Goal: Transaction & Acquisition: Purchase product/service

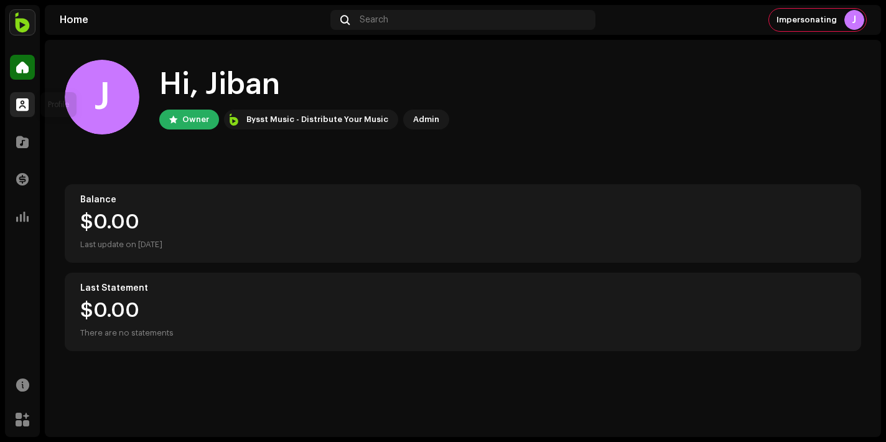
click at [26, 101] on span at bounding box center [22, 105] width 12 height 10
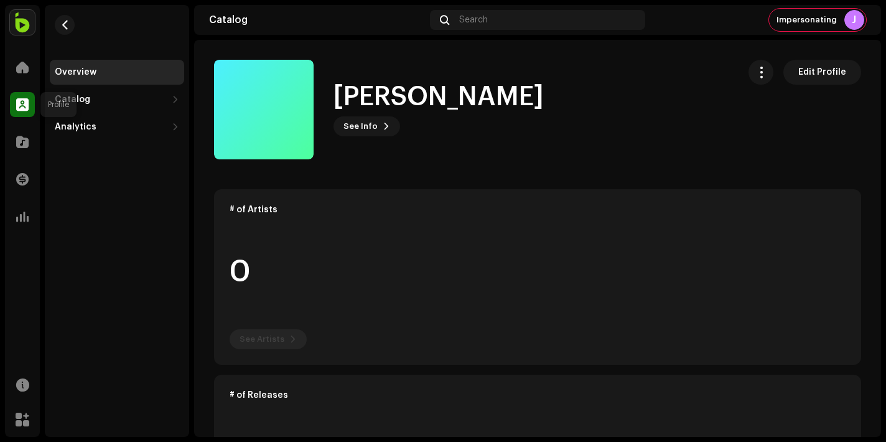
click at [19, 113] on div at bounding box center [22, 104] width 25 height 25
click at [371, 152] on div "[PERSON_NAME] See Info Edit Profile" at bounding box center [471, 110] width 514 height 100
click at [19, 104] on span at bounding box center [22, 105] width 12 height 10
click at [71, 103] on div "Catalog" at bounding box center [72, 100] width 35 height 10
click at [152, 118] on div "Releases" at bounding box center [117, 126] width 134 height 25
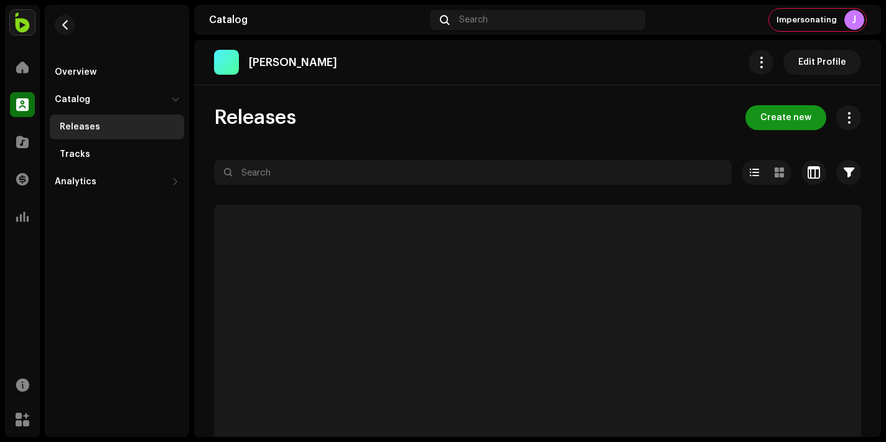
click at [764, 119] on span "Create new" at bounding box center [785, 117] width 51 height 25
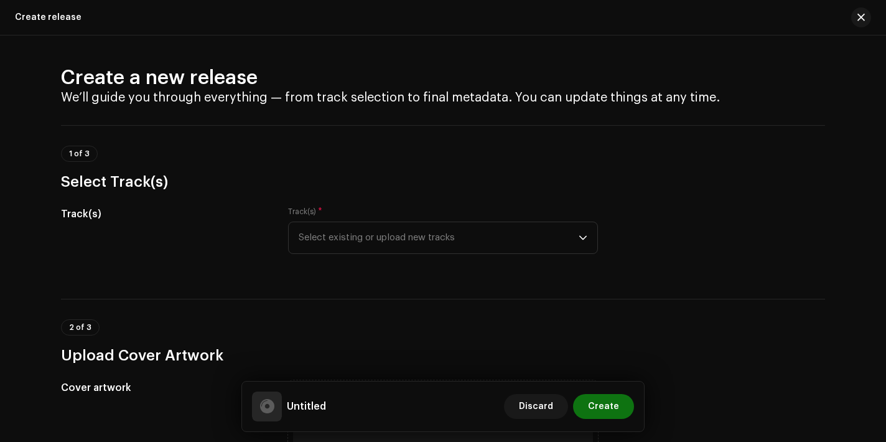
click at [496, 212] on div "Track(s) * Select existing or upload new tracks" at bounding box center [443, 230] width 310 height 47
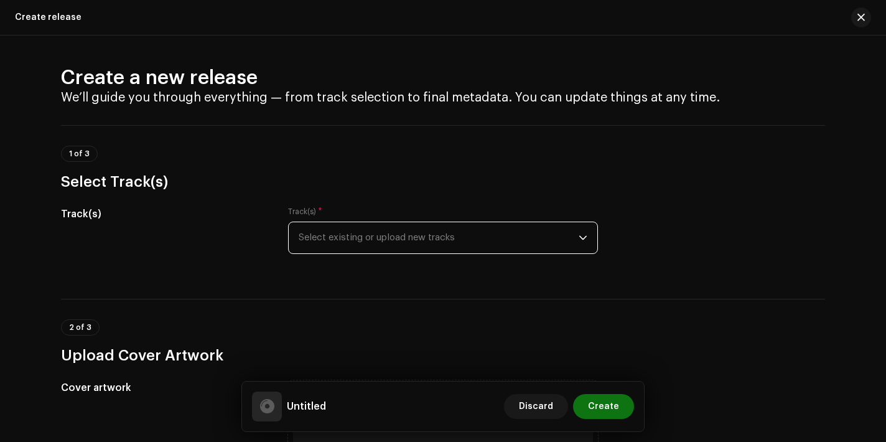
click at [496, 223] on span "Select existing or upload new tracks" at bounding box center [439, 237] width 280 height 31
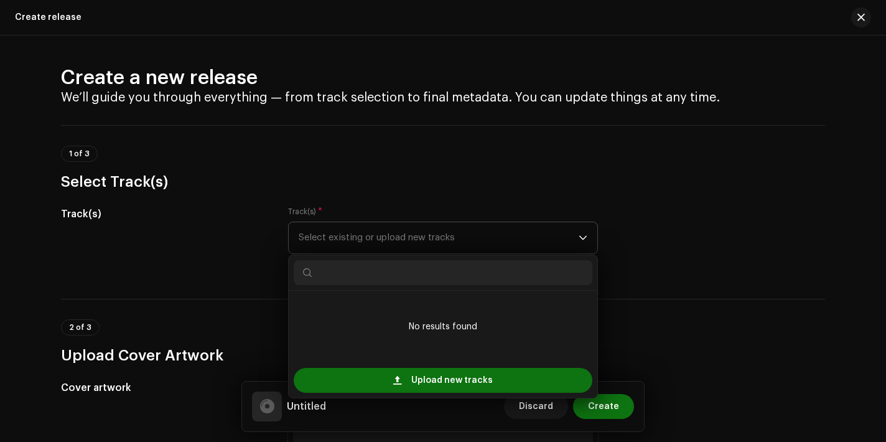
click at [443, 396] on div "Upload new tracks" at bounding box center [443, 380] width 309 height 35
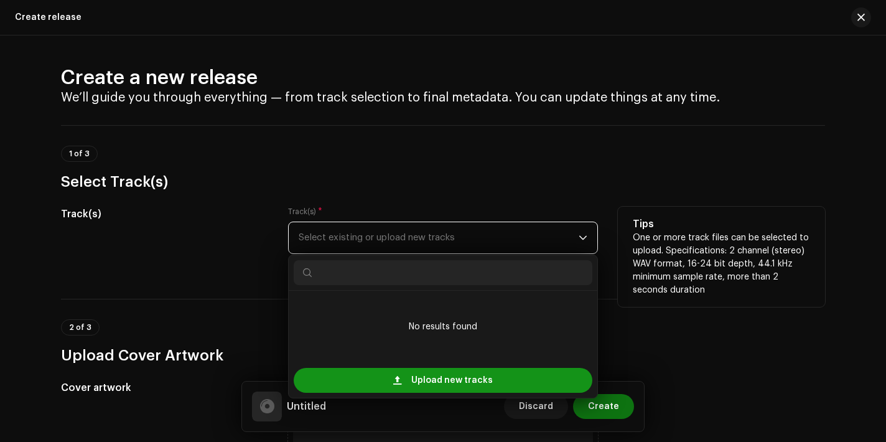
click at [453, 381] on span "Upload new tracks" at bounding box center [451, 380] width 81 height 25
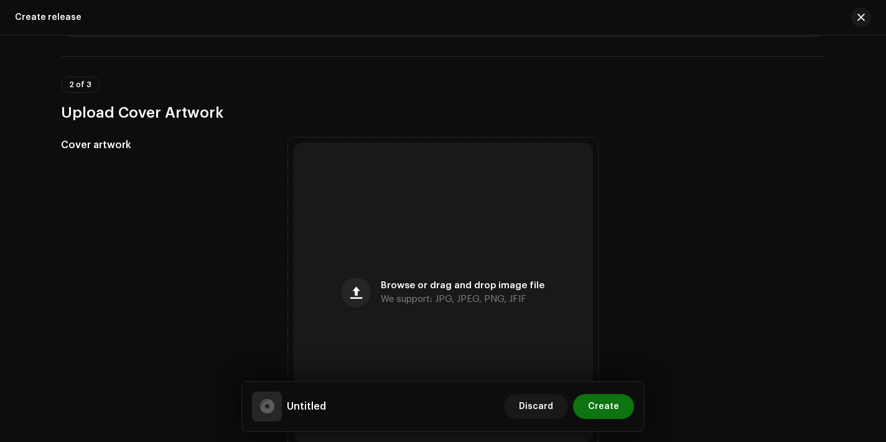
scroll to position [405, 0]
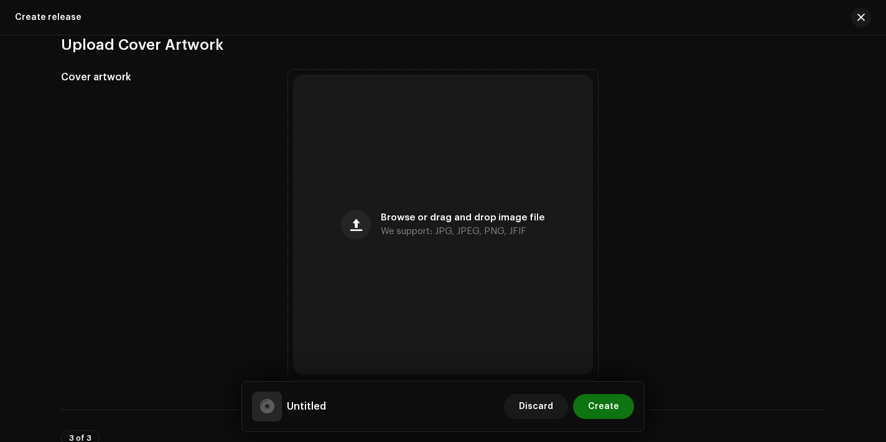
click at [421, 230] on span "We support: JPG, JPEG, PNG, JFIF" at bounding box center [454, 231] width 146 height 9
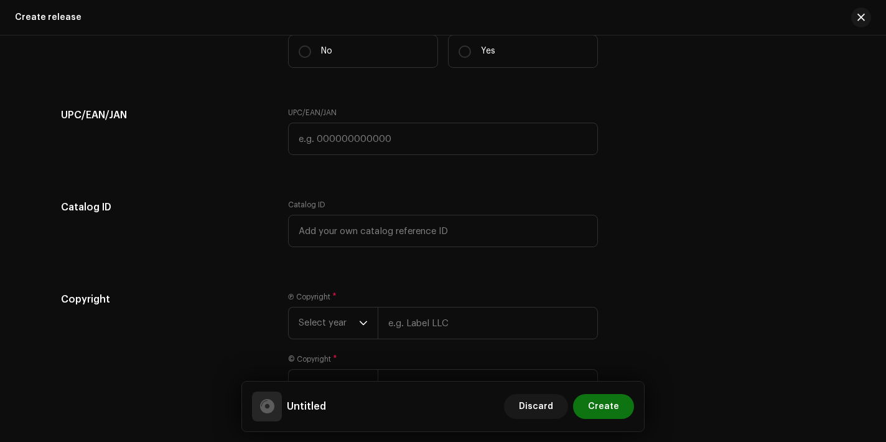
scroll to position [1802, 0]
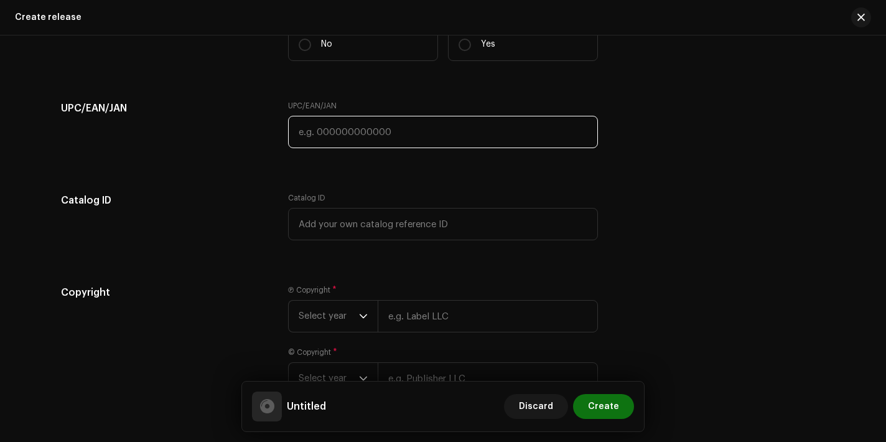
click at [370, 141] on input "text" at bounding box center [443, 132] width 310 height 32
paste input "3172014182021"
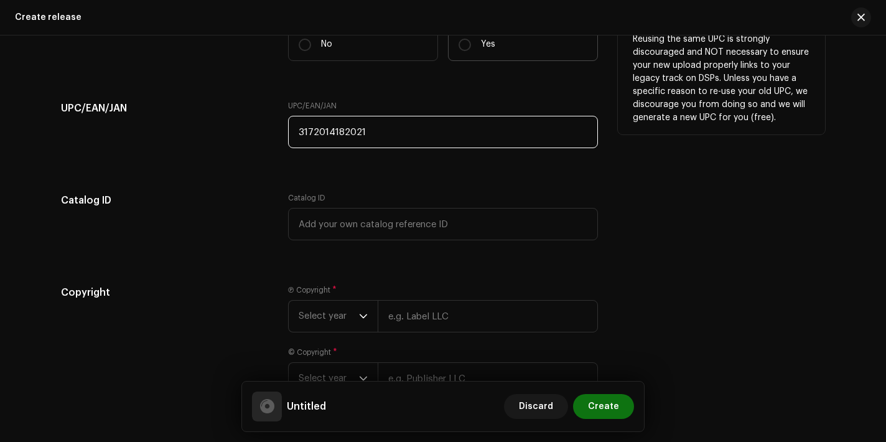
type input "3172014182021"
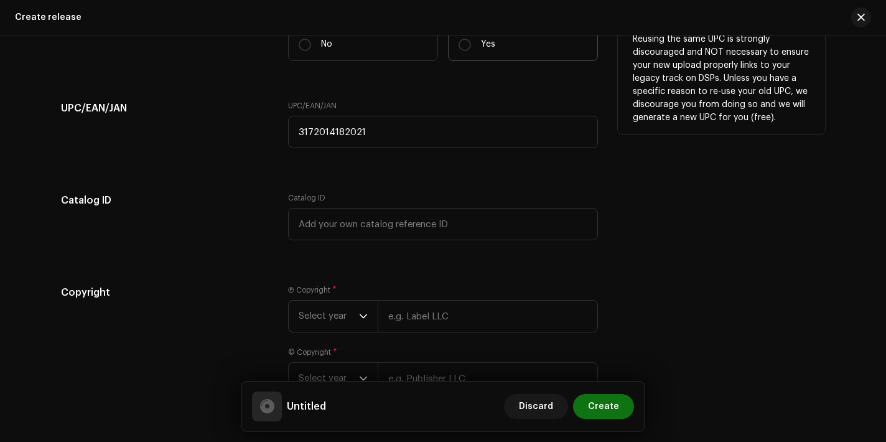
click at [495, 54] on label "Yes" at bounding box center [523, 44] width 150 height 33
click at [471, 51] on input "Yes" at bounding box center [464, 45] width 12 height 12
radio input "true"
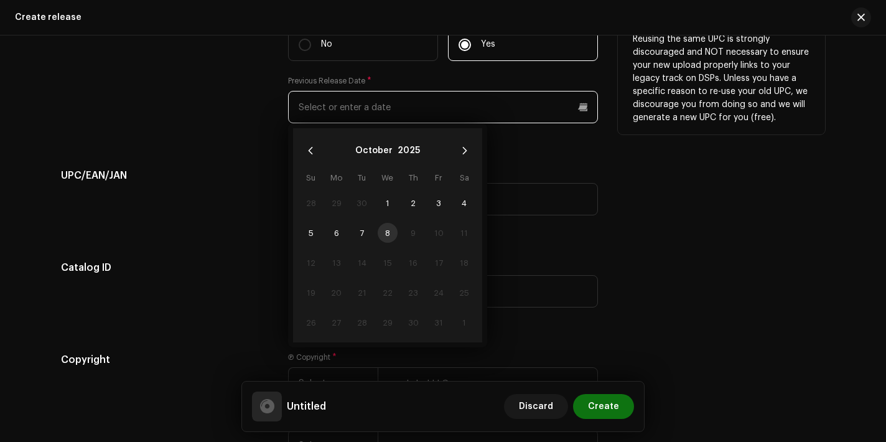
click at [469, 115] on input "text" at bounding box center [443, 107] width 310 height 32
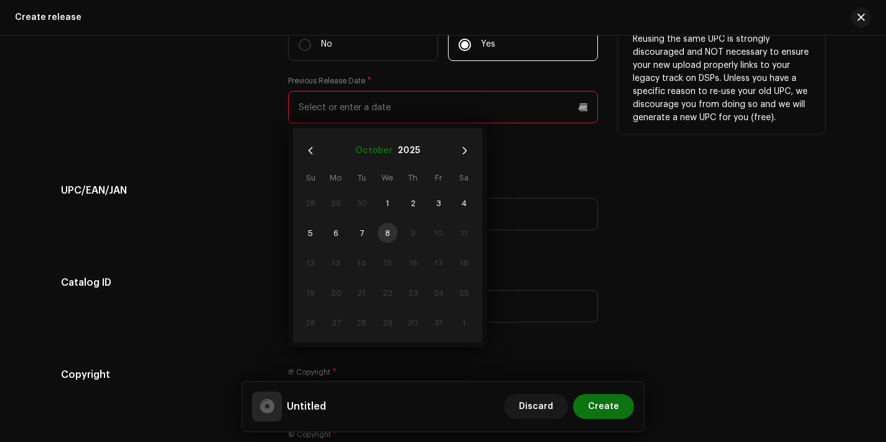
click at [374, 151] on button "October" at bounding box center [373, 151] width 37 height 20
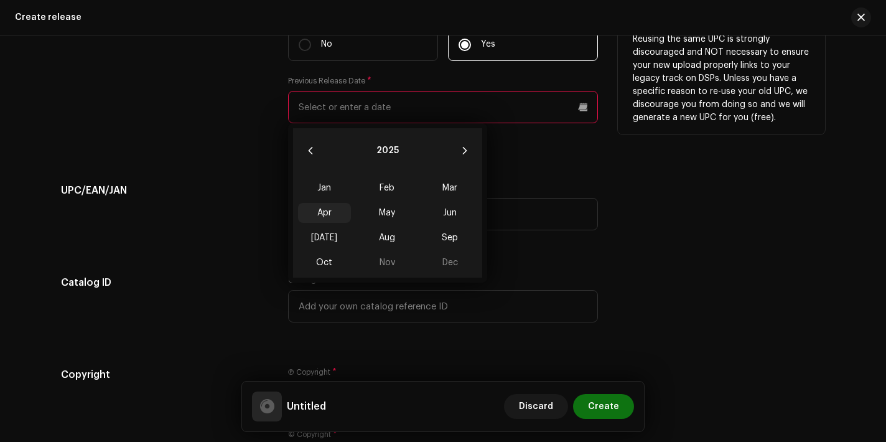
click at [322, 218] on span "Apr" at bounding box center [324, 213] width 53 height 20
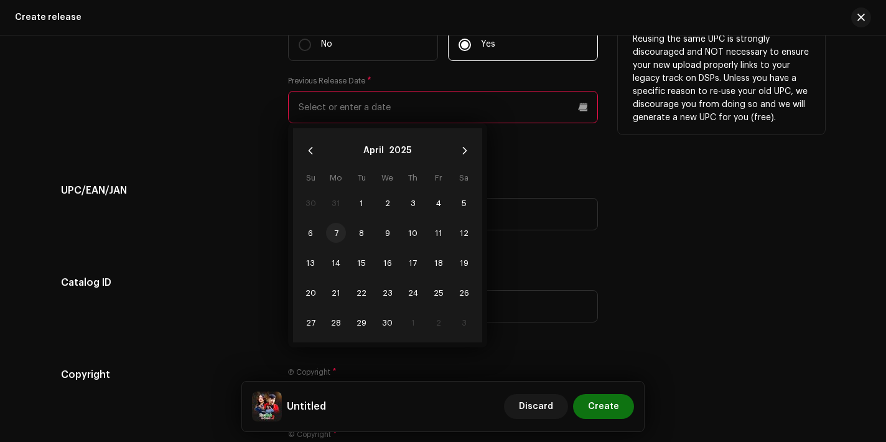
click at [337, 234] on span "7" at bounding box center [336, 233] width 20 height 20
type input "[DATE]"
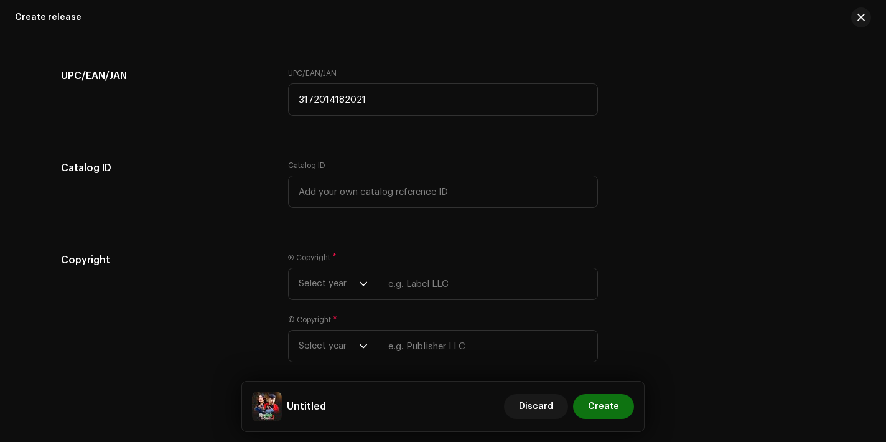
scroll to position [1960, 0]
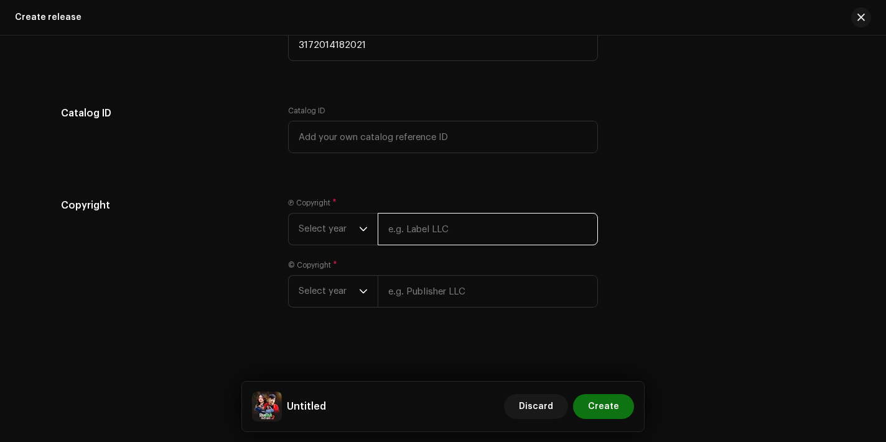
click at [429, 217] on input "text" at bounding box center [488, 229] width 220 height 32
type input "Quality Films [GEOGRAPHIC_DATA]"
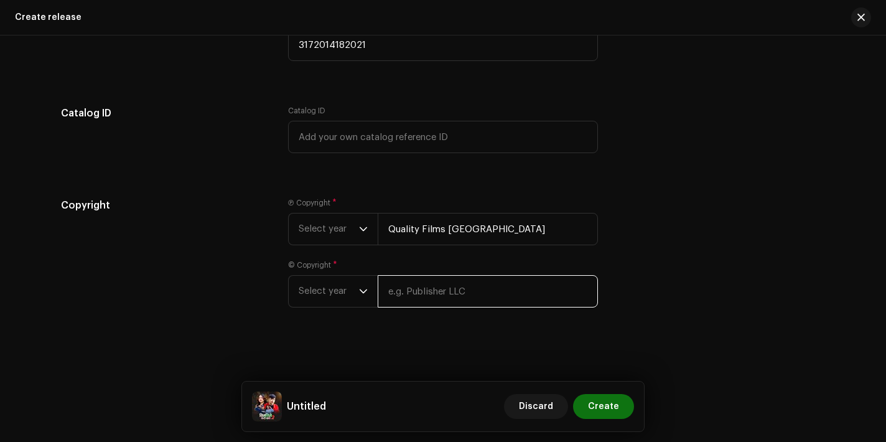
click at [458, 292] on input "text" at bounding box center [488, 291] width 220 height 32
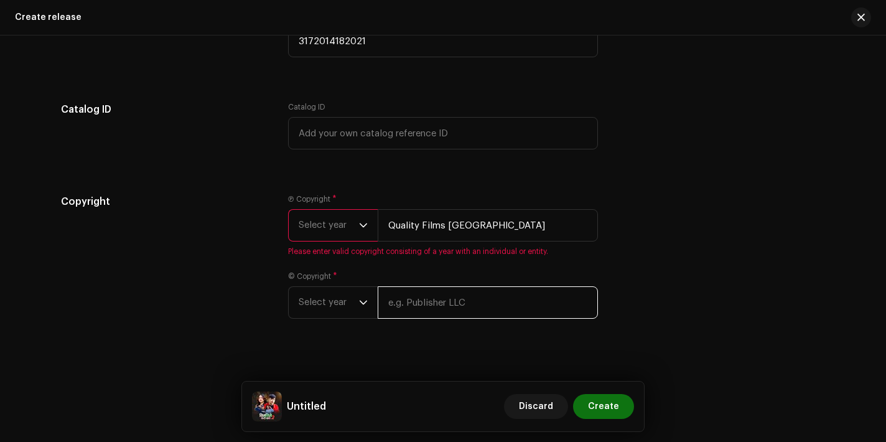
type input "Quality Films [GEOGRAPHIC_DATA]"
click at [323, 235] on span "Select year" at bounding box center [329, 225] width 60 height 31
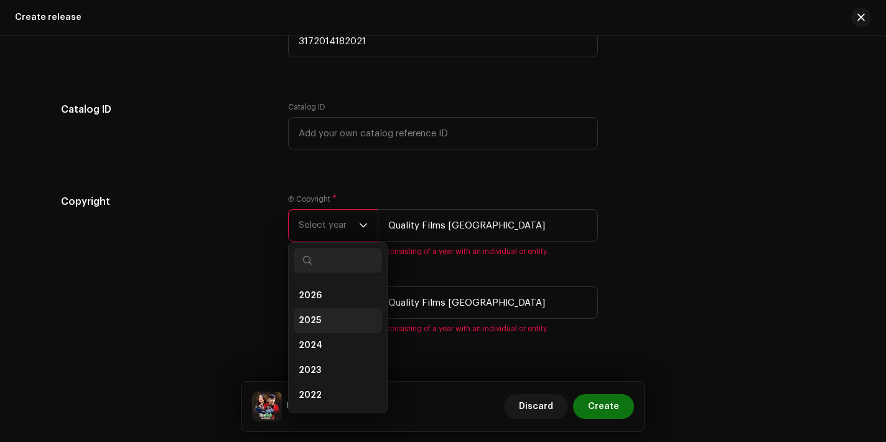
click at [322, 319] on li "2025" at bounding box center [338, 320] width 88 height 25
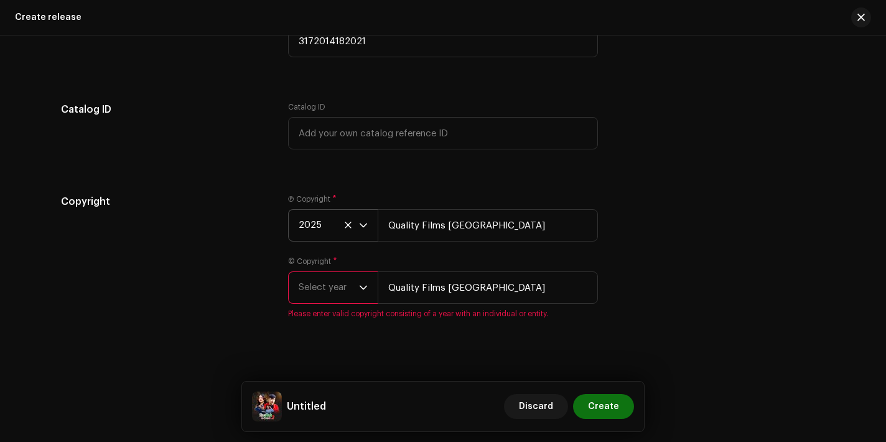
click at [325, 288] on span "Select year" at bounding box center [329, 287] width 60 height 31
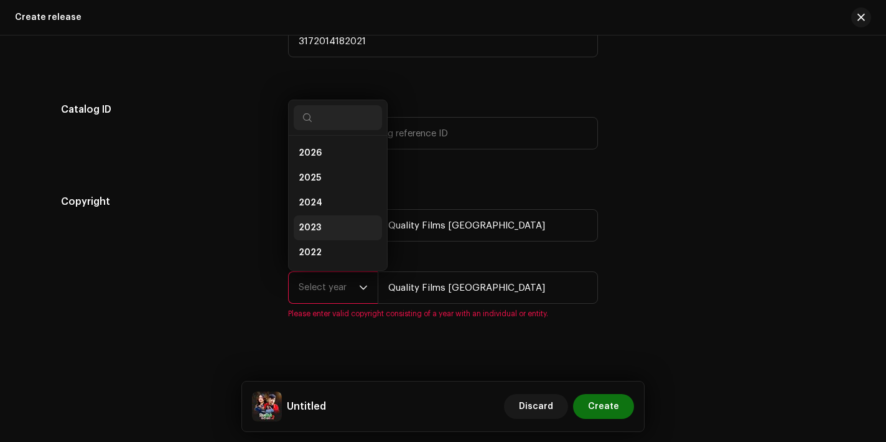
scroll to position [20, 0]
click at [319, 164] on li "2025" at bounding box center [338, 158] width 88 height 25
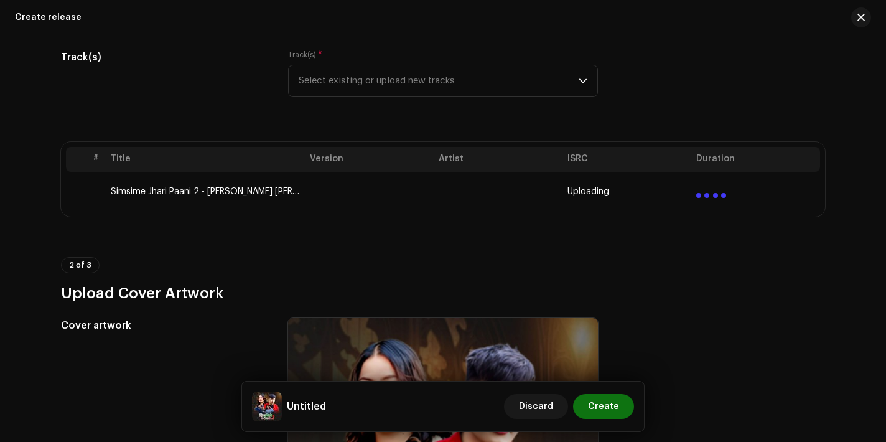
scroll to position [155, 0]
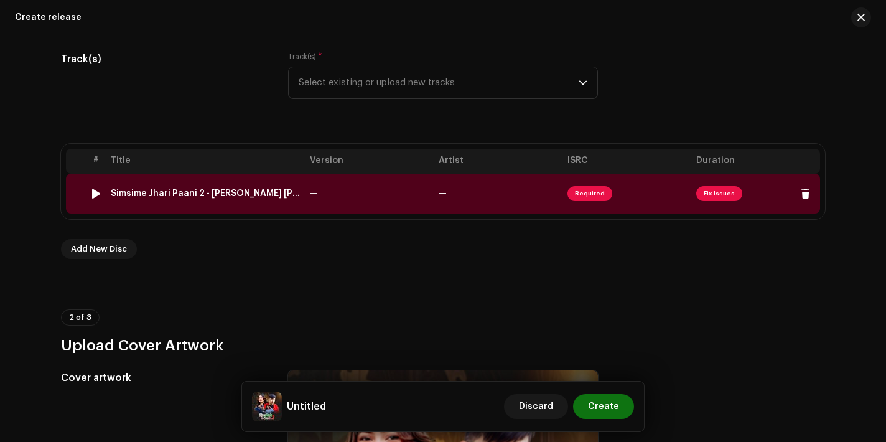
click at [235, 192] on div "Simsime Jhari Paani 2 - [PERSON_NAME] [PERSON_NAME] [PERSON_NAME].wav" at bounding box center [205, 193] width 189 height 10
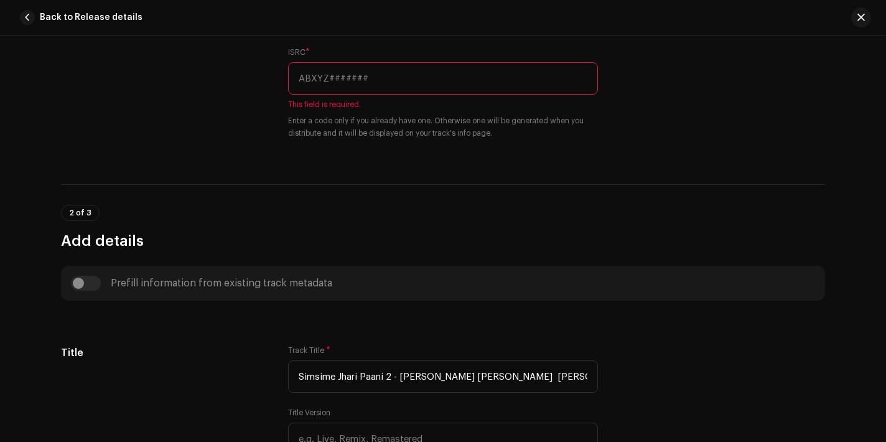
scroll to position [325, 0]
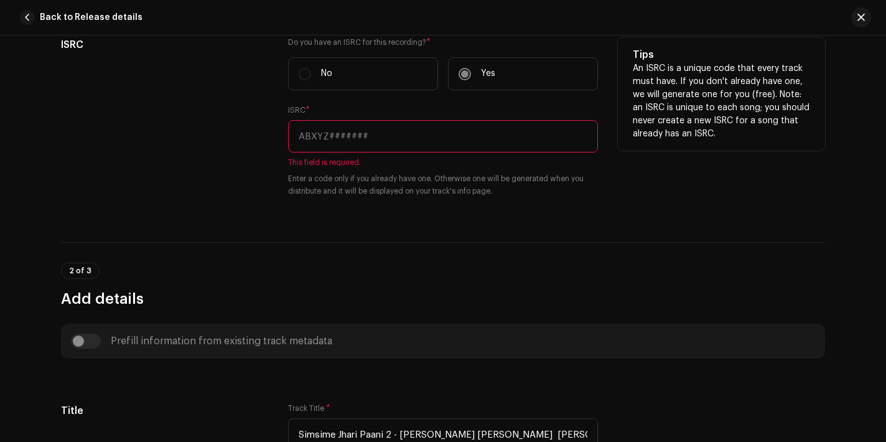
click at [411, 141] on input "text" at bounding box center [443, 136] width 310 height 32
paste input "QT37Y2500610"
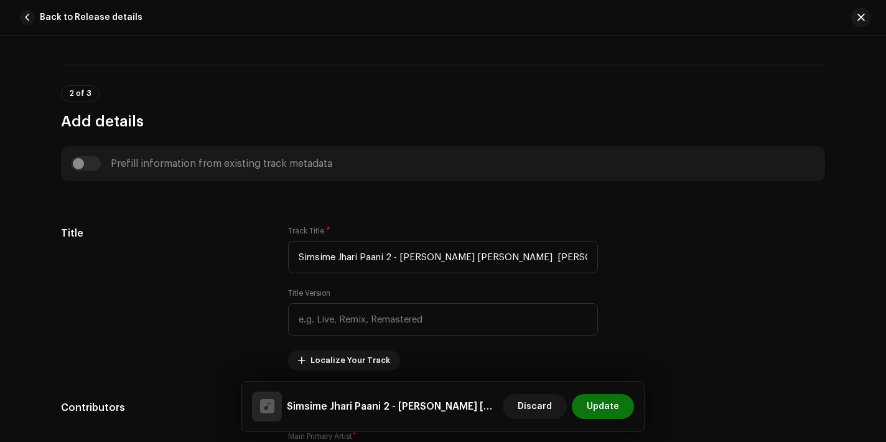
scroll to position [546, 0]
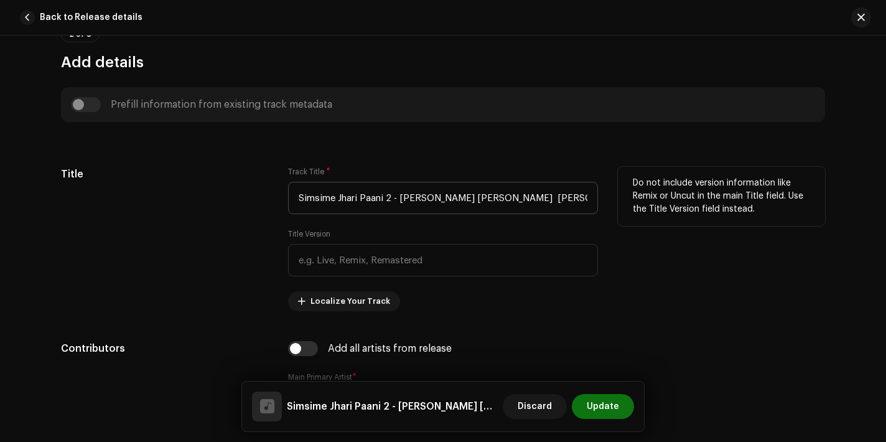
type input "QT37Y2500610"
drag, startPoint x: 397, startPoint y: 197, endPoint x: 457, endPoint y: 198, distance: 60.4
click at [457, 198] on input "Simsime Jhari Paani 2 - [PERSON_NAME] [PERSON_NAME] [PERSON_NAME].wav" at bounding box center [443, 198] width 310 height 32
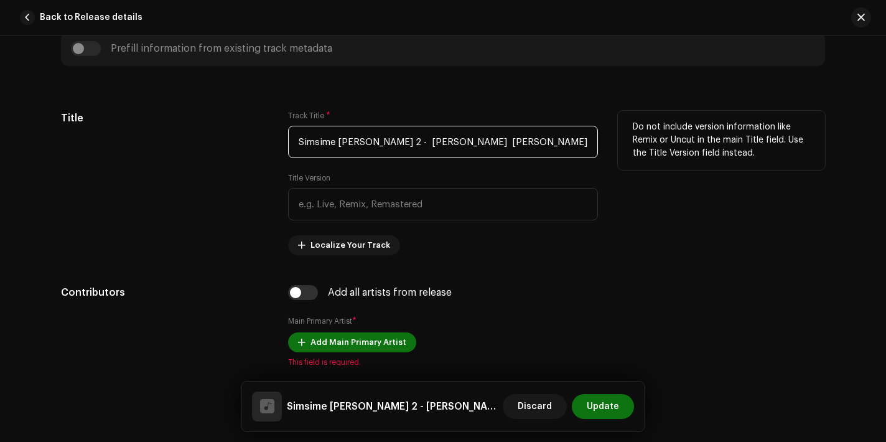
scroll to position [606, 0]
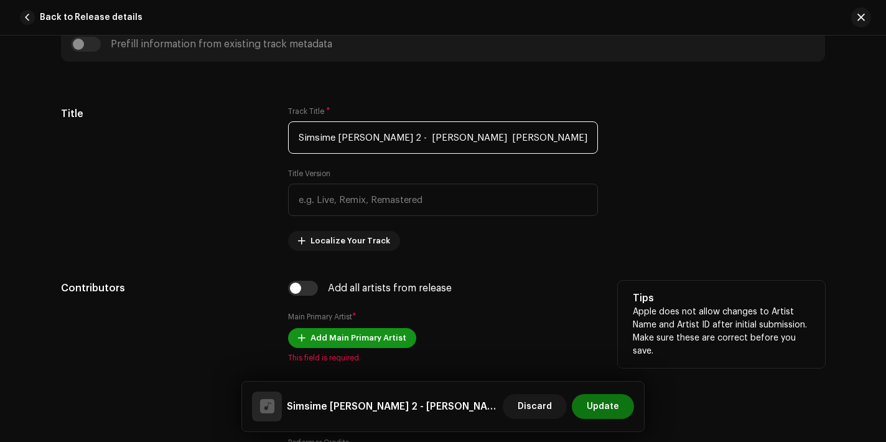
type input "Simsime [PERSON_NAME] 2 - [PERSON_NAME] [PERSON_NAME].wav"
click at [369, 339] on span "Add Main Primary Artist" at bounding box center [358, 337] width 96 height 25
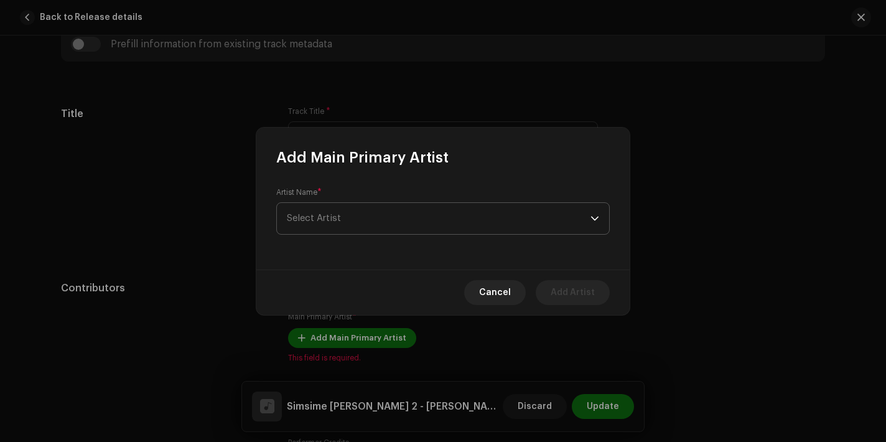
click at [412, 234] on div "Artist Name * Select Artist" at bounding box center [442, 210] width 333 height 47
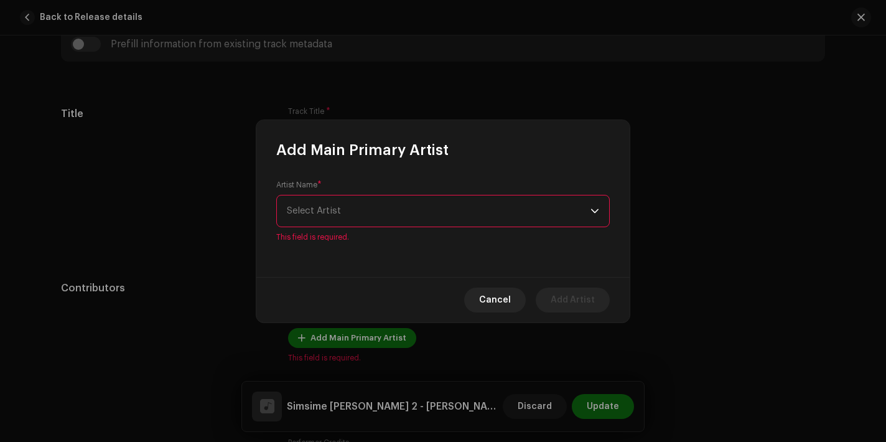
click at [402, 207] on span "Select Artist" at bounding box center [439, 210] width 304 height 31
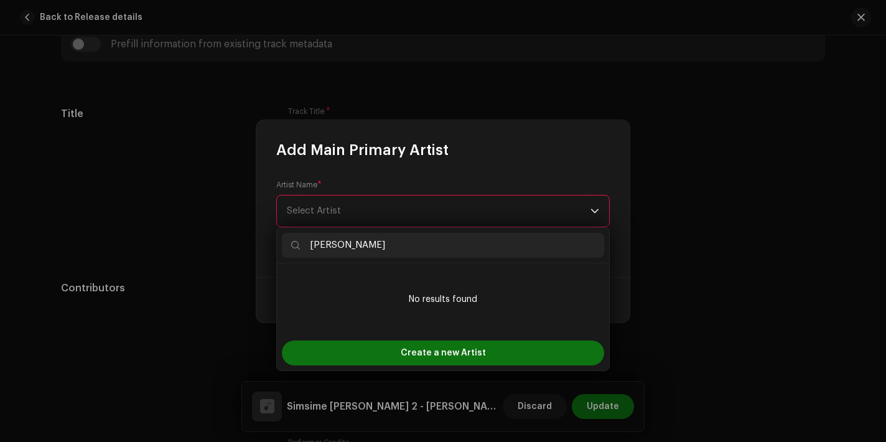
click at [309, 244] on input "[PERSON_NAME]" at bounding box center [443, 245] width 322 height 25
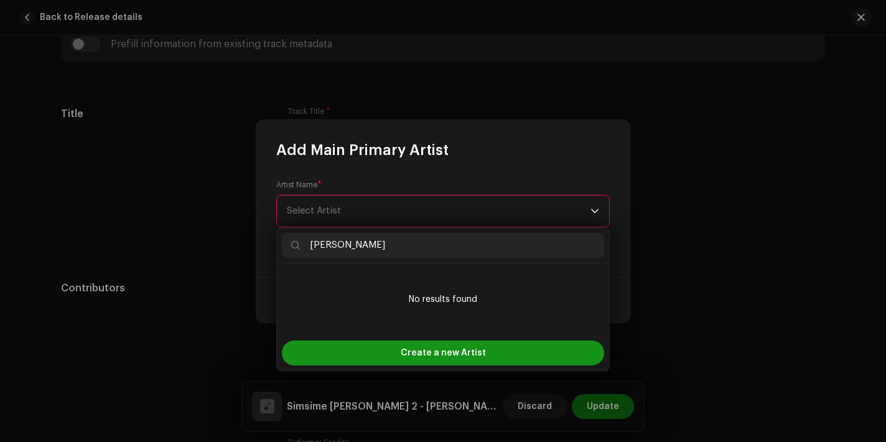
type input "[PERSON_NAME]"
click at [355, 353] on div "Create a new Artist" at bounding box center [443, 352] width 322 height 25
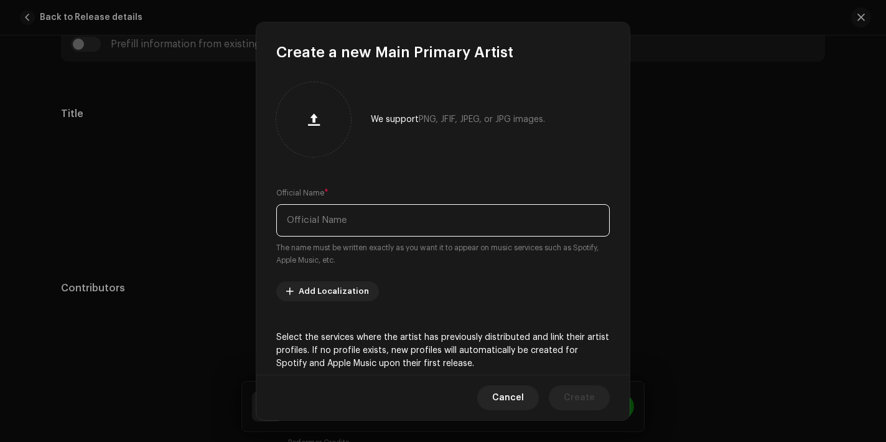
click at [365, 227] on input "text" at bounding box center [442, 220] width 333 height 32
paste input "[PERSON_NAME]"
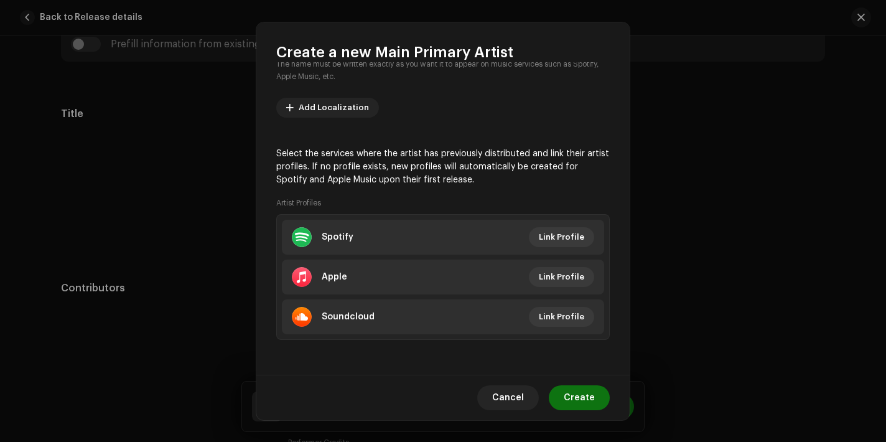
type input "[PERSON_NAME]"
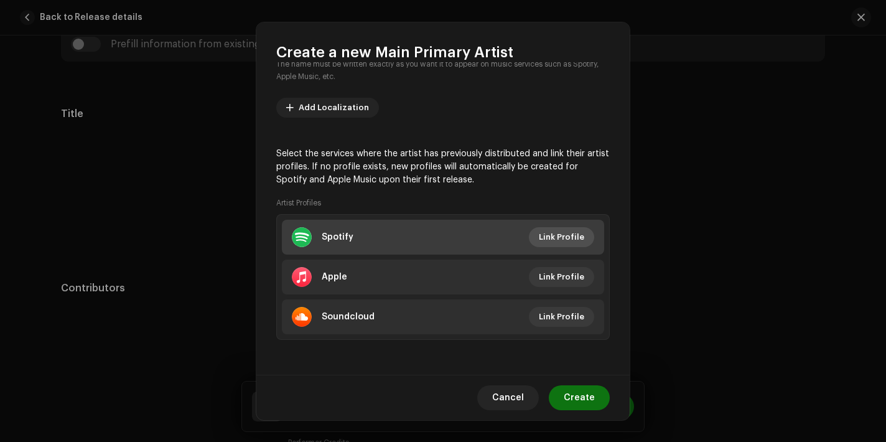
click at [561, 239] on span "Link Profile" at bounding box center [561, 237] width 45 height 25
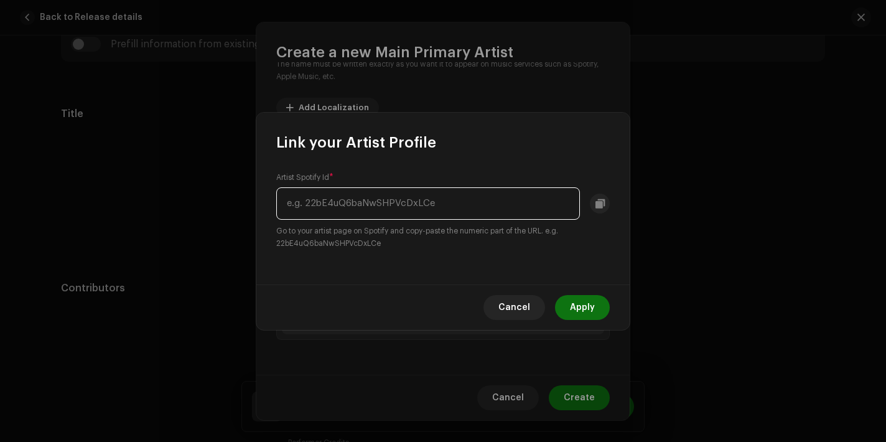
paste input "5qhJb7Q23ge1IrpFacQv0f"
type input "5qhJb7Q23ge1IrpFacQv0f"
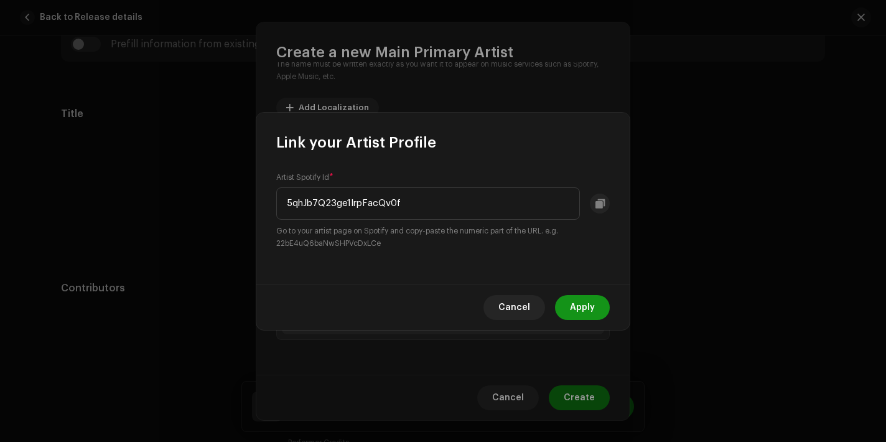
click at [590, 304] on span "Apply" at bounding box center [582, 307] width 25 height 25
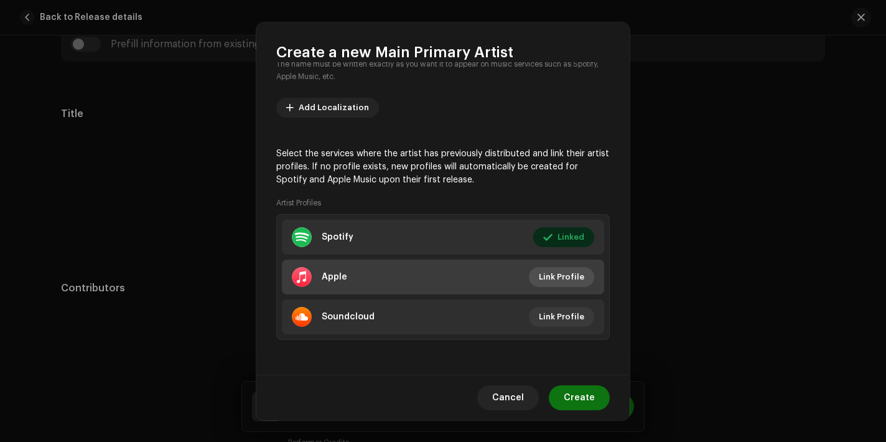
click at [577, 267] on span "Link Profile" at bounding box center [561, 276] width 45 height 25
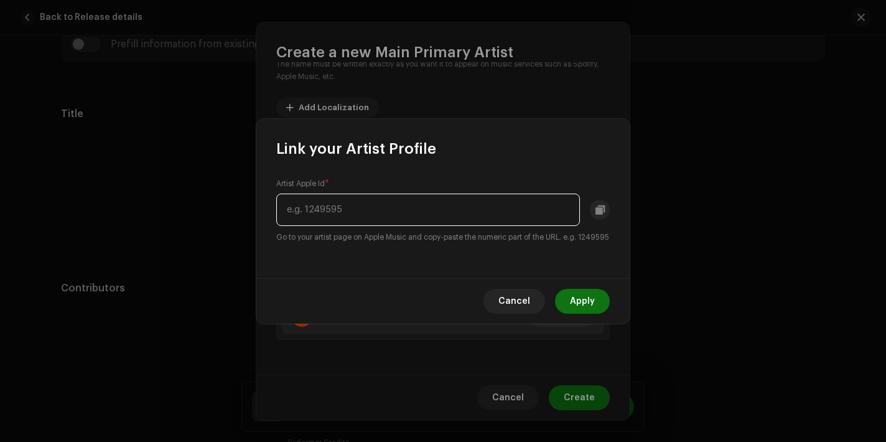
paste input "1791388600"
type input "1791388600"
click at [586, 300] on span "Apply" at bounding box center [582, 301] width 25 height 25
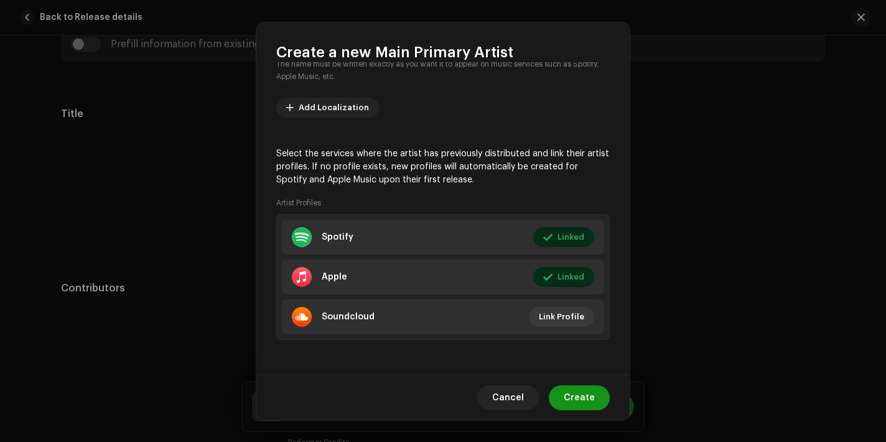
click at [593, 397] on span "Create" at bounding box center [579, 397] width 31 height 25
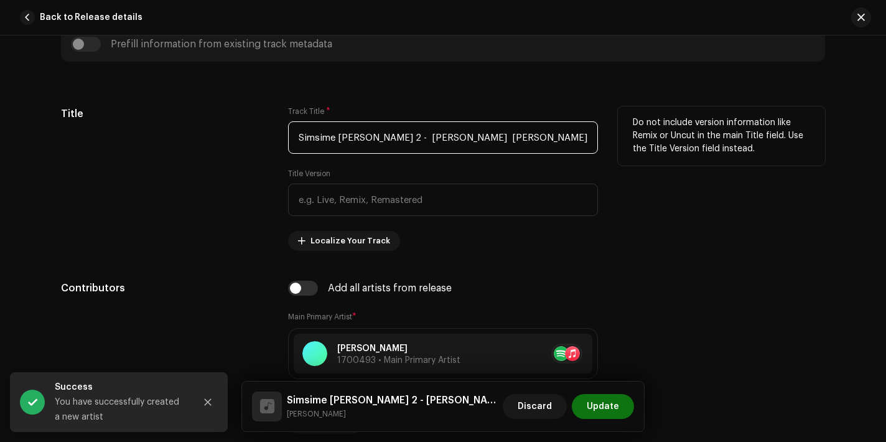
drag, startPoint x: 401, startPoint y: 138, endPoint x: 467, endPoint y: 138, distance: 65.9
click at [467, 138] on input "Simsime [PERSON_NAME] 2 - [PERSON_NAME] [PERSON_NAME].wav" at bounding box center [443, 137] width 310 height 32
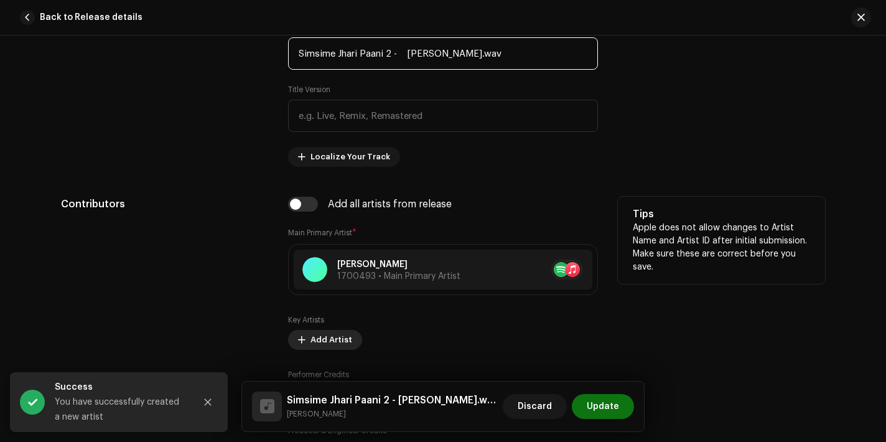
type input "Simsime Jhari Paani 2 - [PERSON_NAME].wav"
click at [326, 333] on span "Add Artist" at bounding box center [331, 339] width 42 height 25
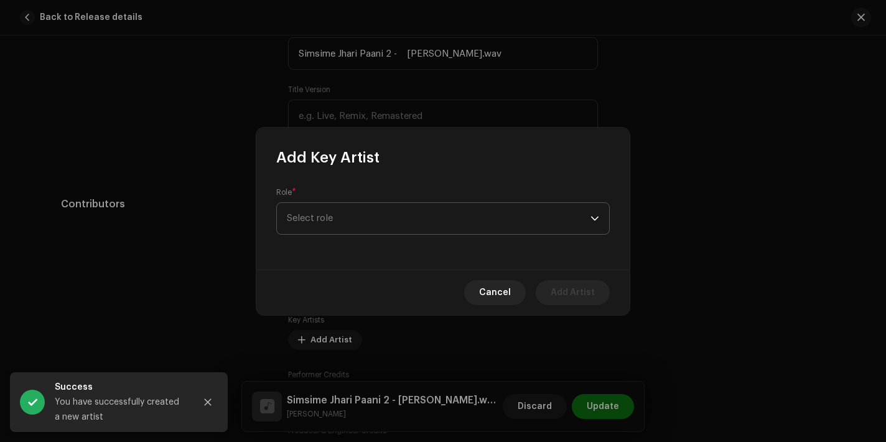
click at [387, 208] on span "Select role" at bounding box center [439, 218] width 304 height 31
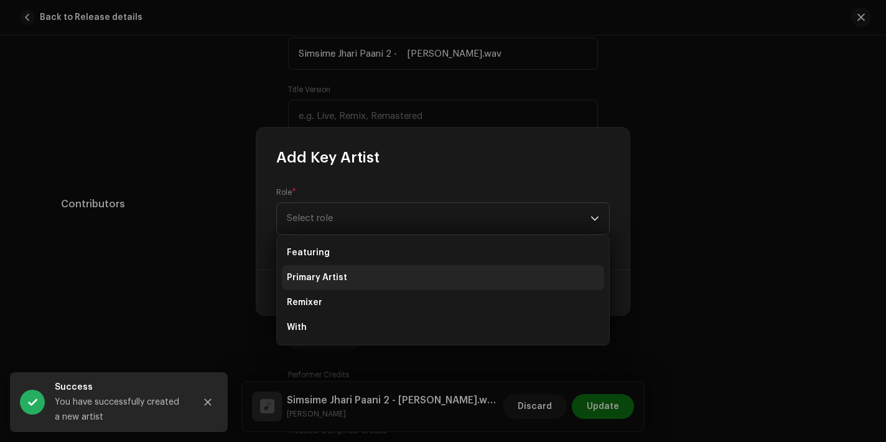
click at [373, 271] on li "Primary Artist" at bounding box center [443, 277] width 322 height 25
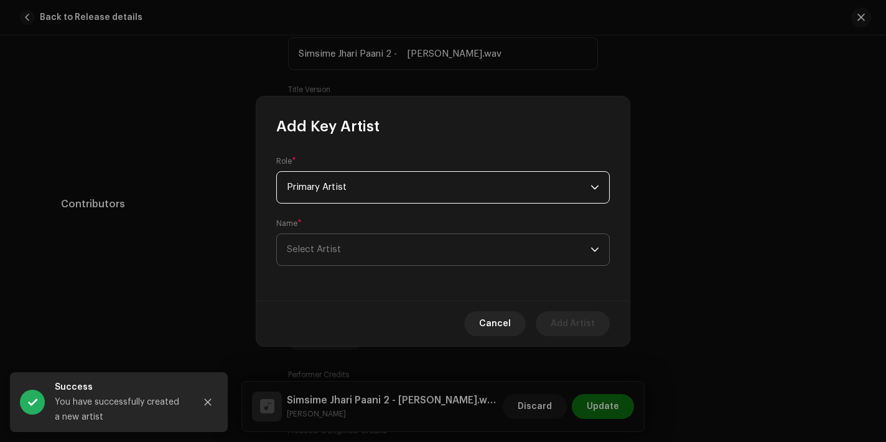
click at [358, 254] on span "Select Artist" at bounding box center [439, 249] width 304 height 31
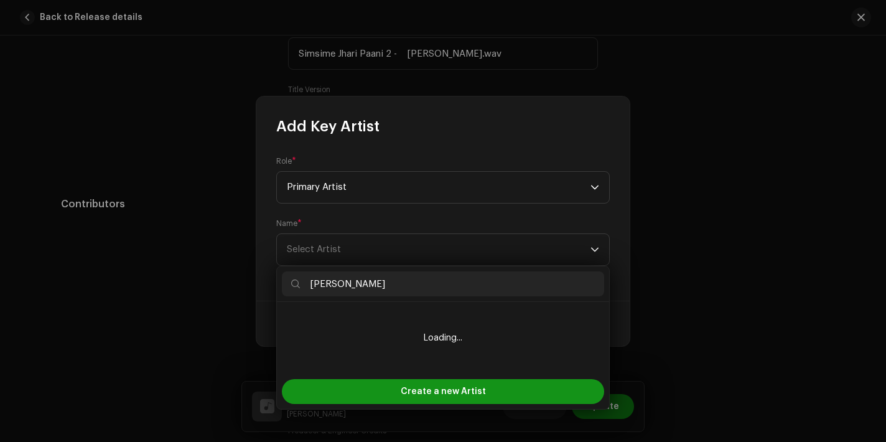
type input "[PERSON_NAME]"
click at [401, 388] on div "Create a new Artist" at bounding box center [443, 391] width 322 height 25
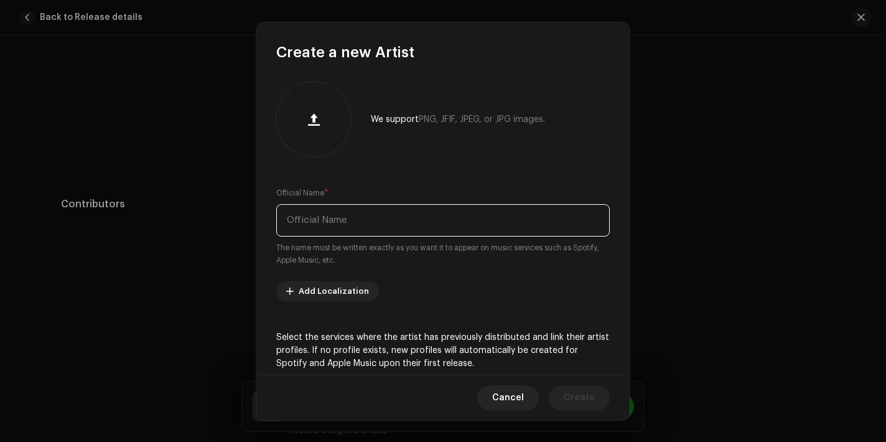
click at [364, 226] on input "text" at bounding box center [442, 220] width 333 height 32
paste input "[PERSON_NAME]"
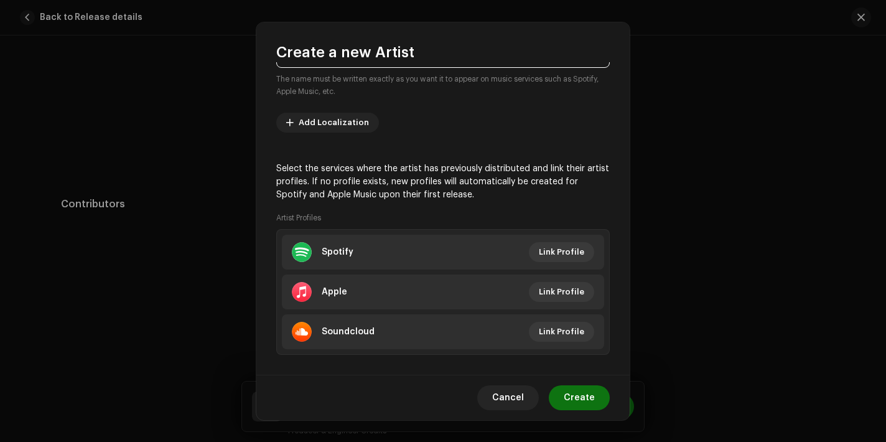
scroll to position [183, 0]
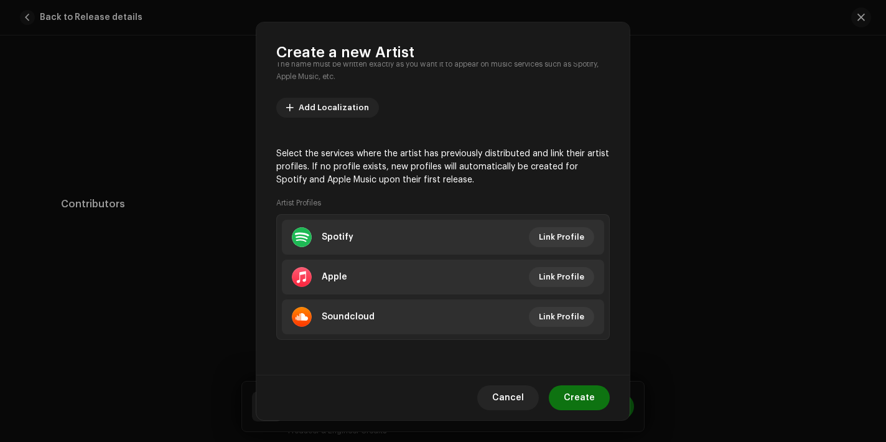
type input "[PERSON_NAME]"
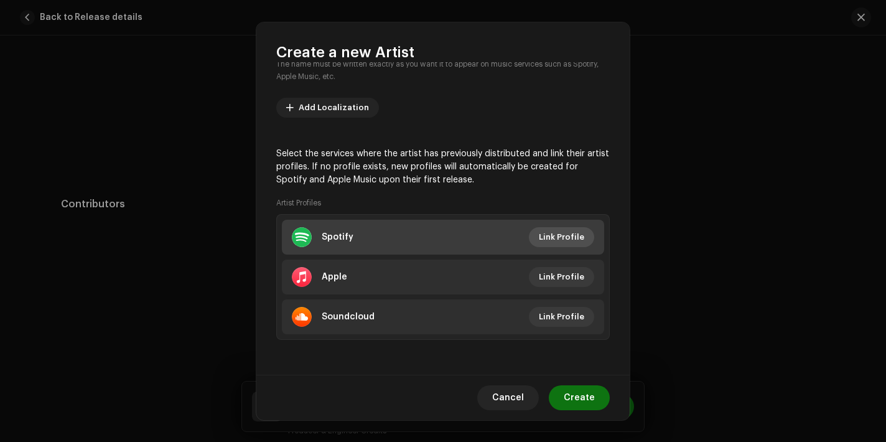
click at [539, 237] on span "Link Profile" at bounding box center [561, 237] width 45 height 25
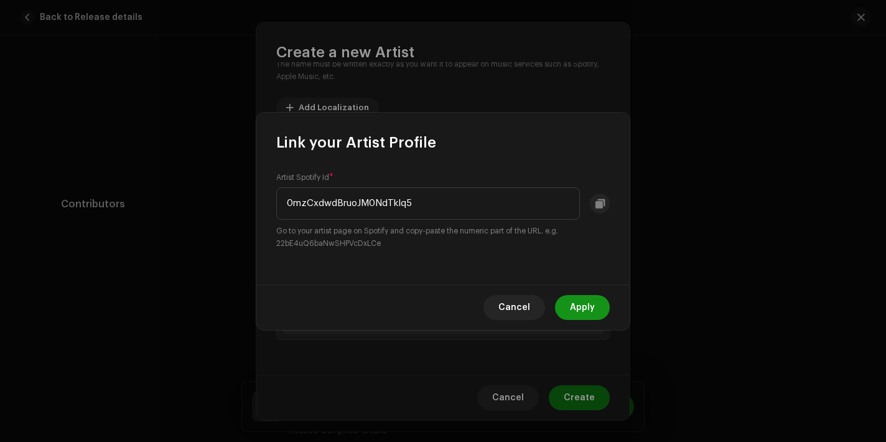
type input "0mzCxdwdBruoJM0NdTkIq5"
click at [590, 308] on span "Apply" at bounding box center [582, 307] width 25 height 25
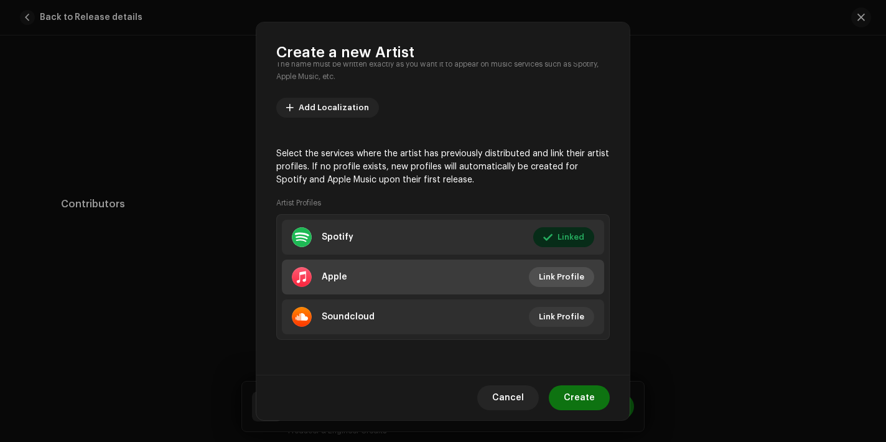
click at [569, 274] on span "Link Profile" at bounding box center [561, 276] width 45 height 25
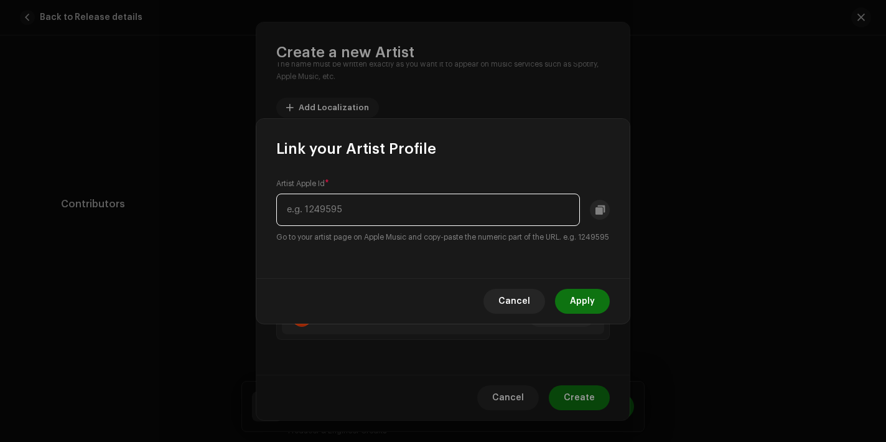
paste input "1603422087"
type input "1603422087"
click at [585, 304] on span "Apply" at bounding box center [582, 301] width 25 height 25
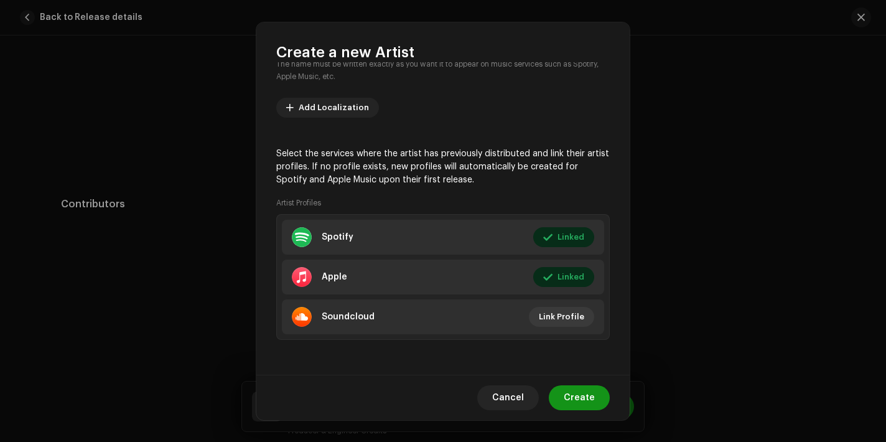
click at [585, 405] on span "Create" at bounding box center [579, 397] width 31 height 25
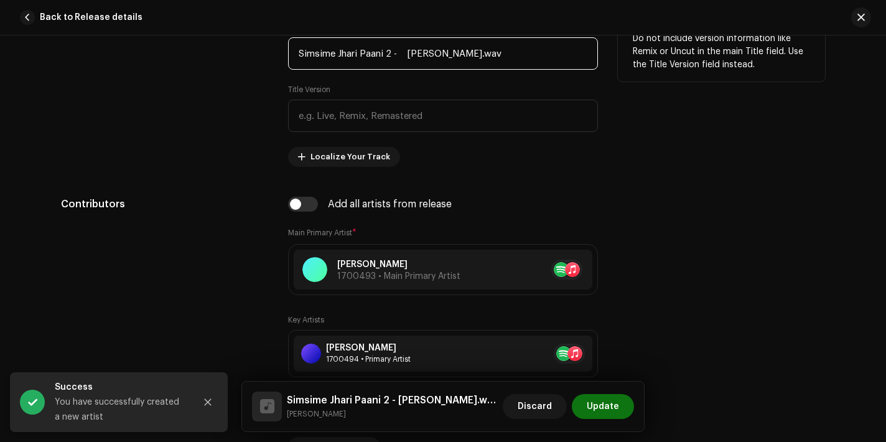
drag, startPoint x: 406, startPoint y: 54, endPoint x: 458, endPoint y: 55, distance: 52.3
click at [458, 55] on input "Simsime Jhari Paani 2 - [PERSON_NAME].wav" at bounding box center [443, 53] width 310 height 32
drag, startPoint x: 390, startPoint y: 53, endPoint x: 483, endPoint y: 53, distance: 92.7
click at [483, 53] on input "Simsime [PERSON_NAME] 2 - .wav" at bounding box center [443, 53] width 310 height 32
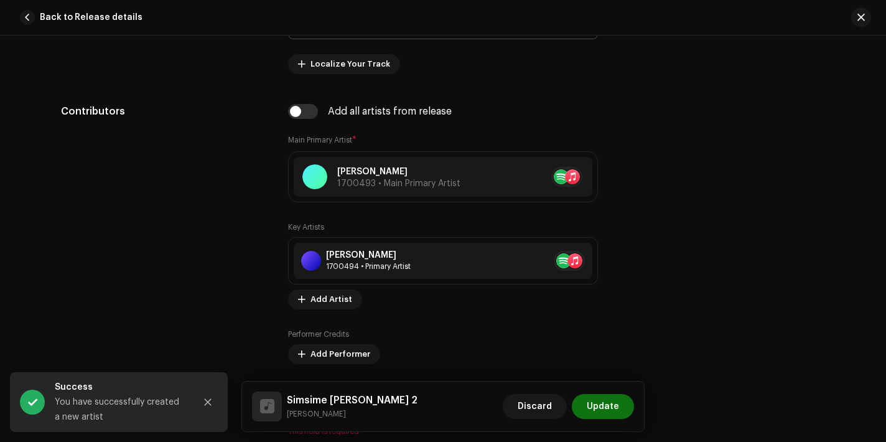
scroll to position [825, 0]
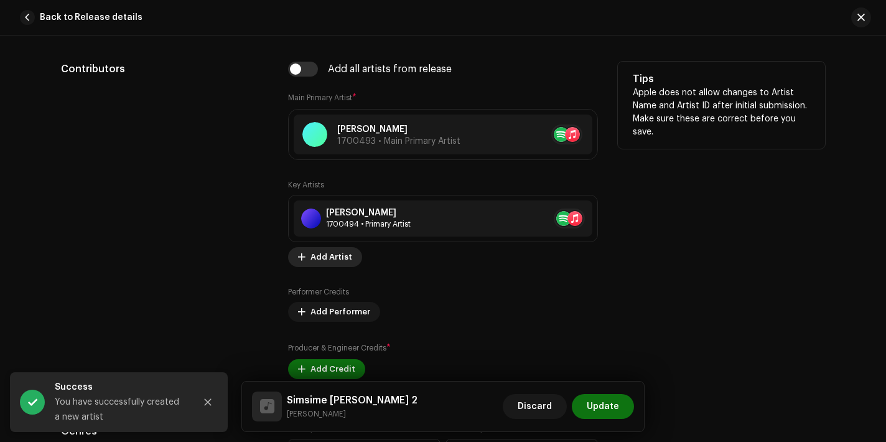
type input "Simsime [PERSON_NAME] 2"
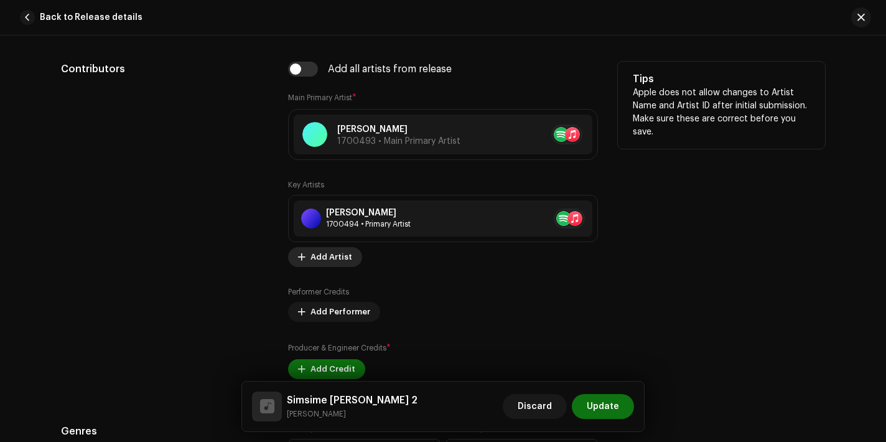
click at [337, 264] on span "Add Artist" at bounding box center [331, 256] width 42 height 25
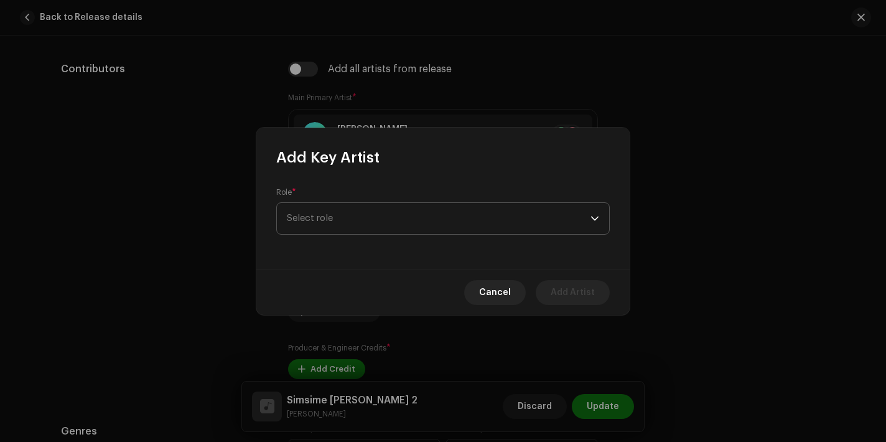
click at [397, 222] on span "Select role" at bounding box center [439, 218] width 304 height 31
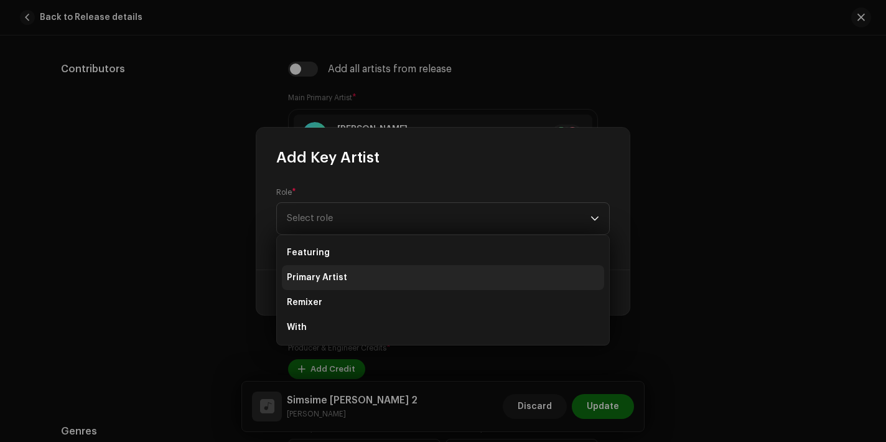
click at [383, 281] on li "Primary Artist" at bounding box center [443, 277] width 322 height 25
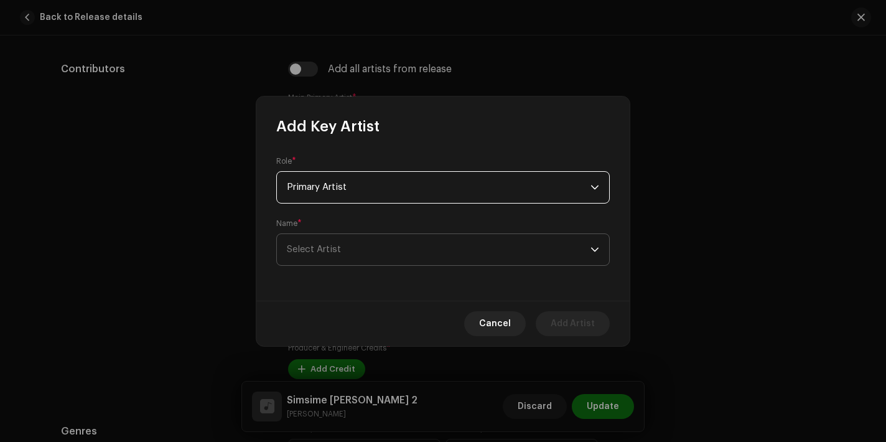
click at [373, 247] on span "Select Artist" at bounding box center [439, 249] width 304 height 31
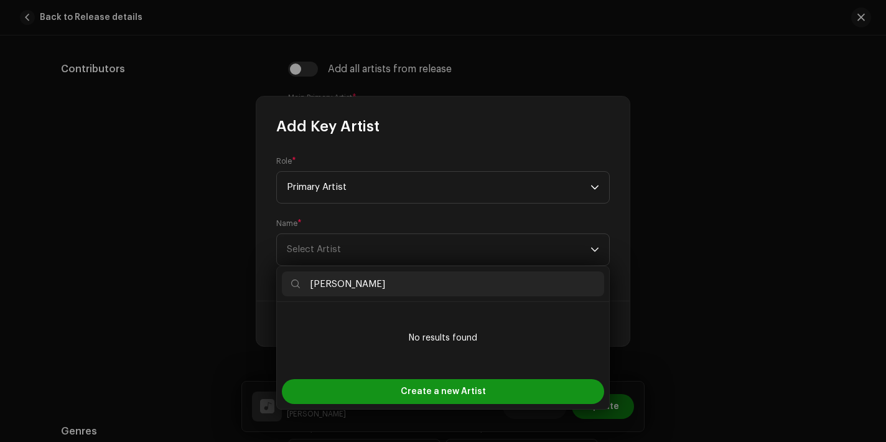
type input "[PERSON_NAME]"
click at [450, 396] on span "Create a new Artist" at bounding box center [443, 391] width 85 height 25
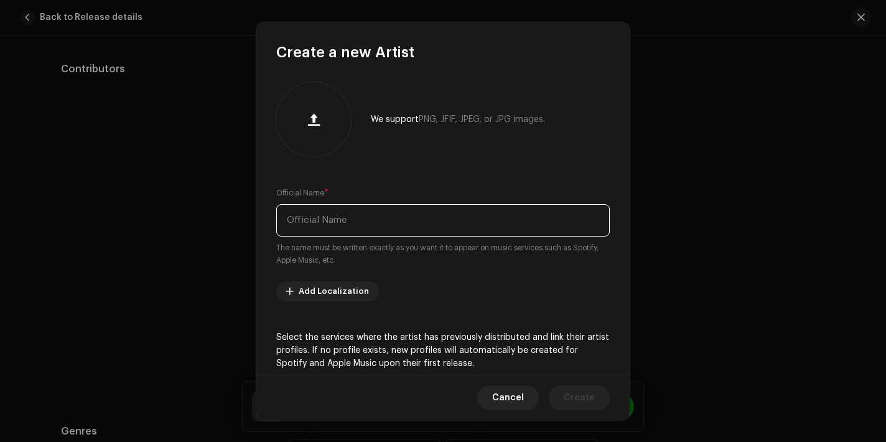
click at [371, 214] on input "text" at bounding box center [442, 220] width 333 height 32
paste input "[PERSON_NAME]"
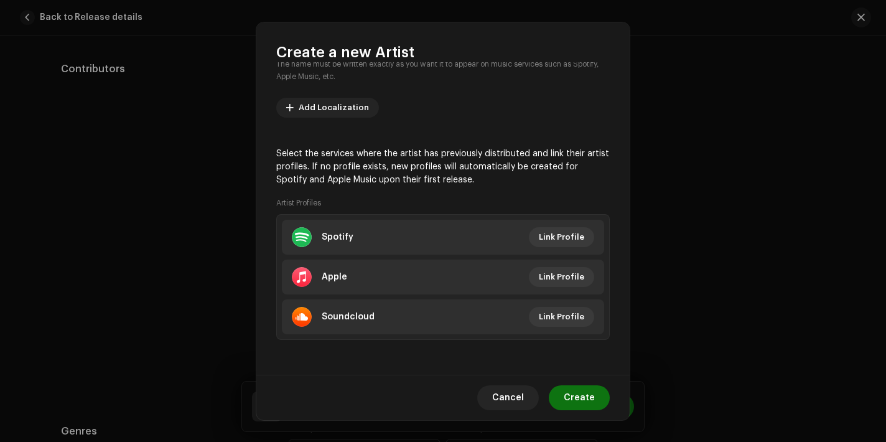
type input "[PERSON_NAME]"
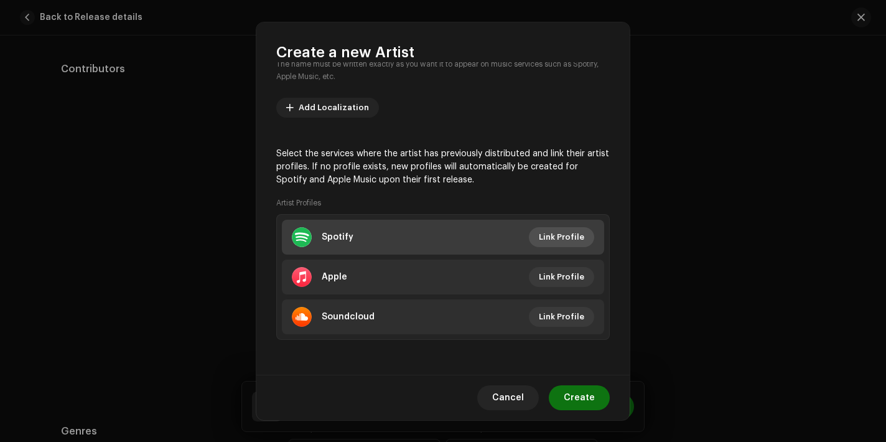
click at [548, 232] on span "Link Profile" at bounding box center [561, 237] width 45 height 25
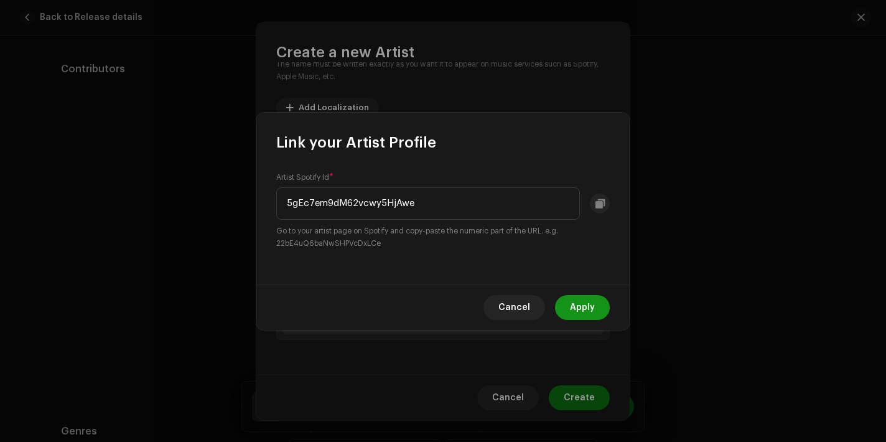
type input "5gEc7em9dM62vcwy5HjAwe"
click at [586, 304] on span "Apply" at bounding box center [582, 307] width 25 height 25
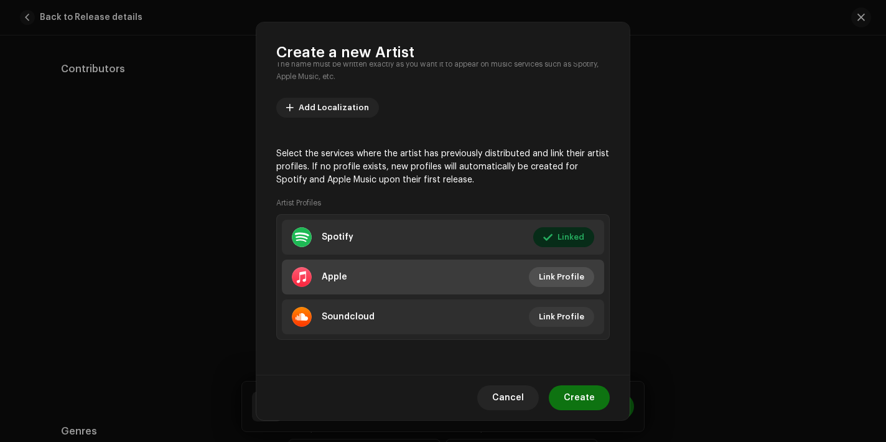
click at [580, 272] on button "Link Profile" at bounding box center [561, 277] width 65 height 20
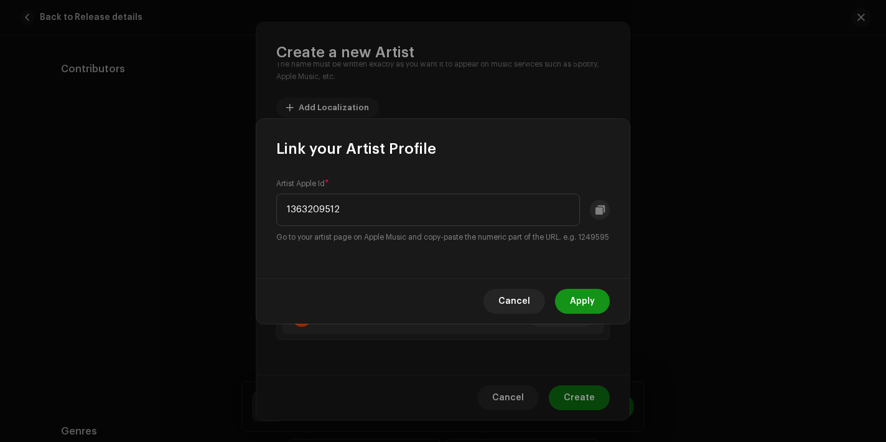
type input "1363209512"
click at [570, 309] on button "Apply" at bounding box center [582, 301] width 55 height 25
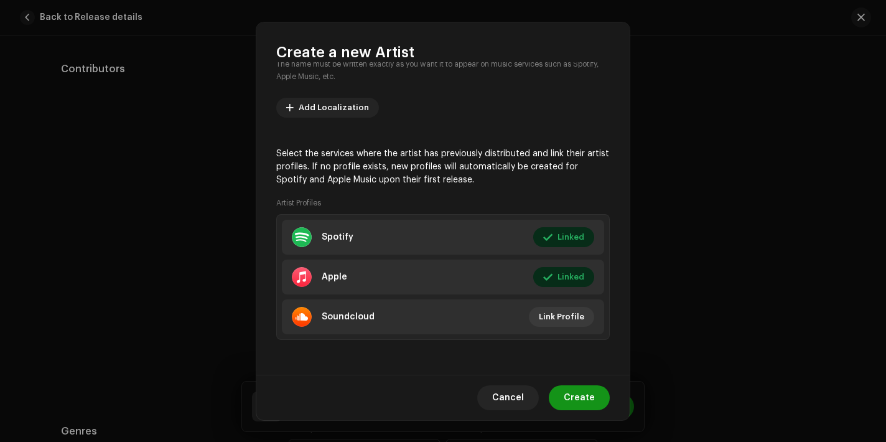
click at [579, 400] on span "Create" at bounding box center [579, 397] width 31 height 25
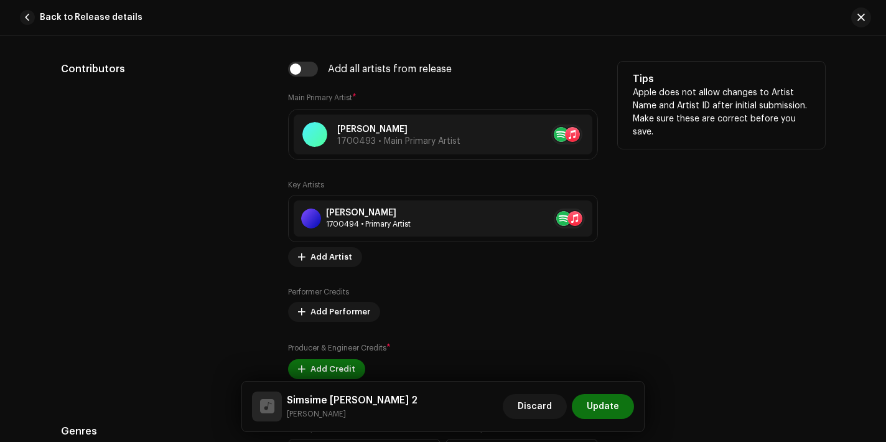
scroll to position [895, 0]
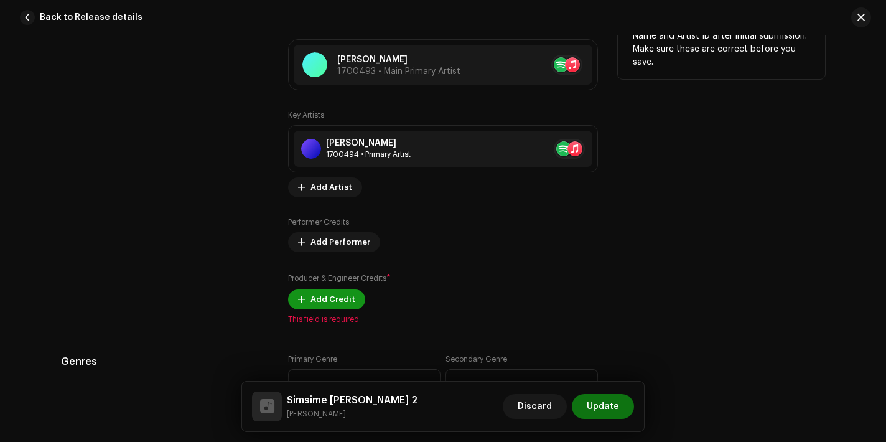
click at [324, 301] on span "Add Credit" at bounding box center [332, 299] width 45 height 25
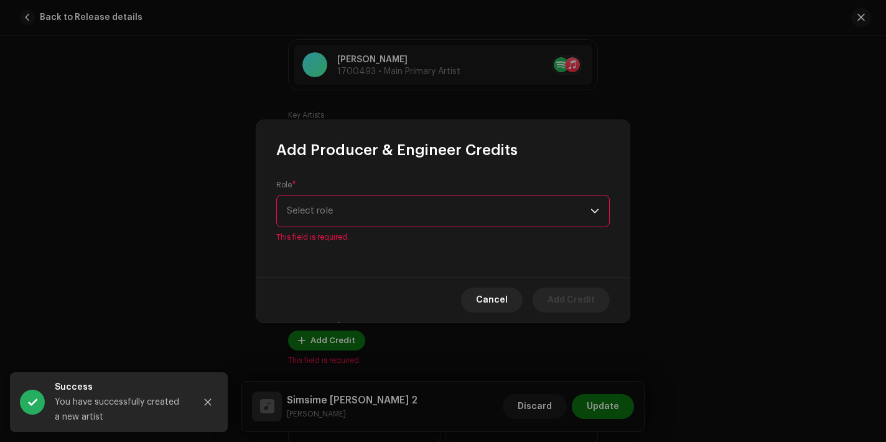
click at [397, 218] on span "Select role" at bounding box center [439, 210] width 304 height 31
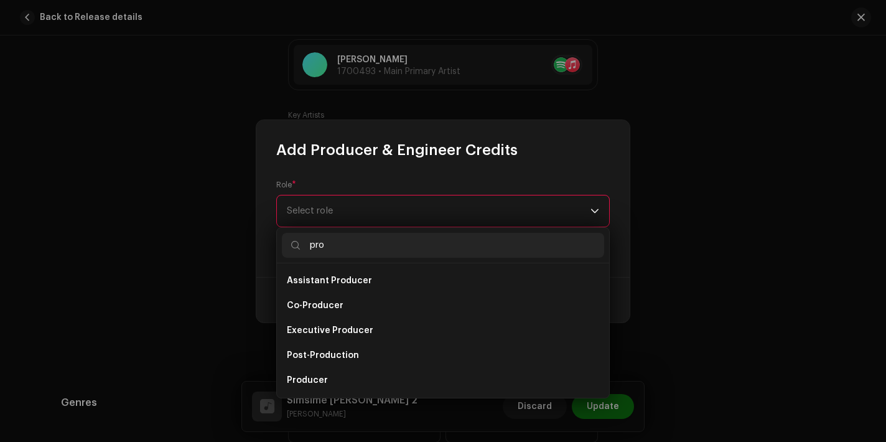
scroll to position [20, 0]
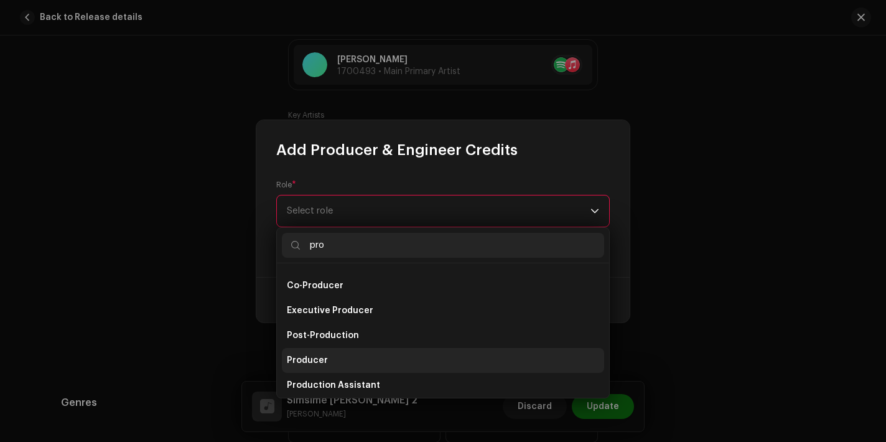
type input "pro"
click at [369, 363] on li "Producer" at bounding box center [443, 360] width 322 height 25
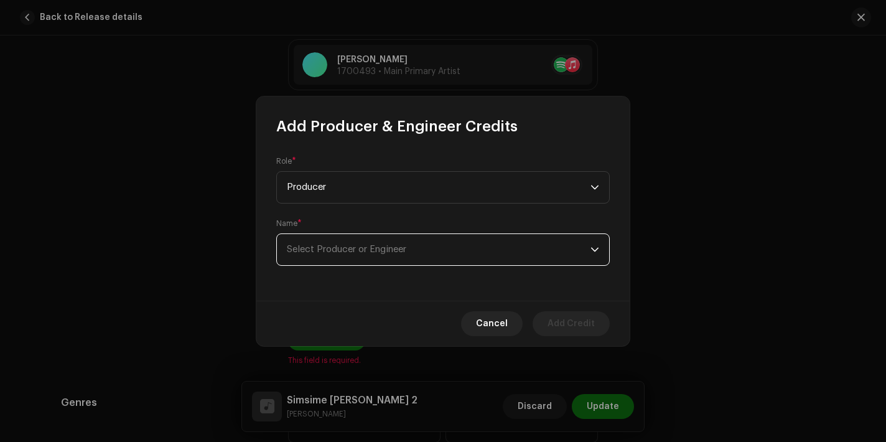
click at [353, 258] on span "Select Producer or Engineer" at bounding box center [439, 249] width 304 height 31
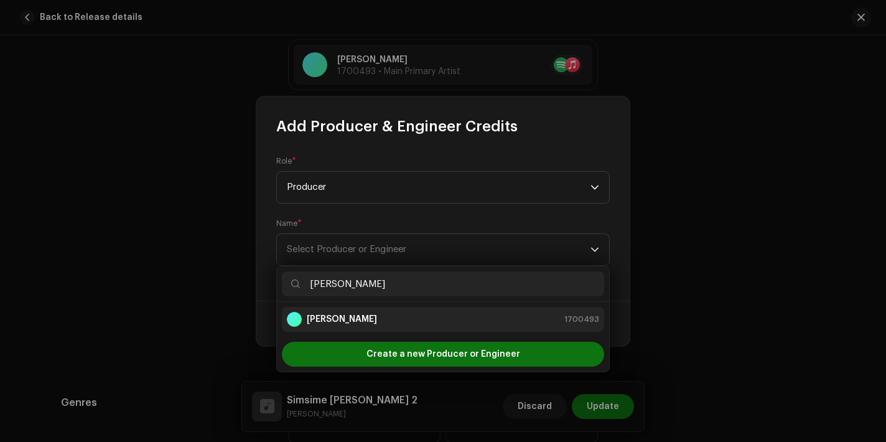
type input "[PERSON_NAME]"
click at [366, 320] on div "[PERSON_NAME] 1700493" at bounding box center [443, 319] width 312 height 15
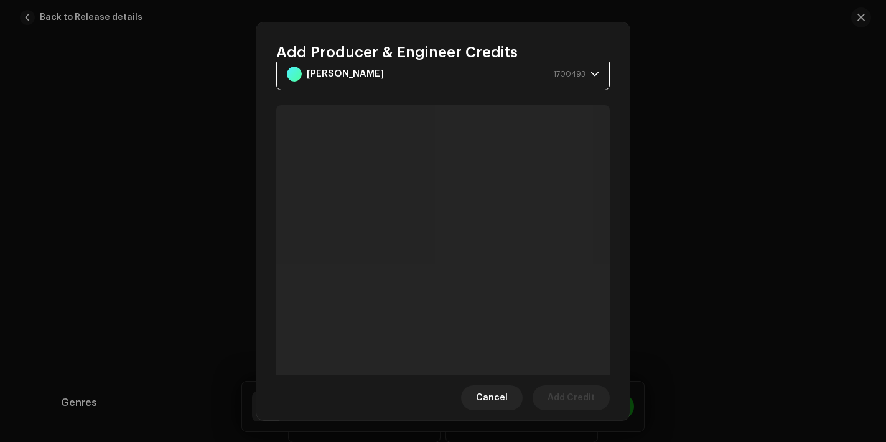
scroll to position [105, 0]
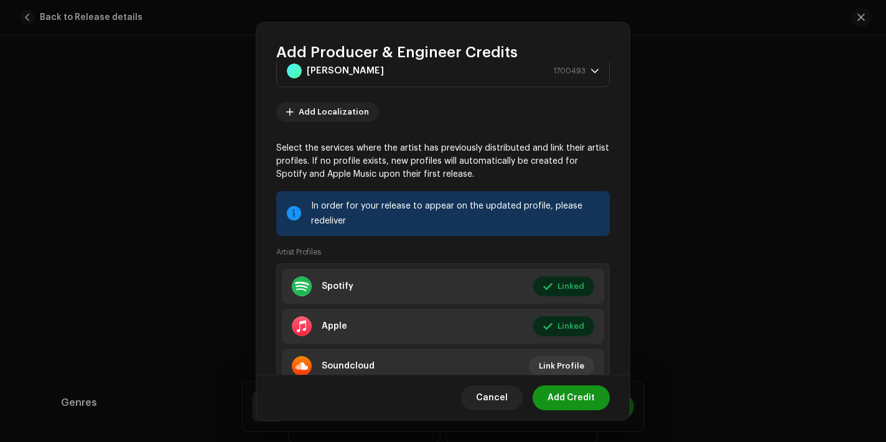
click at [572, 396] on span "Add Credit" at bounding box center [570, 397] width 47 height 25
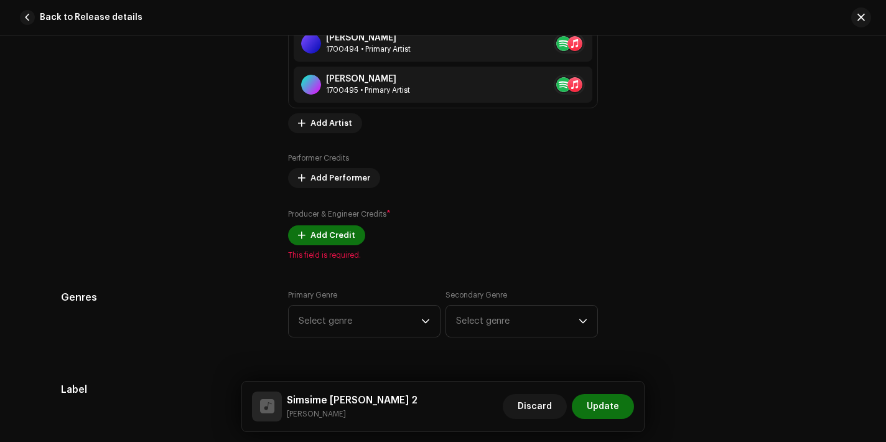
scroll to position [1024, 0]
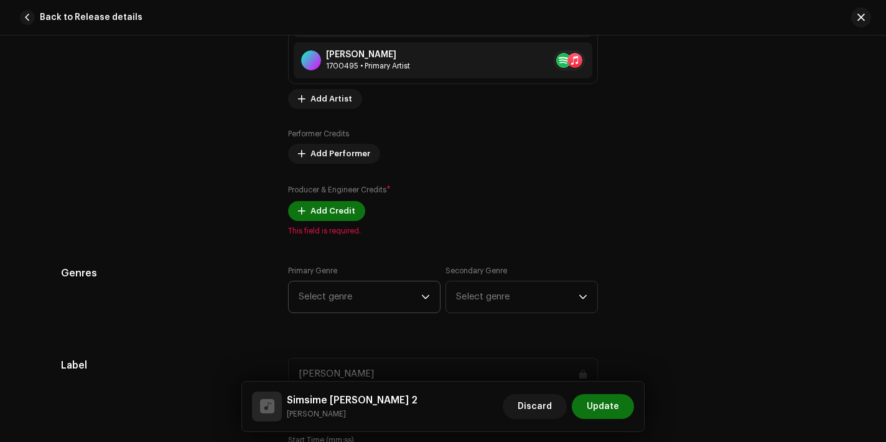
click at [384, 307] on span "Select genre" at bounding box center [360, 296] width 123 height 31
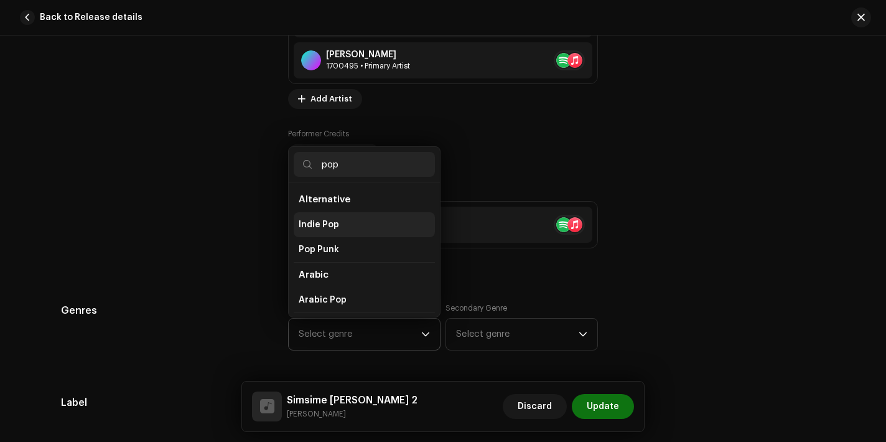
type input "pop"
click at [355, 228] on li "Indie Pop" at bounding box center [364, 224] width 141 height 25
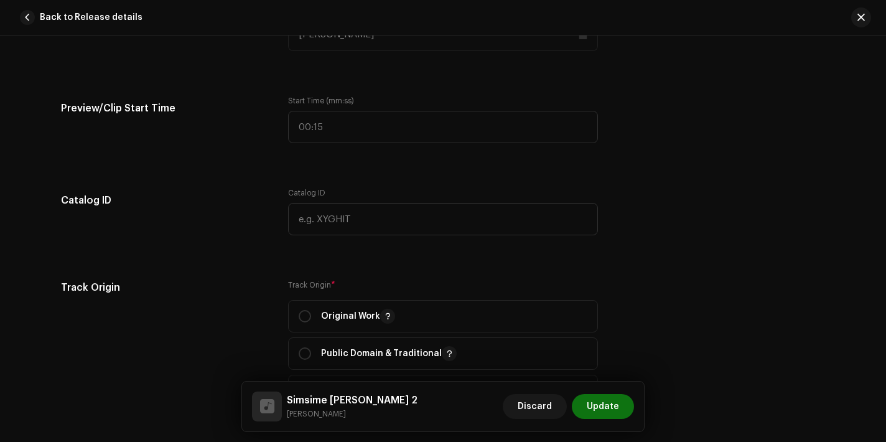
scroll to position [1405, 0]
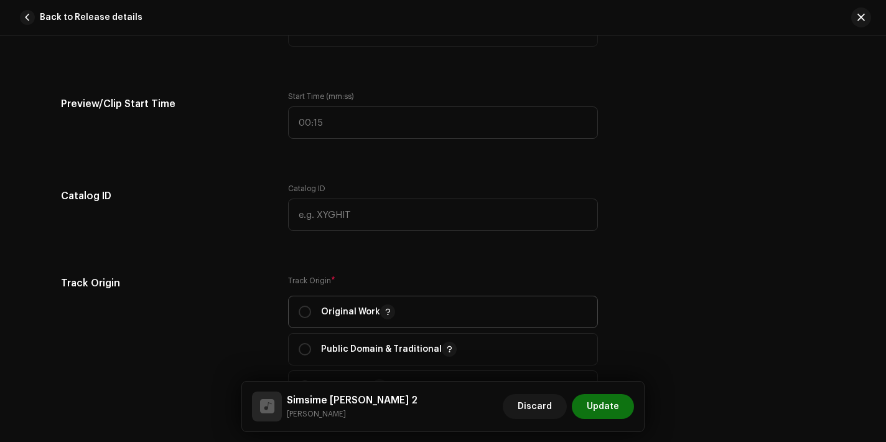
click at [317, 327] on span "Original Work" at bounding box center [443, 311] width 289 height 31
radio input "true"
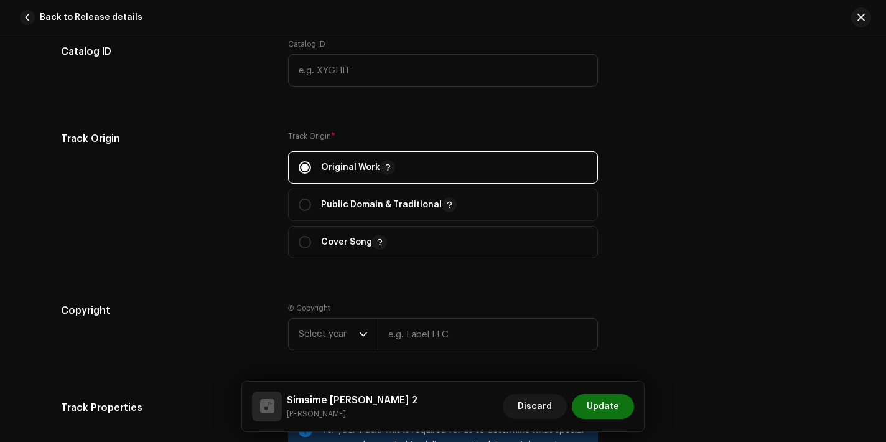
scroll to position [1634, 0]
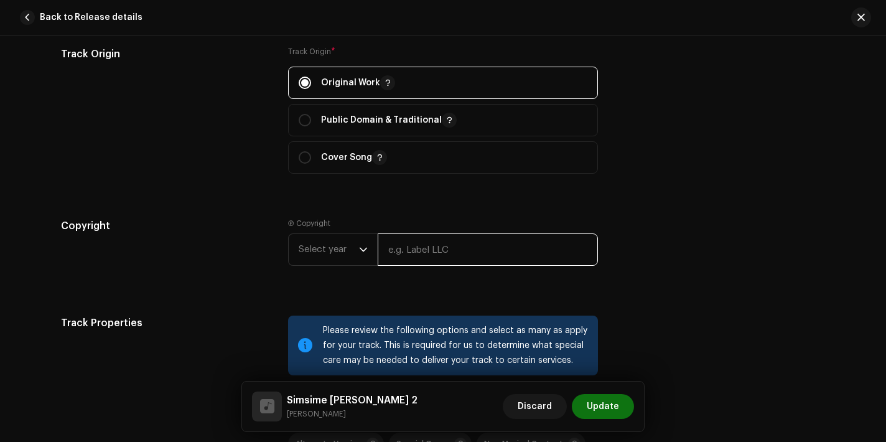
click at [476, 253] on input "text" at bounding box center [488, 249] width 220 height 32
paste input "[PERSON_NAME]"
type input "[PERSON_NAME]"
click at [309, 256] on span "Select year" at bounding box center [329, 249] width 60 height 31
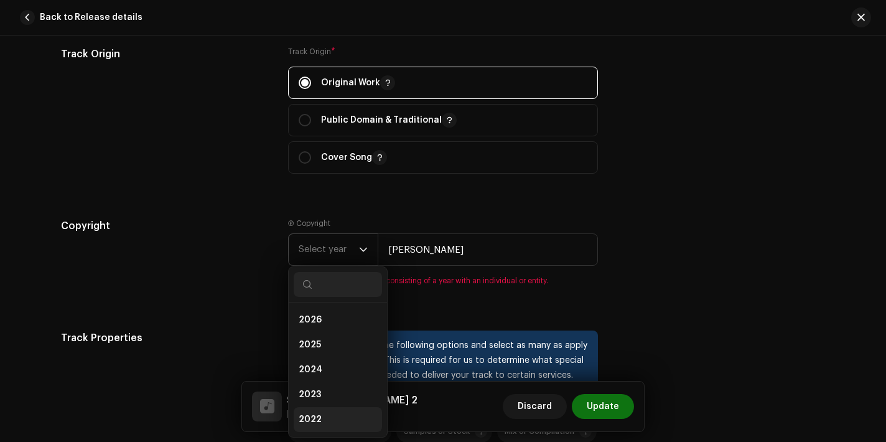
click at [319, 419] on li "2022" at bounding box center [338, 419] width 88 height 25
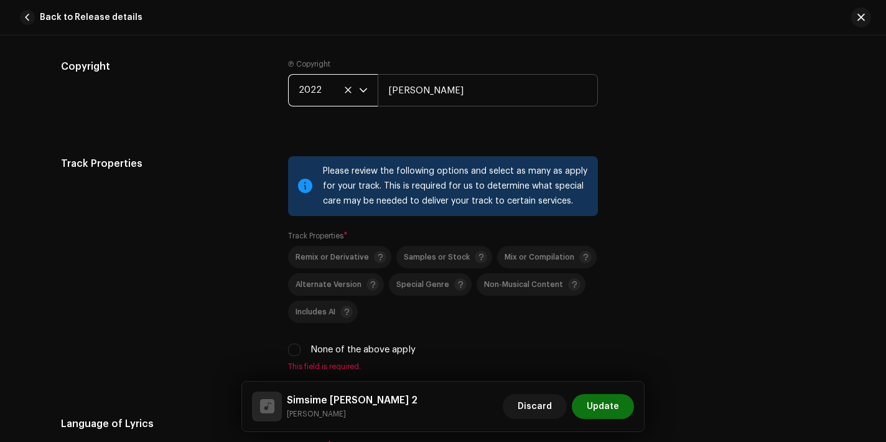
scroll to position [1825, 0]
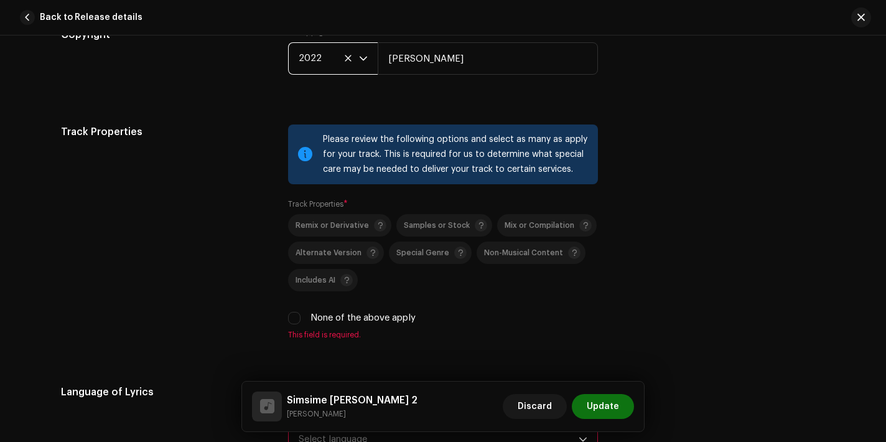
click at [322, 59] on span "2022" at bounding box center [329, 58] width 60 height 31
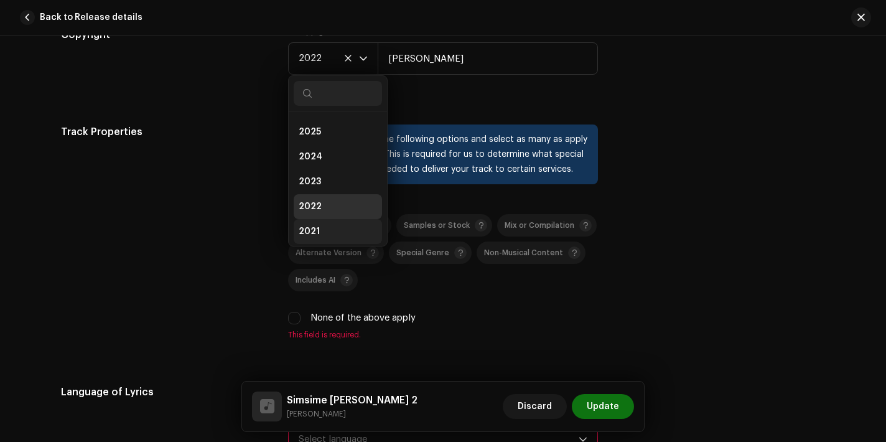
scroll to position [17, 0]
click at [314, 135] on span "2025" at bounding box center [310, 137] width 22 height 12
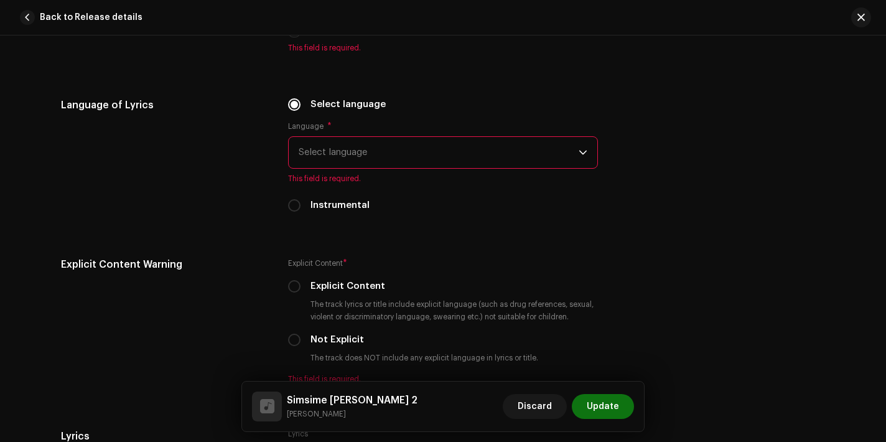
scroll to position [2065, 0]
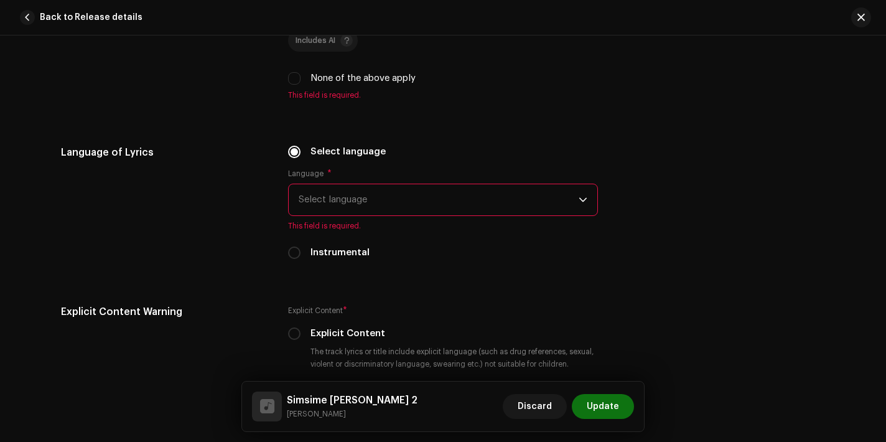
click at [314, 80] on label "None of the above apply" at bounding box center [362, 79] width 105 height 14
click at [300, 80] on input "None of the above apply" at bounding box center [294, 78] width 12 height 12
checkbox input "true"
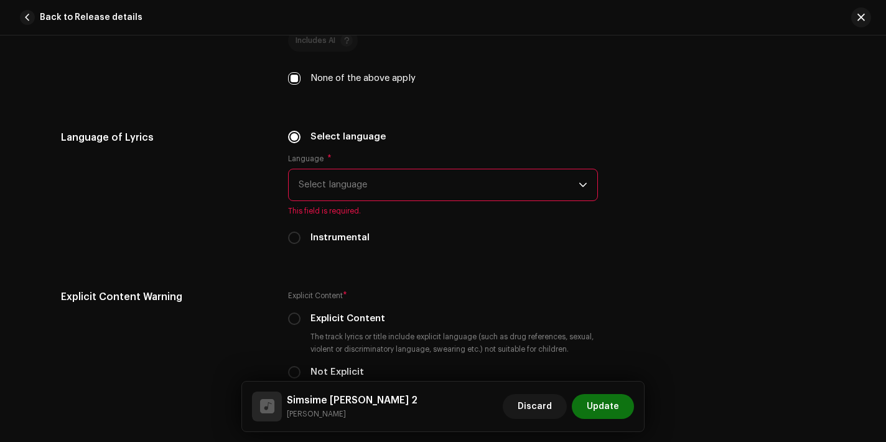
click at [351, 190] on span "Select language" at bounding box center [439, 184] width 280 height 31
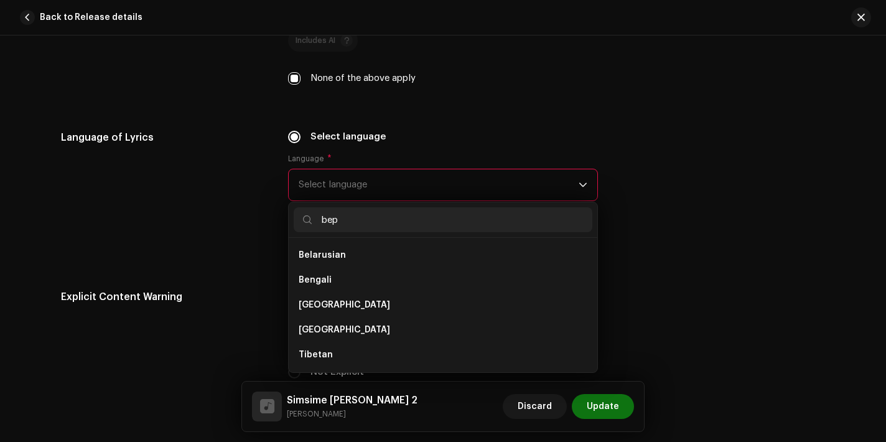
scroll to position [0, 0]
type input "b"
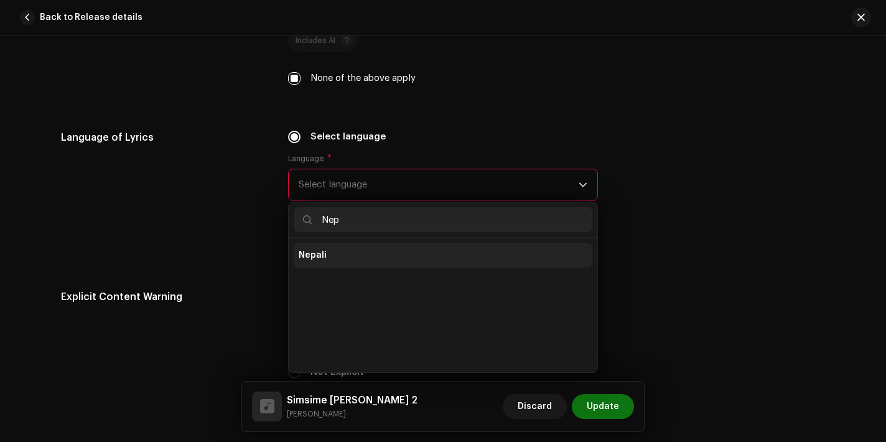
type input "Nep"
click at [385, 246] on li "Nepali" at bounding box center [443, 255] width 299 height 25
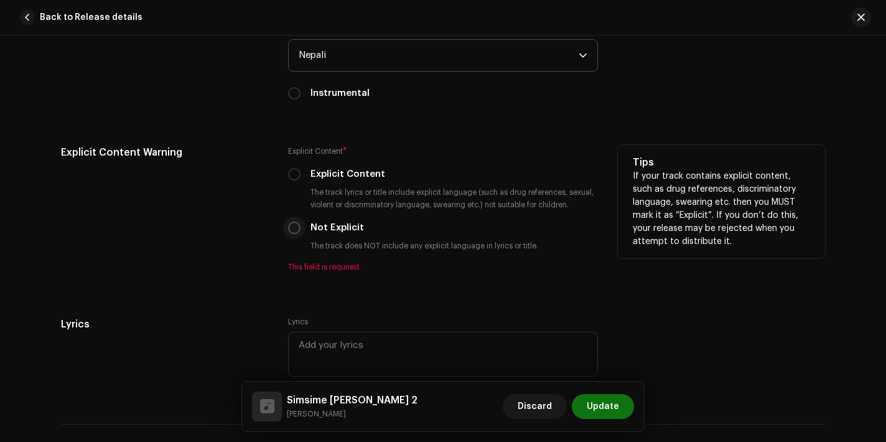
click at [290, 234] on input "Not Explicit" at bounding box center [294, 227] width 12 height 12
radio input "true"
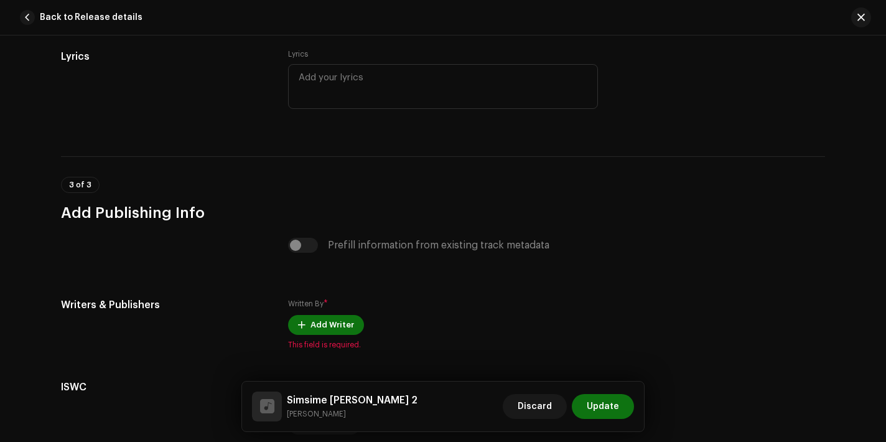
scroll to position [2461, 0]
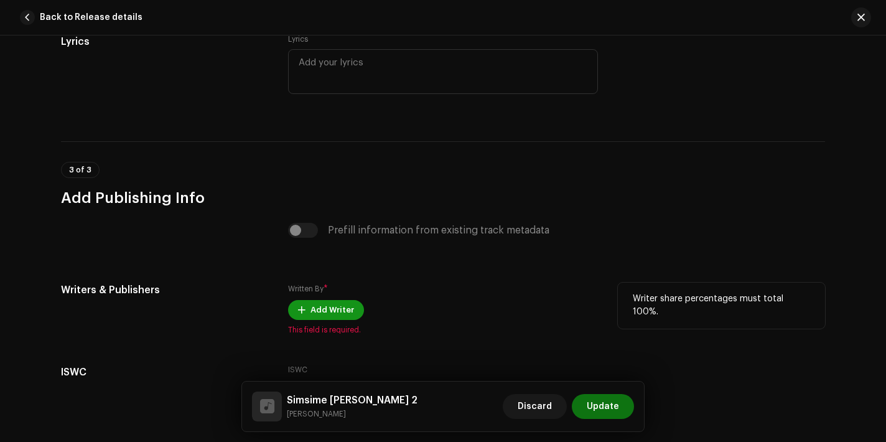
click at [317, 312] on span "Add Writer" at bounding box center [332, 309] width 44 height 25
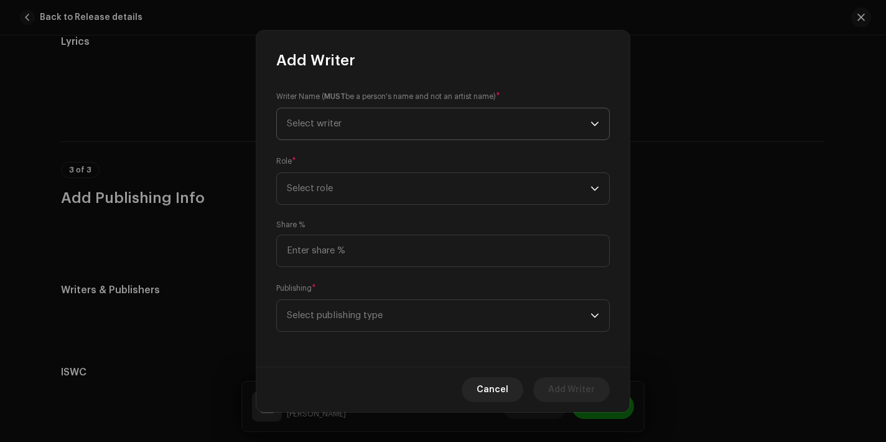
click at [378, 126] on span "Select writer" at bounding box center [439, 123] width 304 height 31
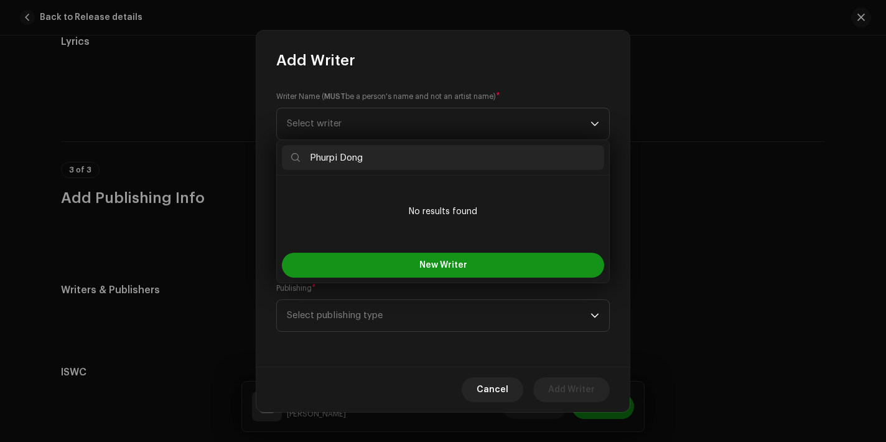
type input "Phurpi Dong"
click at [421, 258] on button "New Writer" at bounding box center [443, 265] width 322 height 25
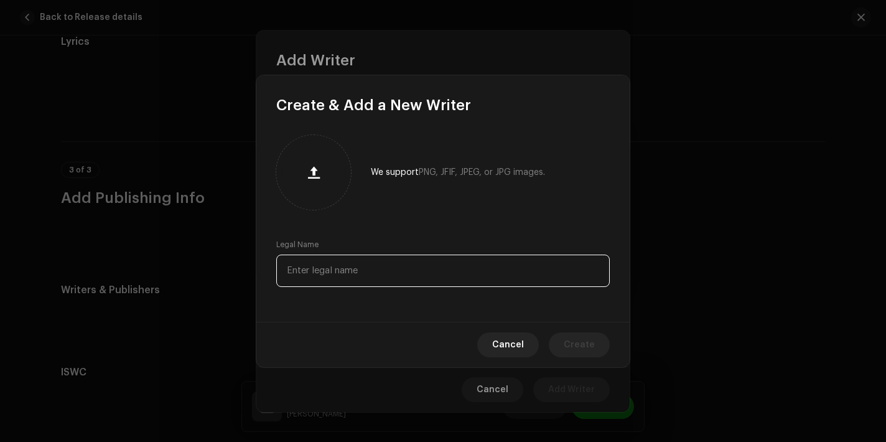
click at [348, 274] on input "text" at bounding box center [442, 270] width 333 height 32
paste input "Phurpi Dong"
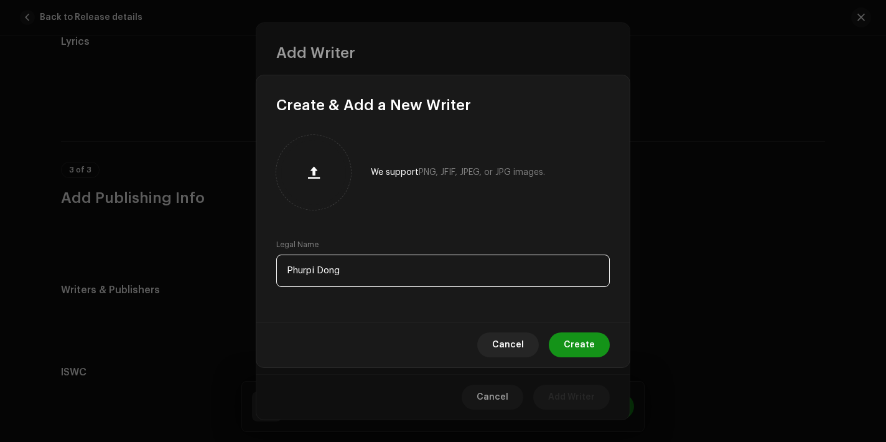
type input "Phurpi Dong"
click at [596, 352] on button "Create" at bounding box center [579, 344] width 61 height 25
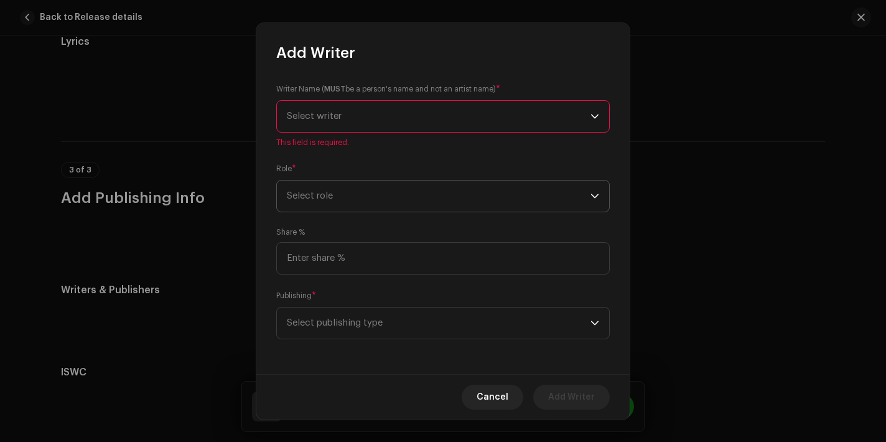
click at [379, 207] on span "Select role" at bounding box center [439, 195] width 304 height 31
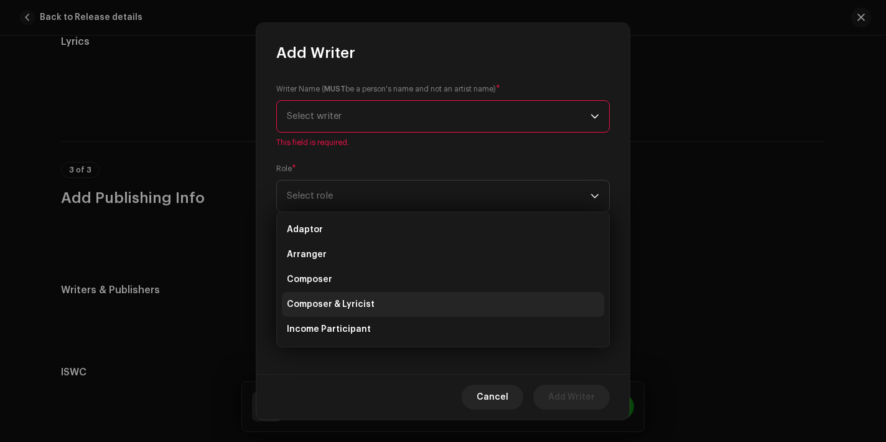
scroll to position [35, 0]
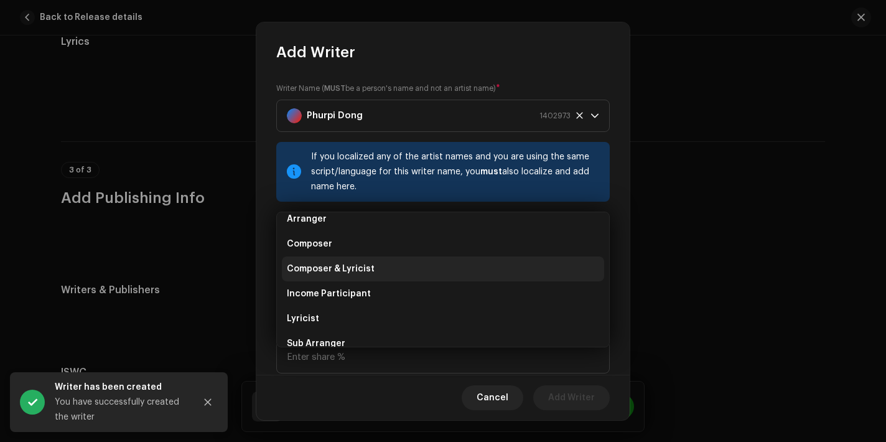
click at [370, 311] on li "Lyricist" at bounding box center [443, 318] width 322 height 25
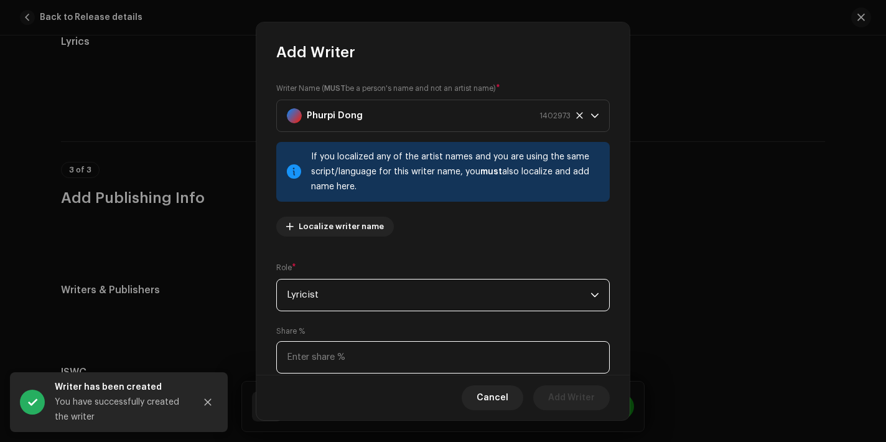
click at [382, 348] on input at bounding box center [442, 357] width 333 height 32
type input "50.00"
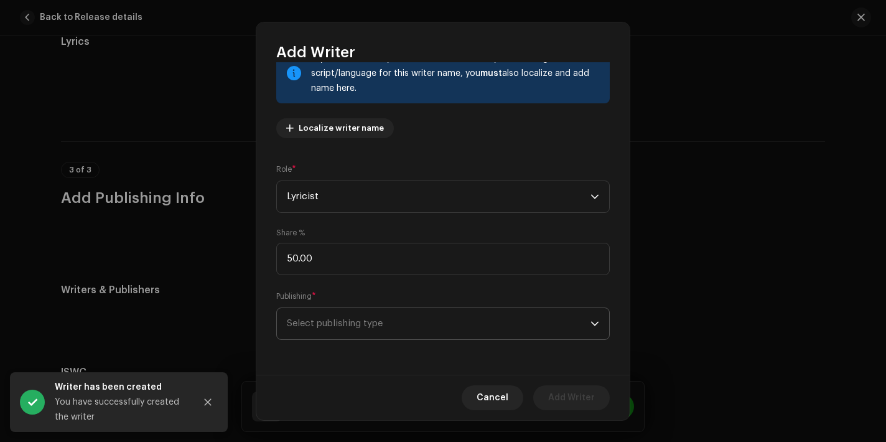
click at [434, 332] on span "Select publishing type" at bounding box center [439, 323] width 304 height 31
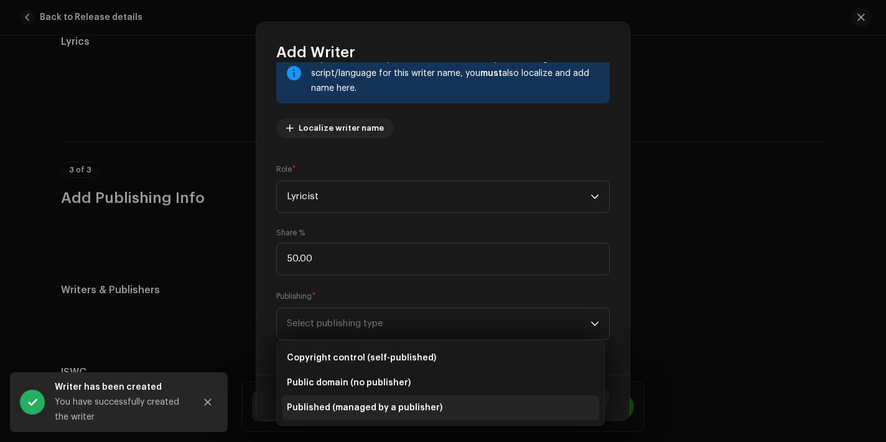
click at [406, 409] on span "Published (managed by a publisher)" at bounding box center [365, 407] width 156 height 12
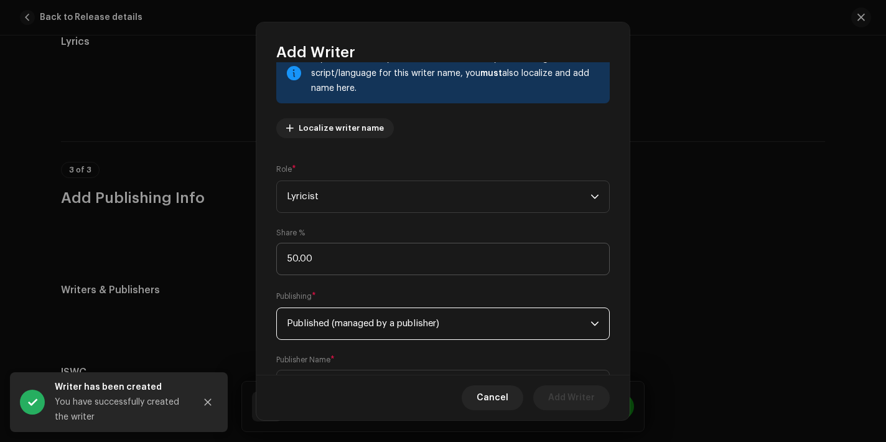
scroll to position [161, 0]
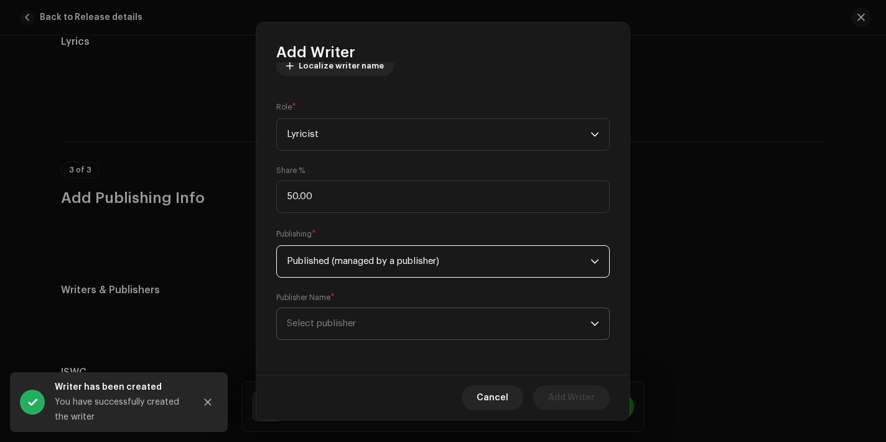
click at [434, 325] on span "Select publisher" at bounding box center [439, 323] width 304 height 31
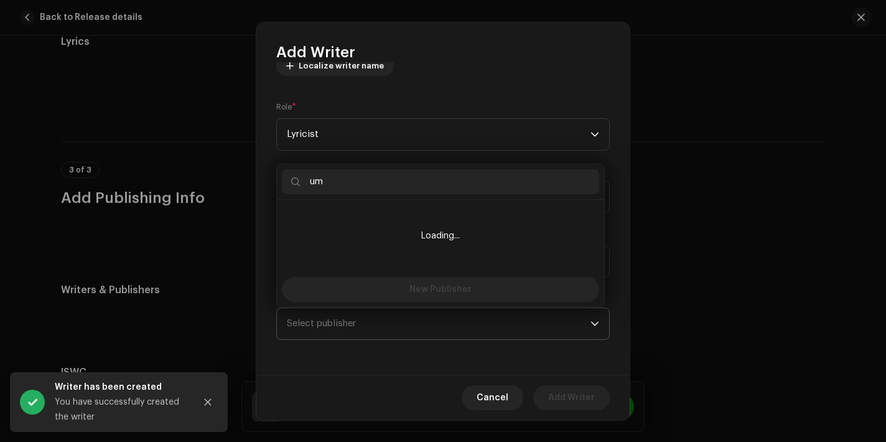
type input "ume"
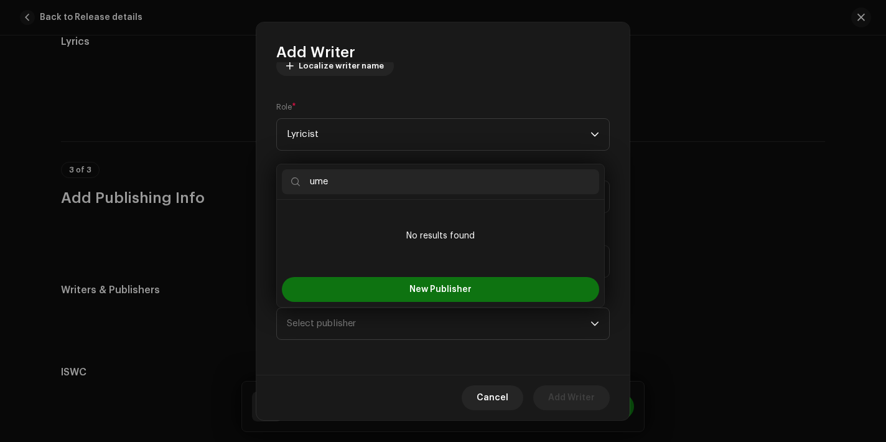
drag, startPoint x: 419, startPoint y: 180, endPoint x: 225, endPoint y: 159, distance: 195.2
click at [225, 159] on body "[PERSON_NAME] Home Profile Catalog Transactions Analytics Resources Marketplace…" at bounding box center [443, 221] width 886 height 442
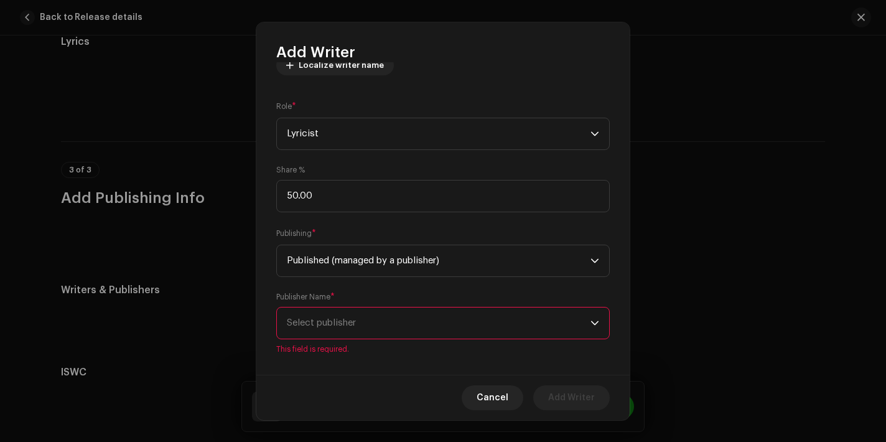
click at [353, 315] on span "Select publisher" at bounding box center [439, 322] width 304 height 31
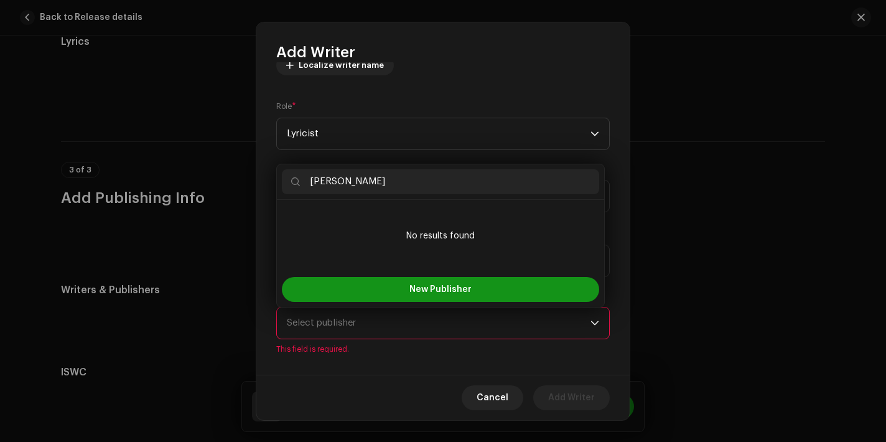
type input "[PERSON_NAME]"
click at [430, 286] on span "New Publisher" at bounding box center [440, 289] width 62 height 9
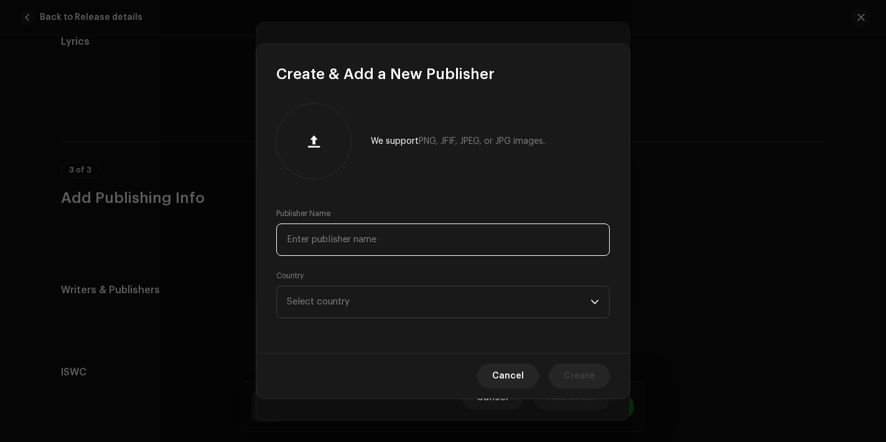
click at [376, 249] on input "text" at bounding box center [442, 239] width 333 height 32
paste input "[PERSON_NAME]"
type input "[PERSON_NAME]"
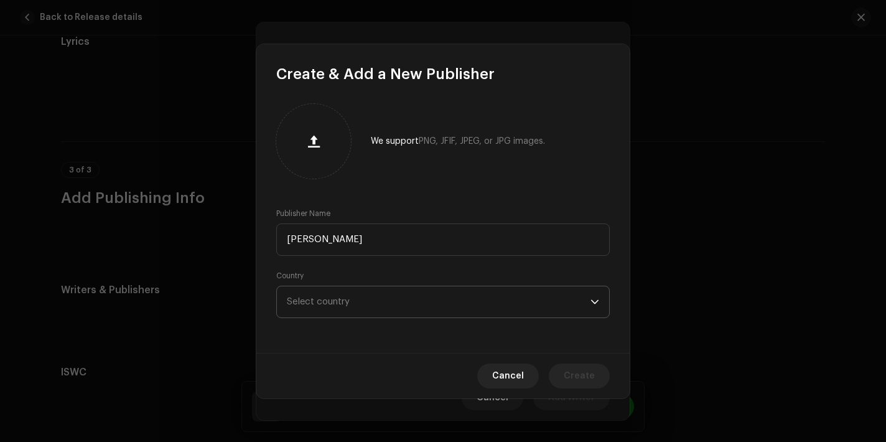
click at [377, 312] on span "Select country" at bounding box center [439, 301] width 304 height 31
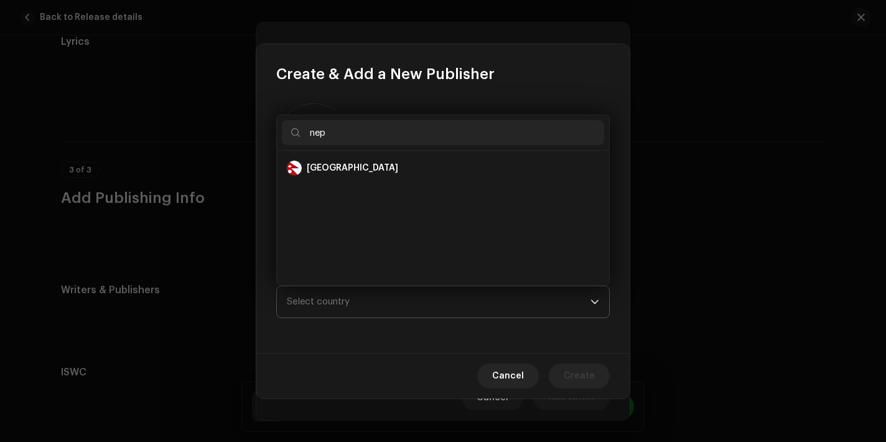
scroll to position [0, 0]
type input "nep"
click at [333, 167] on div "[GEOGRAPHIC_DATA]" at bounding box center [443, 167] width 312 height 15
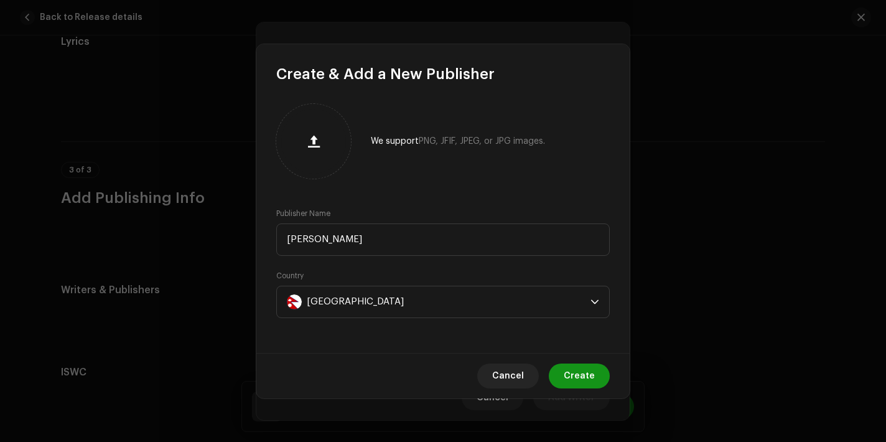
click at [590, 378] on span "Create" at bounding box center [579, 375] width 31 height 25
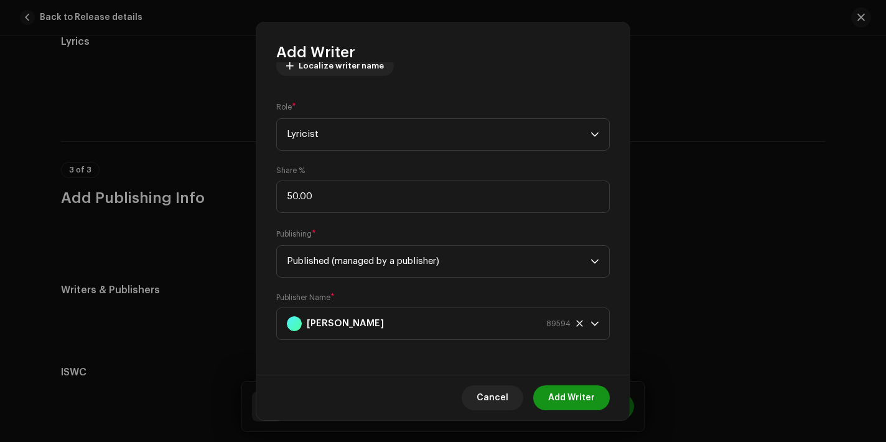
click at [582, 398] on span "Add Writer" at bounding box center [571, 397] width 47 height 25
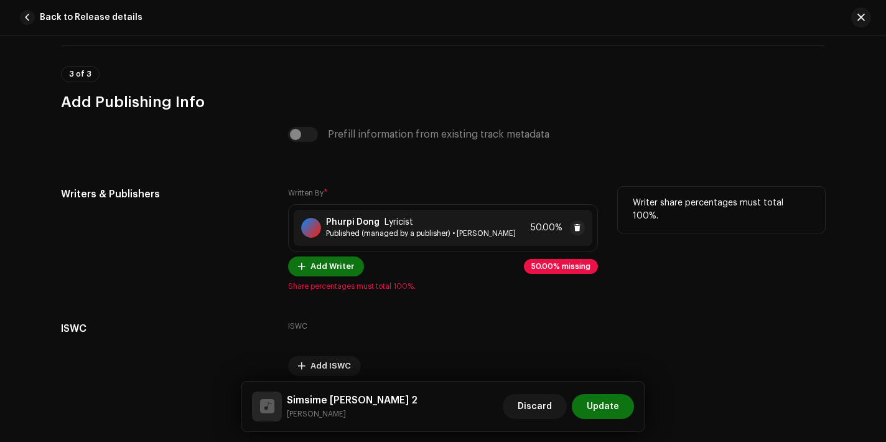
scroll to position [2558, 0]
click at [332, 261] on span "Add Writer" at bounding box center [332, 265] width 44 height 25
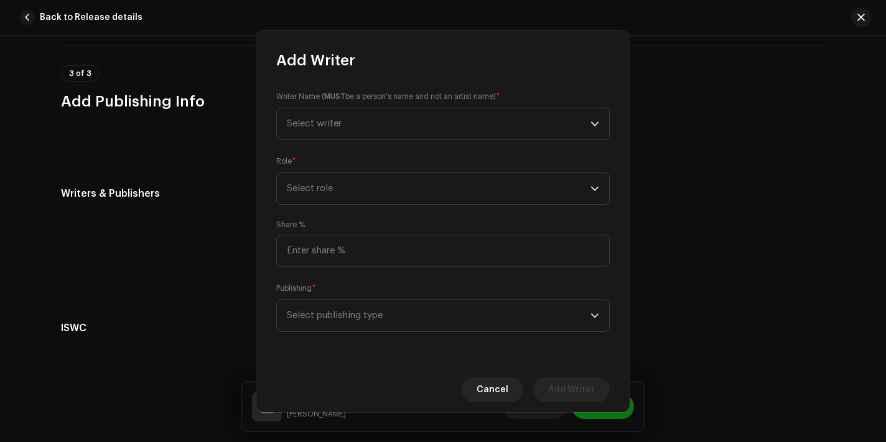
click at [195, 276] on div "Add Writer Writer Name ( MUST be a person's name and not an artist name) * Sele…" at bounding box center [443, 221] width 886 height 442
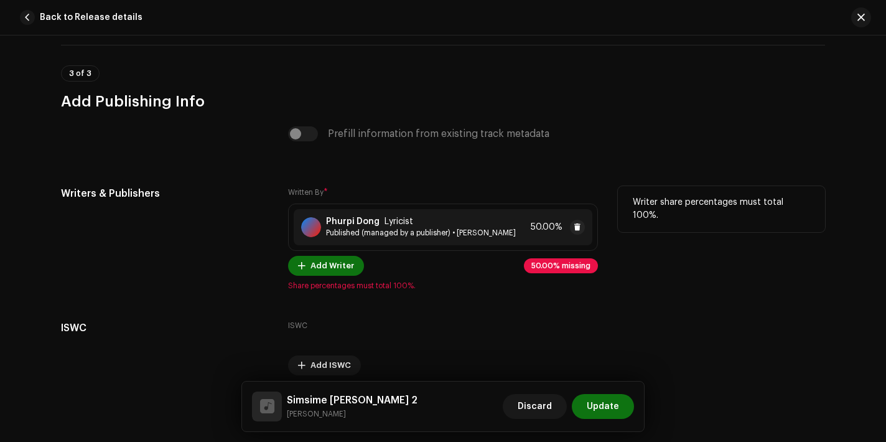
click at [381, 241] on div "[PERSON_NAME] Lyricist Published (managed by a publisher) • [PERSON_NAME] 50.00%" at bounding box center [443, 227] width 299 height 36
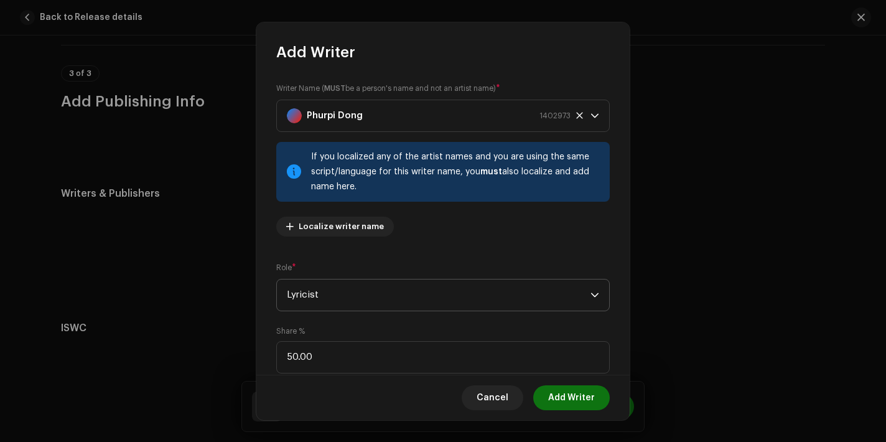
click at [376, 309] on span "Lyricist" at bounding box center [439, 294] width 304 height 31
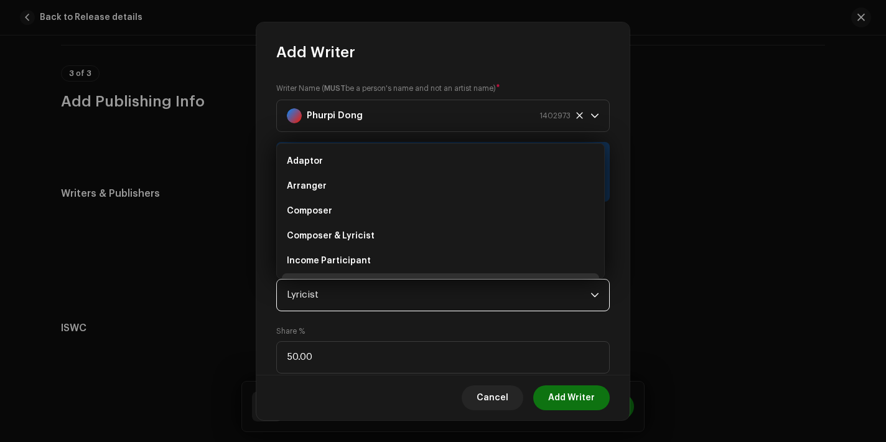
scroll to position [20, 0]
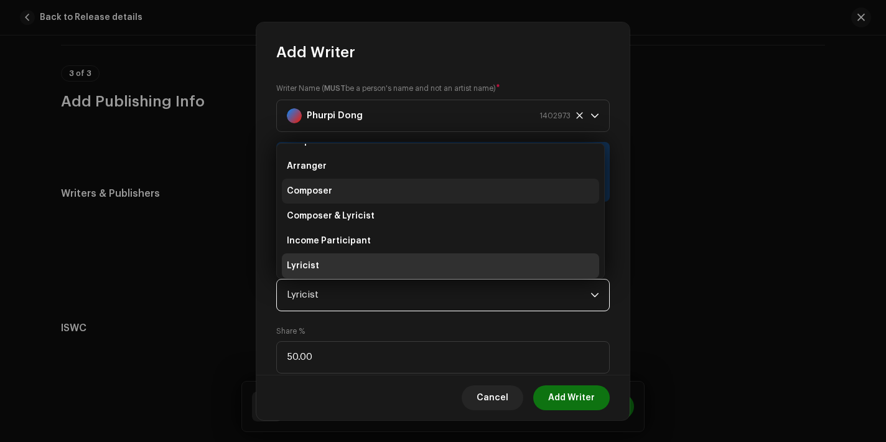
click at [362, 188] on li "Composer" at bounding box center [440, 191] width 317 height 25
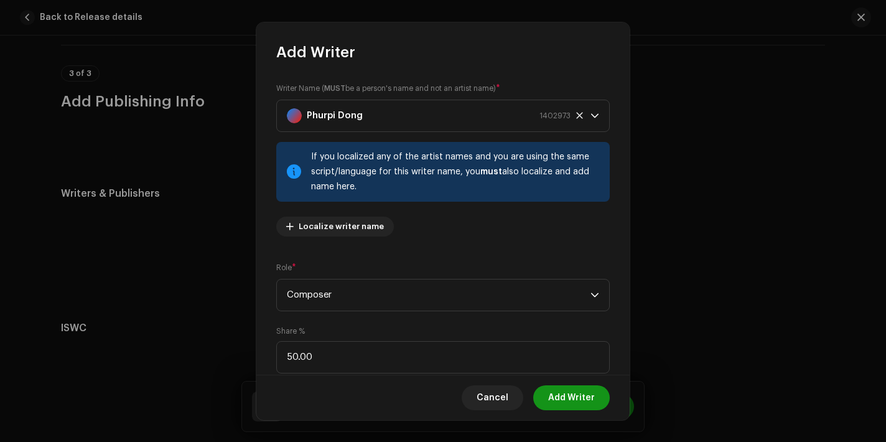
click at [584, 400] on span "Add Writer" at bounding box center [571, 397] width 47 height 25
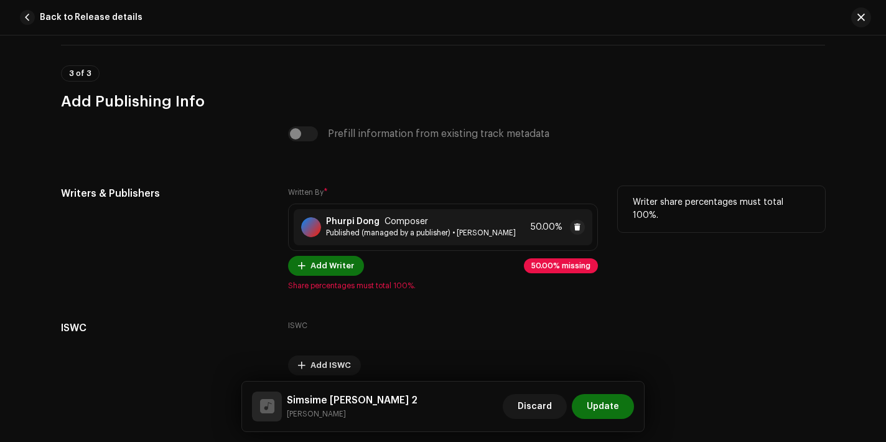
click at [348, 232] on span "Published (managed by a publisher) • [PERSON_NAME]" at bounding box center [421, 233] width 190 height 10
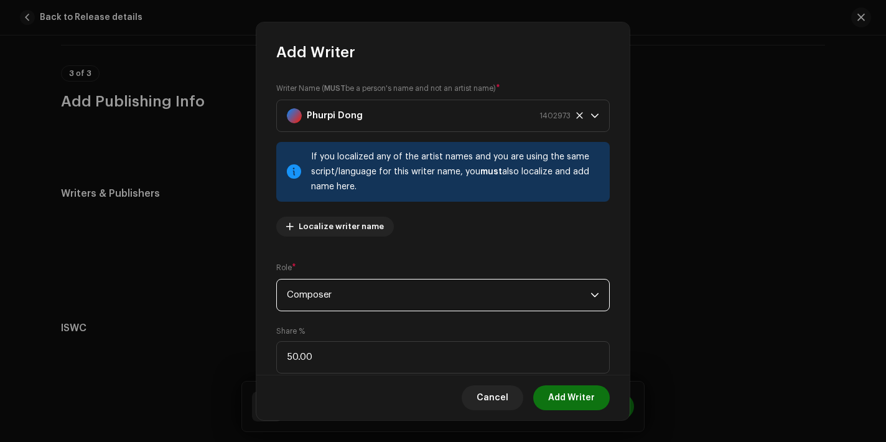
click at [372, 302] on span "Composer" at bounding box center [439, 294] width 304 height 31
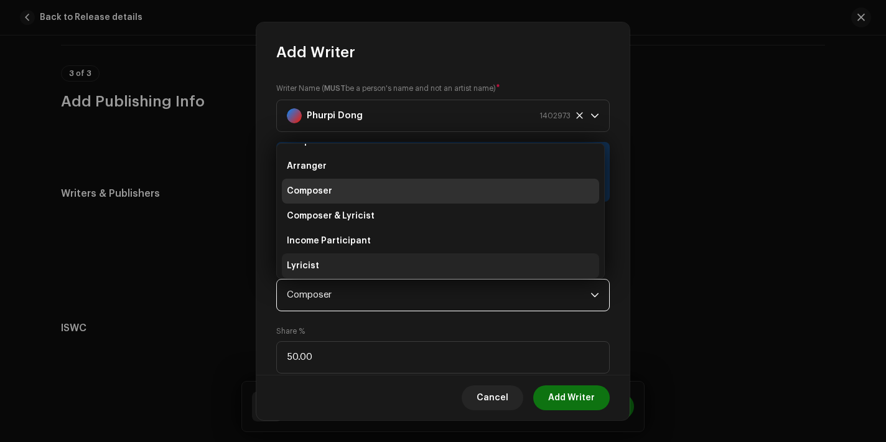
click at [343, 259] on li "Lyricist" at bounding box center [440, 265] width 317 height 25
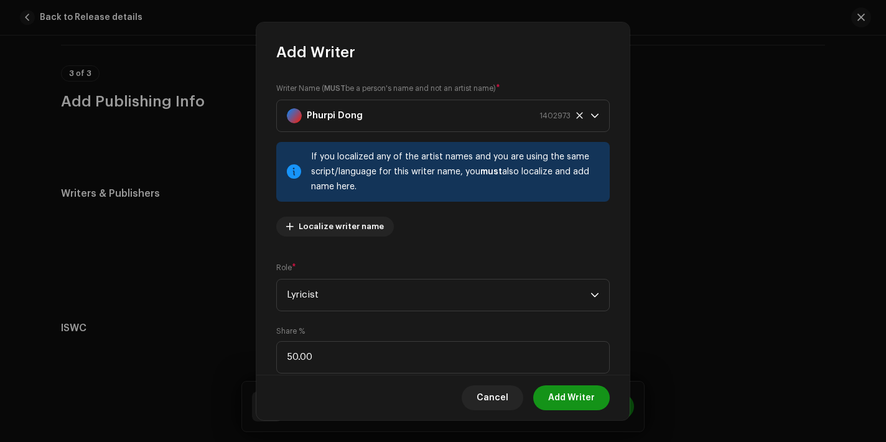
click at [596, 404] on button "Add Writer" at bounding box center [571, 397] width 77 height 25
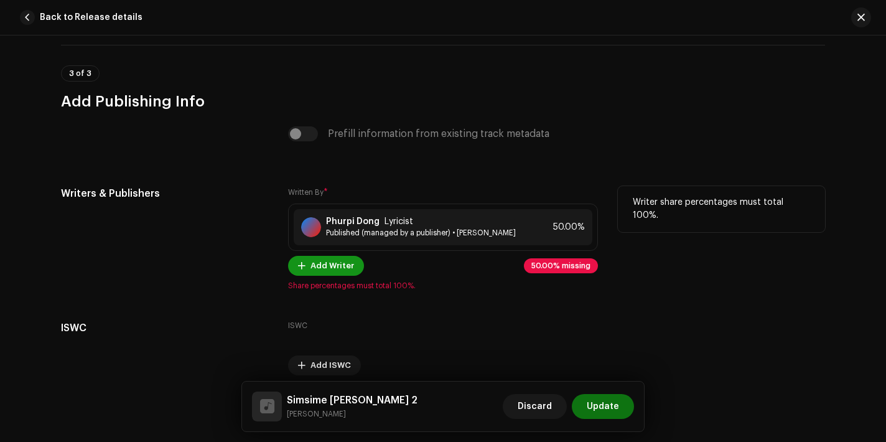
click at [313, 260] on span "Add Writer" at bounding box center [332, 265] width 44 height 25
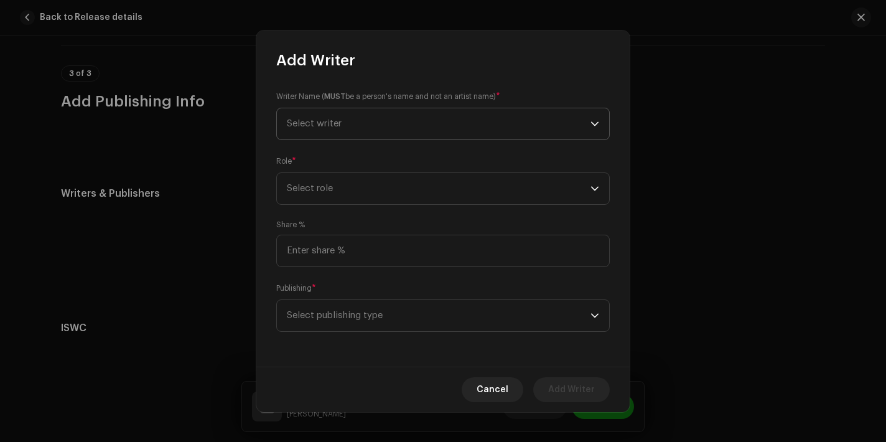
click at [404, 124] on span "Select writer" at bounding box center [439, 123] width 304 height 31
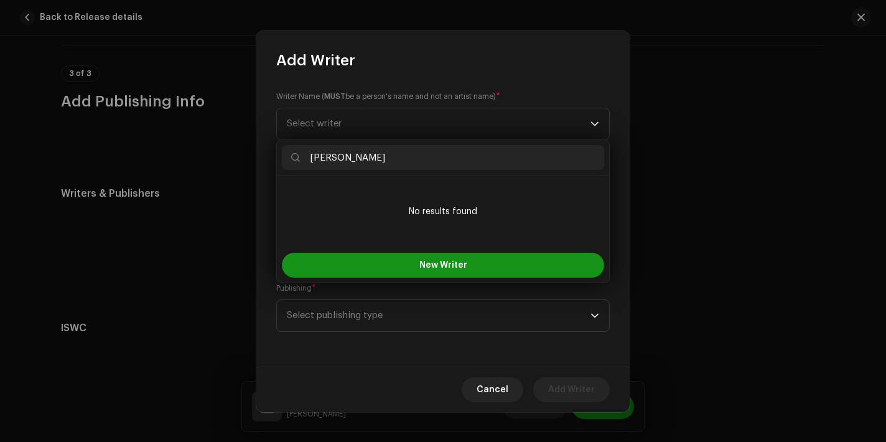
type input "[PERSON_NAME]"
click at [420, 270] on button "New Writer" at bounding box center [443, 265] width 322 height 25
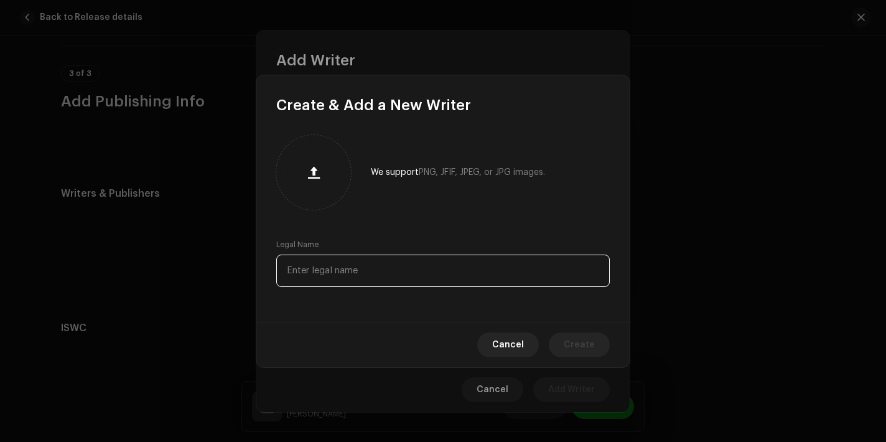
click at [379, 264] on input "text" at bounding box center [442, 270] width 333 height 32
paste input "[PERSON_NAME]"
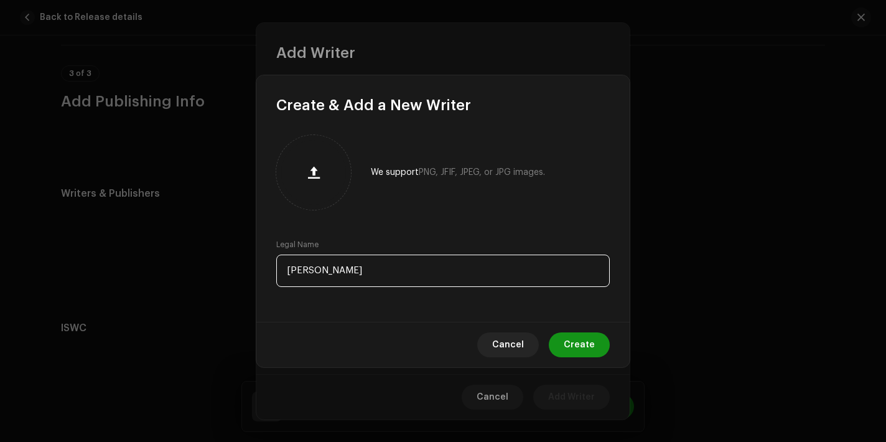
type input "[PERSON_NAME]"
click at [593, 349] on span "Create" at bounding box center [579, 344] width 31 height 25
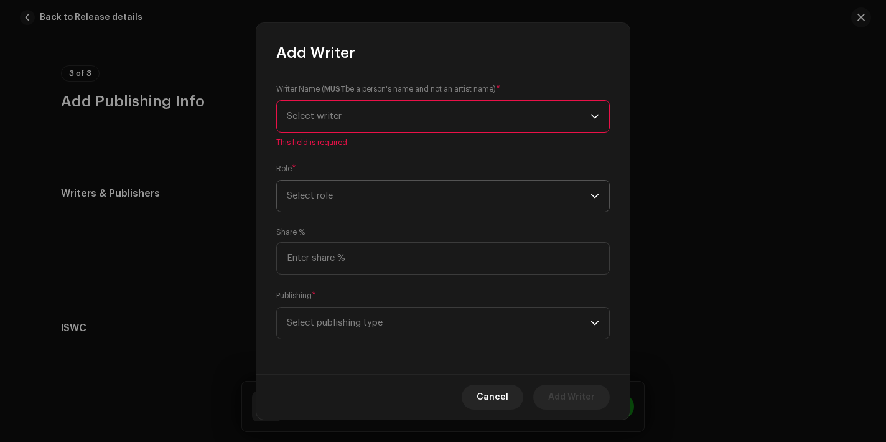
click at [330, 190] on span "Select role" at bounding box center [439, 195] width 304 height 31
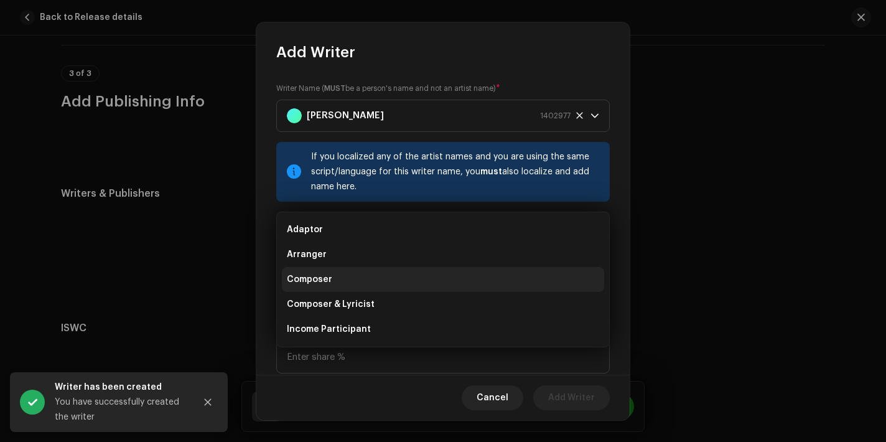
click at [343, 277] on li "Composer" at bounding box center [443, 279] width 322 height 25
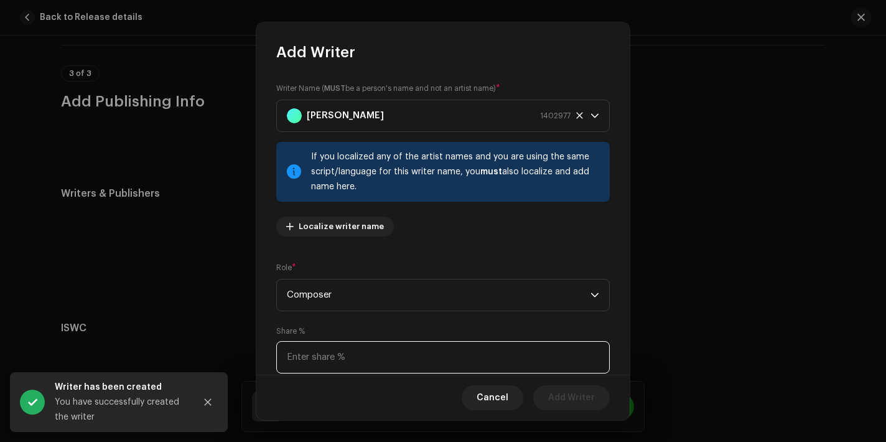
click at [357, 355] on input at bounding box center [442, 357] width 333 height 32
type input "4.00"
type input "50.00"
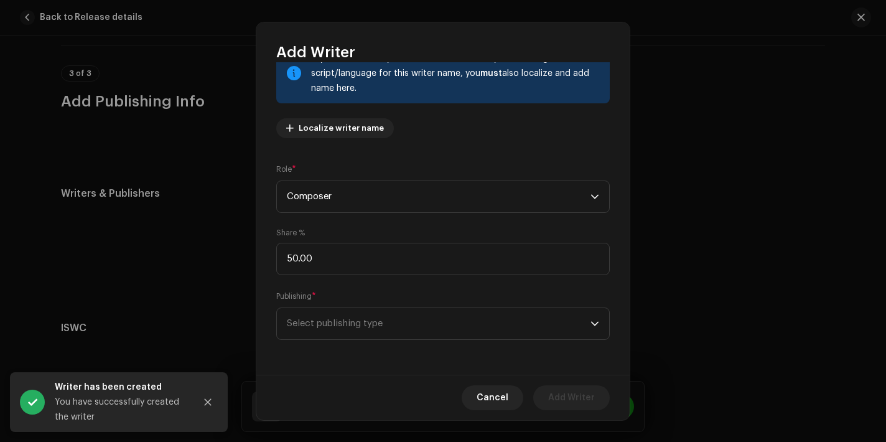
click at [466, 336] on span "Select publishing type" at bounding box center [439, 323] width 304 height 31
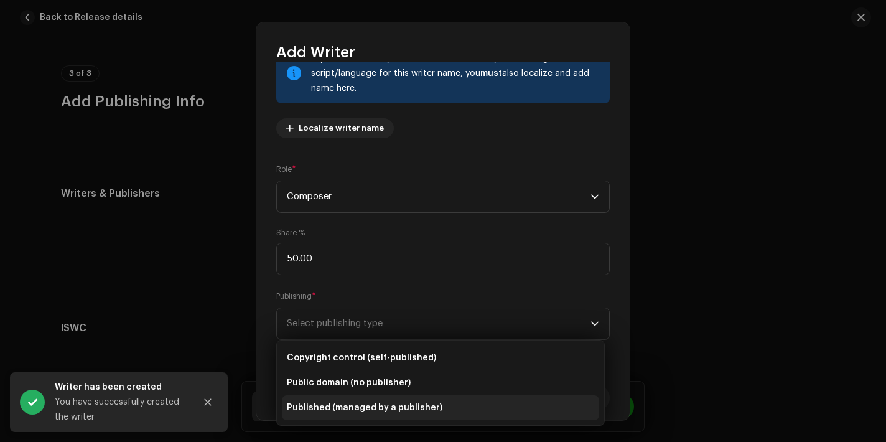
click at [355, 395] on li "Published (managed by a publisher)" at bounding box center [440, 407] width 317 height 25
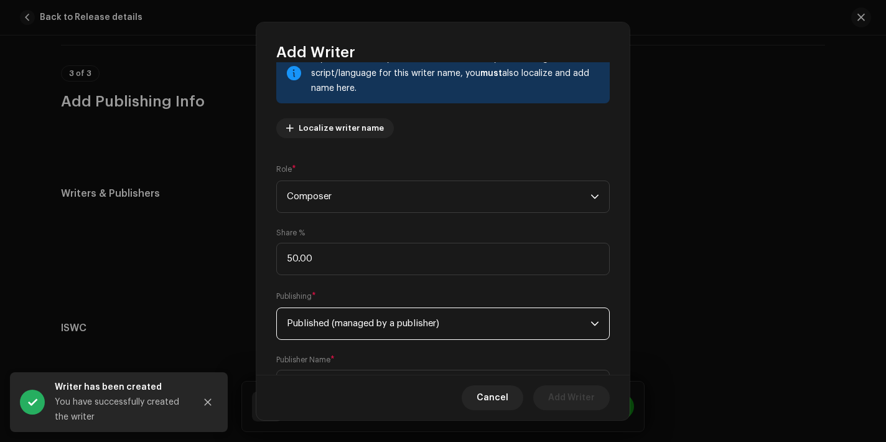
scroll to position [161, 0]
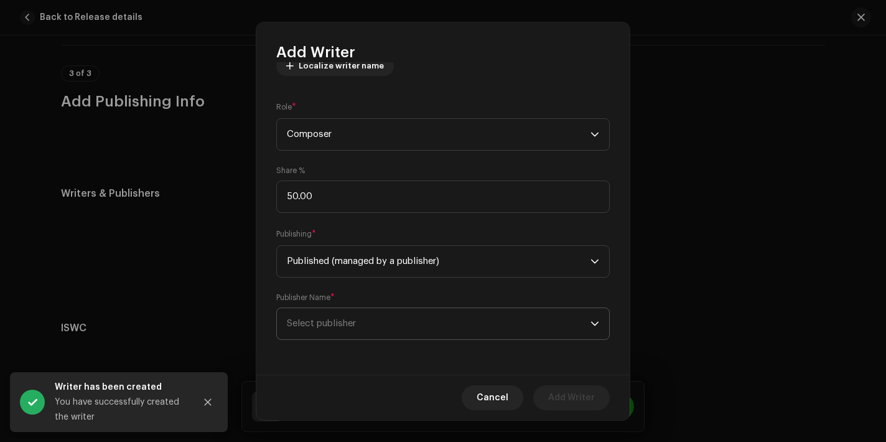
click at [391, 333] on span "Select publisher" at bounding box center [439, 323] width 304 height 31
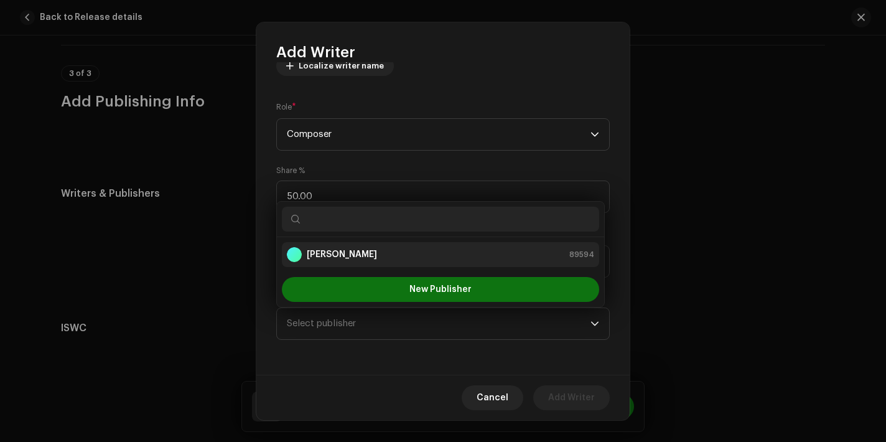
click at [409, 261] on div "[PERSON_NAME] 89594" at bounding box center [440, 254] width 307 height 15
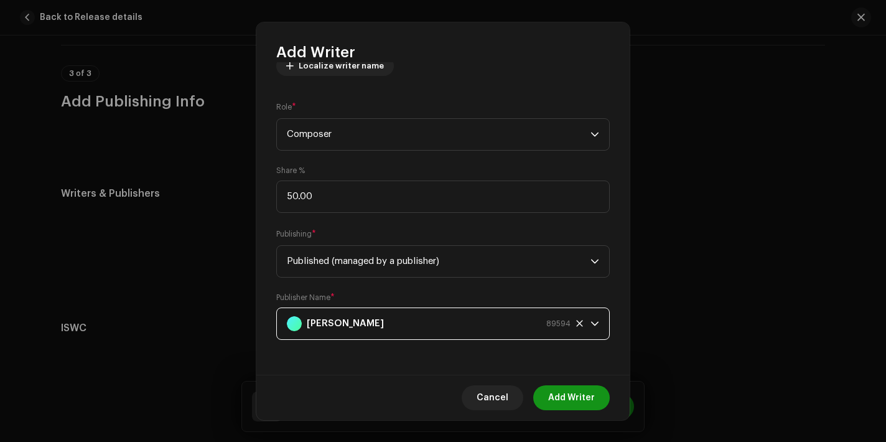
click at [551, 391] on span "Add Writer" at bounding box center [571, 397] width 47 height 25
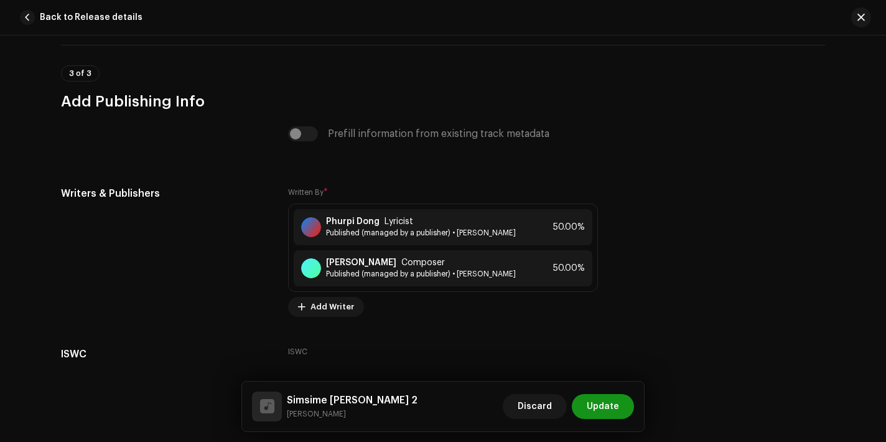
click at [603, 411] on span "Update" at bounding box center [603, 406] width 32 height 25
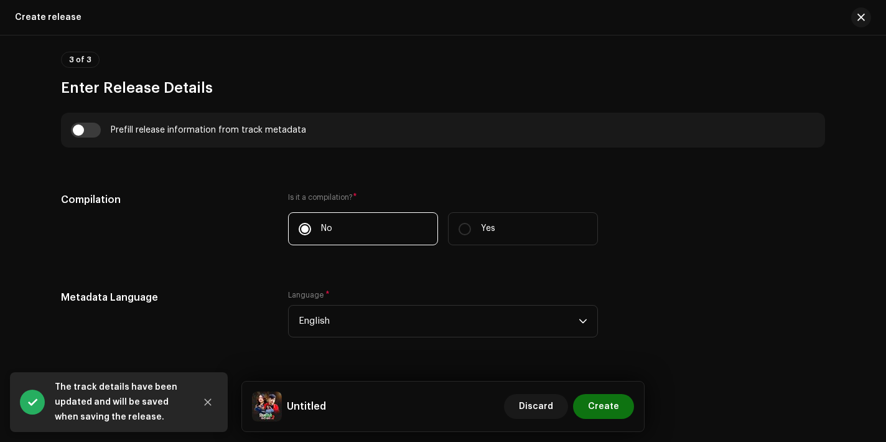
scroll to position [902, 0]
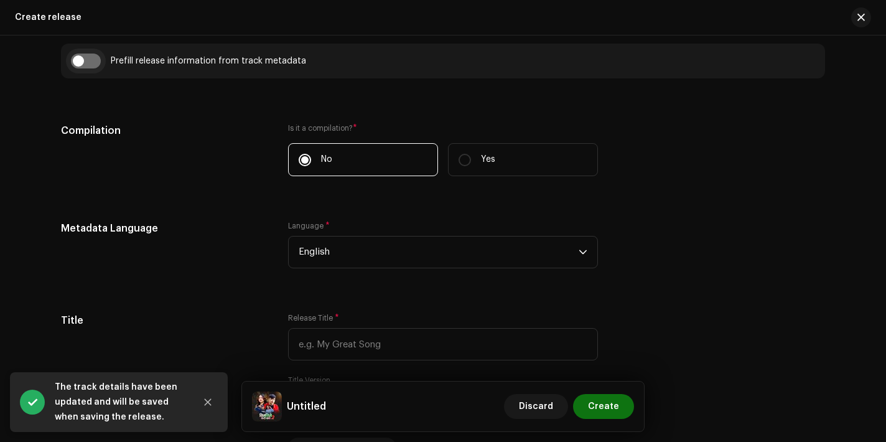
click at [91, 62] on input "checkbox" at bounding box center [86, 60] width 30 height 15
checkbox input "true"
type input "Simsime [PERSON_NAME] 2"
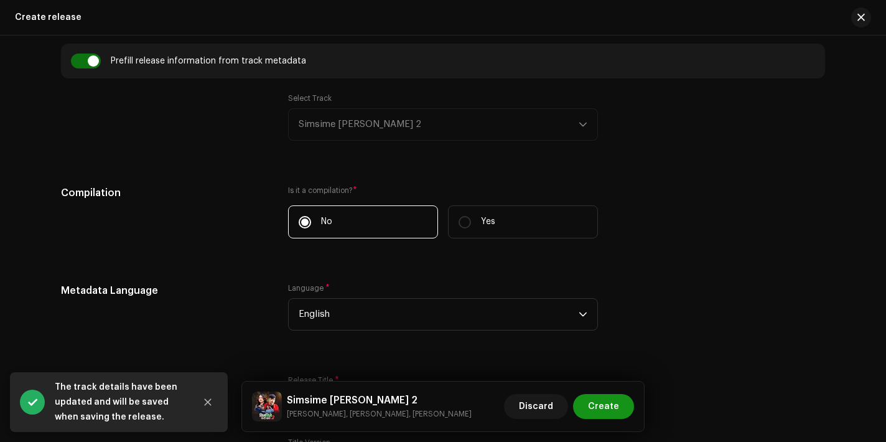
click at [611, 412] on span "Create" at bounding box center [603, 406] width 31 height 25
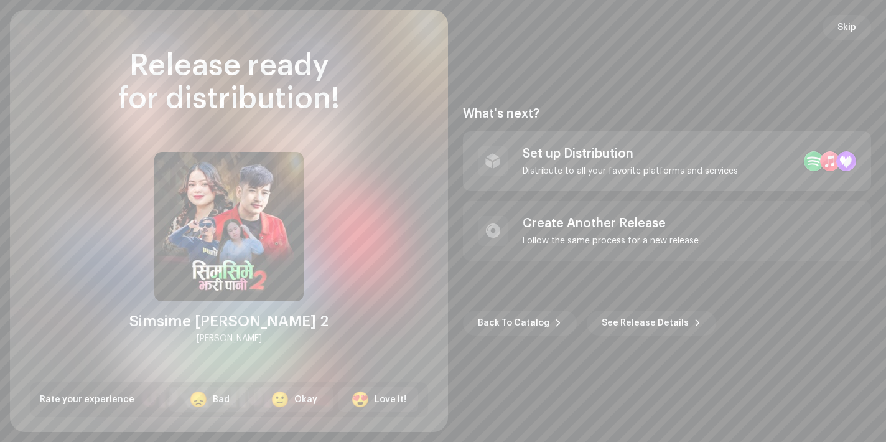
click at [620, 160] on div "Set up Distribution" at bounding box center [630, 153] width 215 height 15
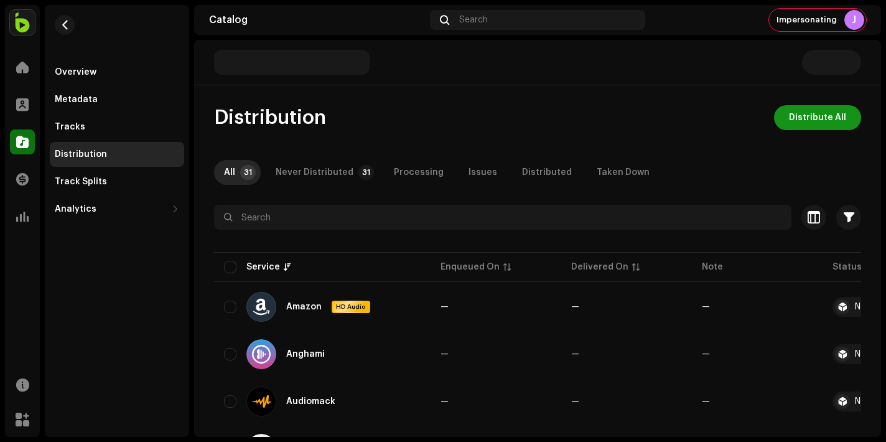
click at [801, 122] on span "Distribute All" at bounding box center [817, 117] width 57 height 25
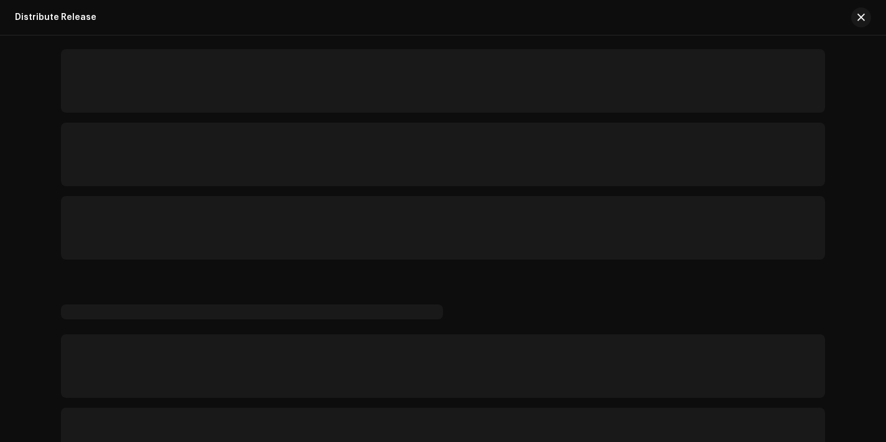
scroll to position [66, 0]
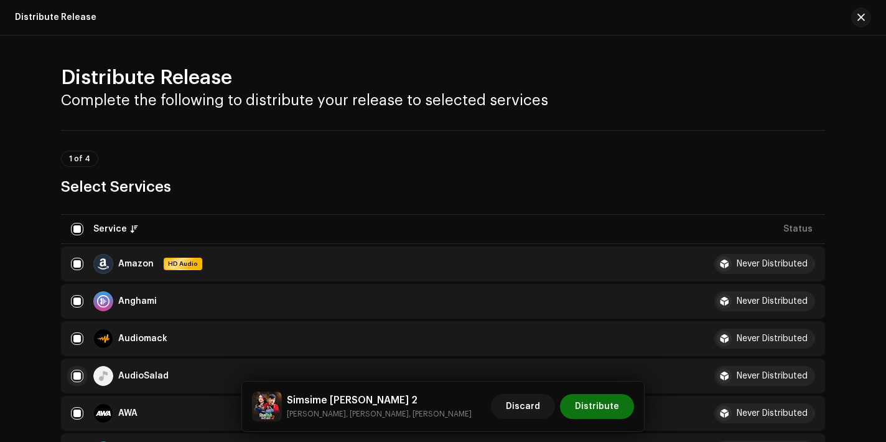
click at [76, 378] on input "checkbox" at bounding box center [77, 375] width 12 height 12
checkbox input "false"
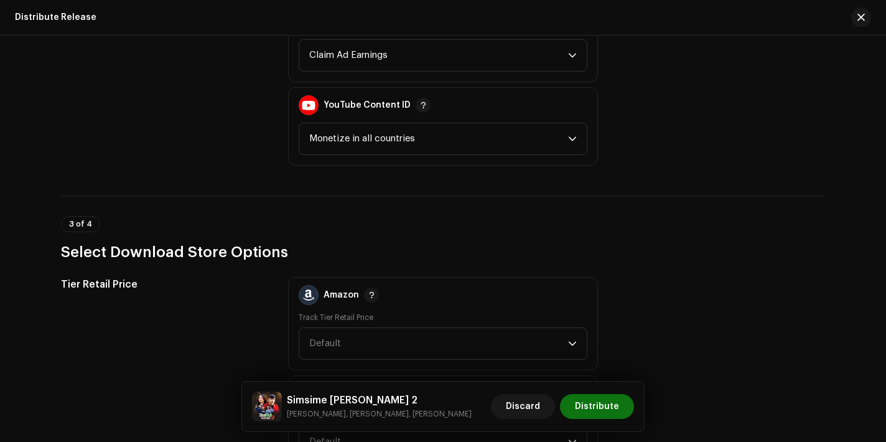
scroll to position [1727, 0]
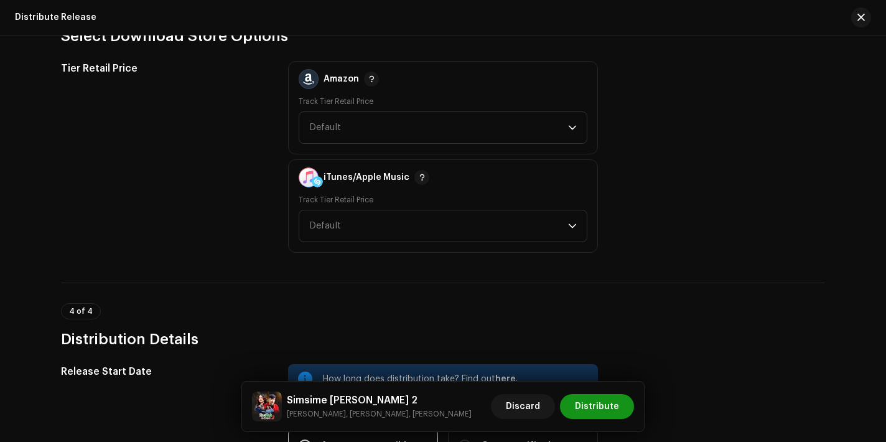
click at [603, 409] on span "Distribute" at bounding box center [597, 406] width 44 height 25
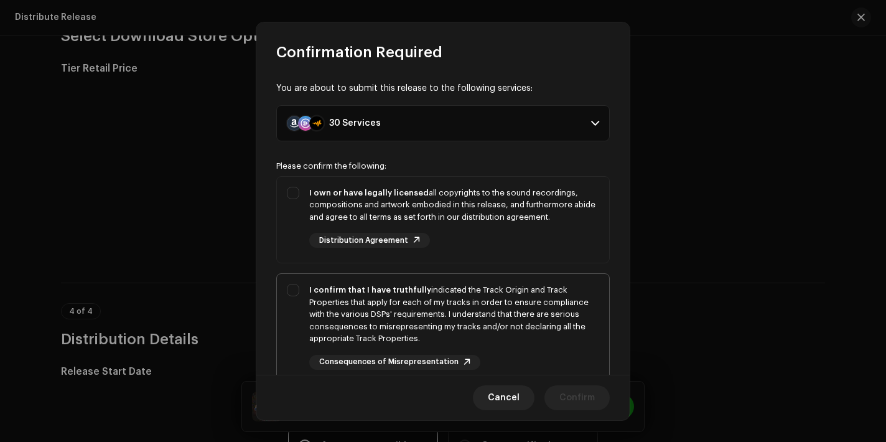
click at [497, 356] on div "I confirm that I have truthfully indicated the Track Origin and Track Propertie…" at bounding box center [454, 327] width 290 height 86
checkbox input "true"
click at [490, 228] on div "I own or have legally licensed all copyrights to the sound recordings, composit…" at bounding box center [454, 218] width 290 height 62
checkbox input "true"
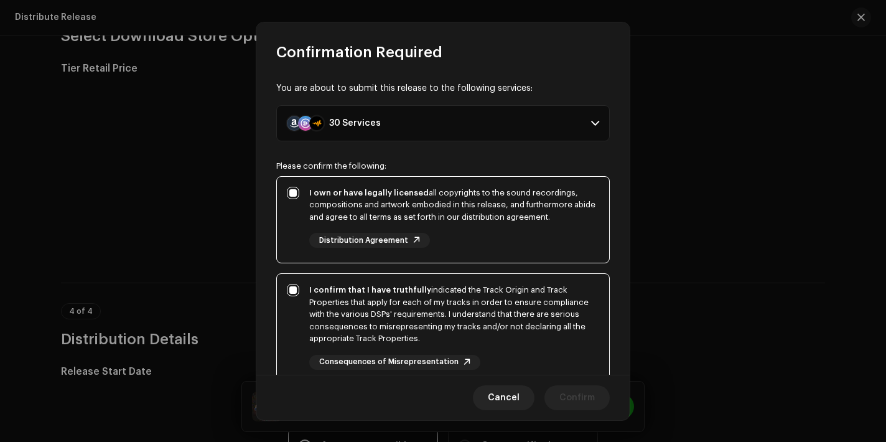
scroll to position [225, 0]
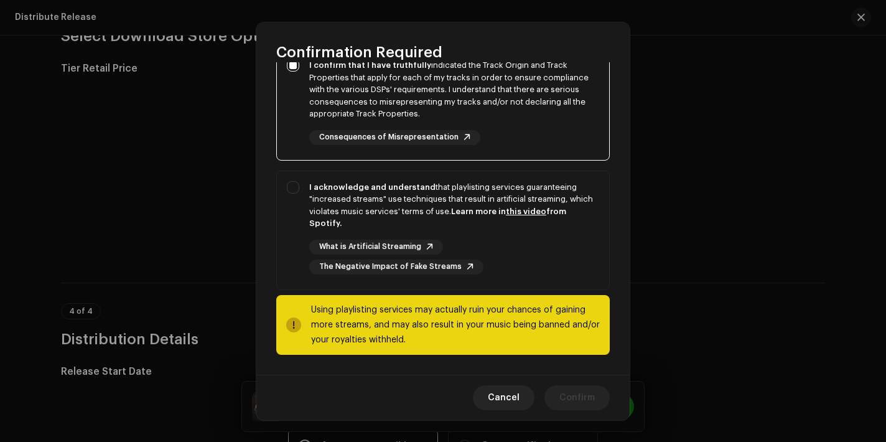
click at [490, 228] on div "I acknowledge and understand that playlisting services guaranteeing "increased …" at bounding box center [454, 205] width 290 height 49
checkbox input "true"
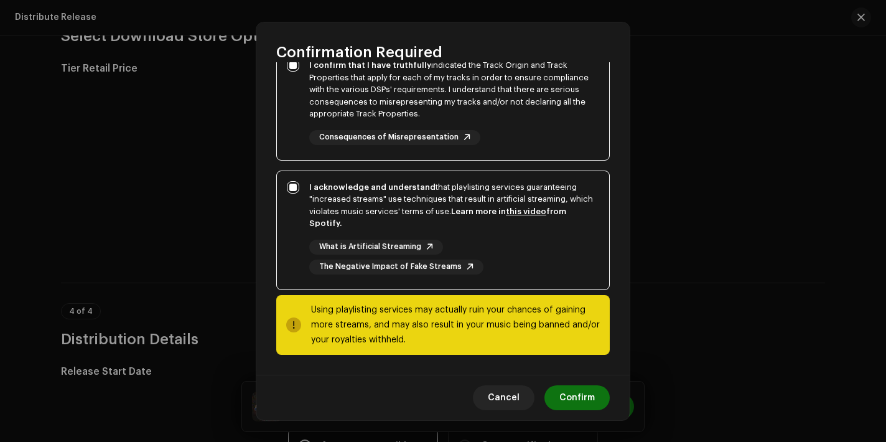
click at [584, 381] on div "Cancel Confirm" at bounding box center [442, 396] width 373 height 45
click at [588, 401] on span "Confirm" at bounding box center [576, 397] width 35 height 25
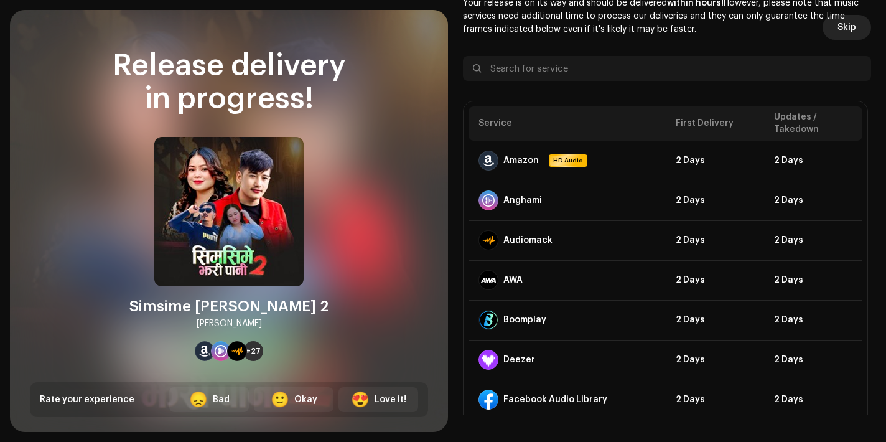
click at [843, 35] on span "Skip" at bounding box center [846, 27] width 19 height 25
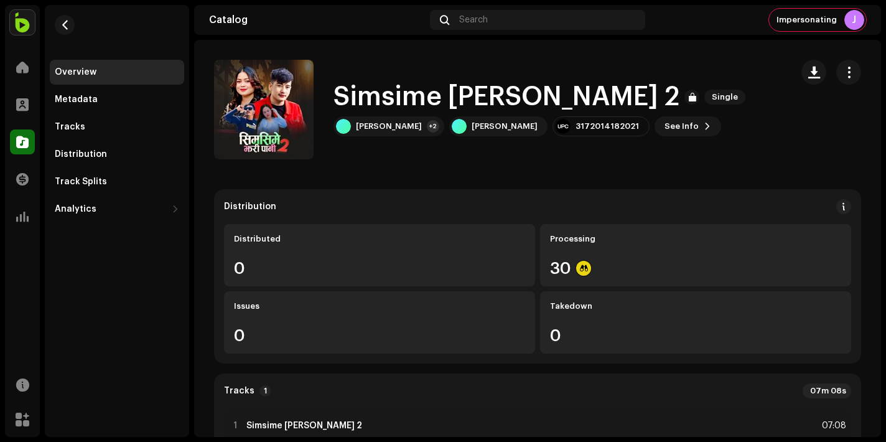
click at [12, 13] on img at bounding box center [22, 22] width 25 height 25
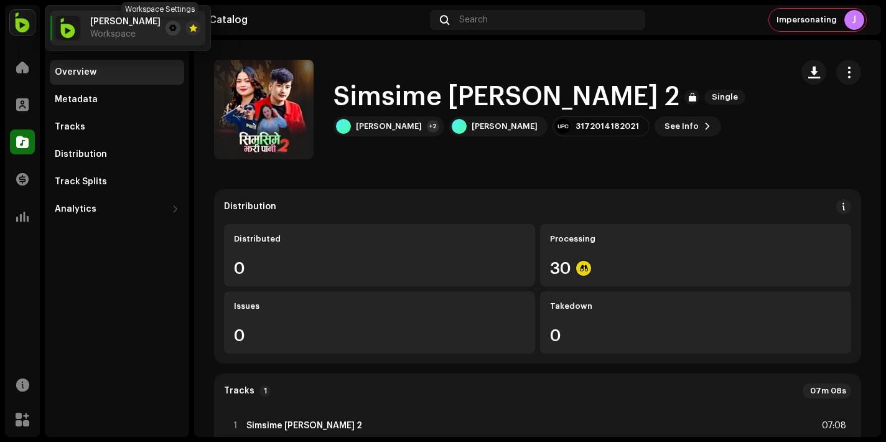
click at [169, 27] on span at bounding box center [172, 28] width 7 height 10
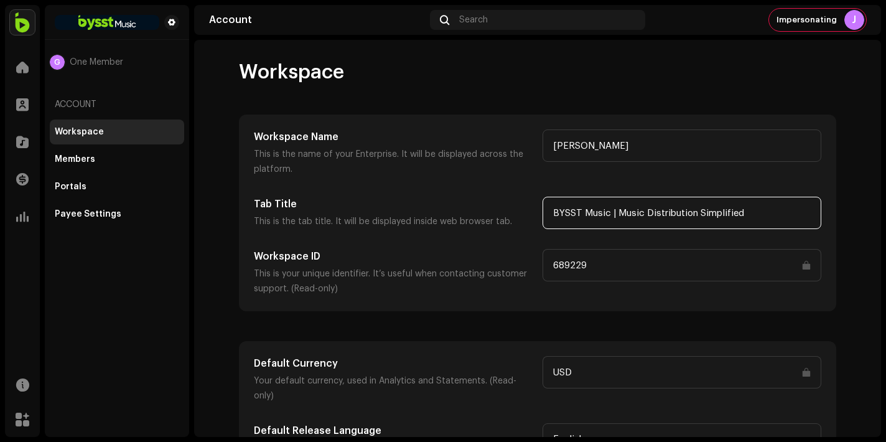
drag, startPoint x: 606, startPoint y: 211, endPoint x: 529, endPoint y: 212, distance: 77.8
click at [529, 212] on div "Tab Title This is the tab title. It will be displayed inside web browser tab. B…" at bounding box center [537, 213] width 567 height 32
drag, startPoint x: 598, startPoint y: 263, endPoint x: 547, endPoint y: 263, distance: 50.4
click at [547, 263] on input "689229" at bounding box center [681, 265] width 279 height 32
click at [16, 144] on div at bounding box center [22, 141] width 25 height 25
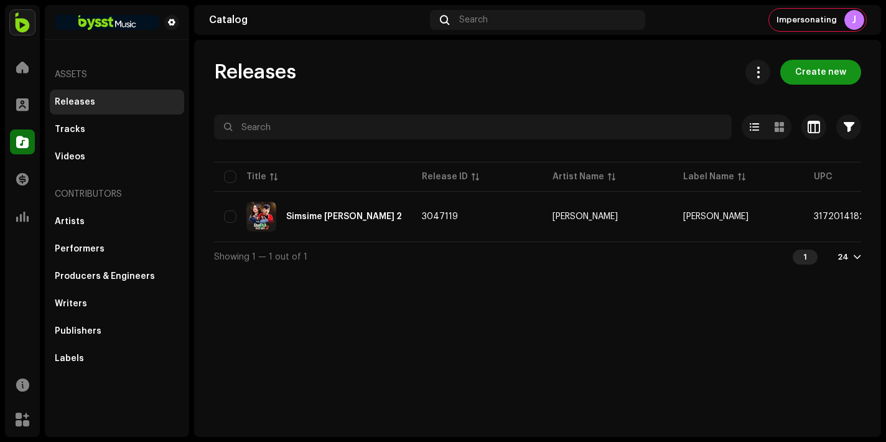
click at [842, 72] on span "Create new" at bounding box center [820, 72] width 51 height 25
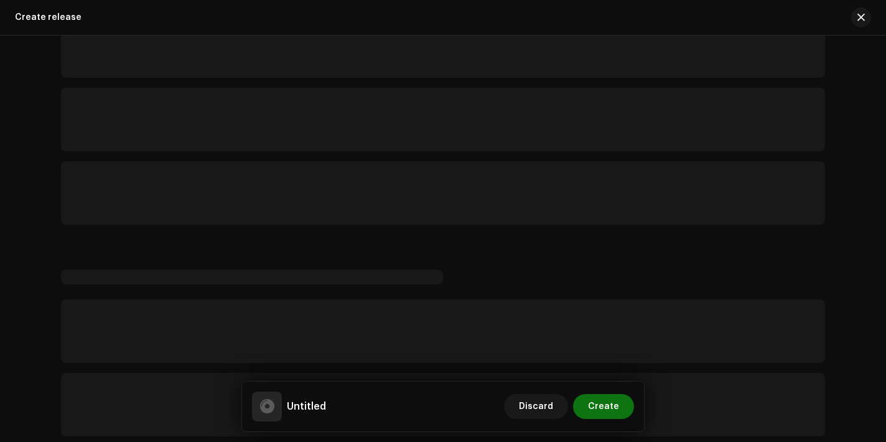
scroll to position [94, 0]
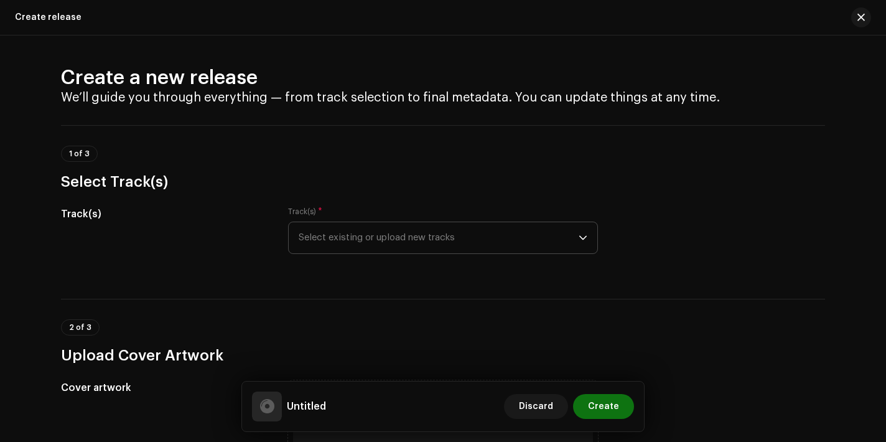
click at [457, 244] on span "Select existing or upload new tracks" at bounding box center [439, 237] width 280 height 31
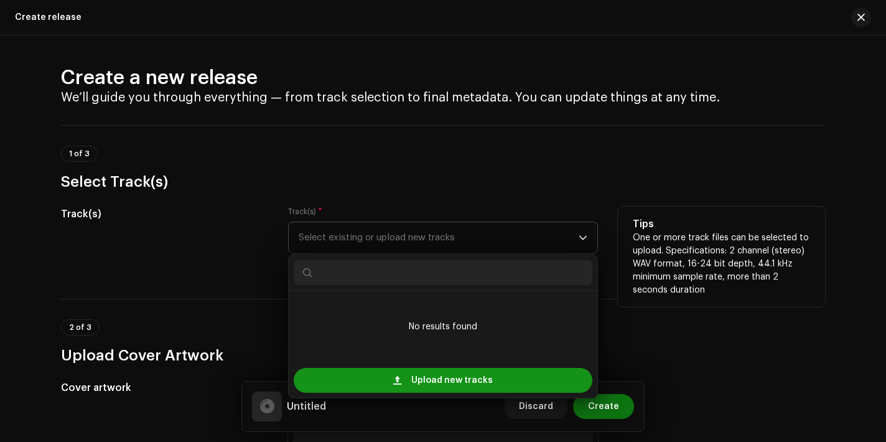
click at [424, 383] on span "Upload new tracks" at bounding box center [451, 380] width 81 height 25
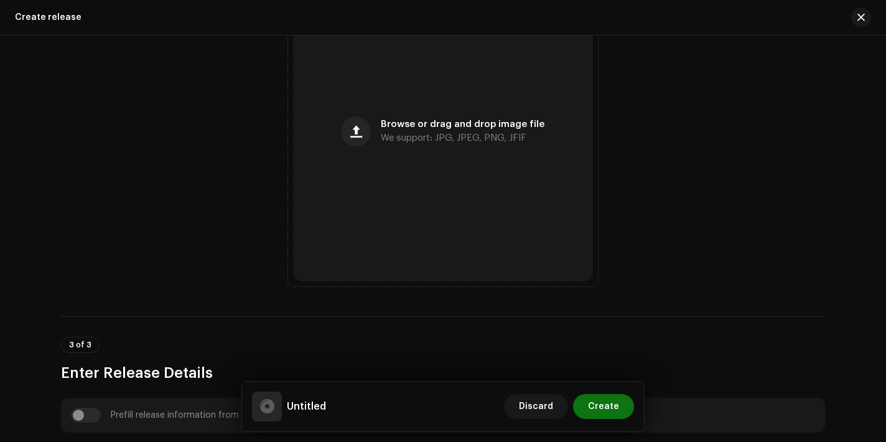
scroll to position [542, 0]
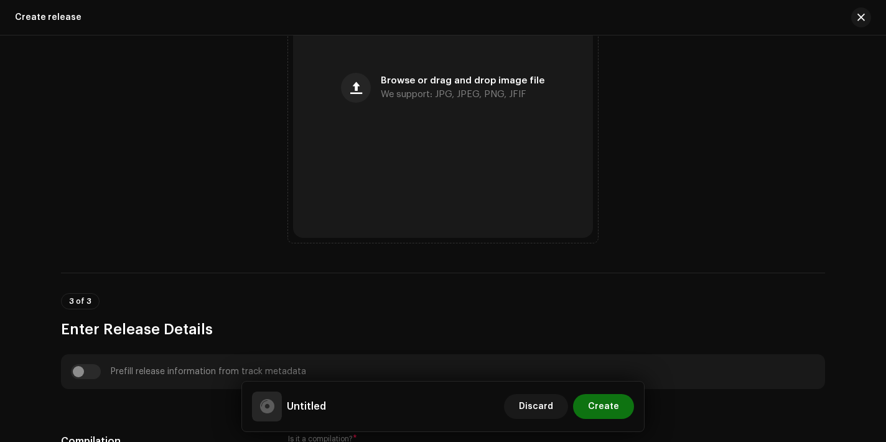
click at [390, 235] on div "Browse or drag and drop image file We support: JPG, JPEG, PNG, JFIF" at bounding box center [443, 88] width 300 height 300
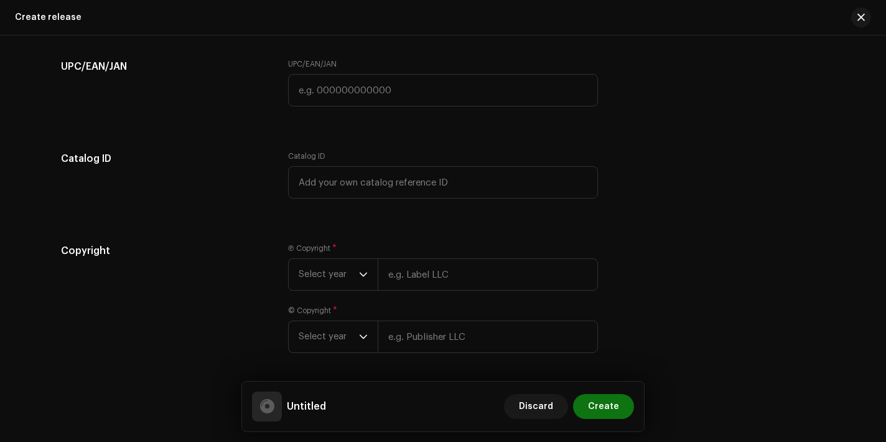
scroll to position [1893, 0]
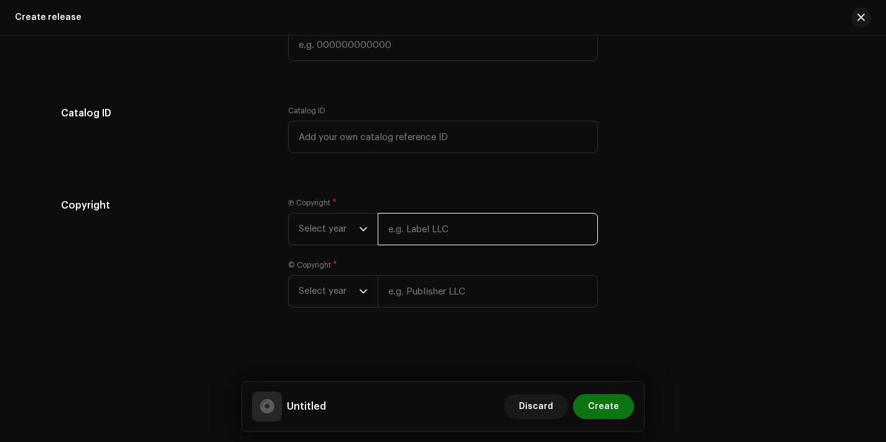
click at [487, 221] on input "text" at bounding box center [488, 229] width 220 height 32
type input "Quality Films [GEOGRAPHIC_DATA]"
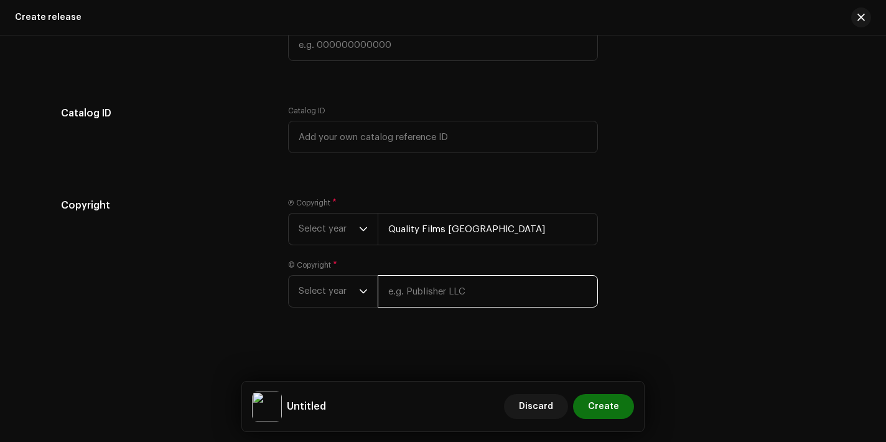
click at [475, 292] on input "text" at bounding box center [488, 291] width 220 height 32
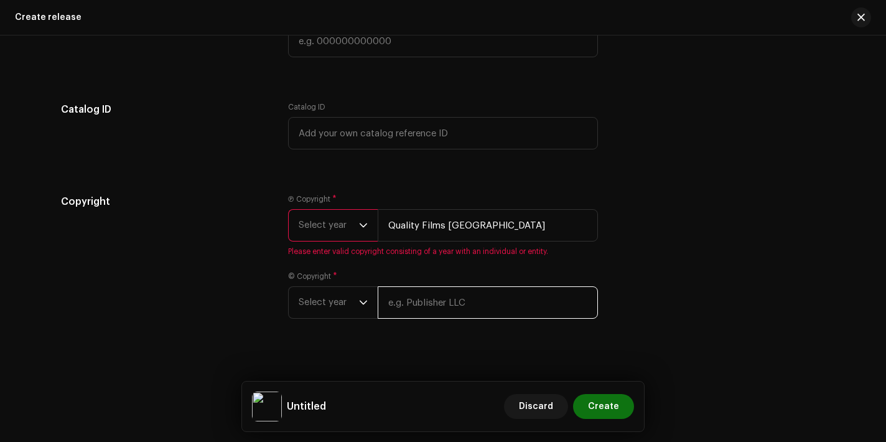
type input "Quality Films [GEOGRAPHIC_DATA]"
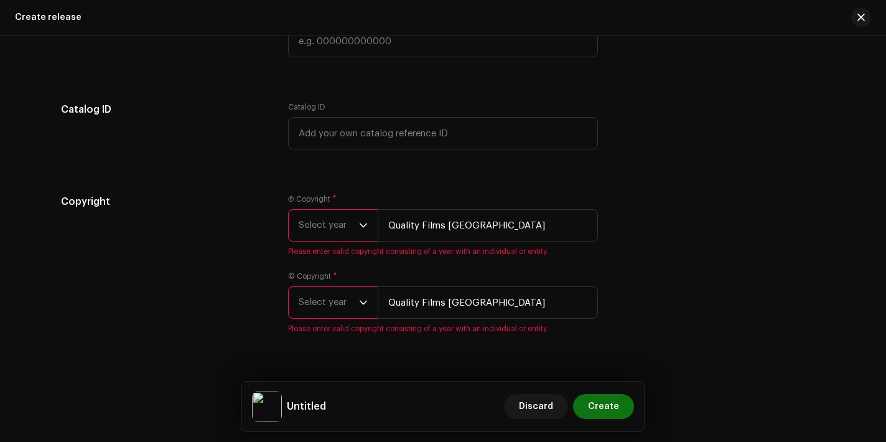
click at [328, 225] on span "Select year" at bounding box center [329, 225] width 60 height 31
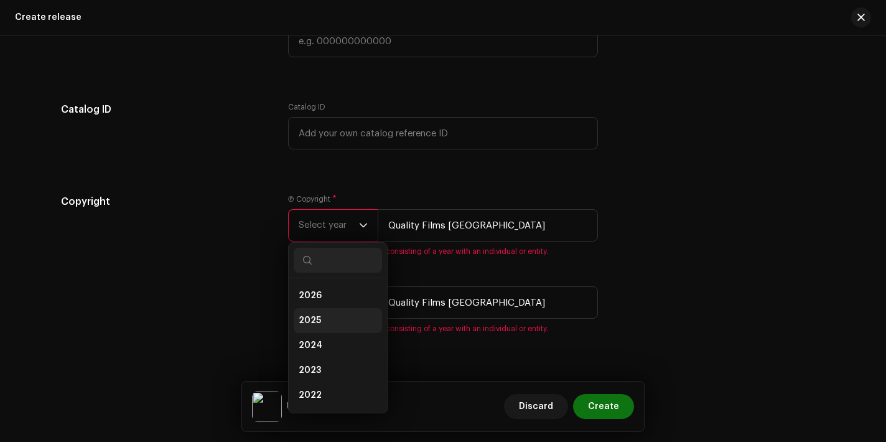
click at [318, 327] on li "2025" at bounding box center [338, 320] width 88 height 25
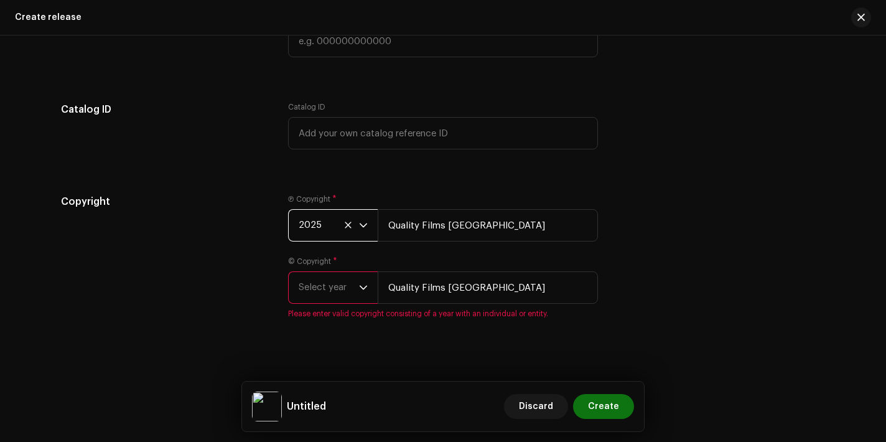
click at [323, 294] on span "Select year" at bounding box center [329, 287] width 60 height 31
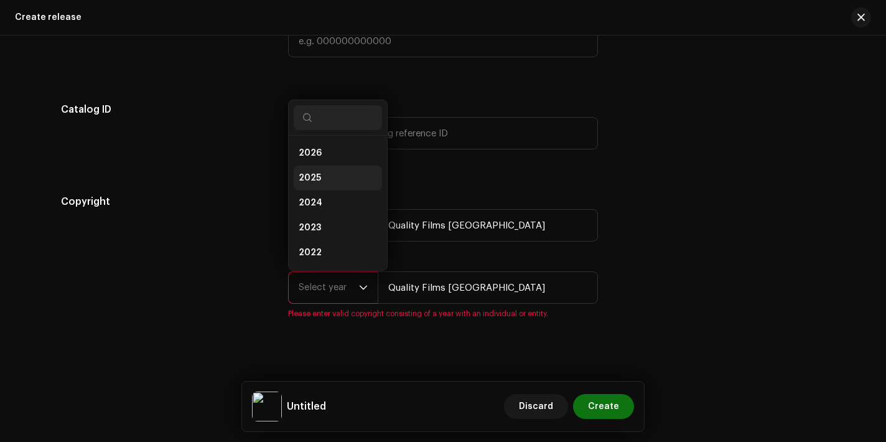
click at [326, 175] on li "2025" at bounding box center [338, 177] width 88 height 25
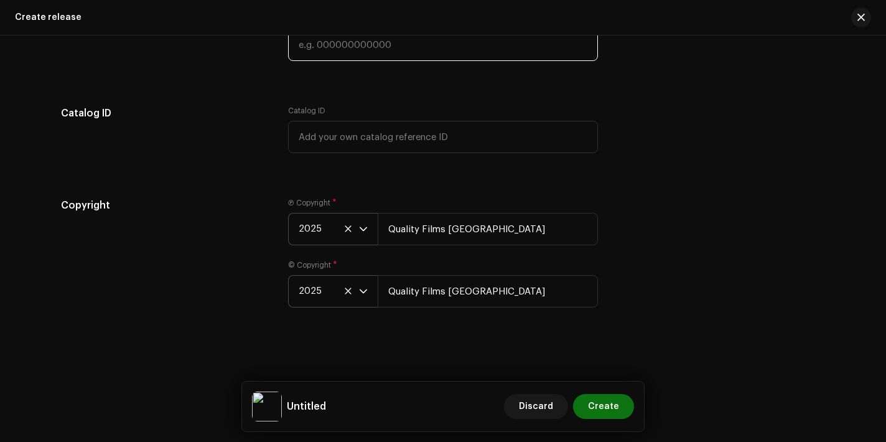
click at [399, 47] on input "text" at bounding box center [443, 45] width 310 height 32
paste input "3172014172534"
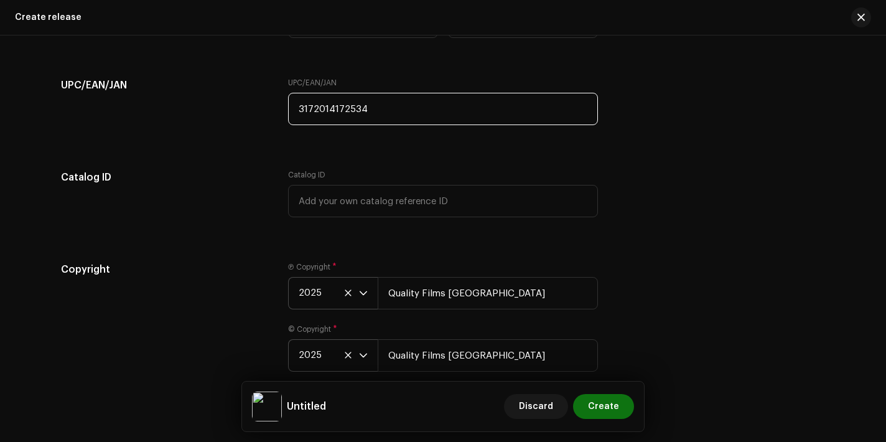
scroll to position [1805, 0]
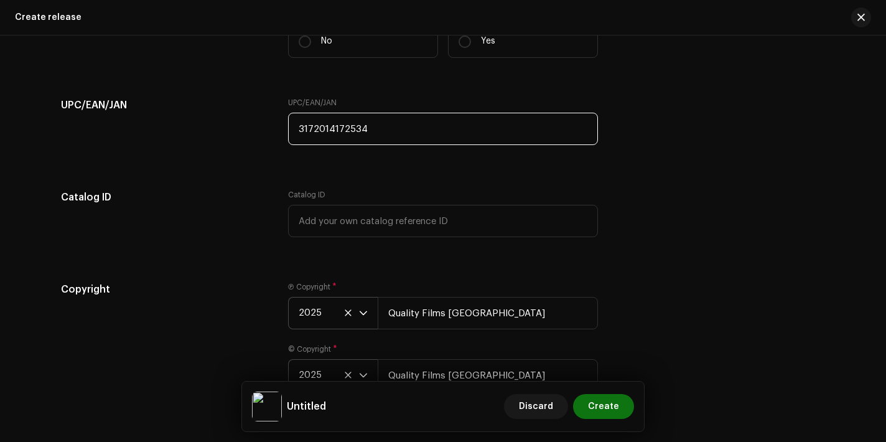
type input "3172014172534"
click at [531, 29] on div "Create release" at bounding box center [443, 17] width 886 height 35
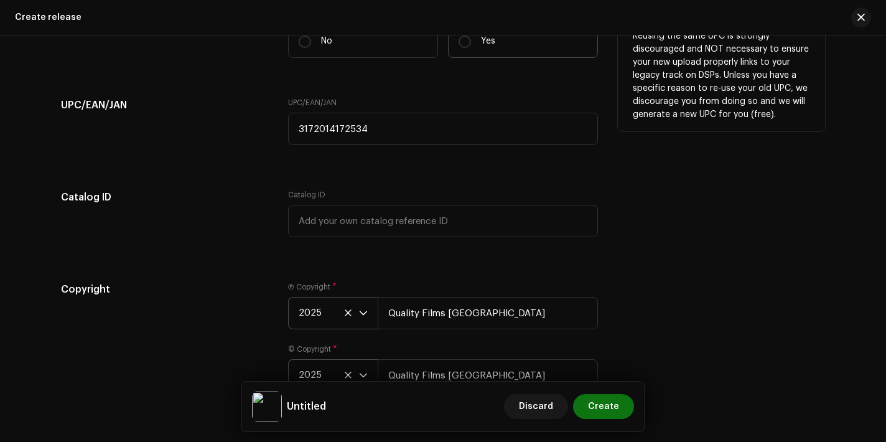
click at [527, 42] on label "Yes" at bounding box center [523, 41] width 150 height 33
click at [471, 42] on input "Yes" at bounding box center [464, 41] width 12 height 12
radio input "true"
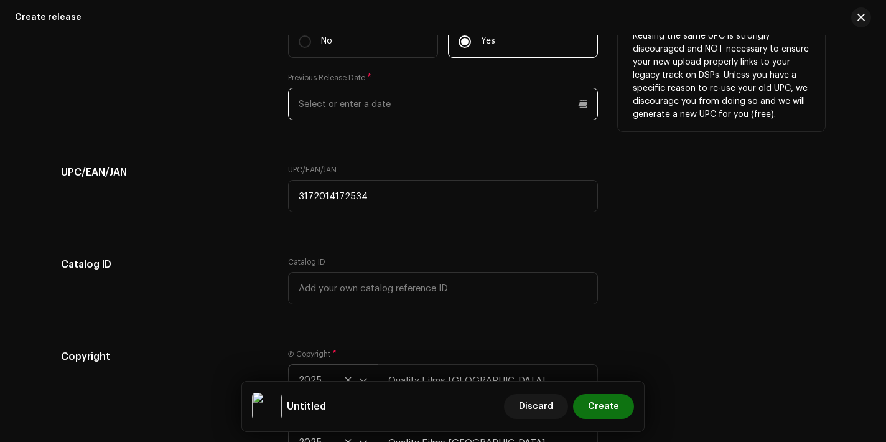
click at [438, 116] on input "text" at bounding box center [443, 104] width 310 height 32
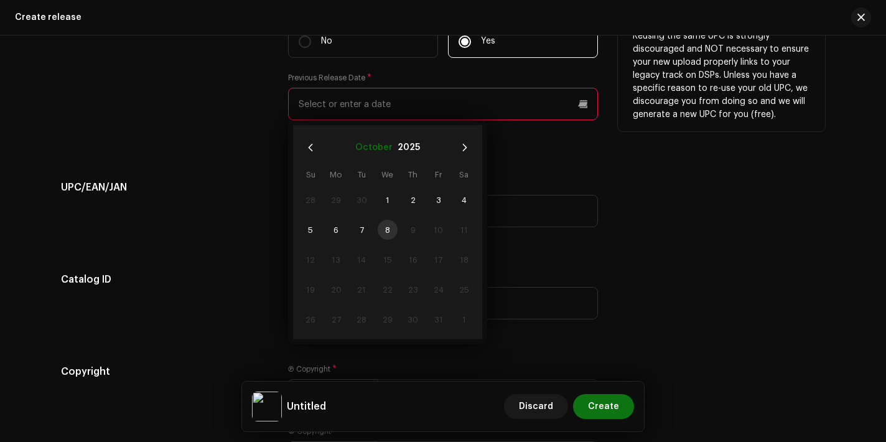
click at [368, 151] on button "October" at bounding box center [373, 147] width 37 height 20
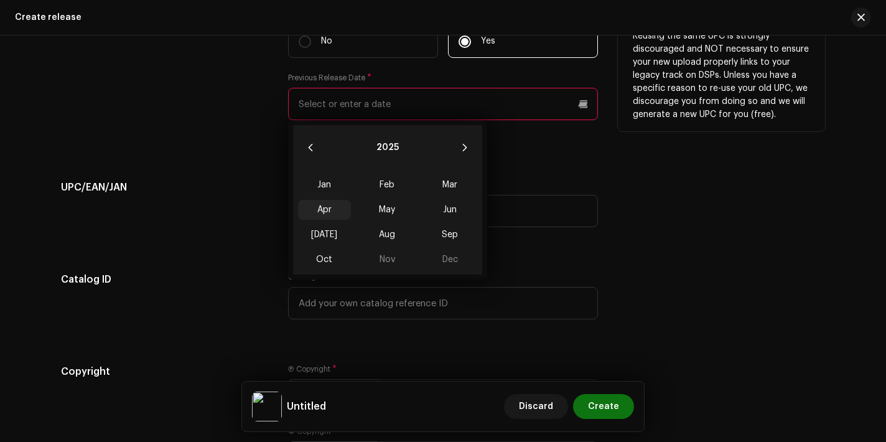
click at [319, 205] on span "Apr" at bounding box center [324, 210] width 53 height 20
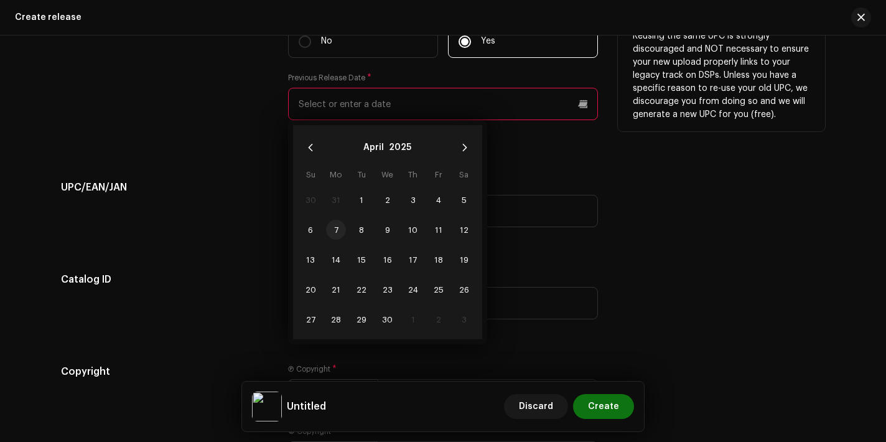
click at [336, 226] on span "7" at bounding box center [336, 230] width 20 height 20
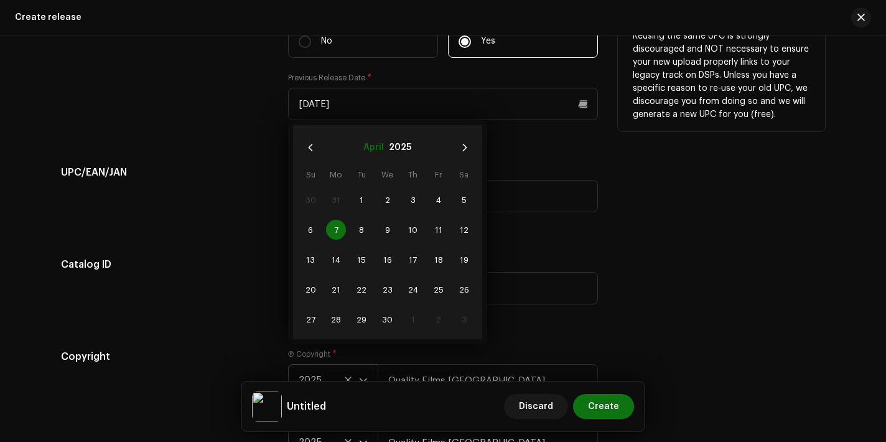
click at [366, 146] on button "April" at bounding box center [373, 147] width 21 height 20
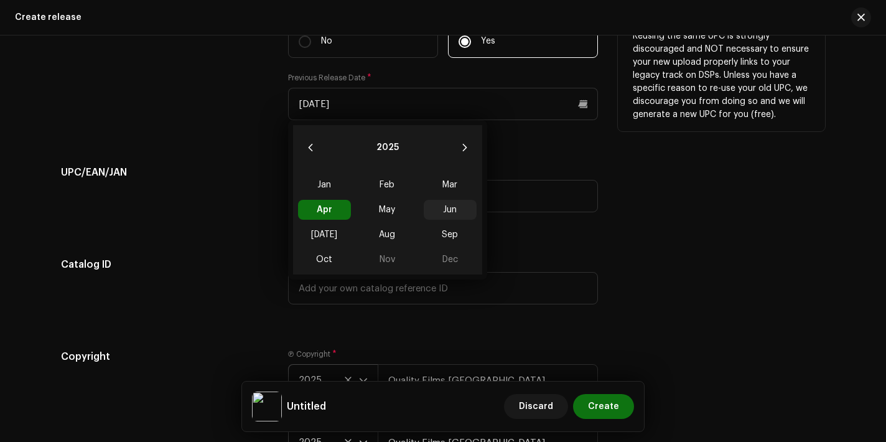
click at [445, 215] on span "Jun" at bounding box center [450, 210] width 53 height 20
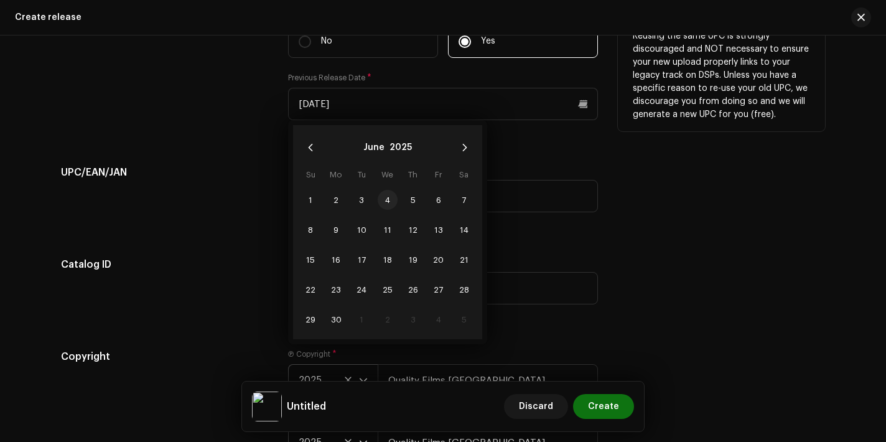
click at [385, 202] on span "4" at bounding box center [388, 200] width 20 height 20
type input "[DATE]"
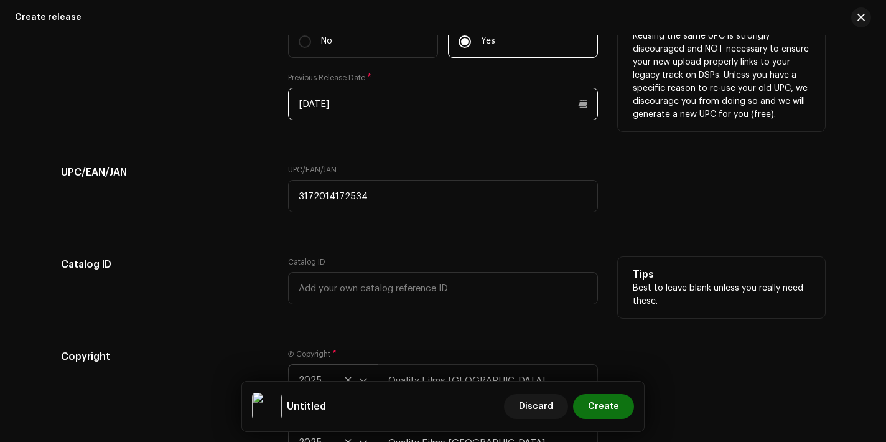
scroll to position [1830, 0]
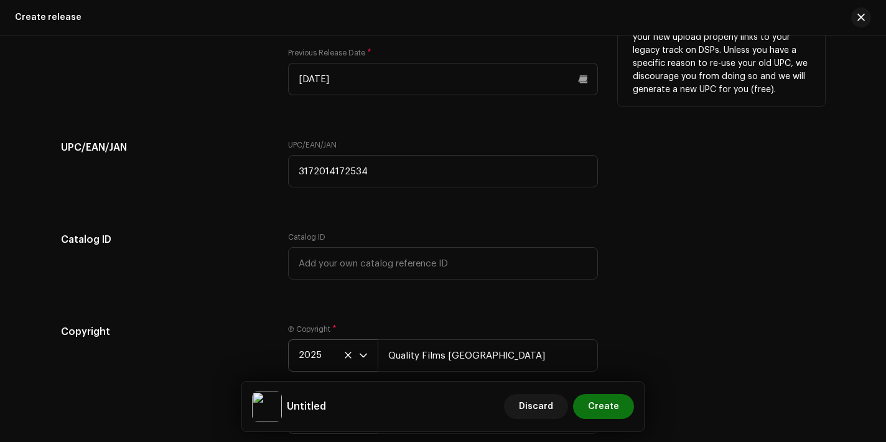
click at [578, 196] on div "UPC/EAN/JAN 3172014172534" at bounding box center [443, 171] width 310 height 62
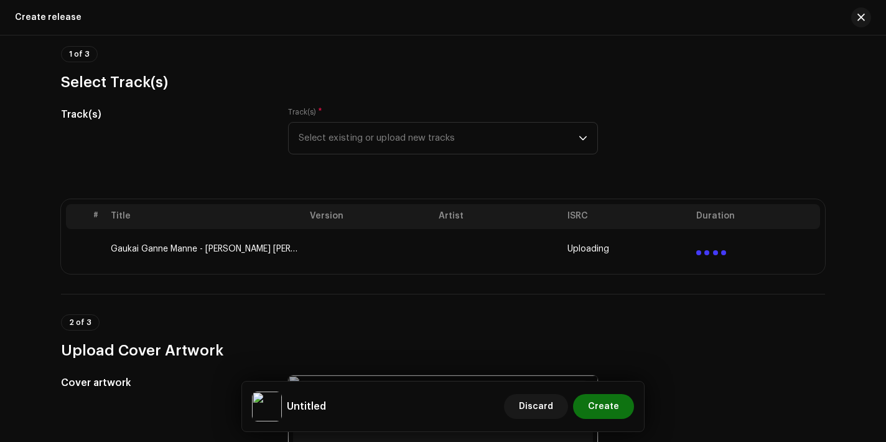
scroll to position [159, 0]
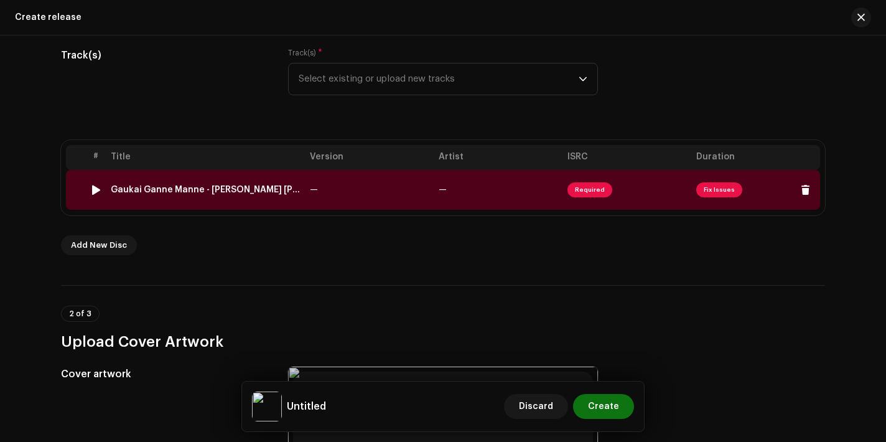
click at [205, 193] on div "Gaukai Ganne Manne - [PERSON_NAME] [PERSON_NAME] [PERSON_NAME].wav" at bounding box center [205, 190] width 189 height 10
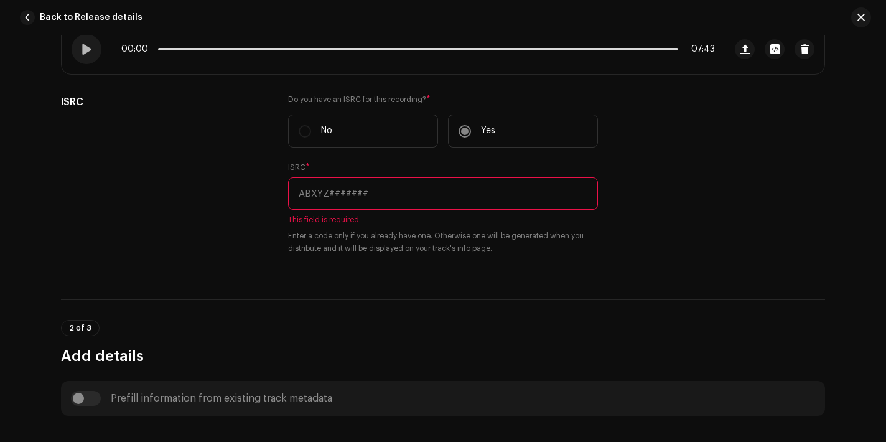
scroll to position [288, 0]
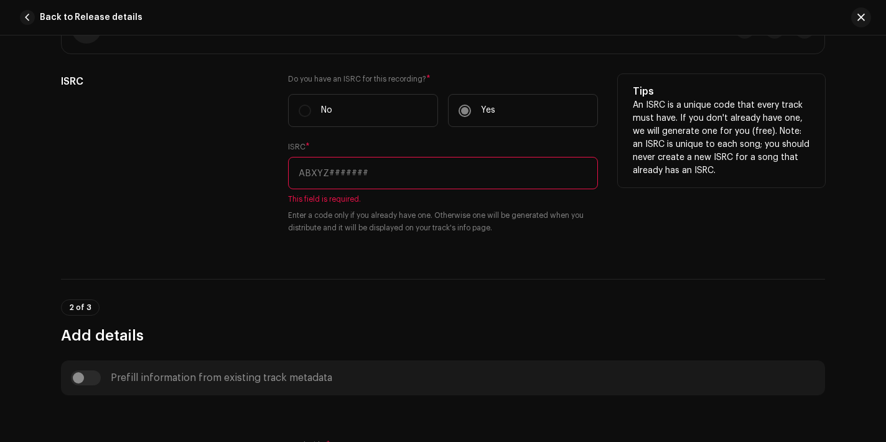
click at [346, 170] on input "text" at bounding box center [443, 173] width 310 height 32
paste input "QT37Y2500560"
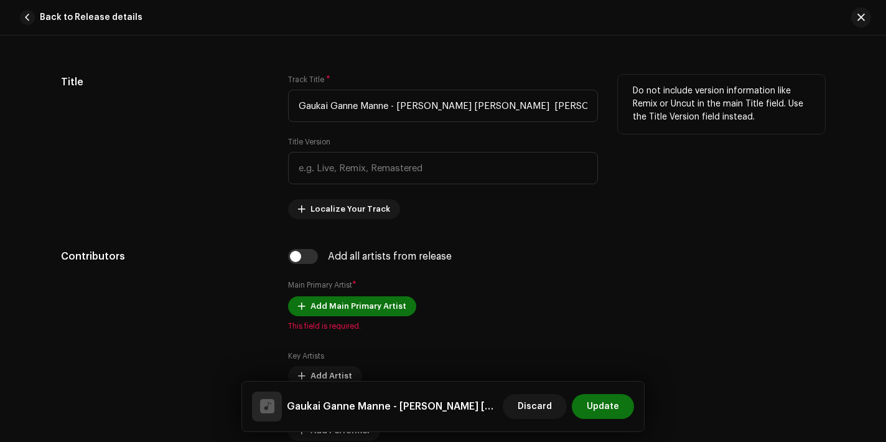
scroll to position [613, 0]
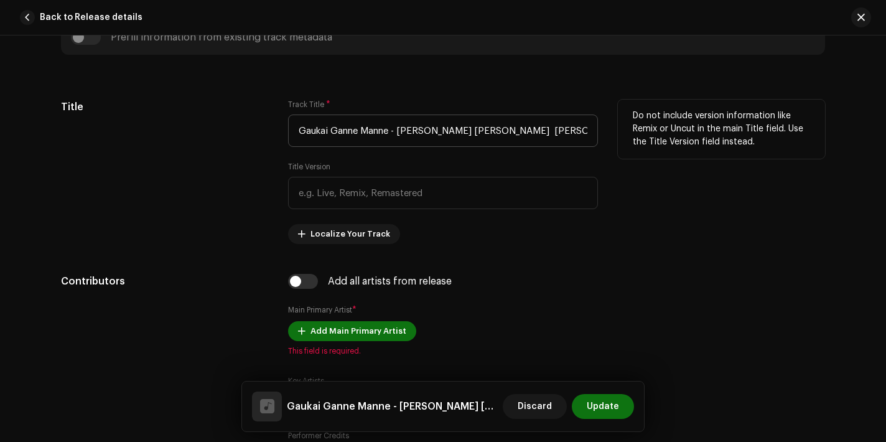
type input "QT37Y2500560"
drag, startPoint x: 397, startPoint y: 132, endPoint x: 450, endPoint y: 134, distance: 52.9
click at [450, 133] on input "Gaukai Ganne Manne - [PERSON_NAME] [PERSON_NAME] [PERSON_NAME].wav" at bounding box center [443, 130] width 310 height 32
click at [455, 133] on input "Gaukai Ganne Manne - [PERSON_NAME] [PERSON_NAME] [PERSON_NAME].wav" at bounding box center [443, 130] width 310 height 32
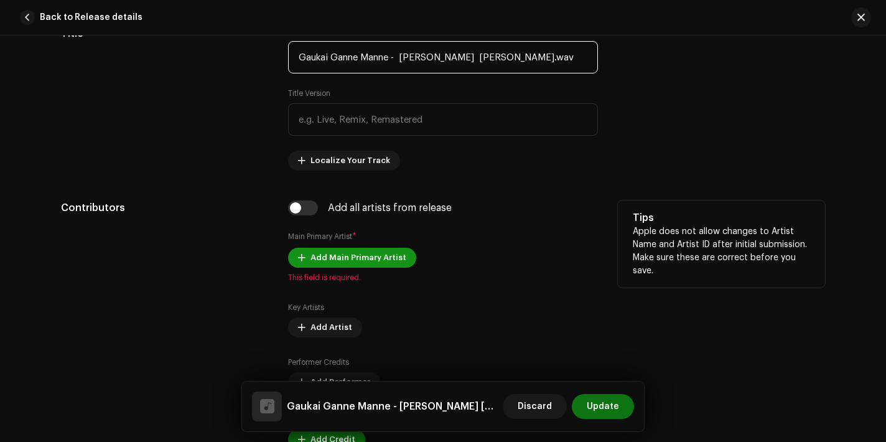
type input "Gaukai Ganne Manne - [PERSON_NAME] [PERSON_NAME].wav"
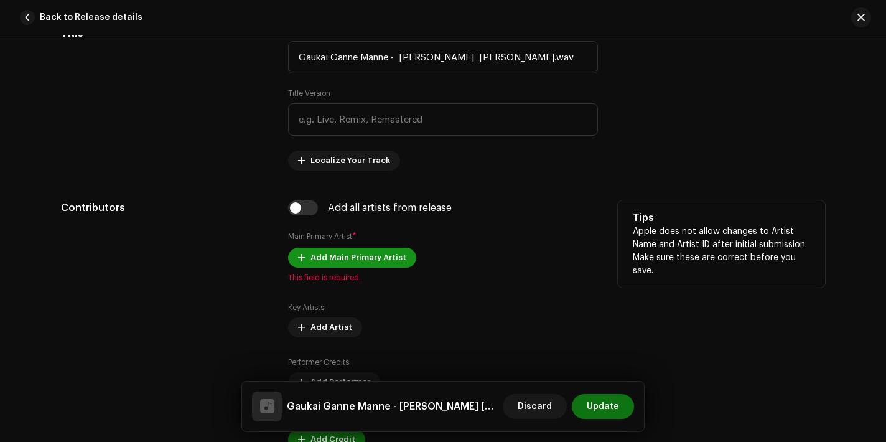
click at [357, 258] on span "Add Main Primary Artist" at bounding box center [358, 257] width 96 height 25
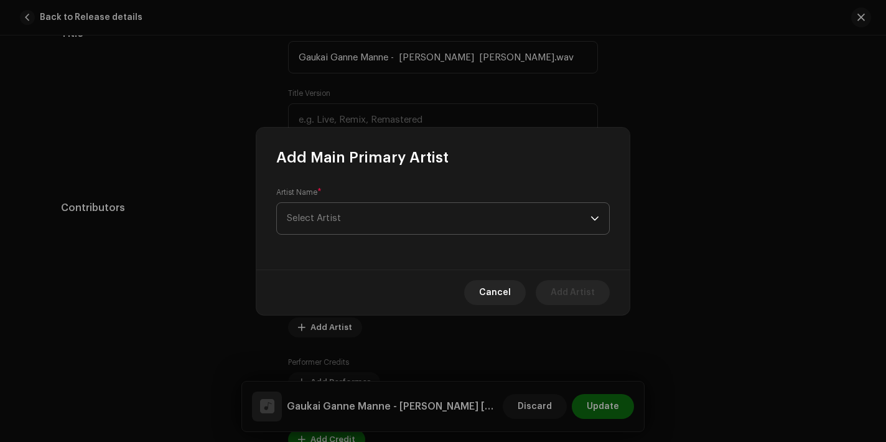
click at [350, 216] on span "Select Artist" at bounding box center [439, 218] width 304 height 31
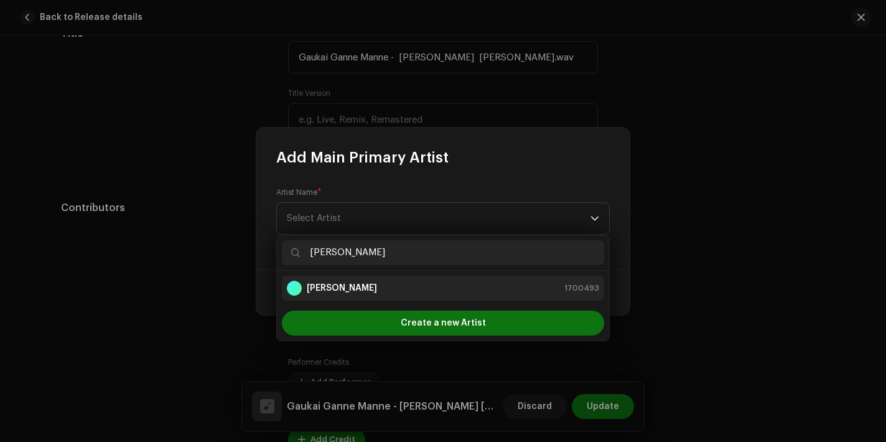
type input "[PERSON_NAME]"
click at [360, 281] on div "[PERSON_NAME]" at bounding box center [332, 288] width 90 height 15
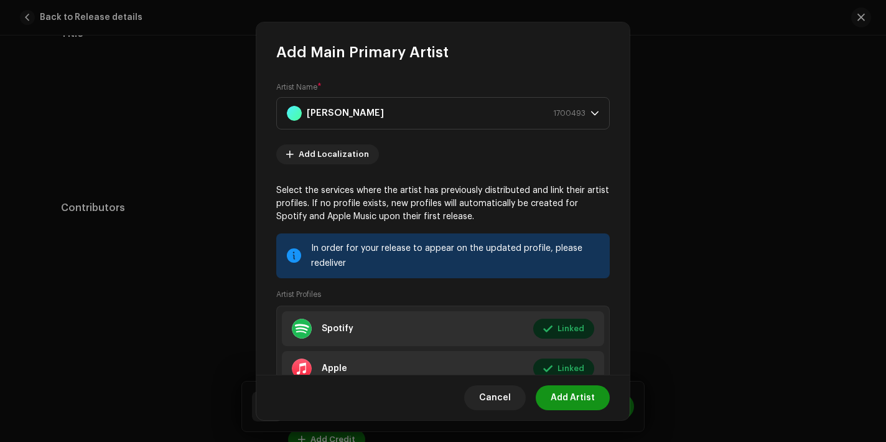
click at [564, 397] on span "Add Artist" at bounding box center [572, 397] width 44 height 25
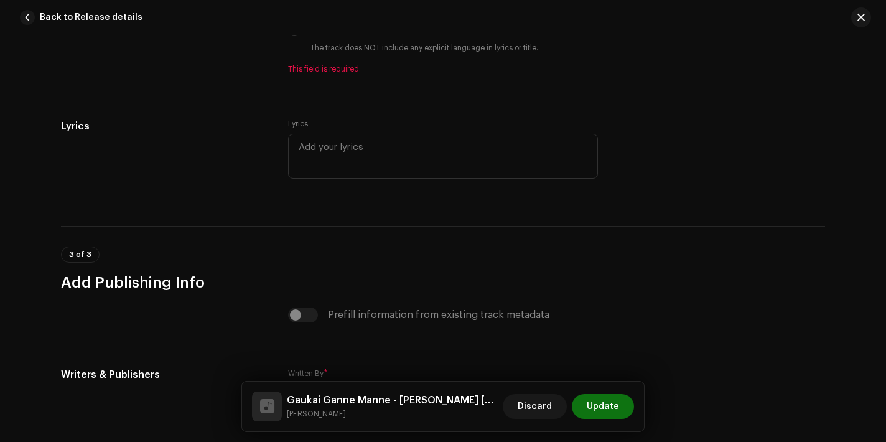
scroll to position [2491, 0]
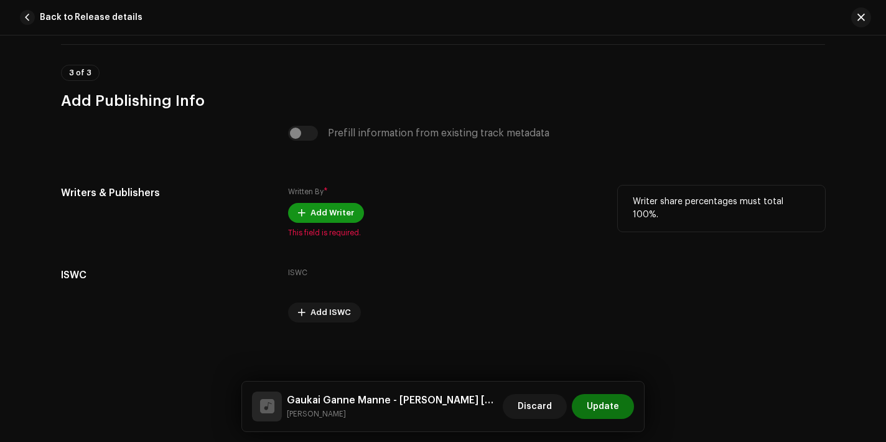
click at [310, 209] on span "Add Writer" at bounding box center [332, 212] width 44 height 25
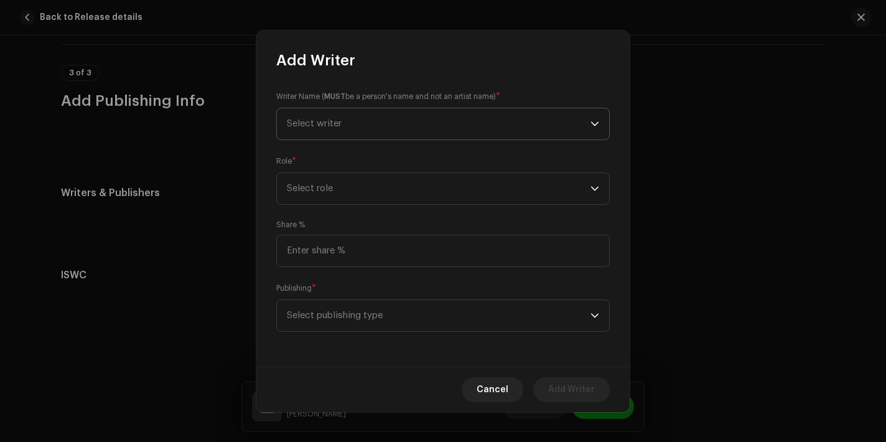
click at [388, 136] on span "Select writer" at bounding box center [439, 123] width 304 height 31
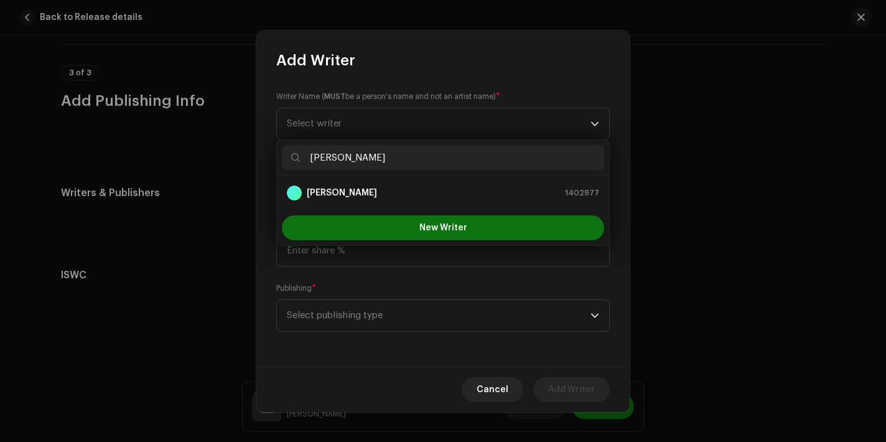
type input "[PERSON_NAME]"
click at [416, 195] on div "[PERSON_NAME] 1402977" at bounding box center [443, 192] width 312 height 15
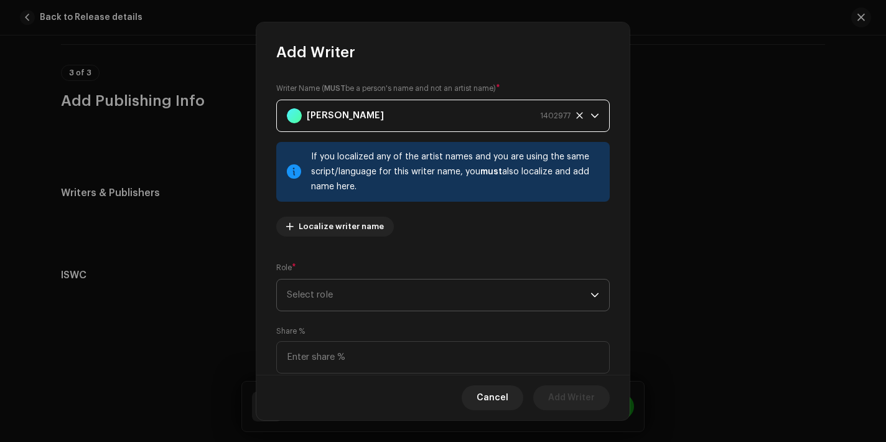
click at [397, 287] on span "Select role" at bounding box center [439, 294] width 304 height 31
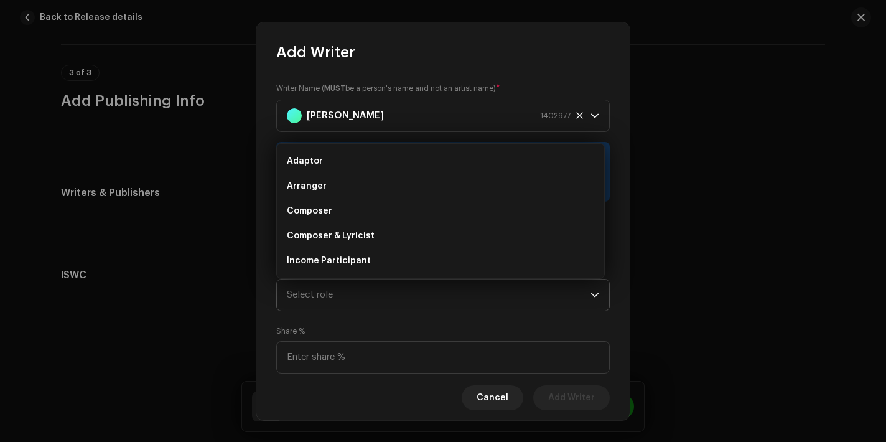
scroll to position [20, 0]
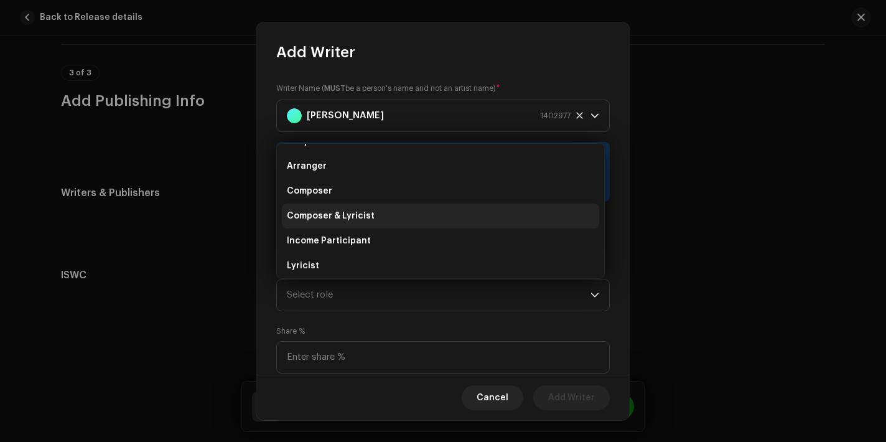
click at [411, 206] on li "Composer & Lyricist" at bounding box center [440, 215] width 317 height 25
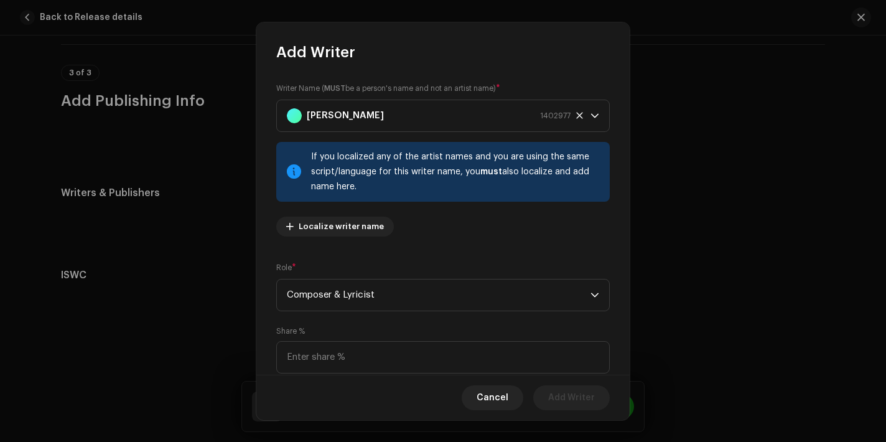
click at [396, 340] on div "Share %" at bounding box center [442, 349] width 333 height 47
click at [391, 350] on input at bounding box center [442, 357] width 333 height 32
type input "100.00"
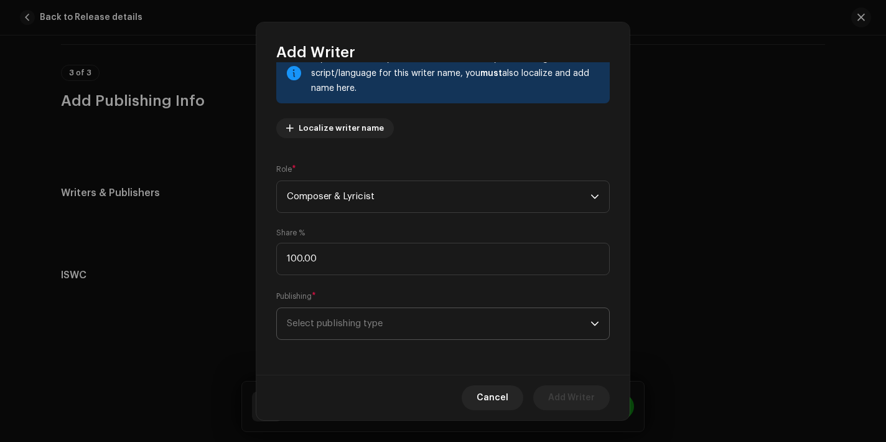
click at [466, 312] on span "Select publishing type" at bounding box center [439, 323] width 304 height 31
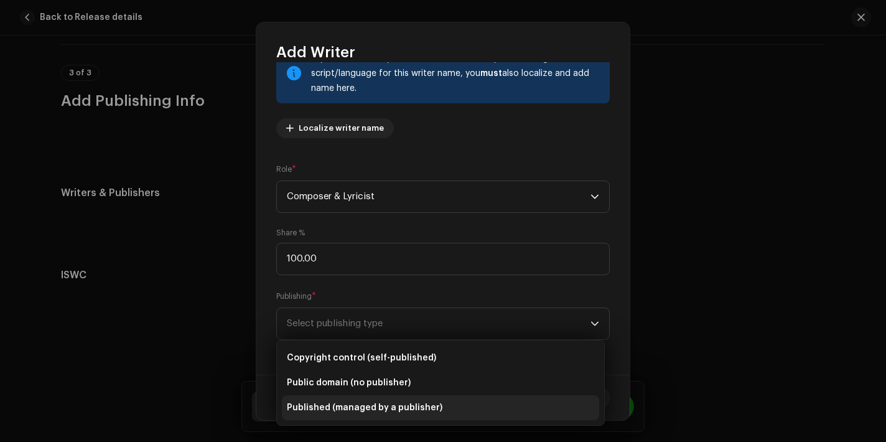
click at [359, 399] on li "Published (managed by a publisher)" at bounding box center [440, 407] width 317 height 25
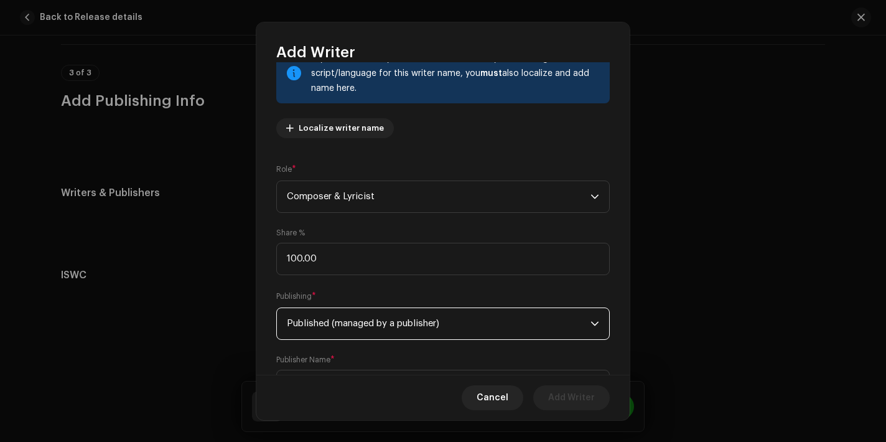
scroll to position [161, 0]
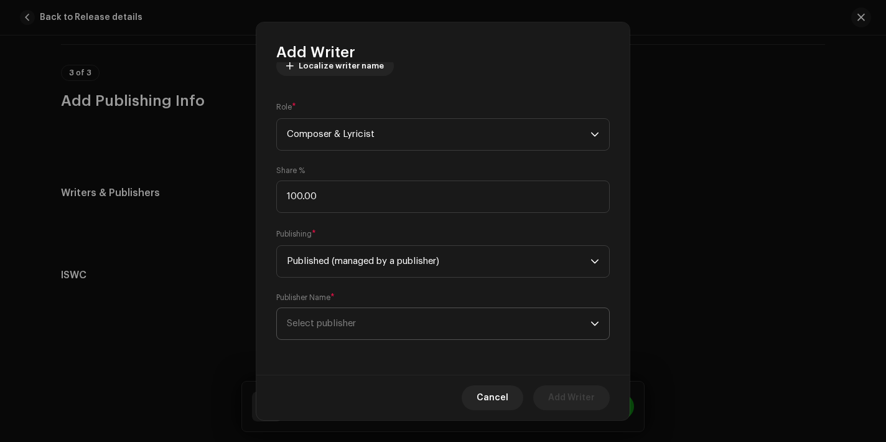
click at [402, 331] on span "Select publisher" at bounding box center [439, 323] width 304 height 31
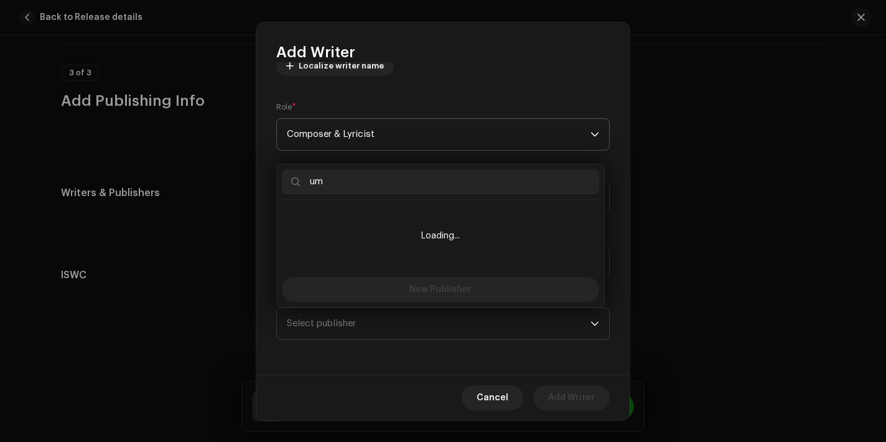
type input "u"
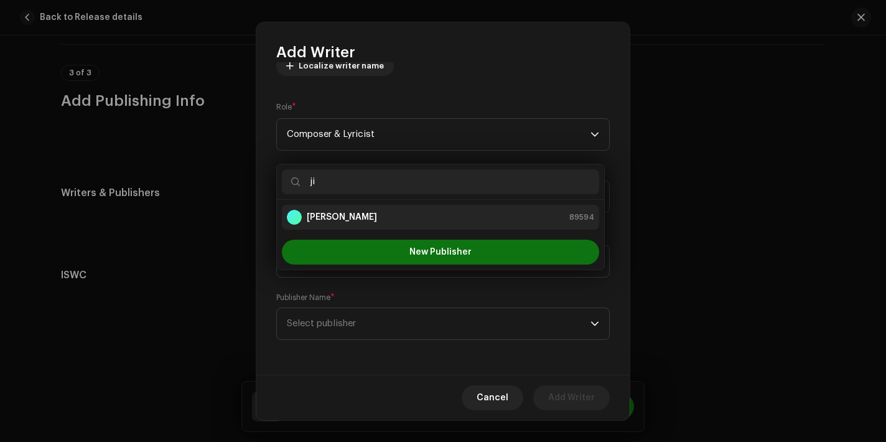
type input "ji"
click at [394, 222] on div "[PERSON_NAME] 89594" at bounding box center [440, 217] width 307 height 15
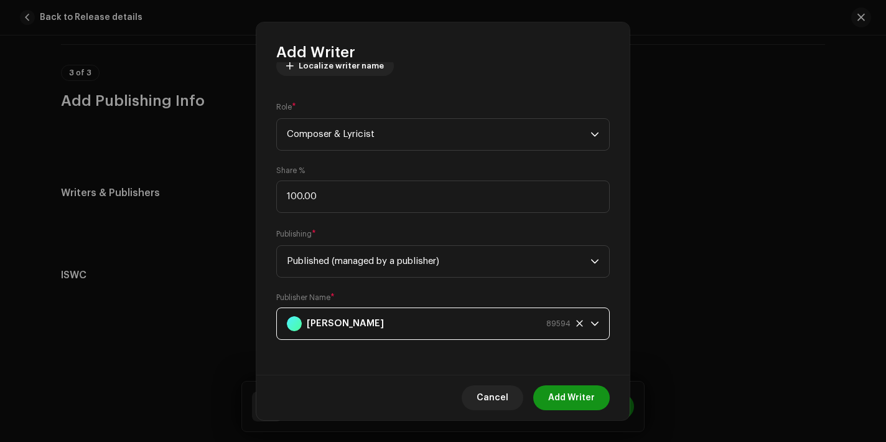
click at [578, 398] on span "Add Writer" at bounding box center [571, 397] width 47 height 25
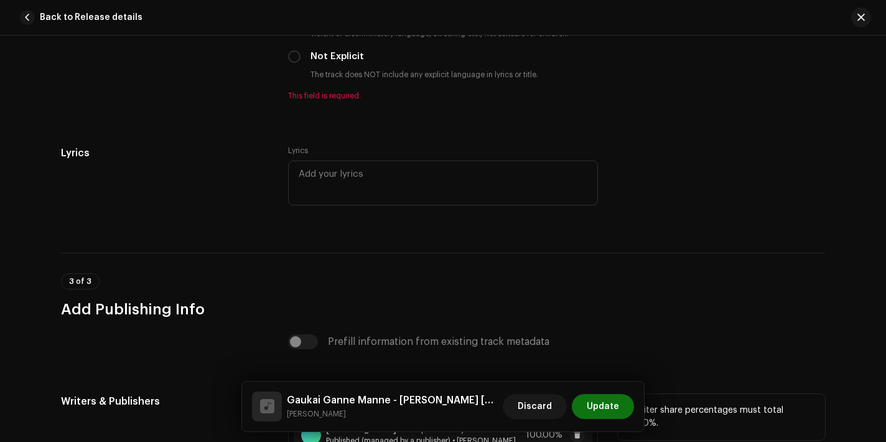
scroll to position [2270, 0]
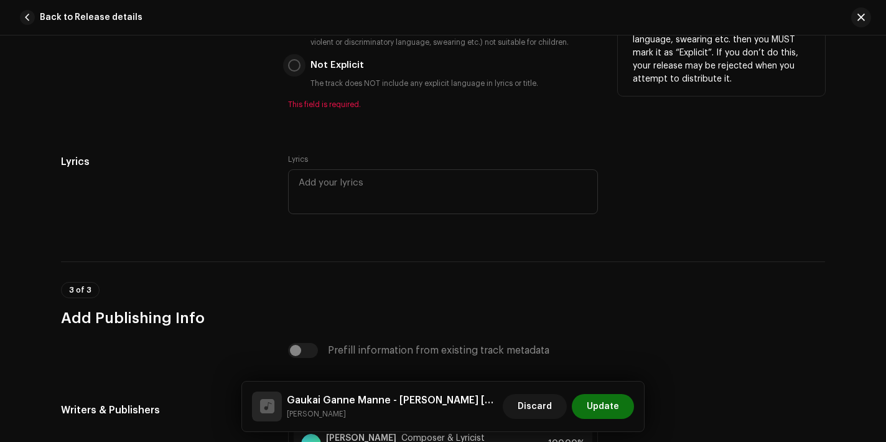
click at [294, 69] on input "Not Explicit" at bounding box center [294, 65] width 12 height 12
radio input "true"
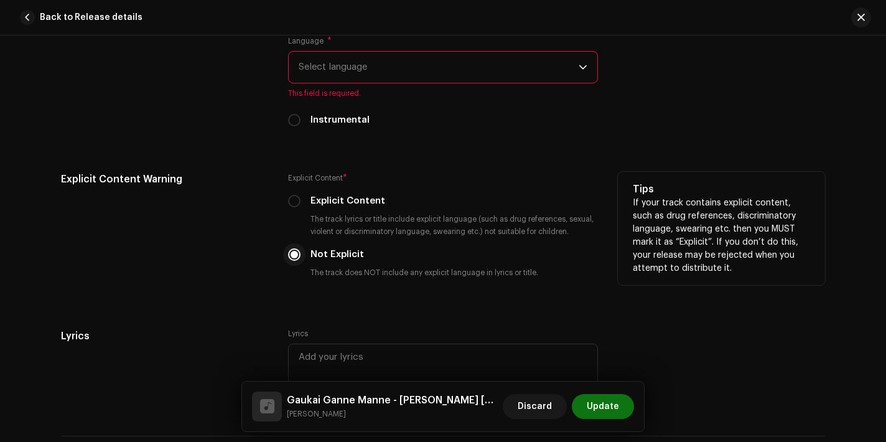
scroll to position [2045, 0]
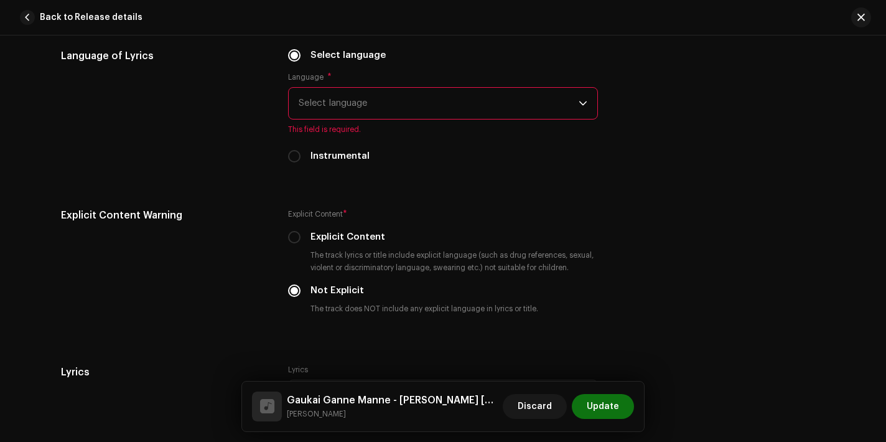
click at [406, 109] on span "Select language" at bounding box center [439, 103] width 280 height 31
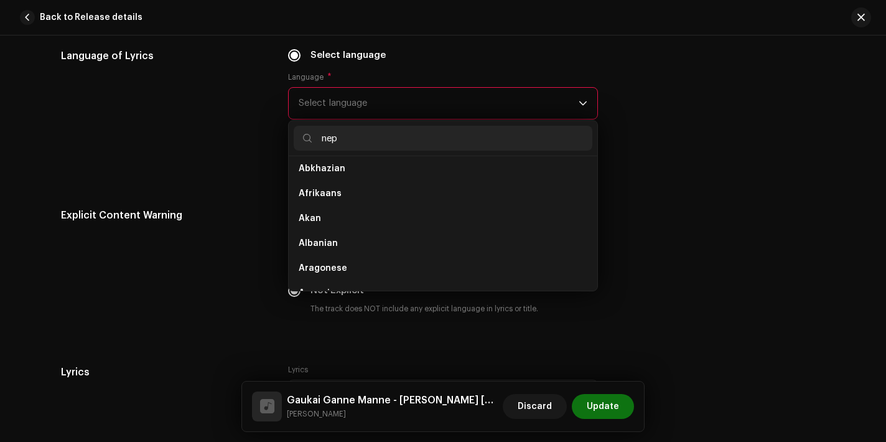
scroll to position [0, 0]
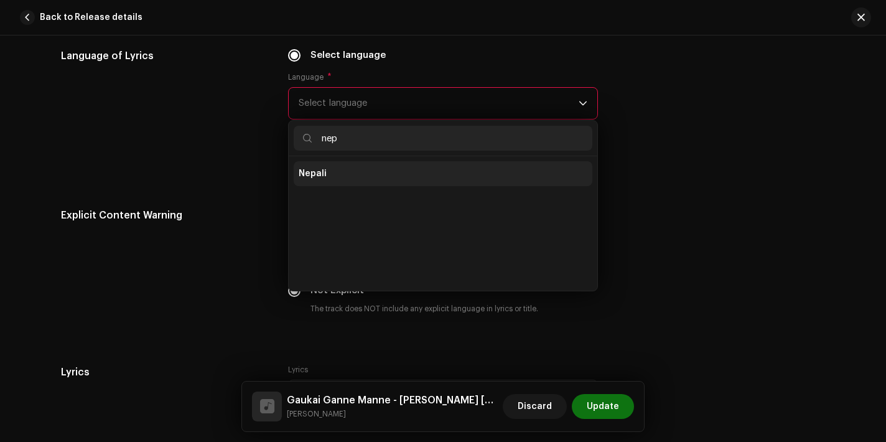
type input "nep"
click at [375, 174] on li "Nepali" at bounding box center [443, 173] width 299 height 25
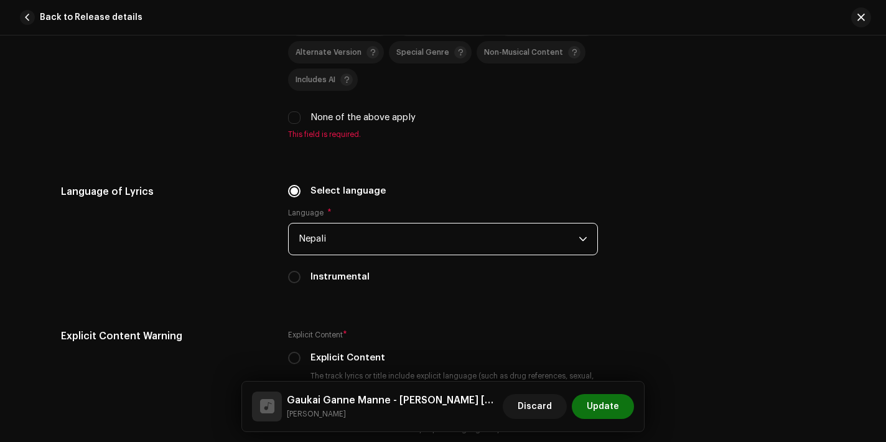
click at [348, 121] on label "None of the above apply" at bounding box center [362, 118] width 105 height 14
click at [300, 121] on input "None of the above apply" at bounding box center [294, 117] width 12 height 12
checkbox input "true"
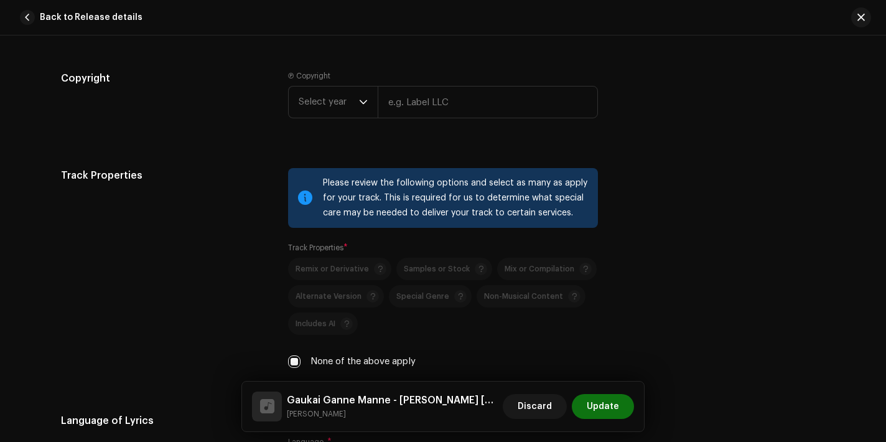
scroll to position [1649, 0]
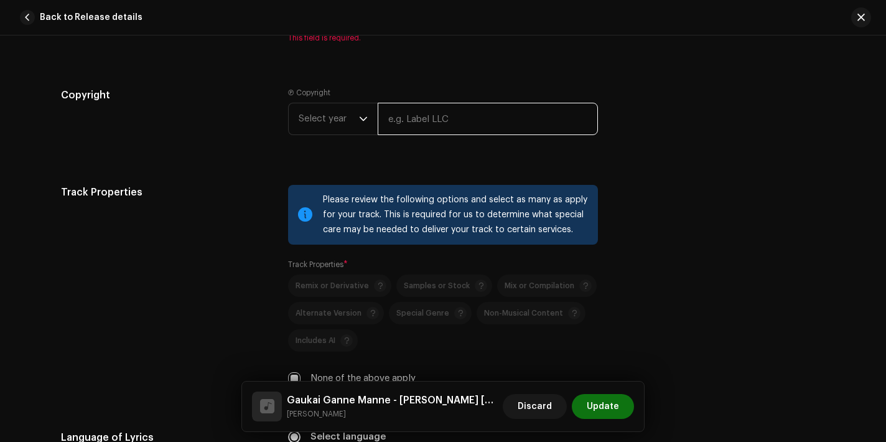
click at [427, 111] on input "text" at bounding box center [488, 119] width 220 height 32
paste input "[PERSON_NAME]"
type input "[PERSON_NAME]"
click at [316, 118] on span "Select year" at bounding box center [329, 118] width 60 height 31
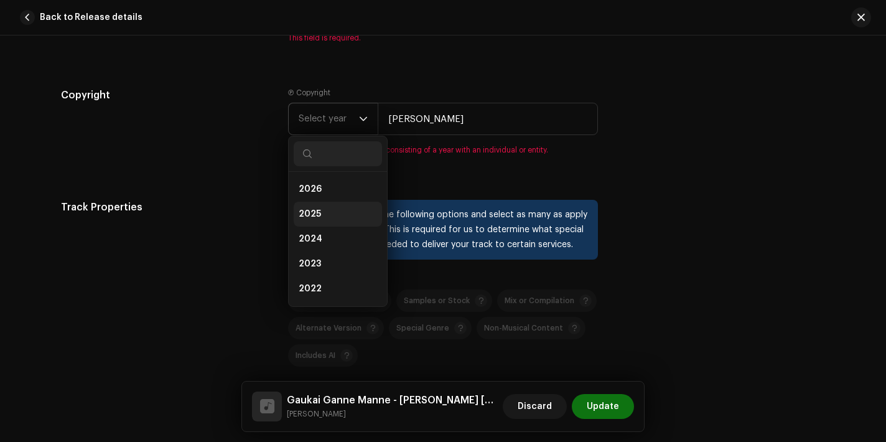
click at [319, 220] on li "2025" at bounding box center [338, 214] width 88 height 25
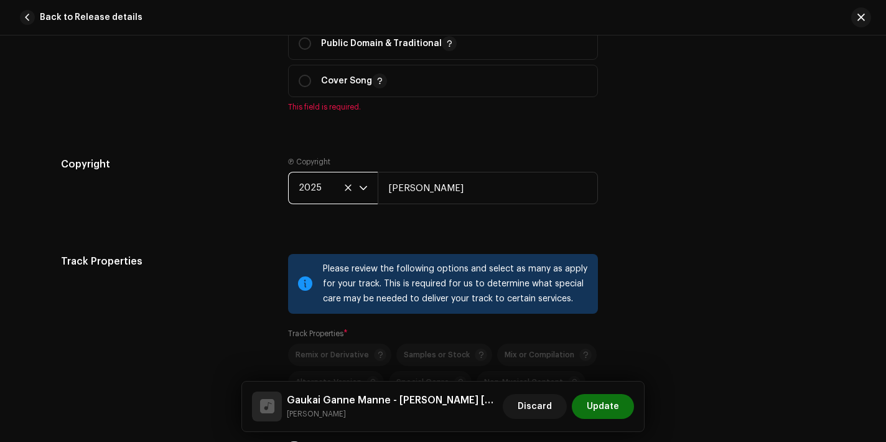
scroll to position [1559, 0]
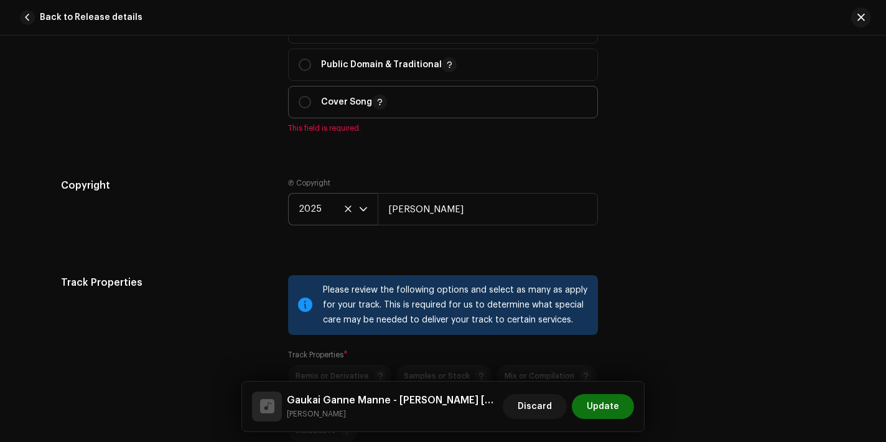
click at [345, 118] on span "Cover Song" at bounding box center [443, 101] width 289 height 31
radio input "true"
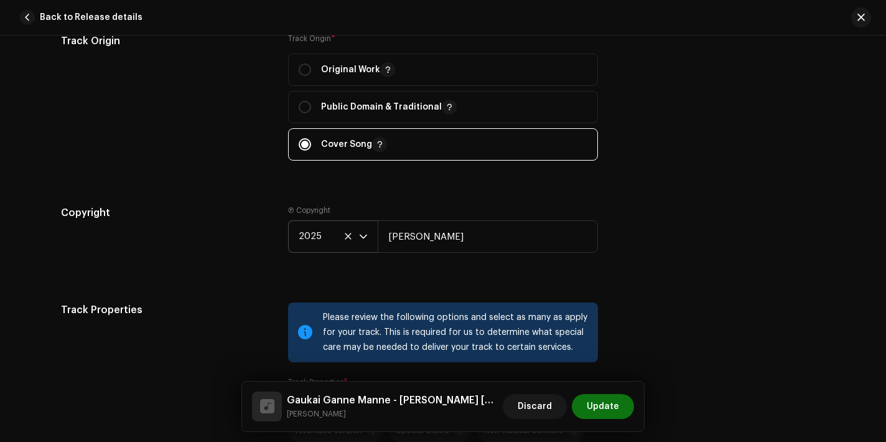
scroll to position [1506, 0]
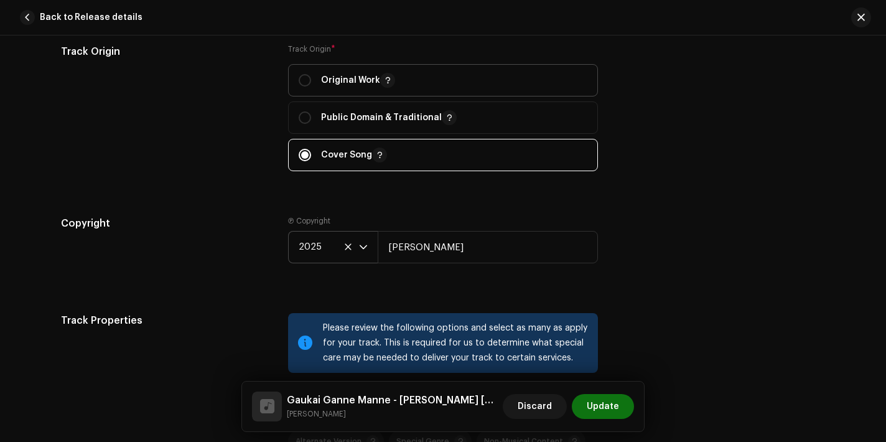
click at [338, 96] on span "Original Work" at bounding box center [443, 80] width 289 height 31
radio input "true"
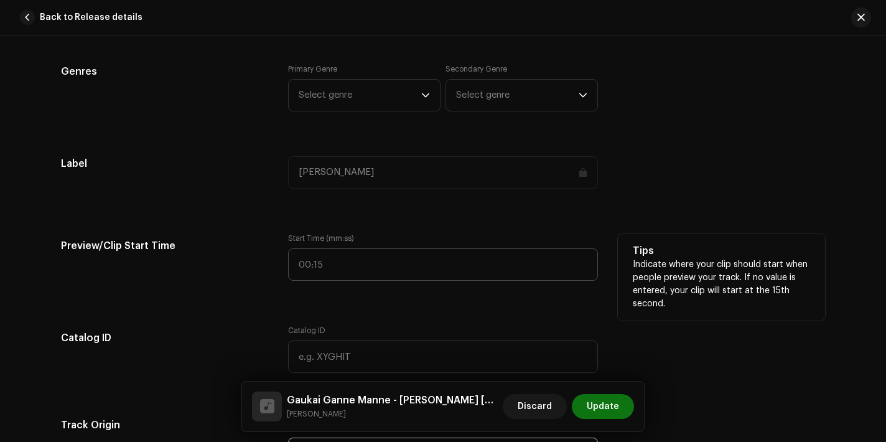
scroll to position [1079, 0]
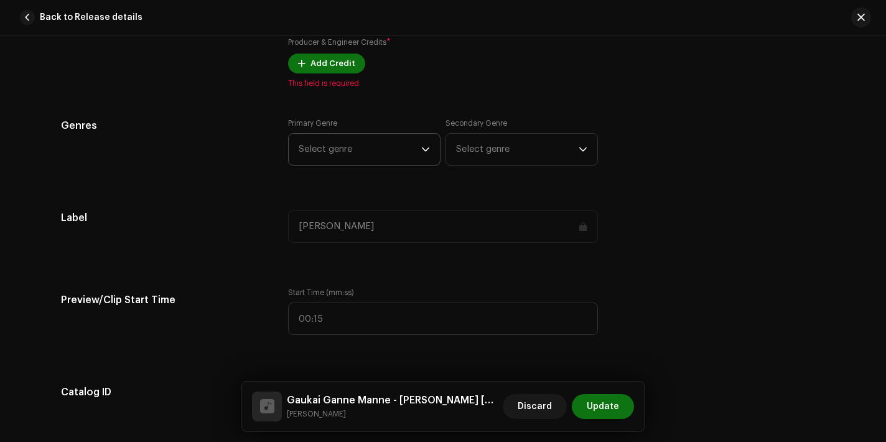
click at [361, 148] on span "Select genre" at bounding box center [360, 149] width 123 height 31
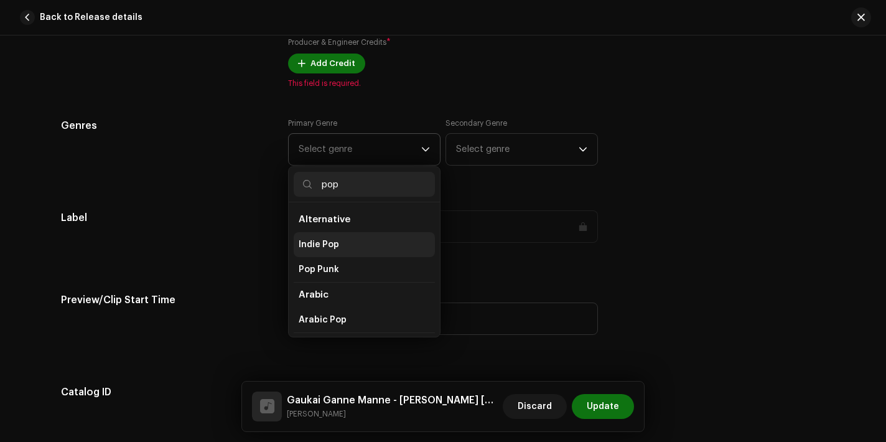
type input "pop"
click at [322, 241] on span "Indie Pop" at bounding box center [319, 244] width 40 height 12
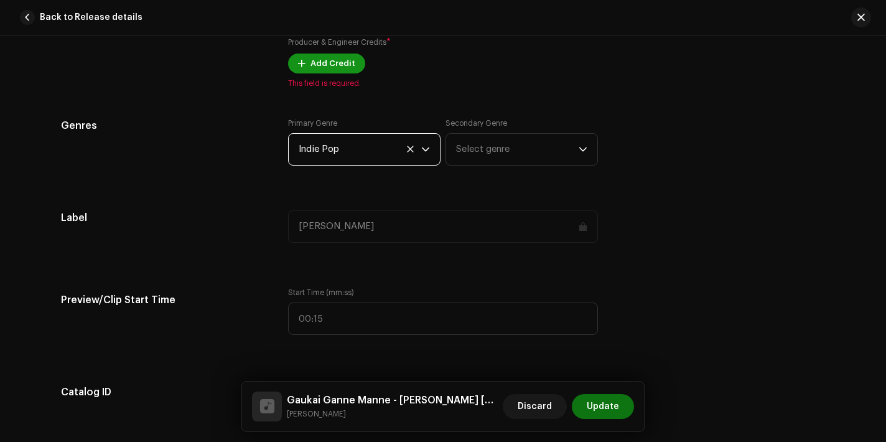
click at [327, 60] on span "Add Credit" at bounding box center [332, 63] width 45 height 25
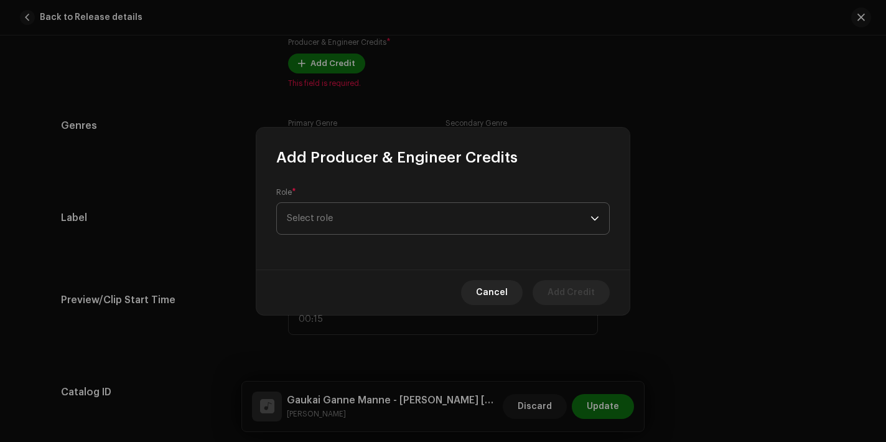
click at [386, 212] on span "Select role" at bounding box center [439, 218] width 304 height 31
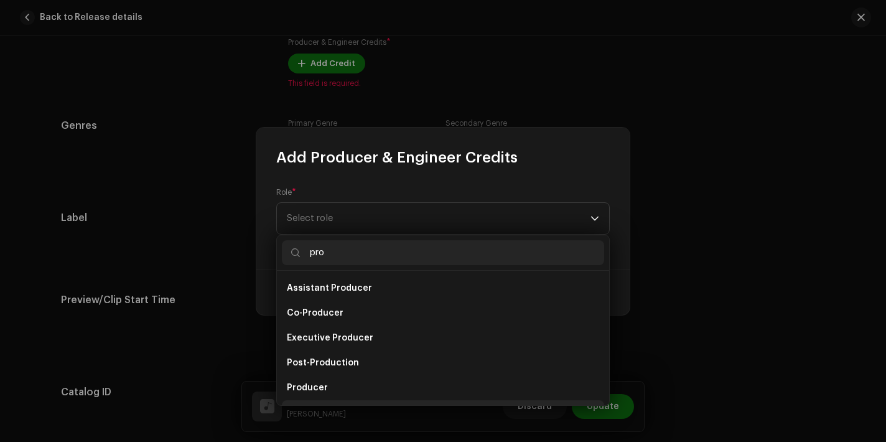
scroll to position [20, 0]
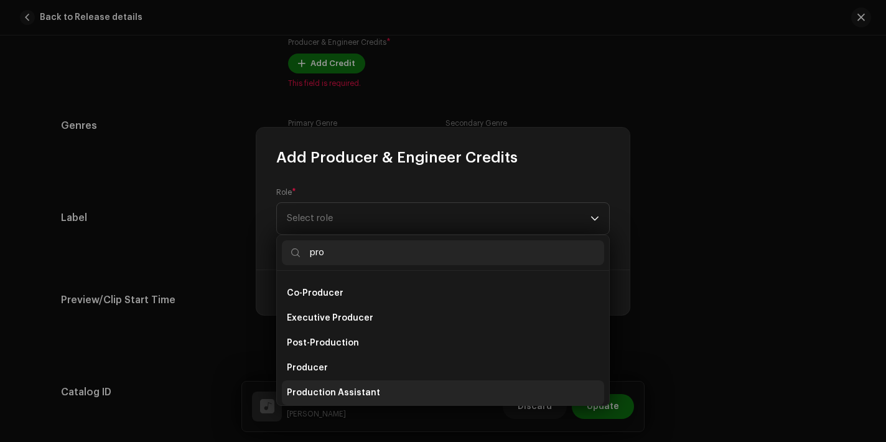
type input "pro"
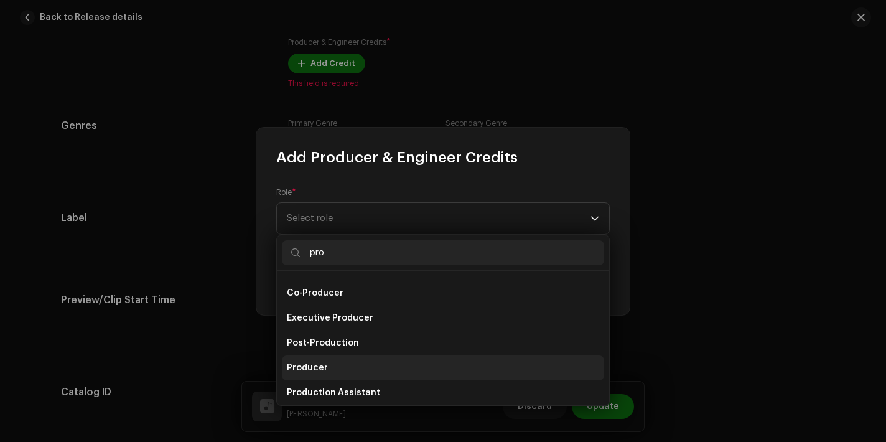
drag, startPoint x: 322, startPoint y: 396, endPoint x: 353, endPoint y: 373, distance: 39.2
click at [353, 373] on ul "Assistant Producer Co-Producer Executive Producer Post-Production Producer Prod…" at bounding box center [443, 343] width 332 height 184
click at [353, 373] on li "Producer" at bounding box center [443, 367] width 322 height 25
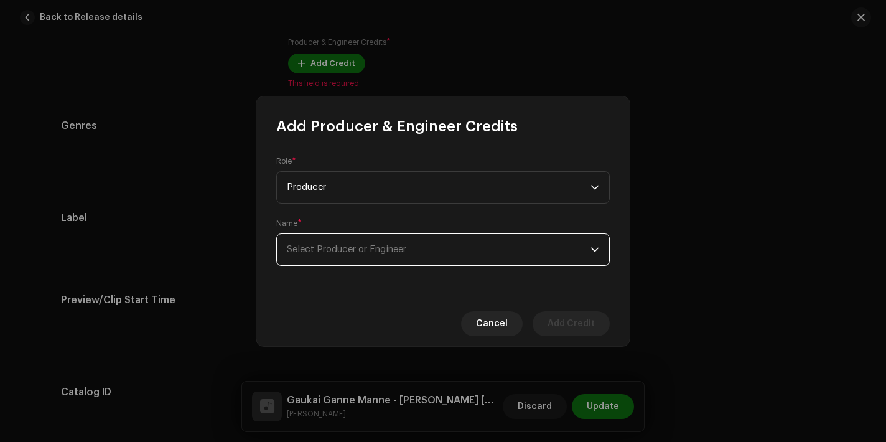
click at [381, 257] on span "Select Producer or Engineer" at bounding box center [439, 249] width 304 height 31
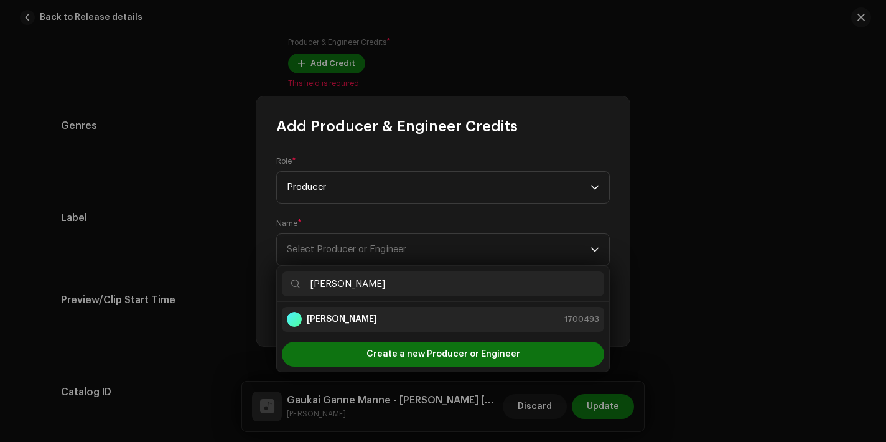
type input "[PERSON_NAME]"
click at [388, 325] on div "[PERSON_NAME] 1700493" at bounding box center [443, 319] width 312 height 15
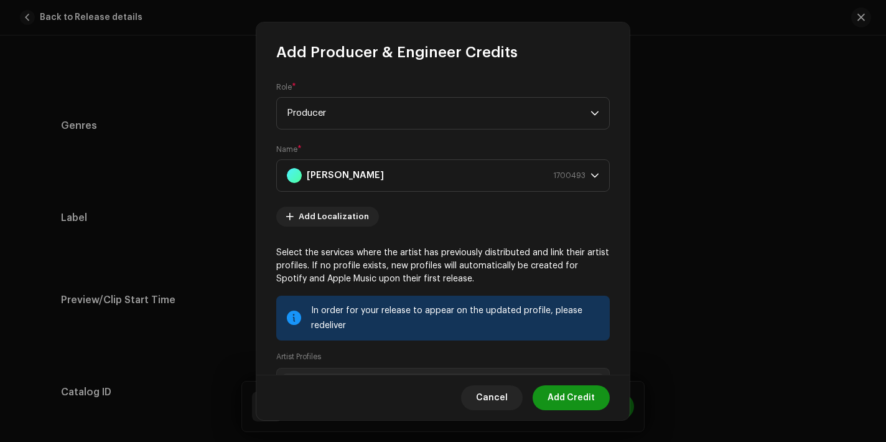
click at [591, 404] on span "Add Credit" at bounding box center [570, 397] width 47 height 25
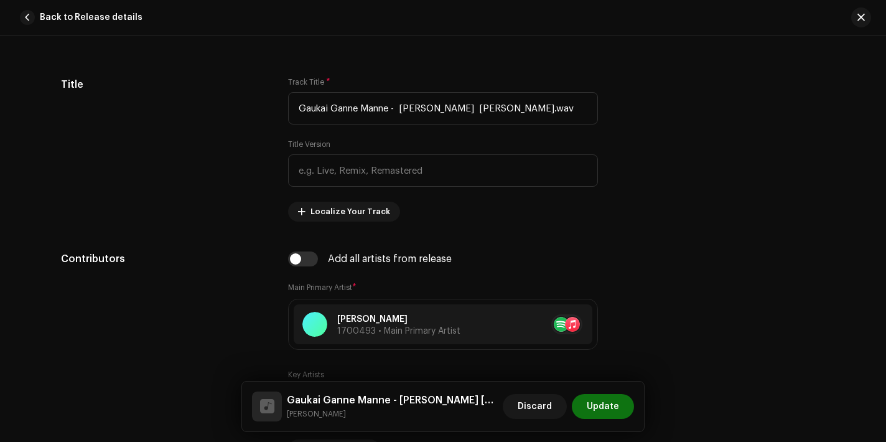
scroll to position [608, 0]
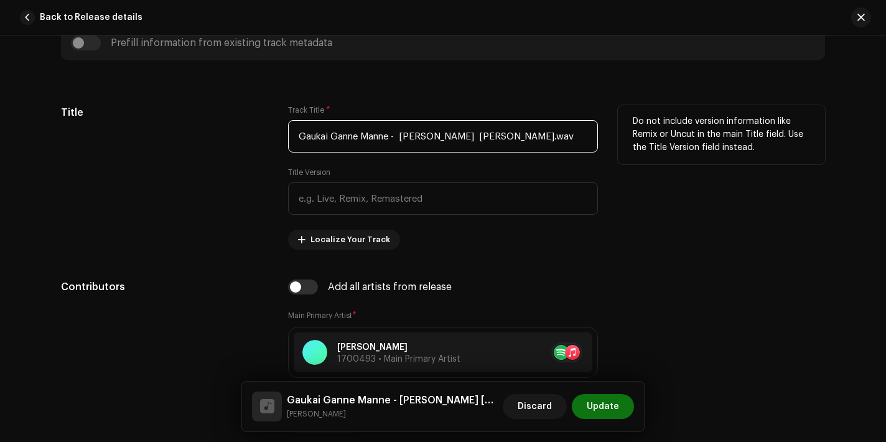
drag, startPoint x: 401, startPoint y: 136, endPoint x: 452, endPoint y: 136, distance: 51.6
click at [452, 136] on input "Gaukai Ganne Manne - [PERSON_NAME] [PERSON_NAME].wav" at bounding box center [443, 136] width 310 height 32
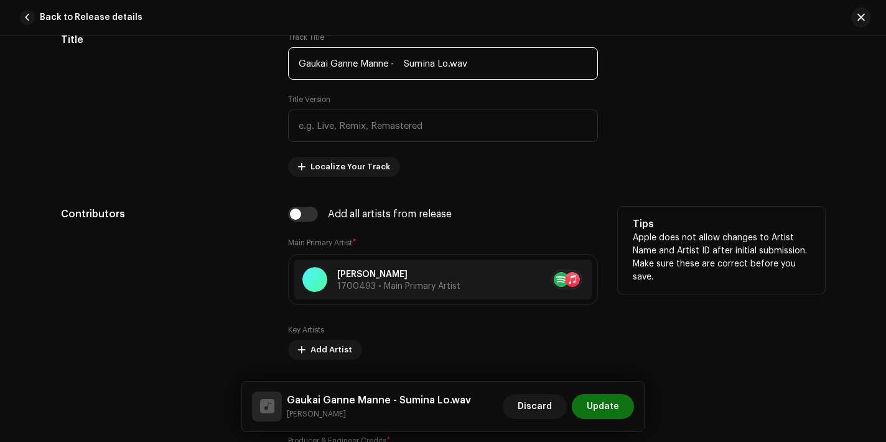
scroll to position [692, 0]
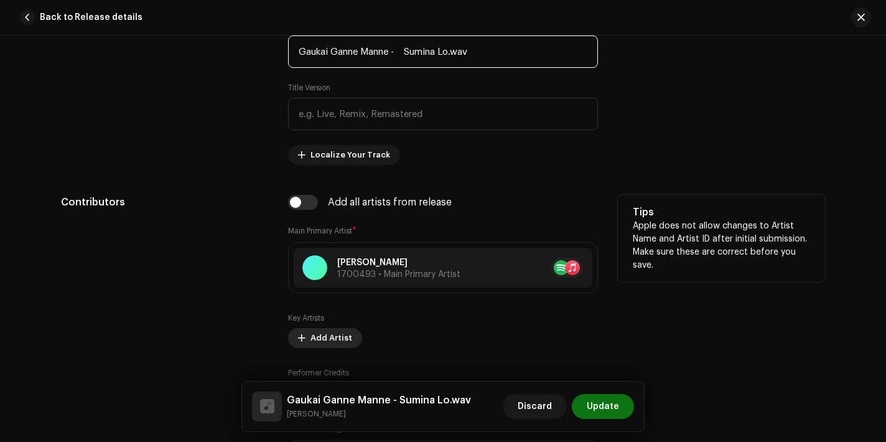
type input "Gaukai Ganne Manne - Sumina Lo.wav"
click at [314, 341] on span "Add Artist" at bounding box center [331, 337] width 42 height 25
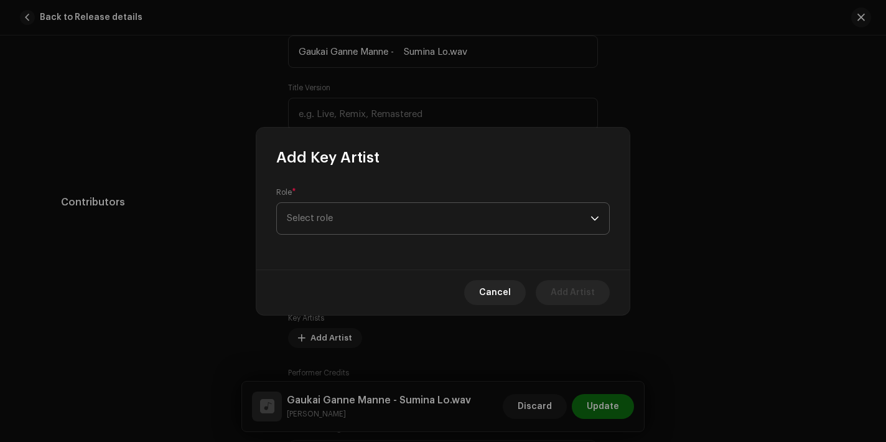
click at [420, 218] on span "Select role" at bounding box center [439, 218] width 304 height 31
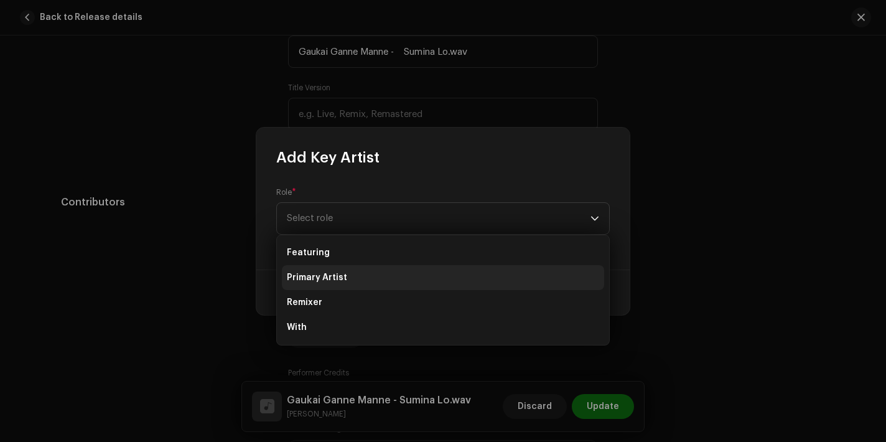
click at [372, 279] on li "Primary Artist" at bounding box center [443, 277] width 322 height 25
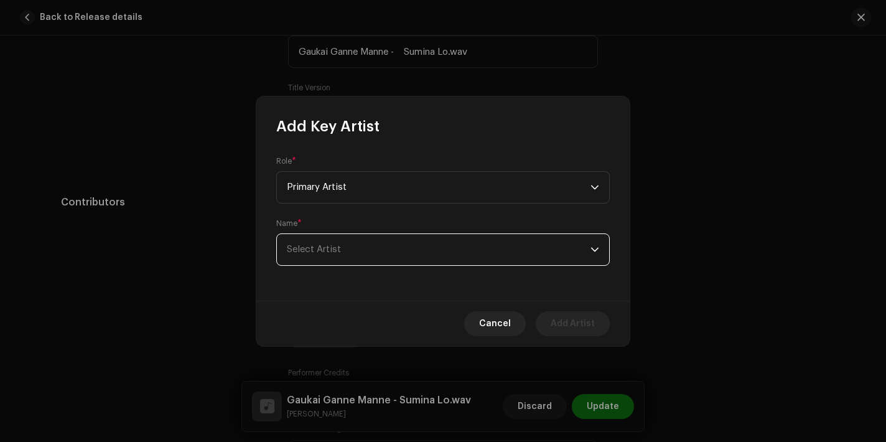
click at [365, 249] on span "Select Artist" at bounding box center [439, 249] width 304 height 31
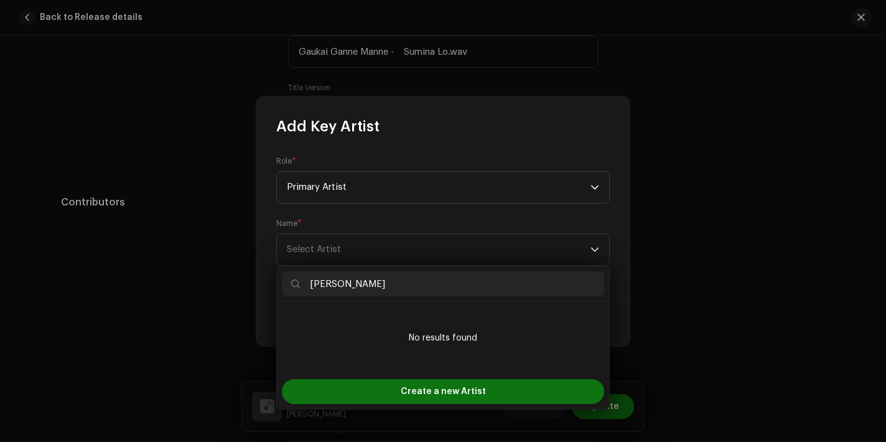
click at [317, 279] on input "[PERSON_NAME]" at bounding box center [443, 283] width 322 height 25
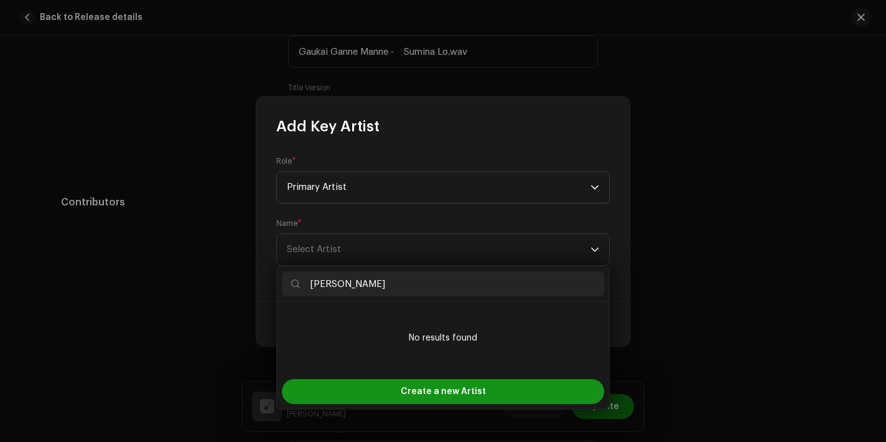
type input "[PERSON_NAME]"
click at [335, 381] on div "Create a new Artist" at bounding box center [443, 391] width 322 height 25
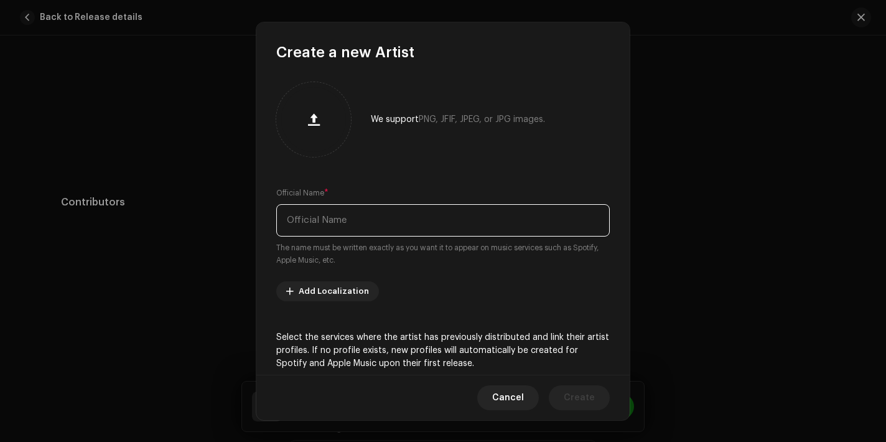
click at [350, 226] on input "text" at bounding box center [442, 220] width 333 height 32
paste input "[PERSON_NAME]"
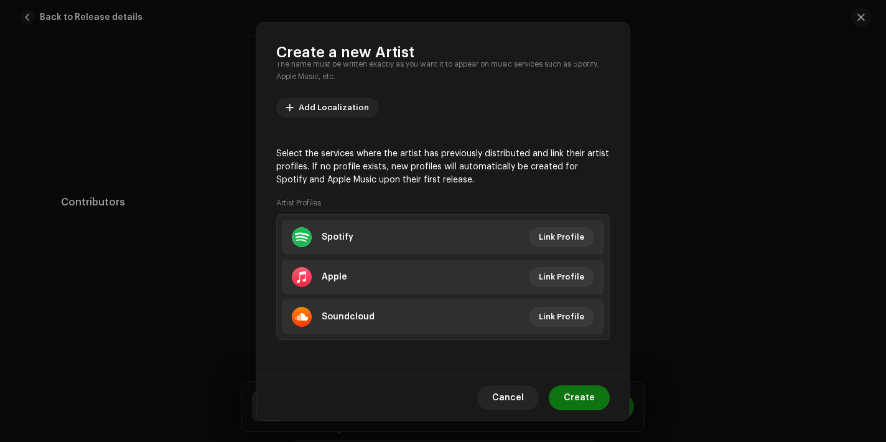
type input "[PERSON_NAME]"
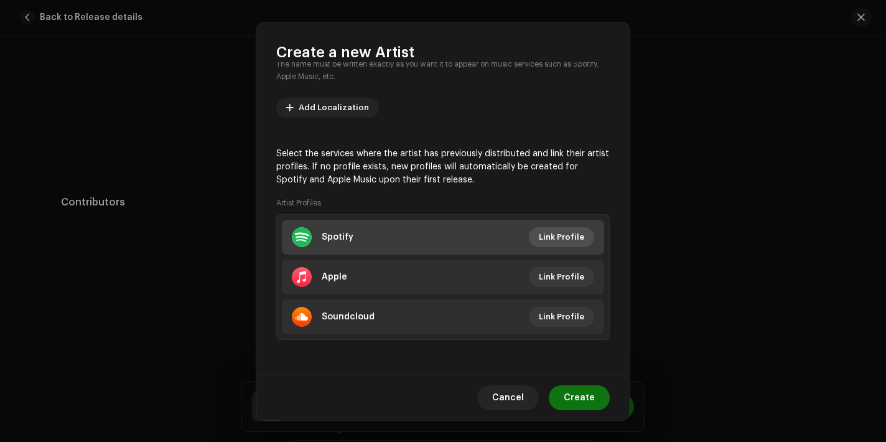
click at [567, 238] on span "Link Profile" at bounding box center [561, 237] width 45 height 25
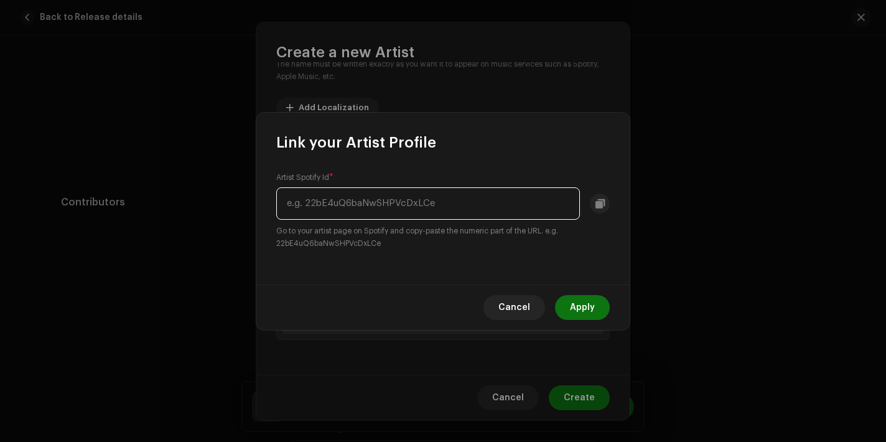
paste input "0VToT2fJpYf4RHS5SvdiU6"
type input "0VToT2fJpYf4RHS5SvdiU6"
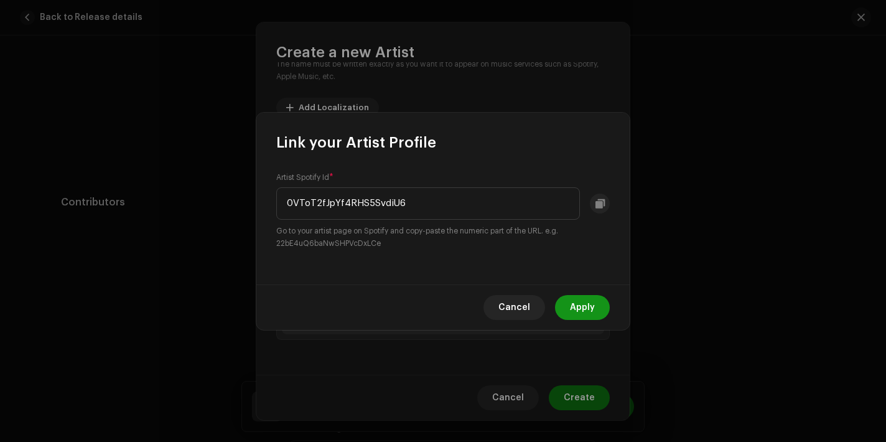
click at [574, 309] on span "Apply" at bounding box center [582, 307] width 25 height 25
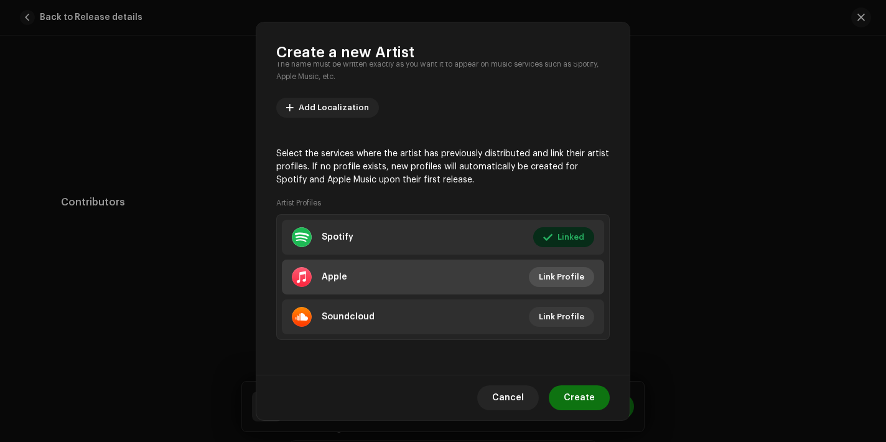
click at [561, 282] on span "Link Profile" at bounding box center [561, 276] width 45 height 25
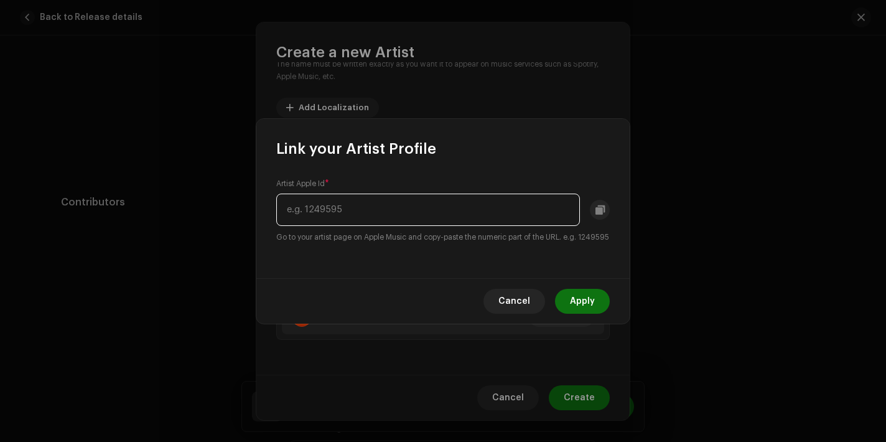
paste input "1615389103"
type input "1615389103"
click at [584, 311] on span "Apply" at bounding box center [582, 301] width 25 height 25
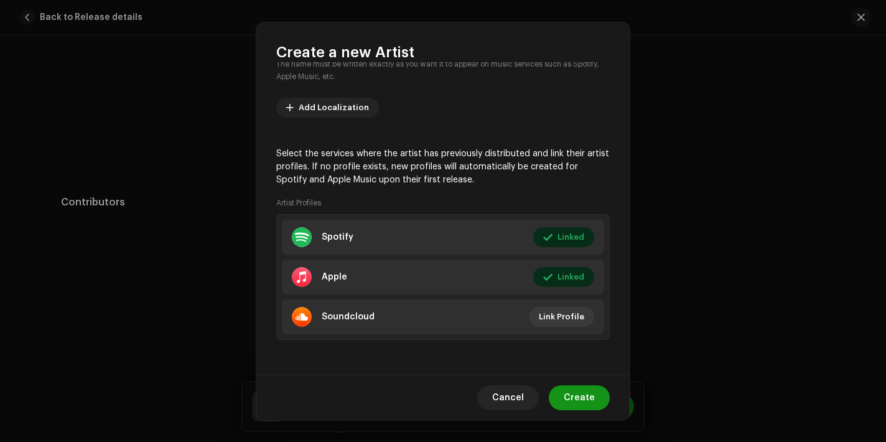
click at [592, 399] on span "Create" at bounding box center [579, 397] width 31 height 25
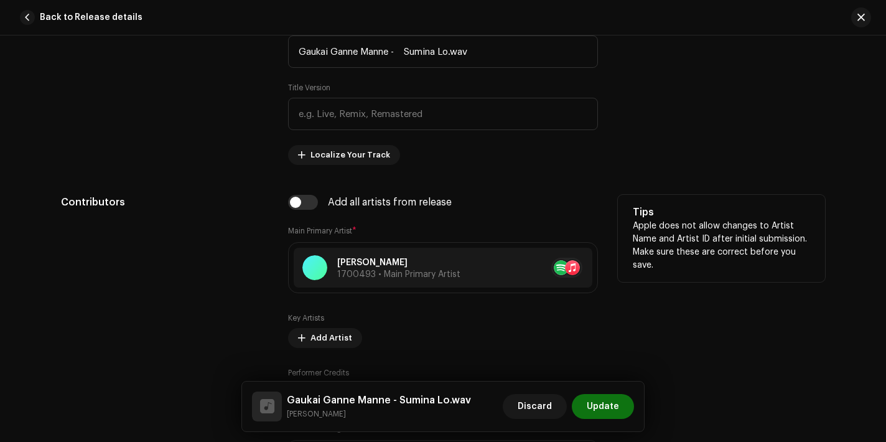
scroll to position [661, 0]
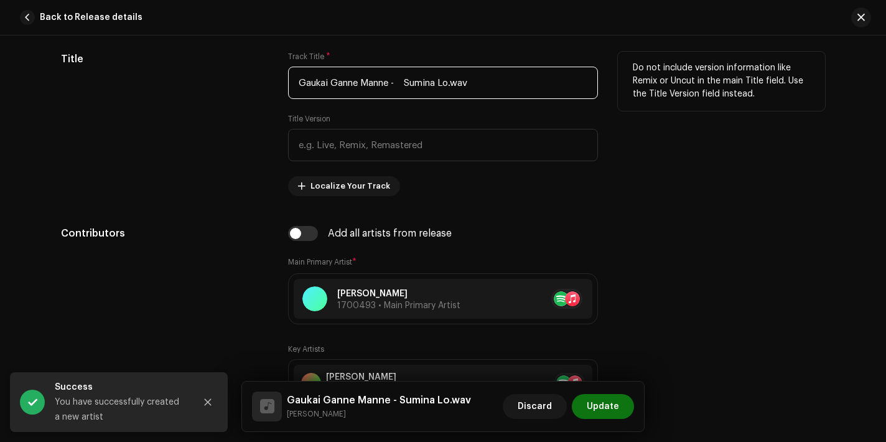
drag, startPoint x: 406, startPoint y: 88, endPoint x: 452, endPoint y: 84, distance: 46.2
click at [453, 84] on input "Gaukai Ganne Manne - Sumina Lo.wav" at bounding box center [443, 83] width 310 height 32
drag, startPoint x: 406, startPoint y: 81, endPoint x: 449, endPoint y: 80, distance: 42.9
click at [449, 80] on input "Gaukai Ganne Manne - Sumina Lo.wav" at bounding box center [443, 83] width 310 height 32
drag, startPoint x: 389, startPoint y: 83, endPoint x: 493, endPoint y: 108, distance: 106.8
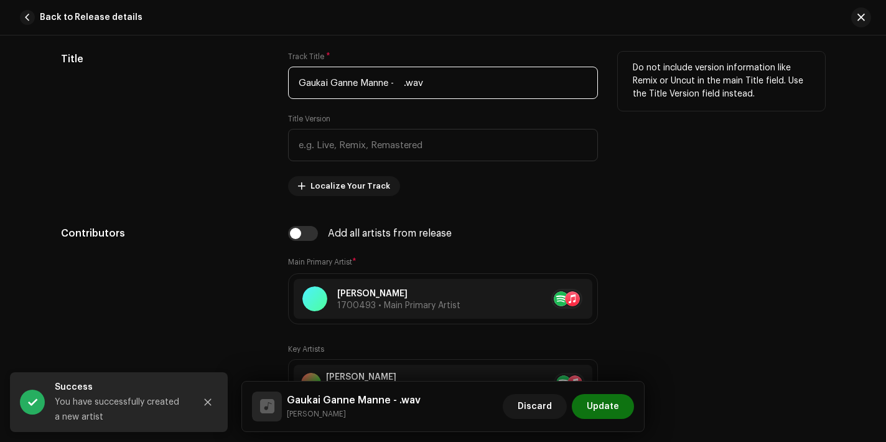
click at [493, 108] on div "Track Title * Gaukai Ganne Manne - .wav Title Version Localize Your Track" at bounding box center [443, 124] width 310 height 144
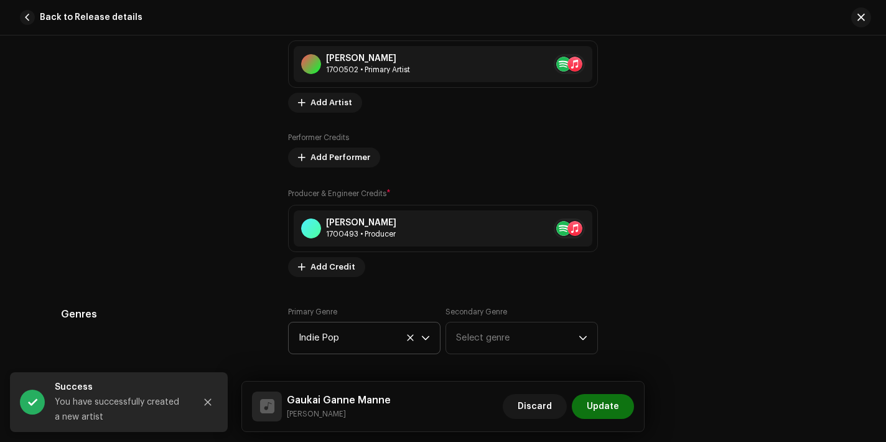
scroll to position [977, 0]
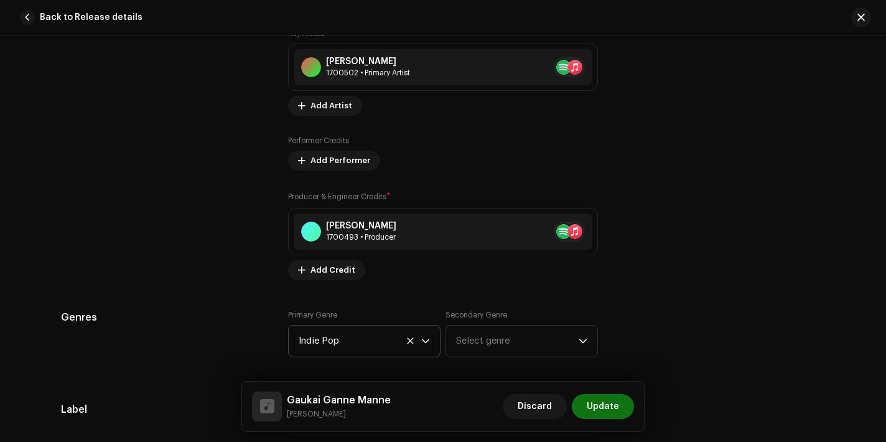
type input "Gaukai Ganne Manne"
click at [299, 95] on div "Key Artists [PERSON_NAME] 1700502 • Primary Artist No selected item Add Artist" at bounding box center [443, 72] width 310 height 87
click at [302, 111] on button "Add Artist" at bounding box center [325, 106] width 74 height 20
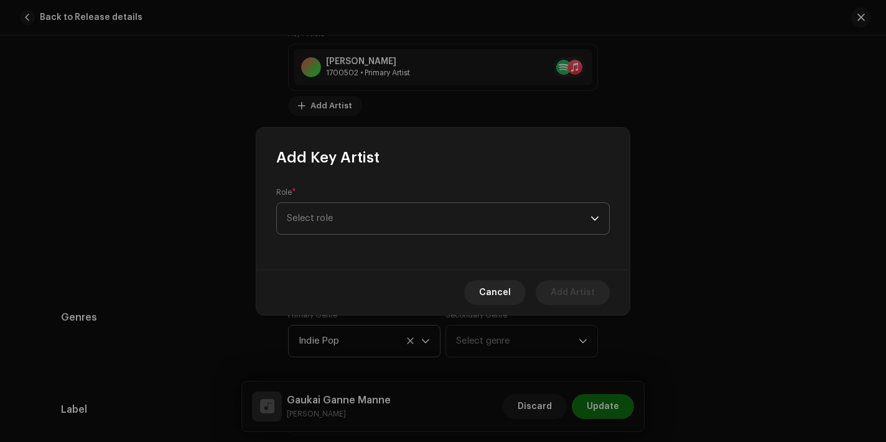
click at [380, 215] on span "Select role" at bounding box center [439, 218] width 304 height 31
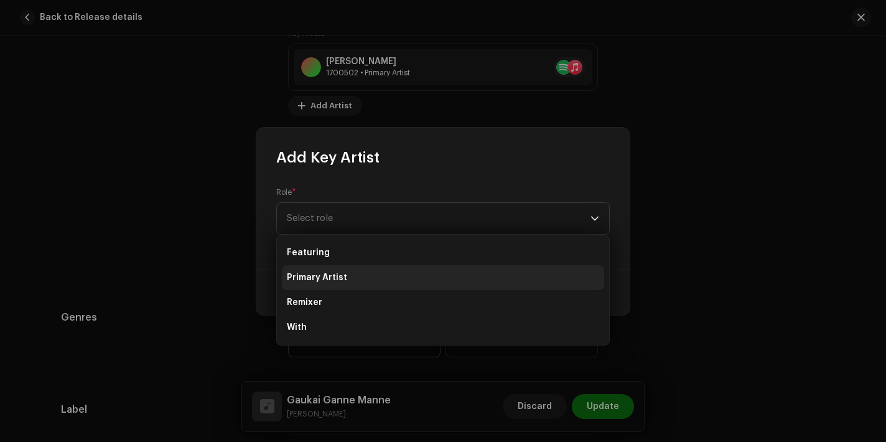
drag, startPoint x: 371, startPoint y: 264, endPoint x: 384, endPoint y: 271, distance: 14.2
click at [378, 269] on ul "Featuring Primary Artist Remixer With" at bounding box center [443, 289] width 332 height 109
click at [384, 271] on li "Primary Artist" at bounding box center [443, 277] width 322 height 25
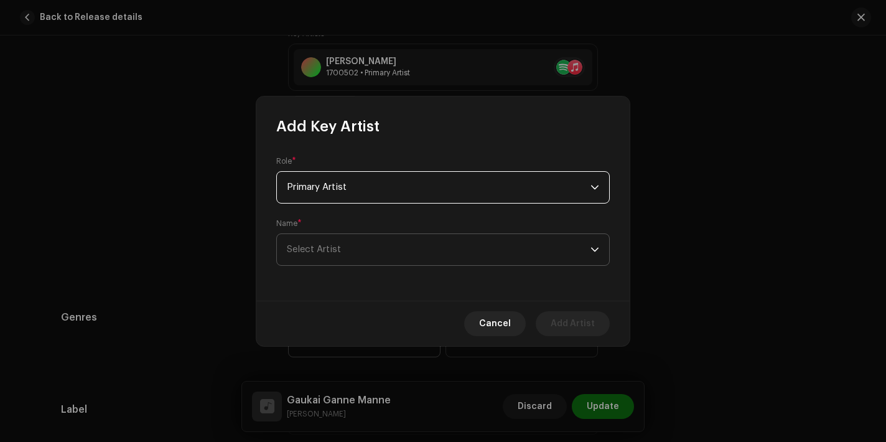
click at [357, 254] on span "Select Artist" at bounding box center [439, 249] width 304 height 31
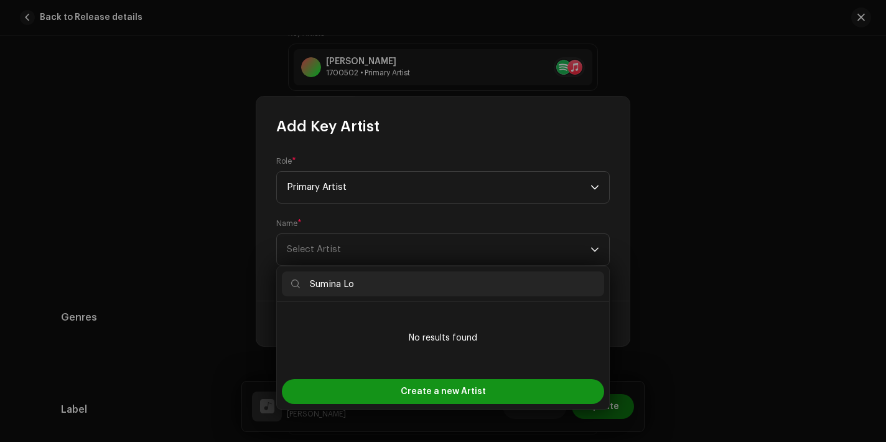
type input "Sumina Lo"
click at [391, 389] on div "Create a new Artist" at bounding box center [443, 391] width 322 height 25
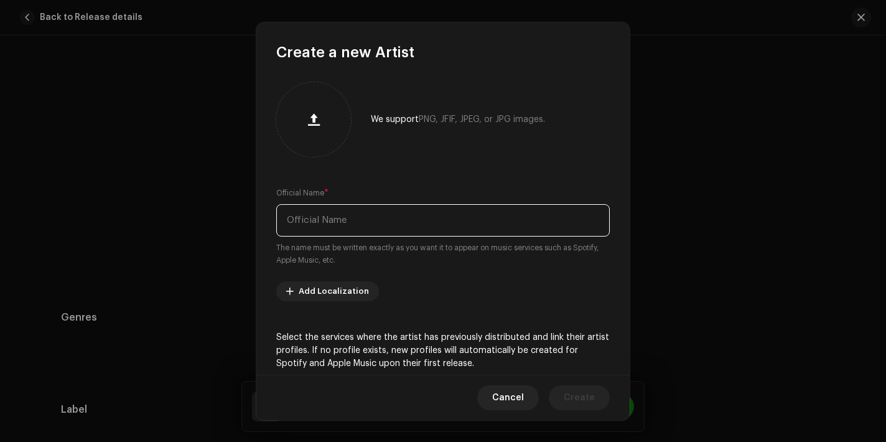
click at [348, 227] on input "text" at bounding box center [442, 220] width 333 height 32
paste input "Sumina Lo"
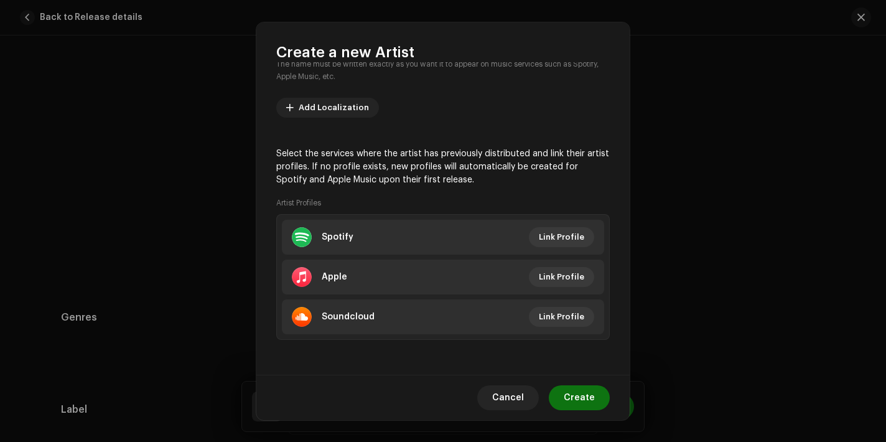
type input "Sumina Lo"
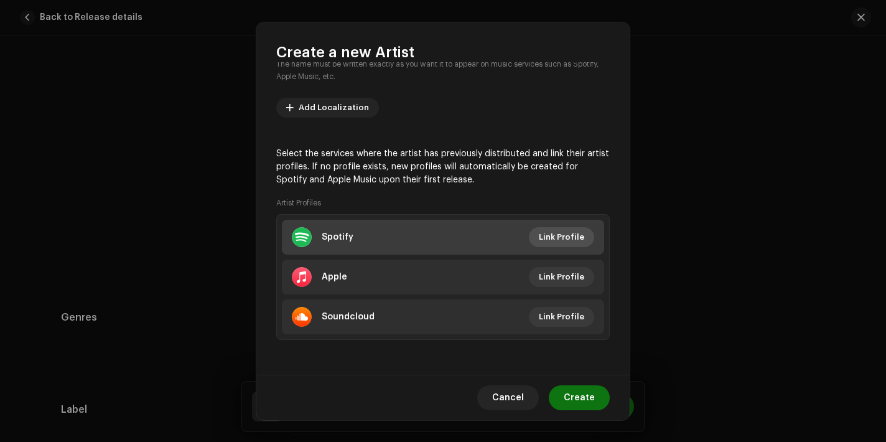
click at [542, 239] on span "Link Profile" at bounding box center [561, 237] width 45 height 25
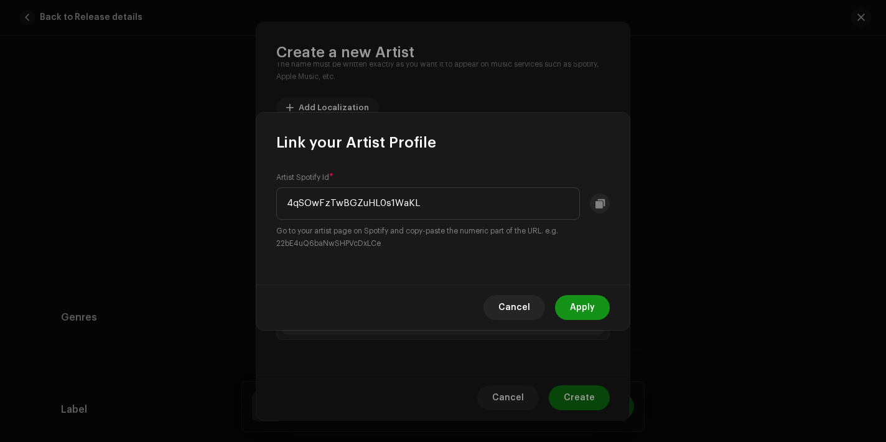
type input "4qSOwFzTwBGZuHL0s1WaKL"
click at [591, 300] on span "Apply" at bounding box center [582, 307] width 25 height 25
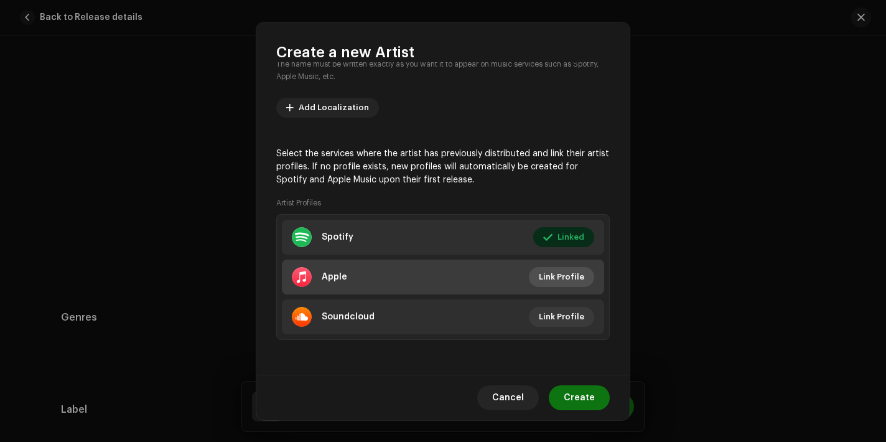
click at [562, 278] on span "Link Profile" at bounding box center [561, 276] width 45 height 25
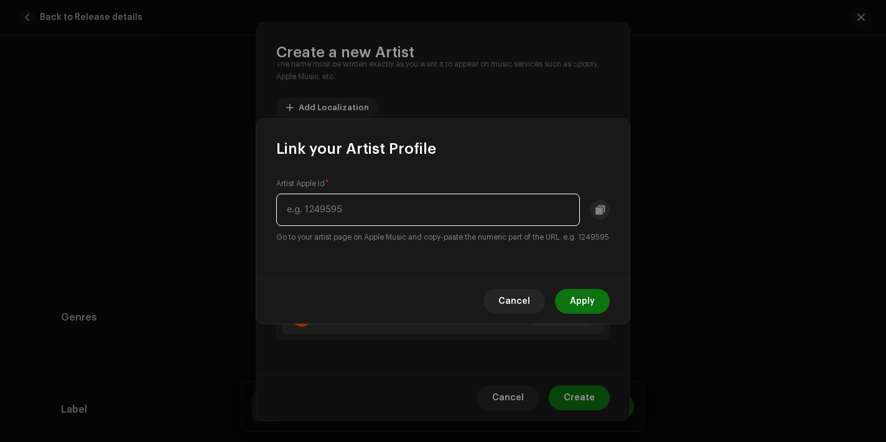
paste input "1214885547"
type input "1214885547"
click at [573, 309] on span "Apply" at bounding box center [582, 301] width 25 height 25
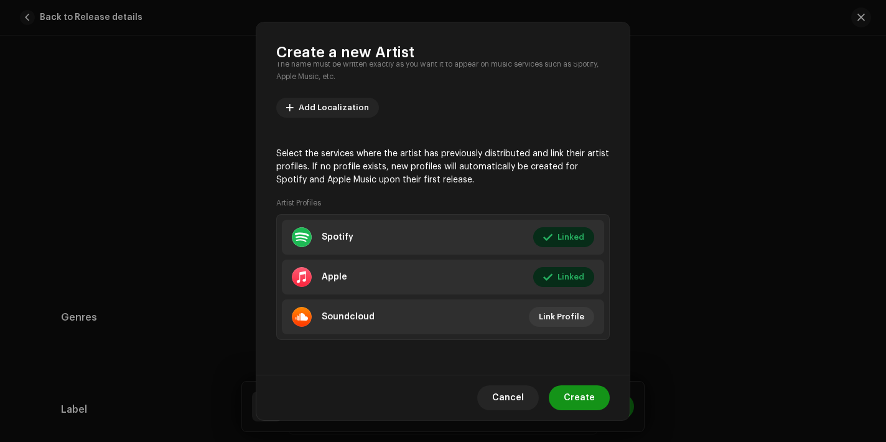
click at [581, 405] on span "Create" at bounding box center [579, 397] width 31 height 25
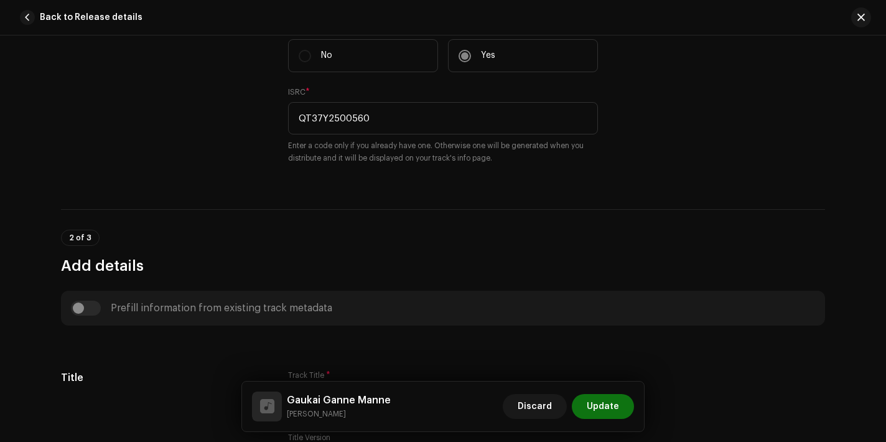
scroll to position [0, 0]
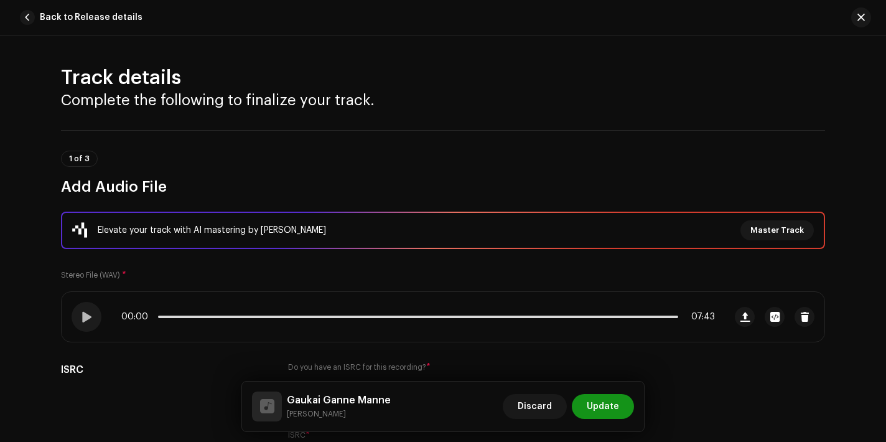
click at [603, 406] on span "Update" at bounding box center [603, 406] width 32 height 25
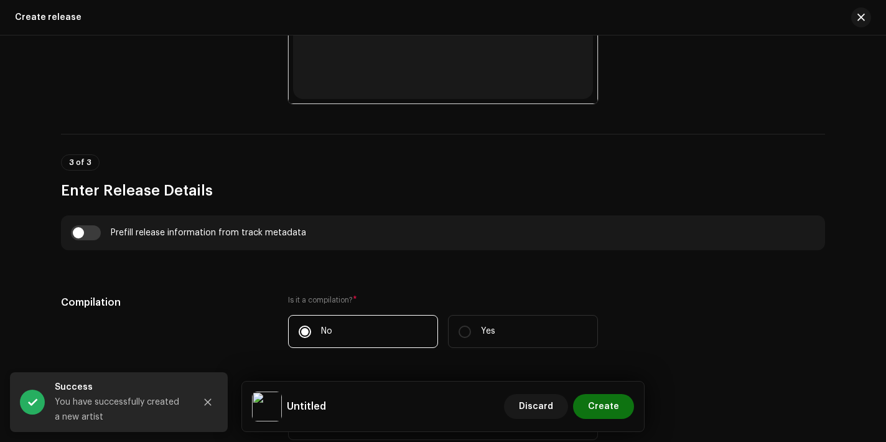
scroll to position [739, 0]
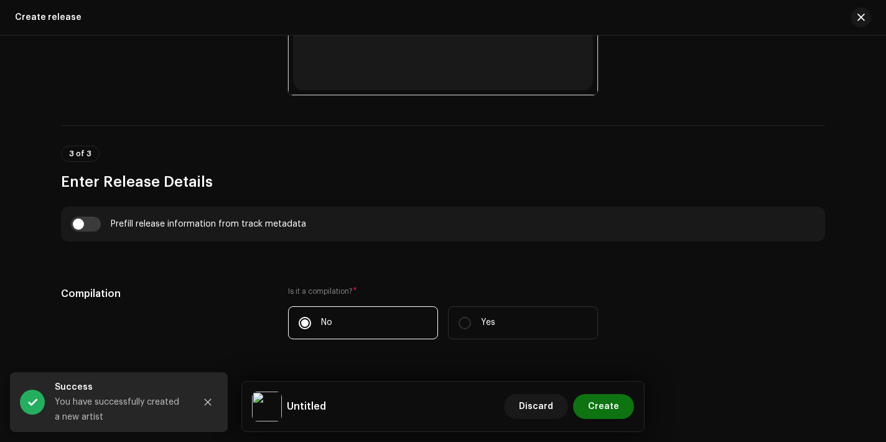
click at [86, 233] on div "Prefill release information from track metadata" at bounding box center [443, 224] width 764 height 35
click at [86, 231] on div "Prefill release information from track metadata" at bounding box center [443, 224] width 764 height 35
click at [90, 222] on input "checkbox" at bounding box center [86, 223] width 30 height 15
checkbox input "true"
type input "Gaukai Ganne Manne"
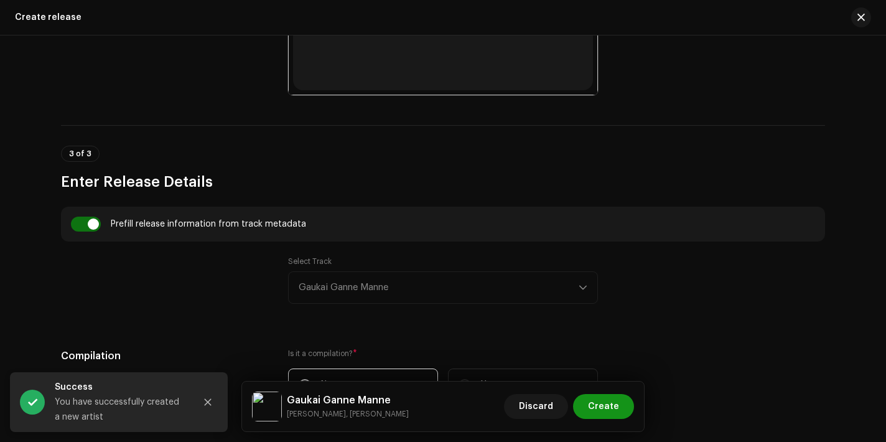
click at [615, 408] on span "Create" at bounding box center [603, 406] width 31 height 25
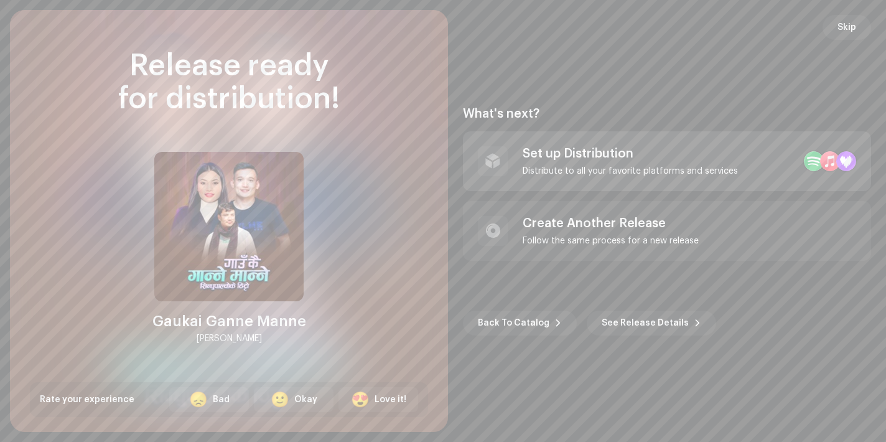
click at [705, 174] on div "Distribute to all your favorite platforms and services" at bounding box center [630, 171] width 215 height 10
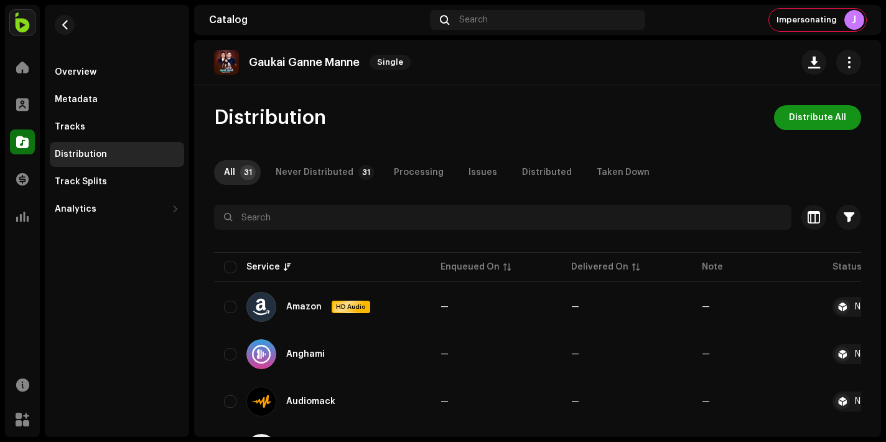
click at [816, 122] on span "Distribute All" at bounding box center [817, 117] width 57 height 25
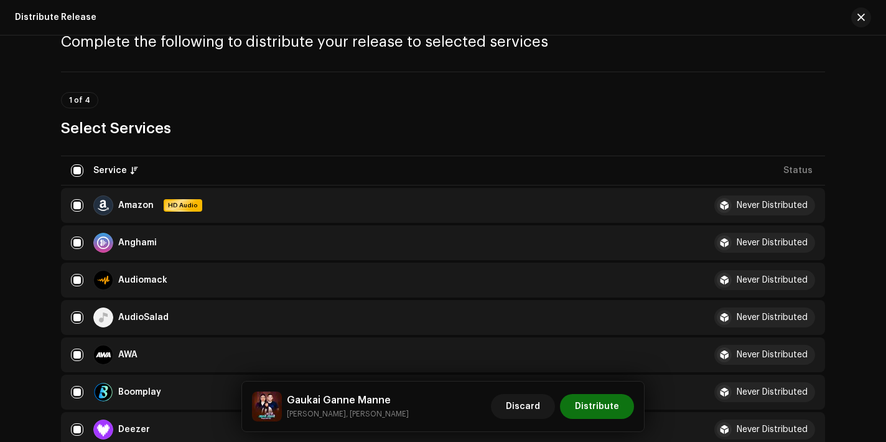
scroll to position [60, 0]
click at [79, 315] on input "checkbox" at bounding box center [77, 316] width 12 height 12
checkbox input "false"
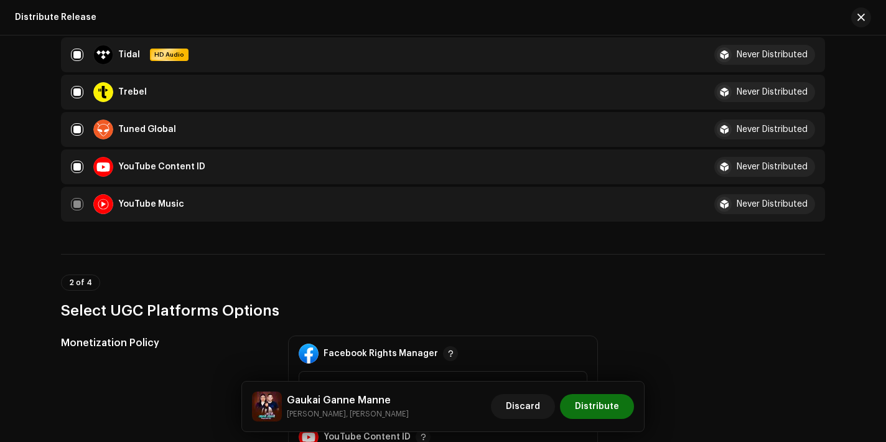
scroll to position [1278, 0]
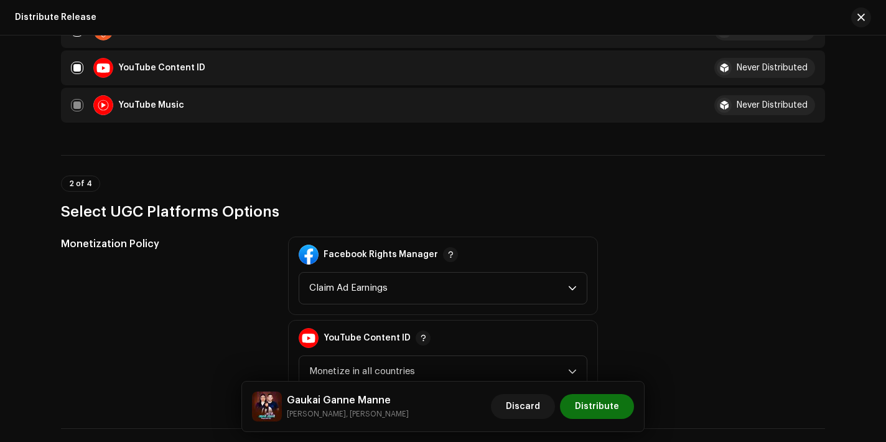
click at [595, 419] on div "Discard Distribute" at bounding box center [562, 406] width 143 height 30
click at [595, 414] on span "Distribute" at bounding box center [597, 406] width 44 height 25
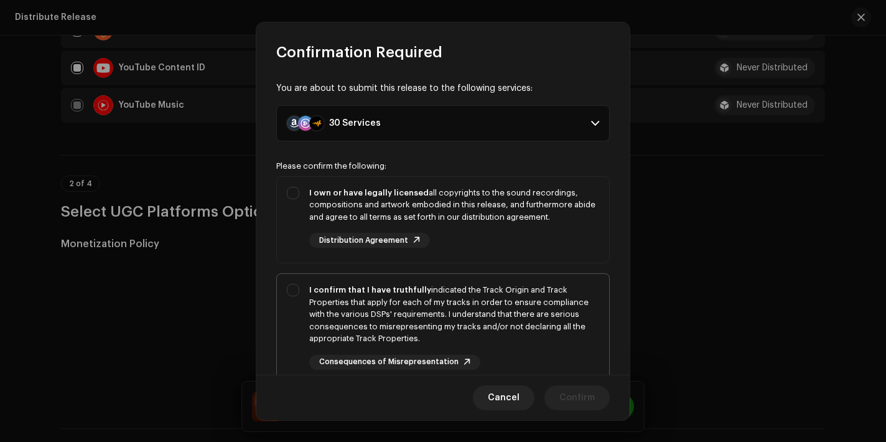
click at [559, 348] on div "I confirm that I have truthfully indicated the Track Origin and Track Propertie…" at bounding box center [454, 327] width 290 height 86
checkbox input "true"
click at [536, 257] on div "I own or have legally licensed all copyrights to the sound recordings, composit…" at bounding box center [443, 217] width 332 height 81
checkbox input "true"
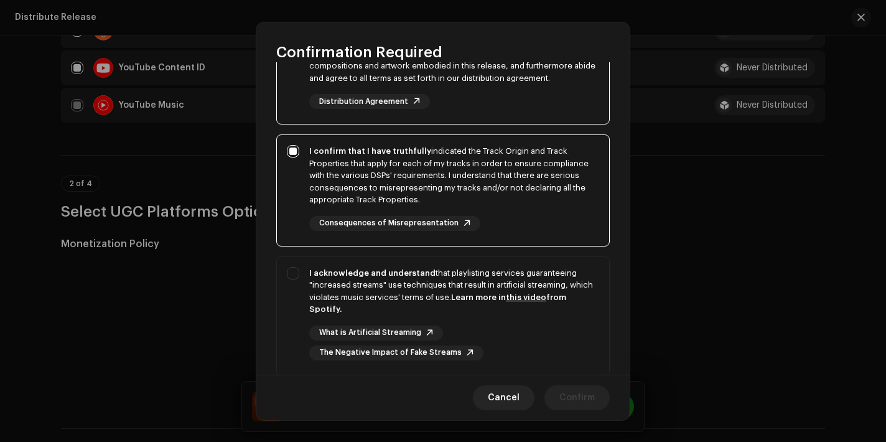
scroll to position [225, 0]
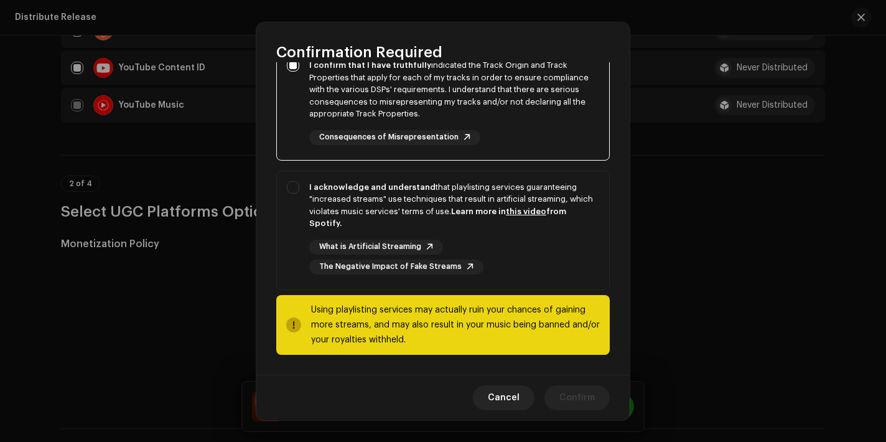
click at [536, 258] on div "What is Artificial Streaming The Negative Impact of Fake Streams" at bounding box center [454, 256] width 290 height 35
checkbox input "true"
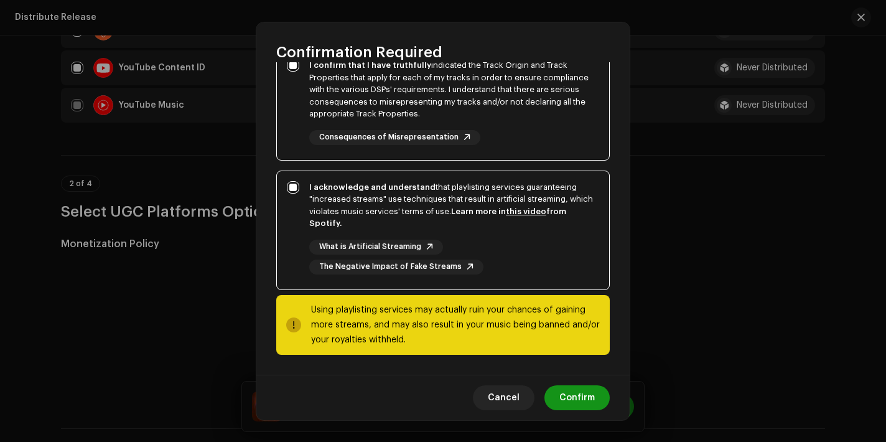
click at [595, 402] on button "Confirm" at bounding box center [576, 397] width 65 height 25
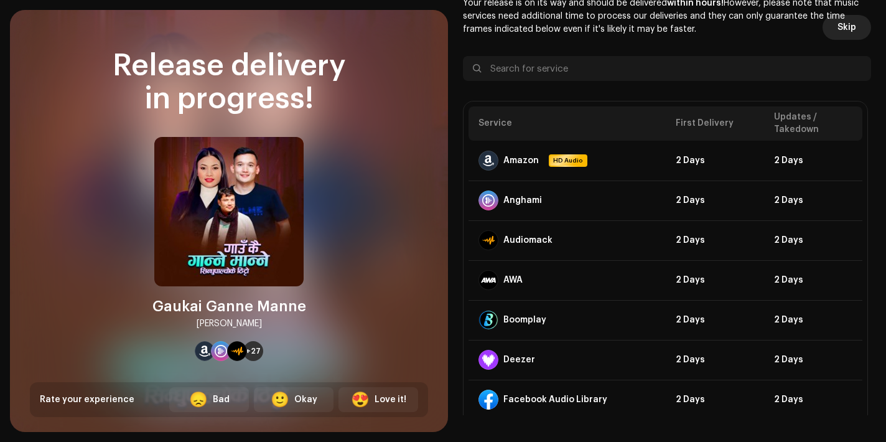
click at [848, 26] on span "Skip" at bounding box center [846, 27] width 19 height 25
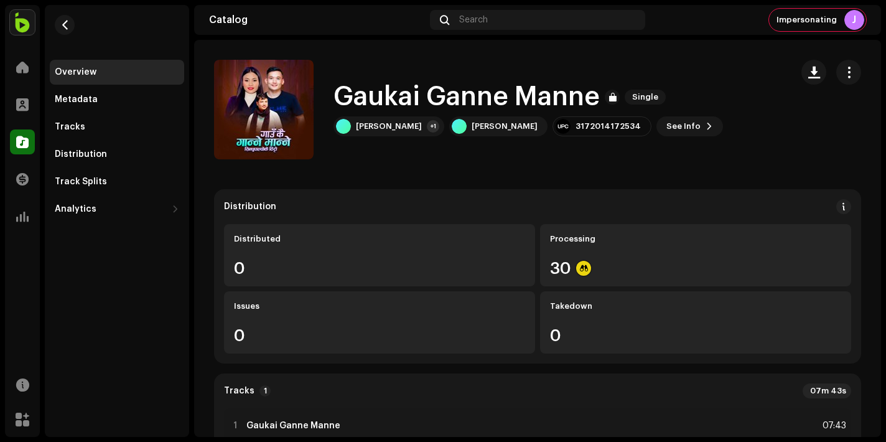
click at [17, 162] on div "Transactions" at bounding box center [22, 179] width 35 height 35
click at [24, 141] on span at bounding box center [22, 142] width 12 height 10
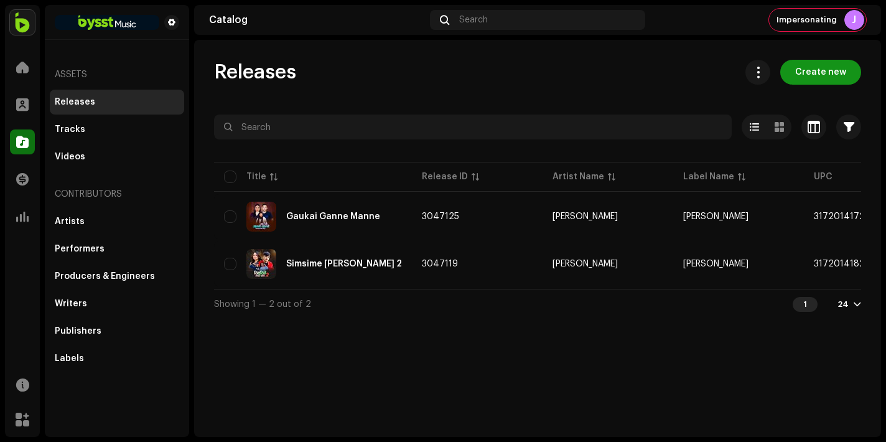
click at [838, 67] on span "Create new" at bounding box center [820, 72] width 51 height 25
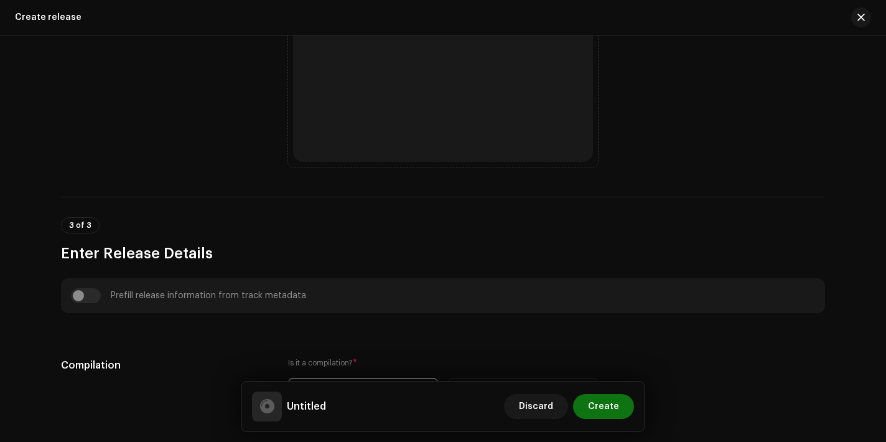
scroll to position [558, 0]
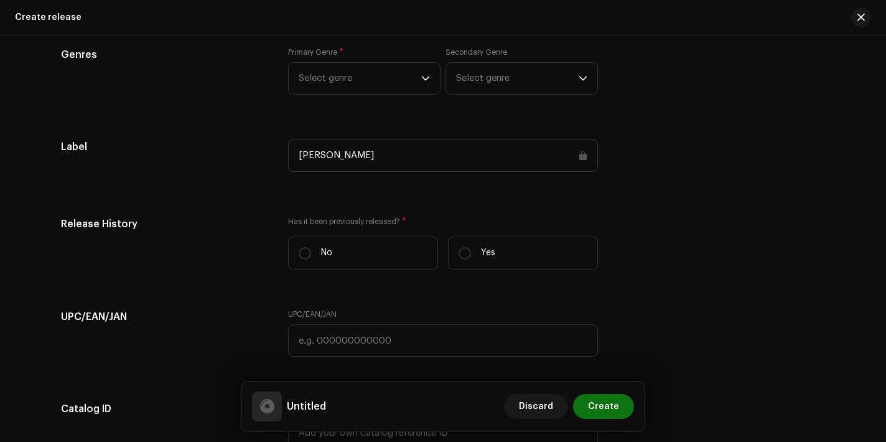
scroll to position [1637, 0]
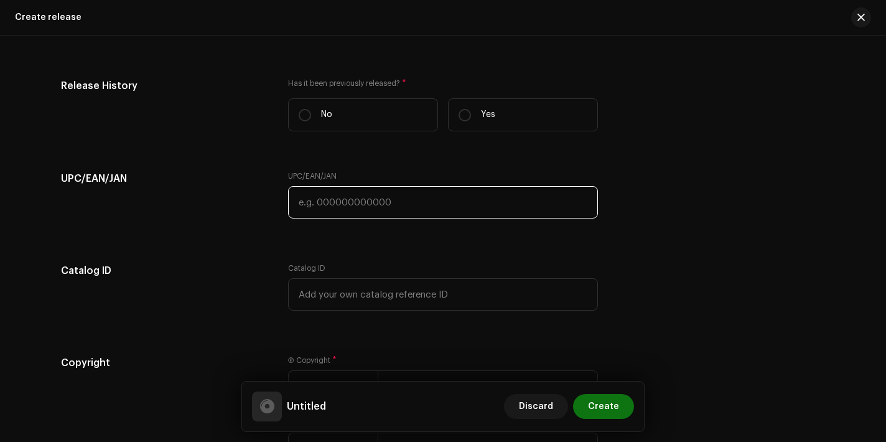
click at [398, 203] on input "text" at bounding box center [443, 202] width 310 height 32
paste input "3172004192542"
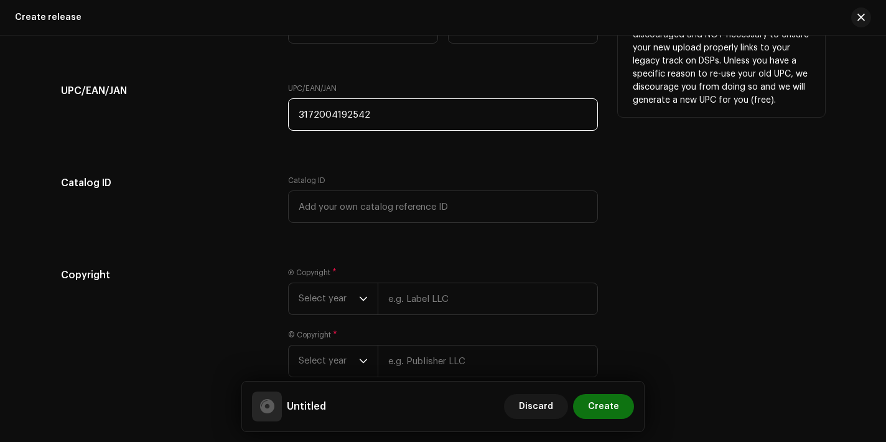
scroll to position [1710, 0]
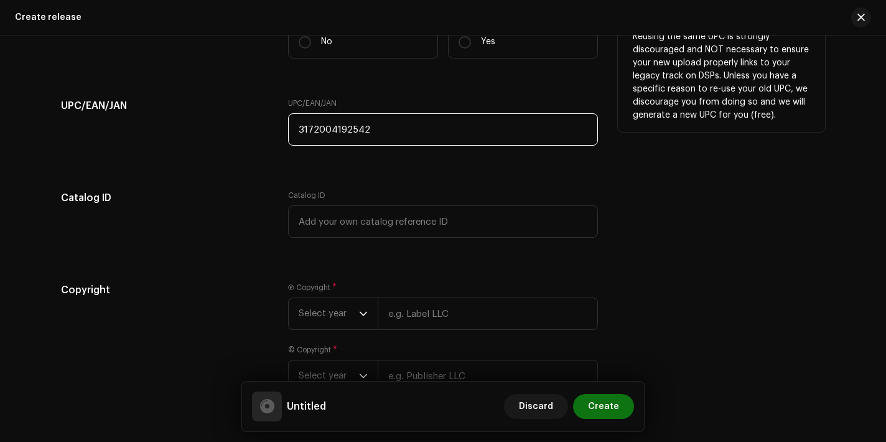
type input "3172004192542"
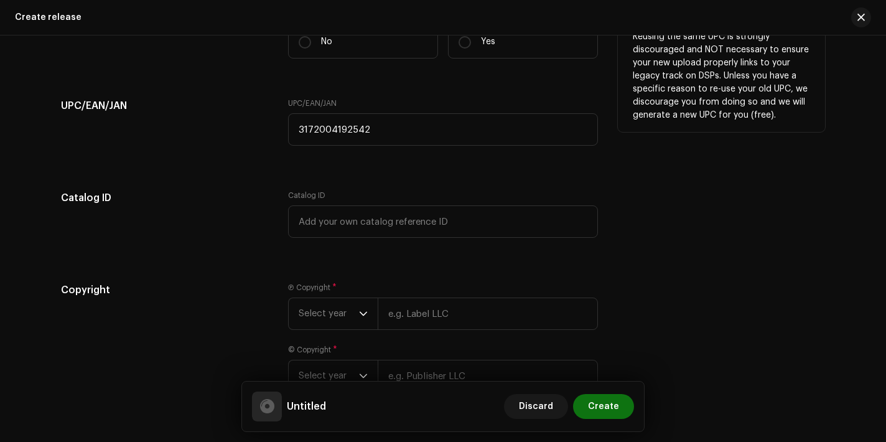
click at [491, 53] on label "Yes" at bounding box center [523, 42] width 150 height 33
click at [471, 49] on input "Yes" at bounding box center [464, 42] width 12 height 12
radio input "true"
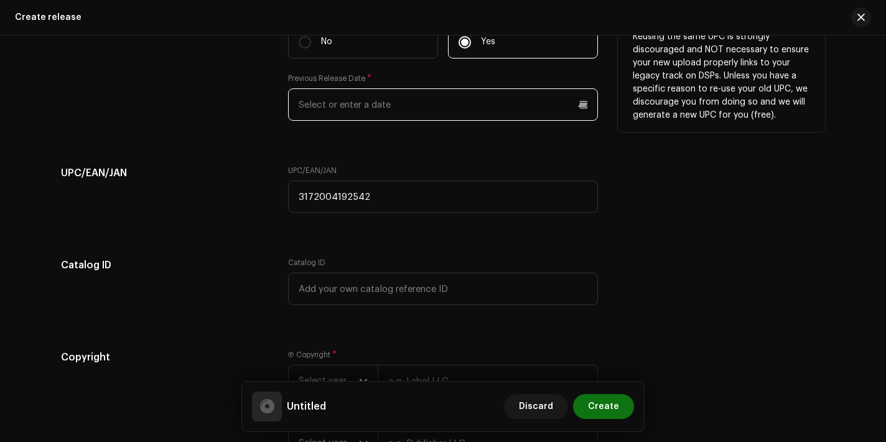
click at [442, 113] on input "text" at bounding box center [443, 104] width 310 height 32
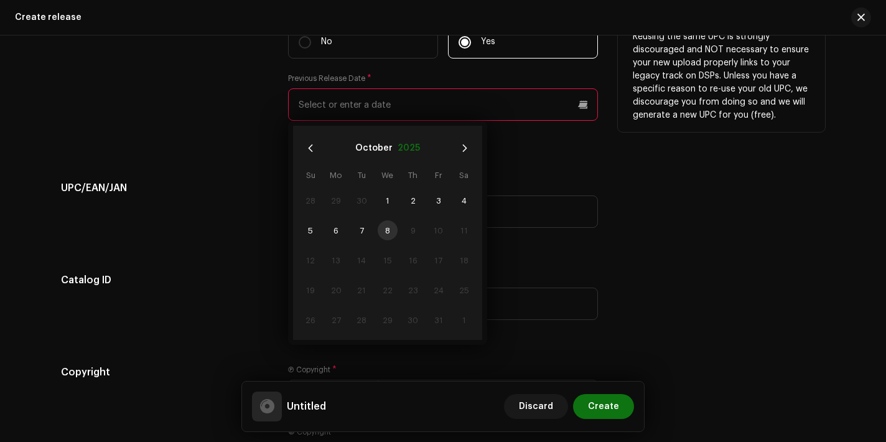
click at [404, 151] on button "2025" at bounding box center [408, 148] width 22 height 20
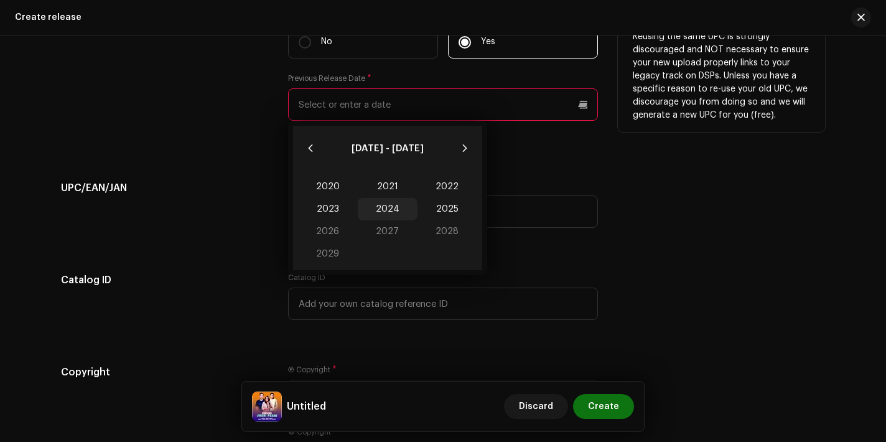
click at [389, 212] on span "2024" at bounding box center [388, 209] width 60 height 22
click at [332, 213] on span "Apr" at bounding box center [324, 210] width 53 height 20
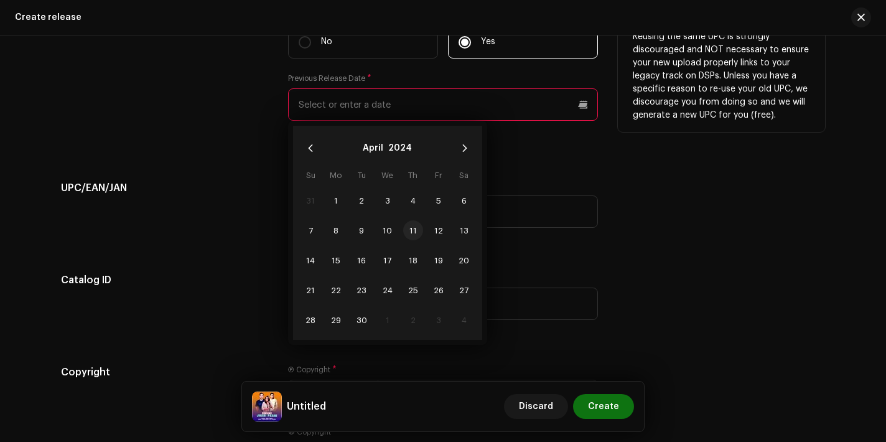
click at [411, 236] on span "11" at bounding box center [413, 230] width 20 height 20
type input "[DATE]"
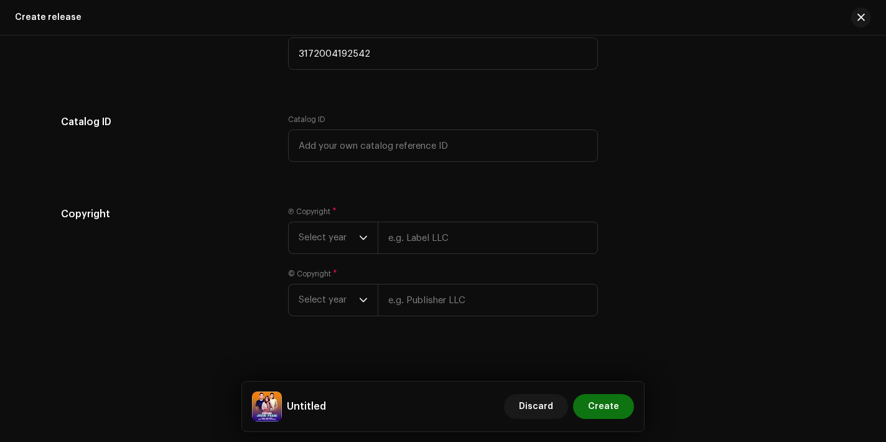
scroll to position [1865, 0]
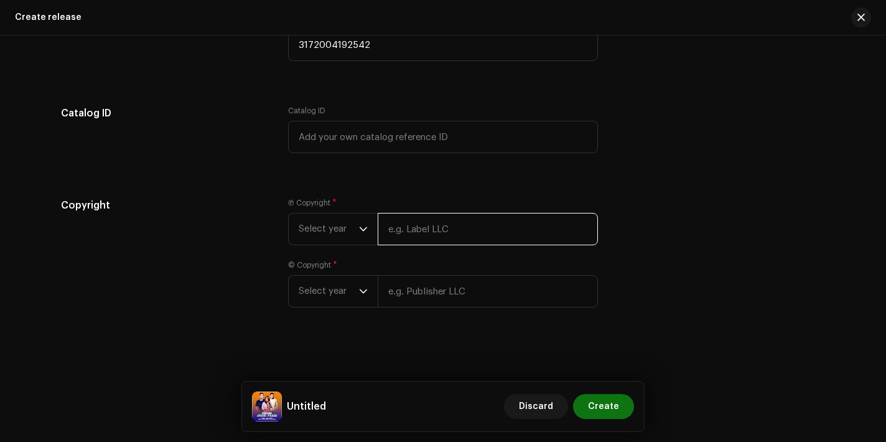
click at [411, 236] on input "text" at bounding box center [488, 229] width 220 height 32
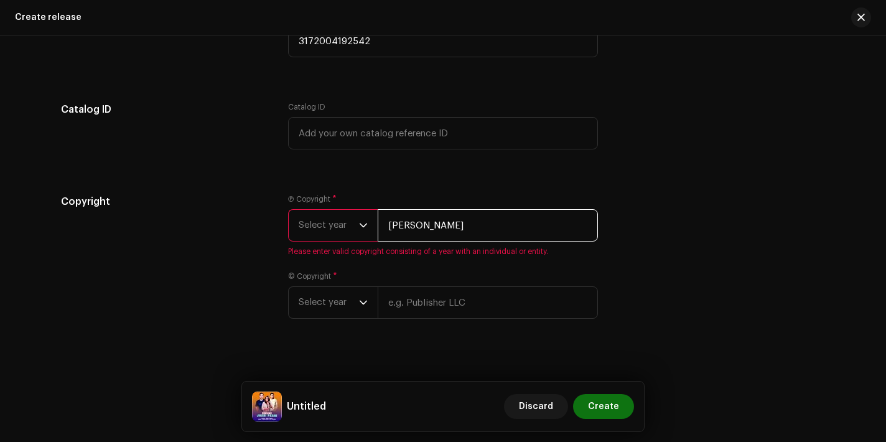
drag, startPoint x: 484, startPoint y: 226, endPoint x: 348, endPoint y: 213, distance: 136.2
click at [348, 213] on div "Select year [PERSON_NAME]" at bounding box center [443, 225] width 310 height 32
paste input "iban [PERSON_NAME]"
type input "[PERSON_NAME]"
click at [476, 295] on input "text" at bounding box center [488, 302] width 220 height 32
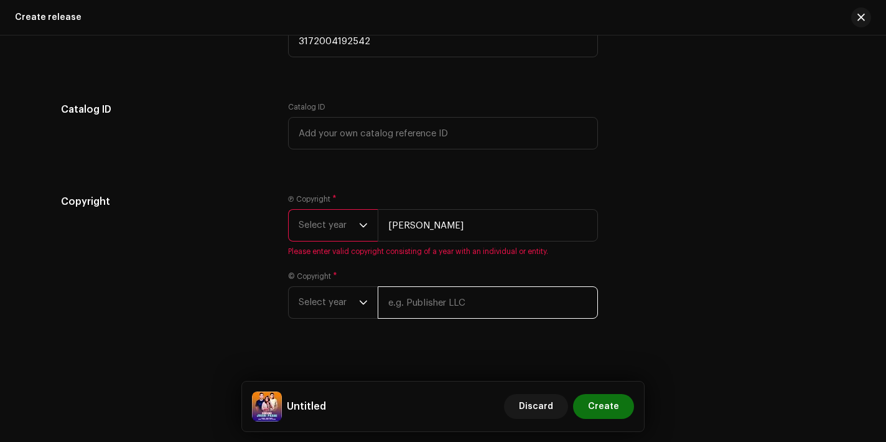
paste input "[PERSON_NAME]"
type input "[PERSON_NAME]"
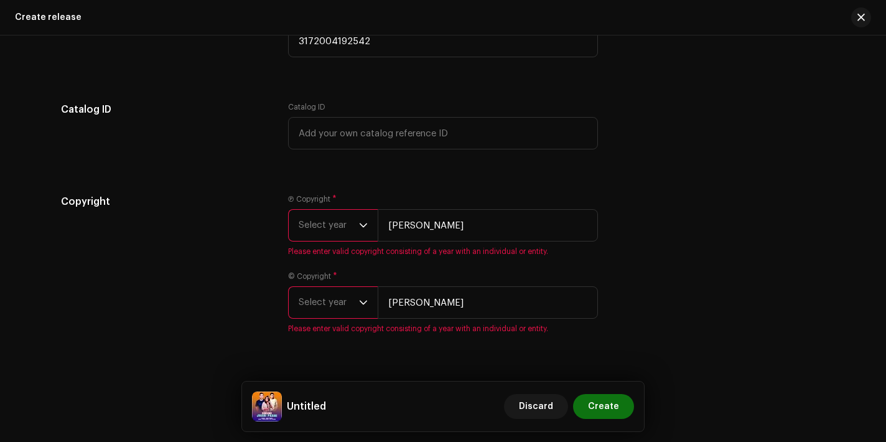
click at [353, 226] on span "Select year" at bounding box center [329, 225] width 60 height 31
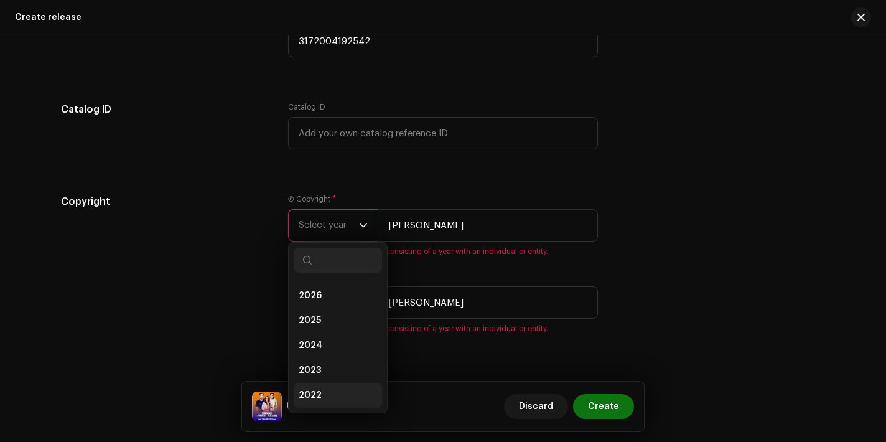
click at [310, 394] on span "2022" at bounding box center [310, 395] width 23 height 12
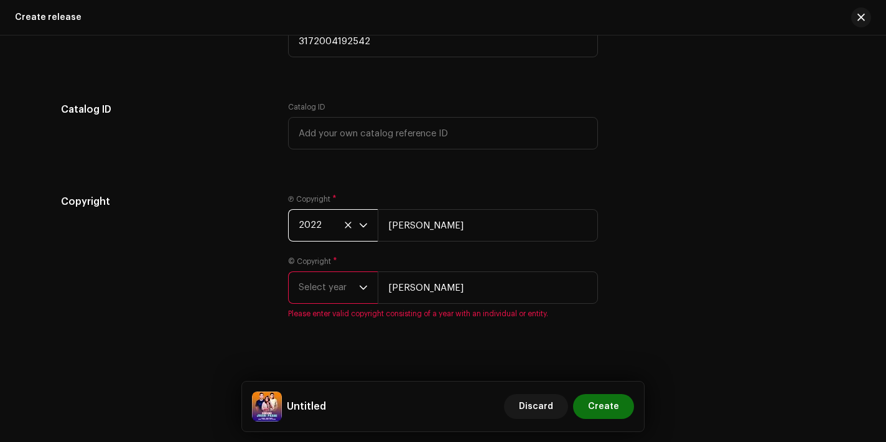
click at [335, 291] on span "Select year" at bounding box center [329, 287] width 60 height 31
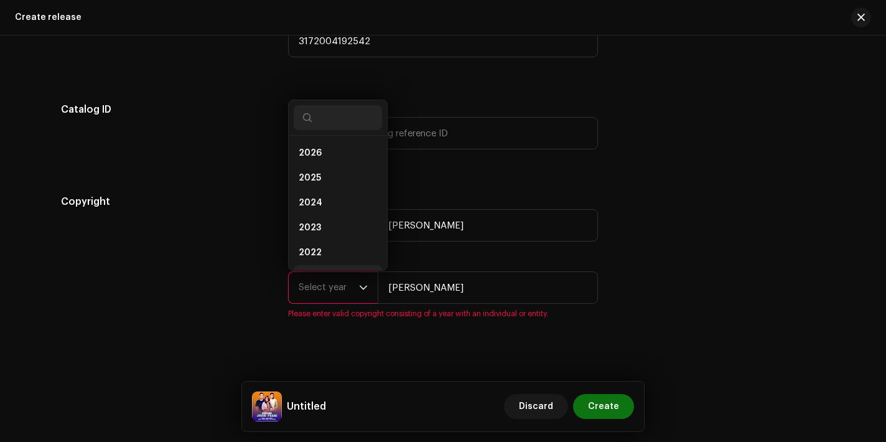
scroll to position [20, 0]
click at [329, 165] on li "2025" at bounding box center [338, 158] width 88 height 25
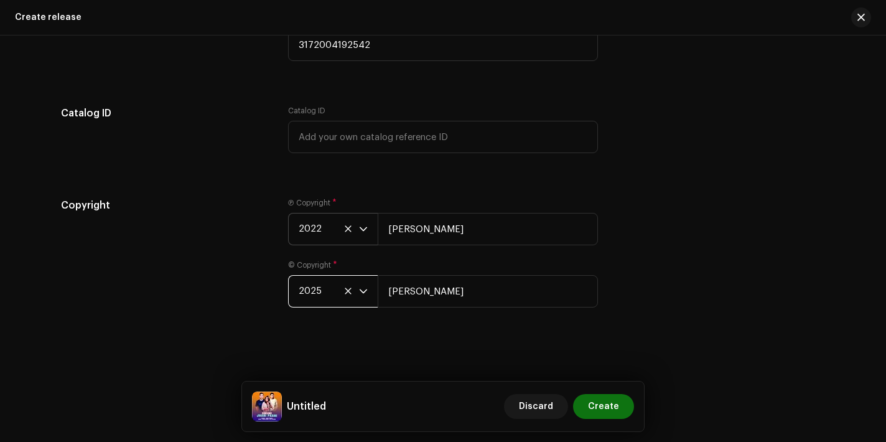
click at [338, 228] on span "2022" at bounding box center [329, 228] width 60 height 31
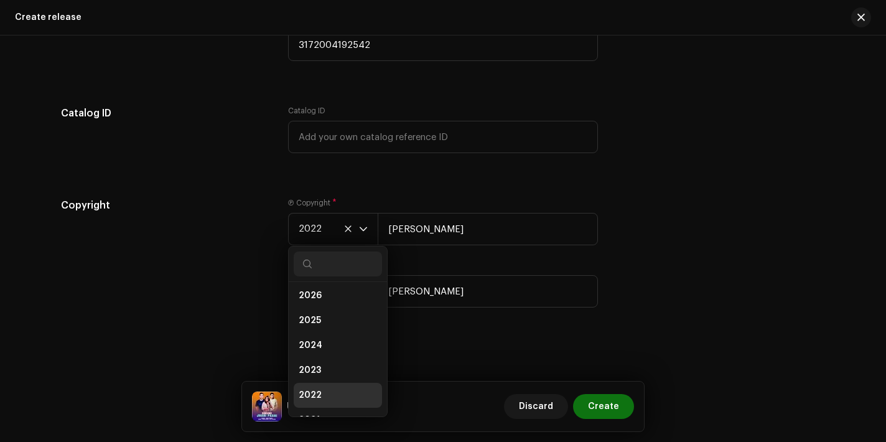
scroll to position [0, 0]
click at [322, 323] on li "2025" at bounding box center [338, 324] width 88 height 25
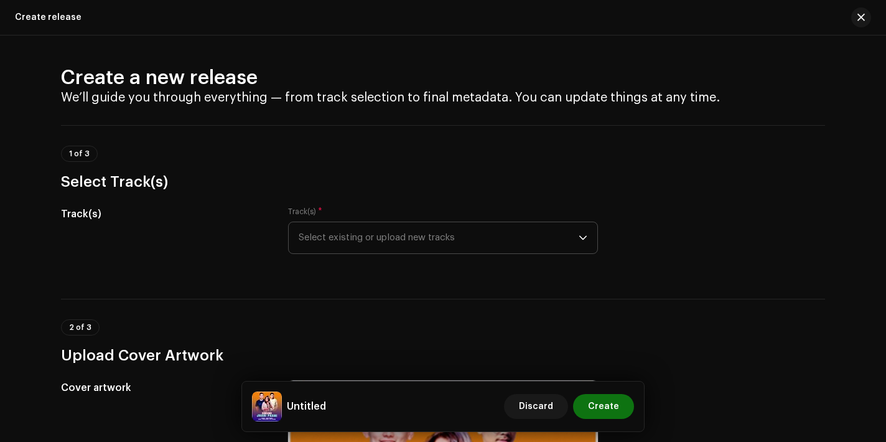
click at [380, 242] on span "Select existing or upload new tracks" at bounding box center [439, 237] width 280 height 31
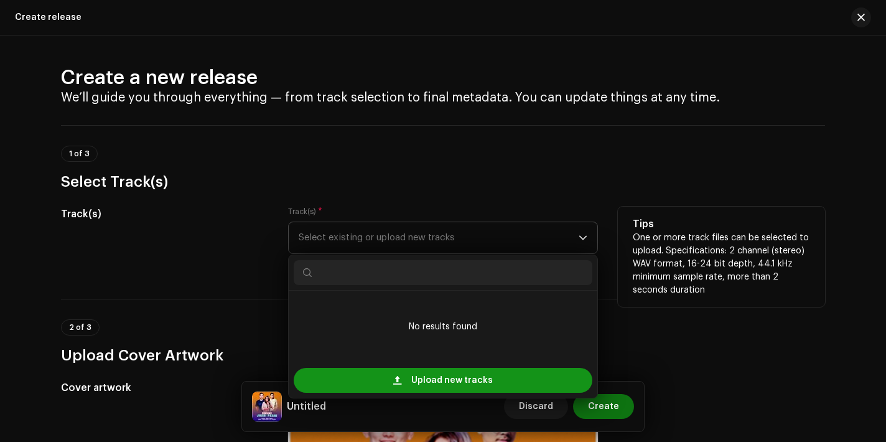
click at [394, 378] on span at bounding box center [397, 380] width 8 height 10
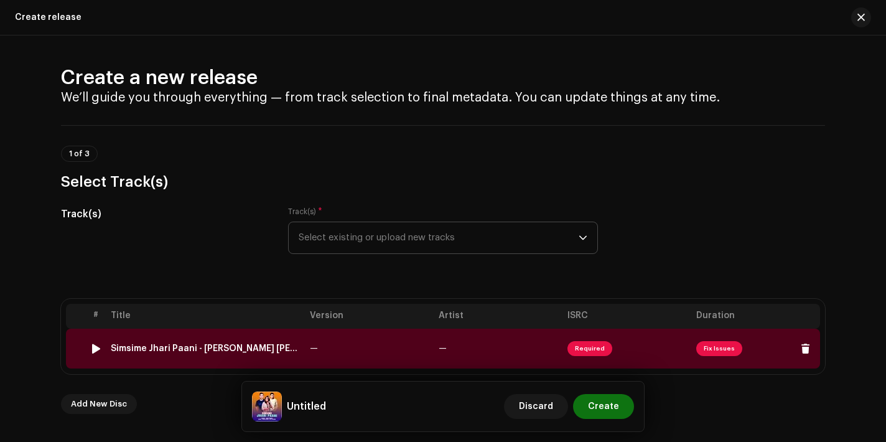
click at [125, 353] on div "Simsime Jhari Paani - [PERSON_NAME] [PERSON_NAME] feat [PERSON_NAME].wav" at bounding box center [205, 348] width 189 height 10
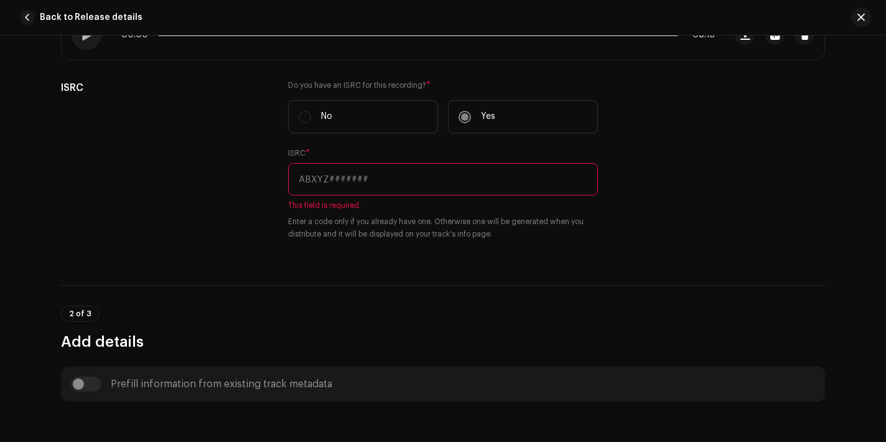
scroll to position [315, 0]
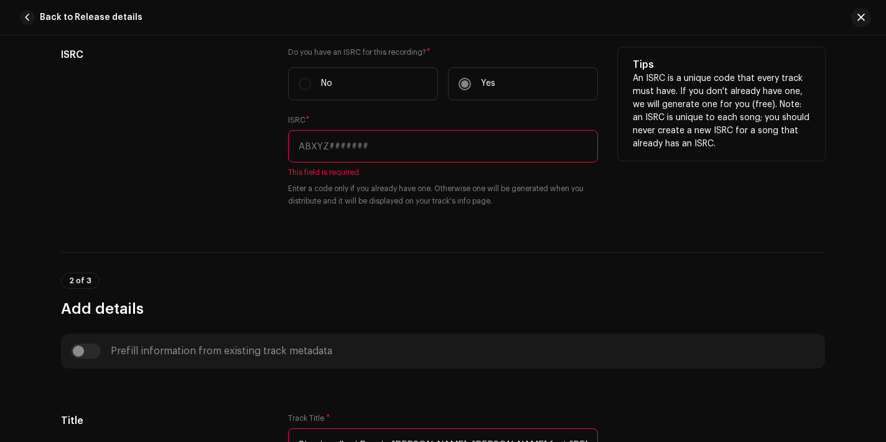
click at [361, 157] on input "text" at bounding box center [443, 146] width 310 height 32
paste input "QZS8H2122373"
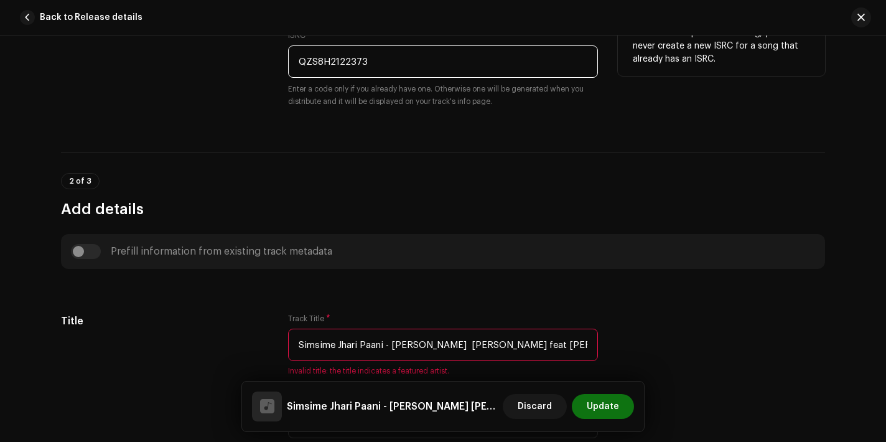
scroll to position [518, 0]
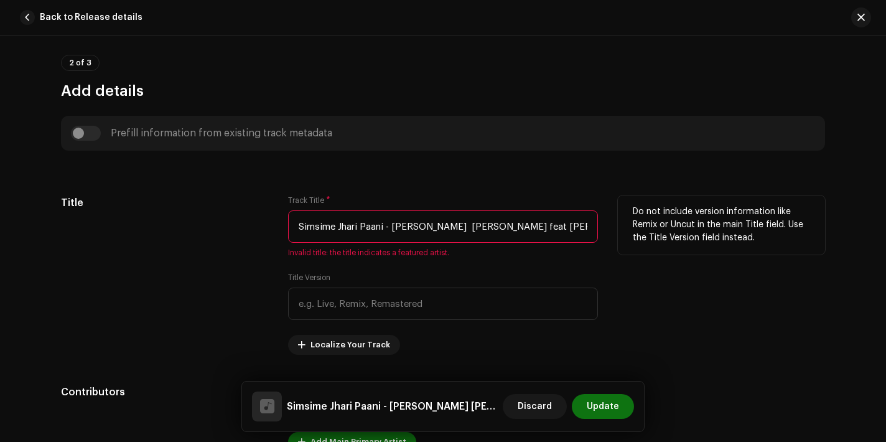
type input "QZS8H2122373"
drag, startPoint x: 391, startPoint y: 227, endPoint x: 448, endPoint y: 226, distance: 57.2
click at [448, 226] on input "Simsime Jhari Paani - [PERSON_NAME] [PERSON_NAME] feat [PERSON_NAME].wav" at bounding box center [443, 226] width 310 height 32
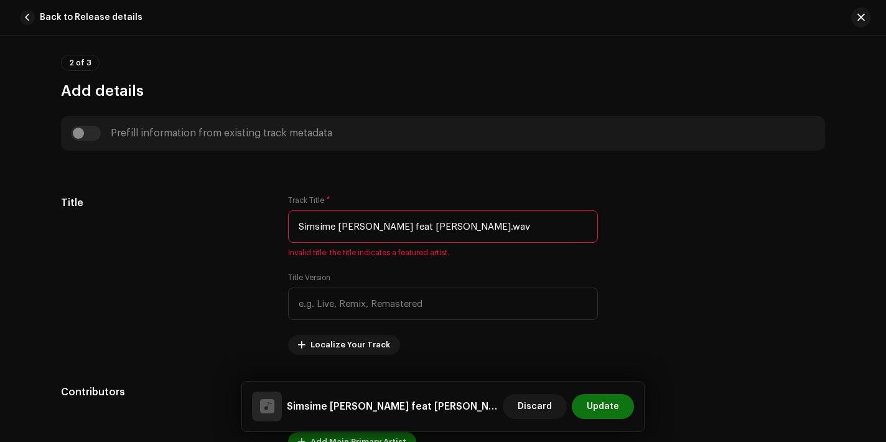
type input "Simsime [PERSON_NAME] feat [PERSON_NAME].wav"
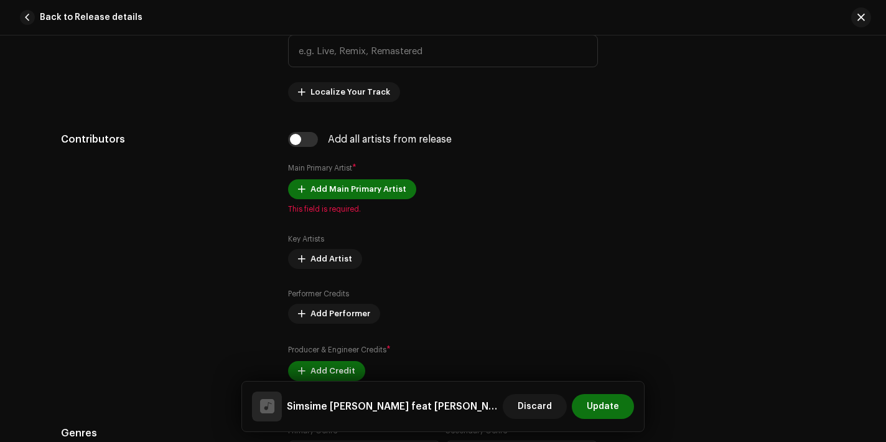
scroll to position [797, 0]
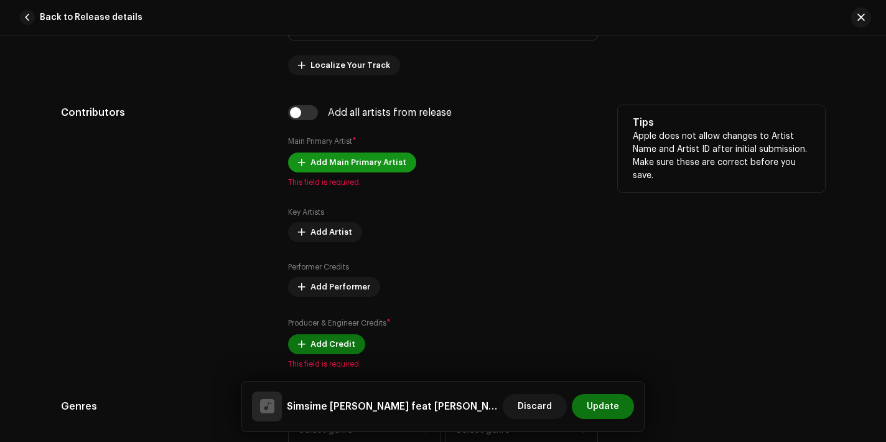
click at [338, 170] on span "Add Main Primary Artist" at bounding box center [358, 162] width 96 height 25
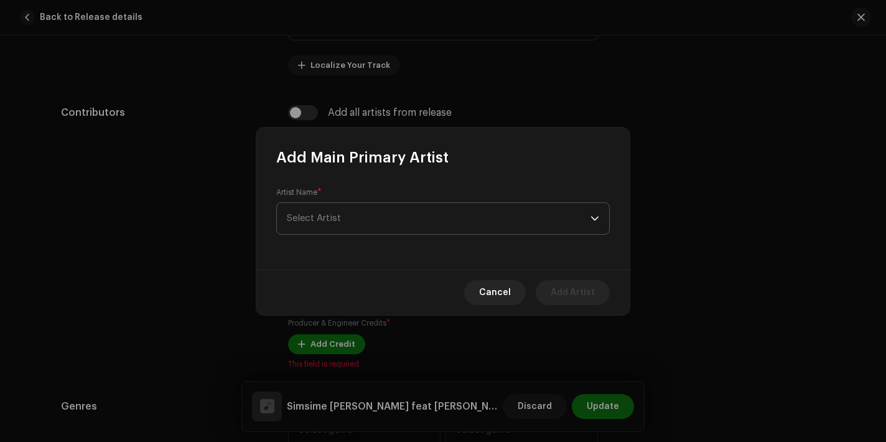
click at [350, 234] on div "Artist Name * Select Artist" at bounding box center [442, 210] width 333 height 47
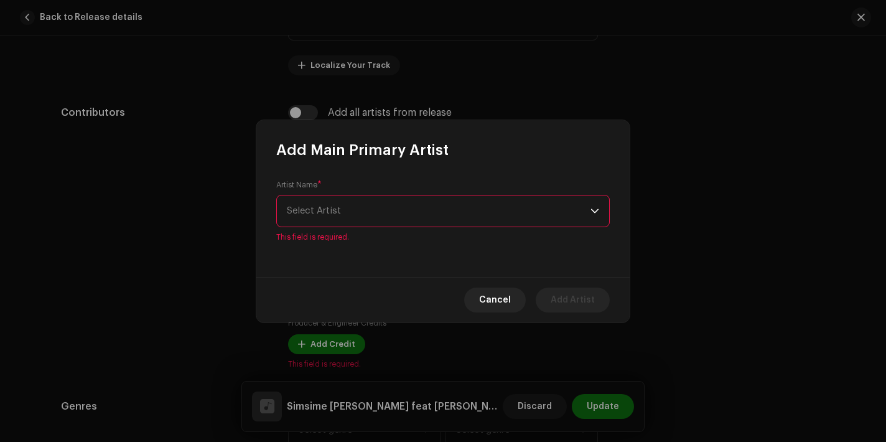
click at [328, 213] on span "Select Artist" at bounding box center [314, 210] width 54 height 9
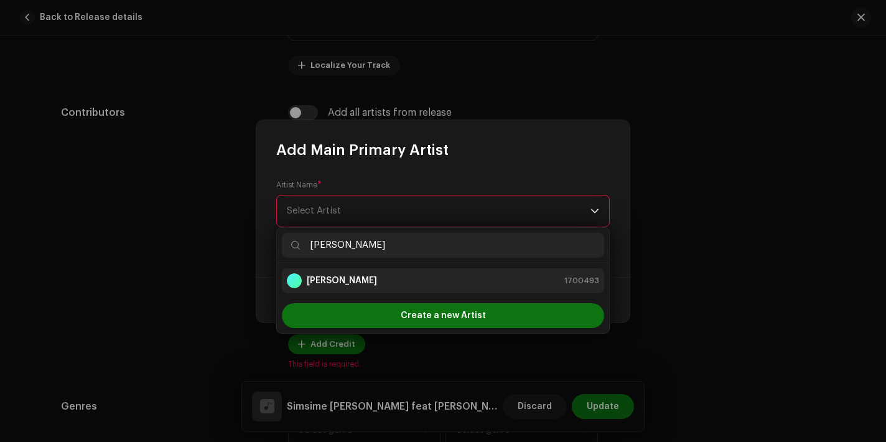
type input "[PERSON_NAME]"
click at [346, 272] on li "[PERSON_NAME] 1700493" at bounding box center [443, 280] width 322 height 25
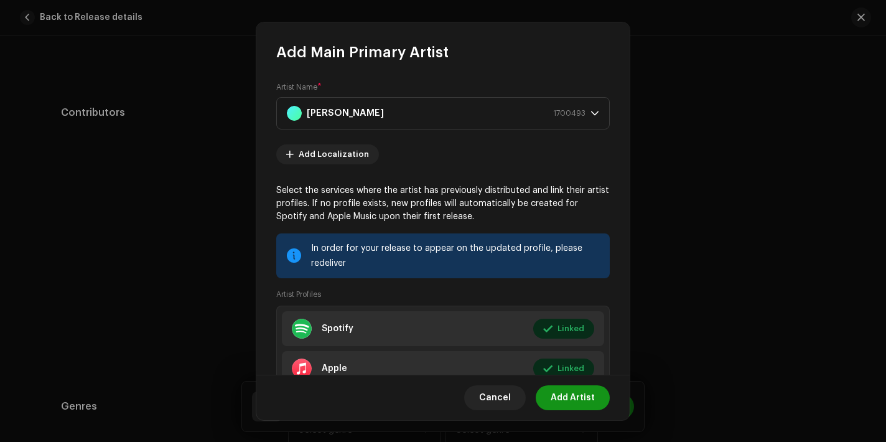
click at [588, 402] on span "Add Artist" at bounding box center [572, 397] width 44 height 25
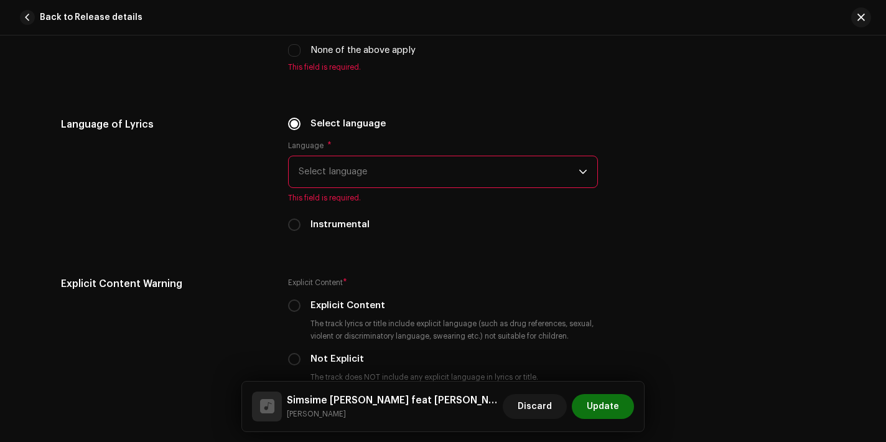
scroll to position [2506, 0]
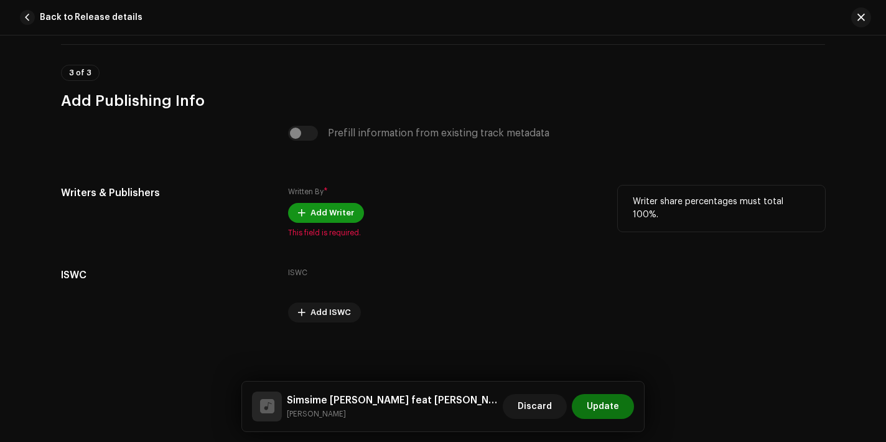
click at [337, 217] on span "Add Writer" at bounding box center [332, 212] width 44 height 25
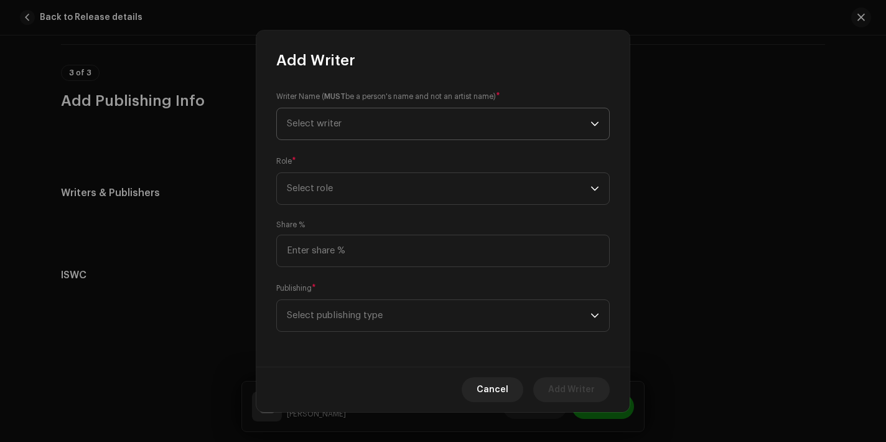
click at [413, 113] on span "Select writer" at bounding box center [439, 123] width 304 height 31
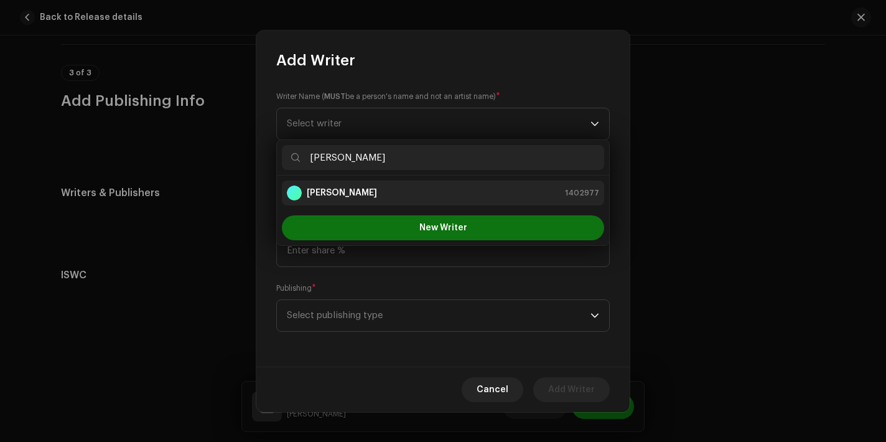
type input "[PERSON_NAME]"
click at [393, 192] on div "[PERSON_NAME] 1402977" at bounding box center [443, 192] width 312 height 15
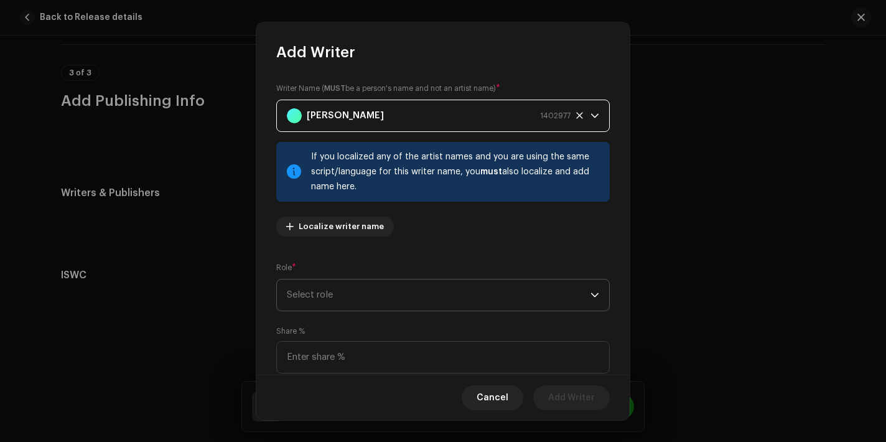
click at [353, 309] on span "Select role" at bounding box center [439, 294] width 304 height 31
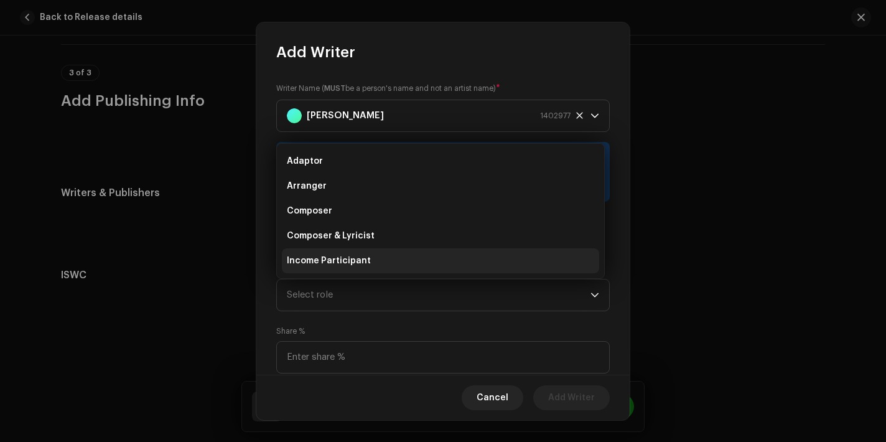
scroll to position [20, 0]
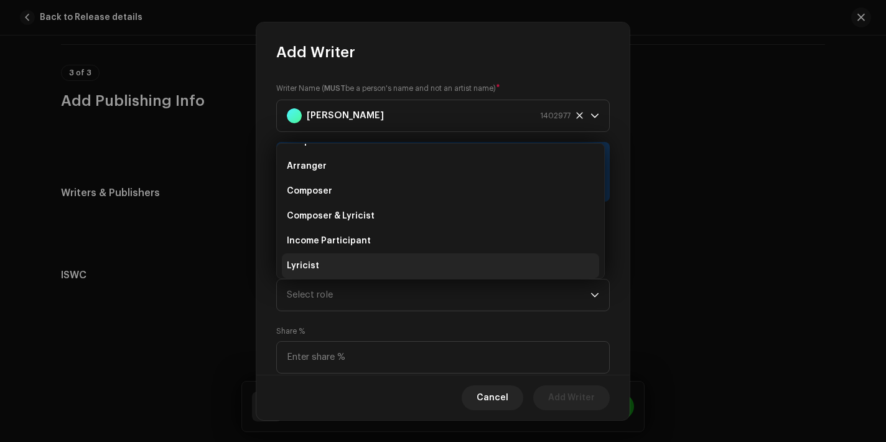
click at [345, 267] on li "Lyricist" at bounding box center [440, 265] width 317 height 25
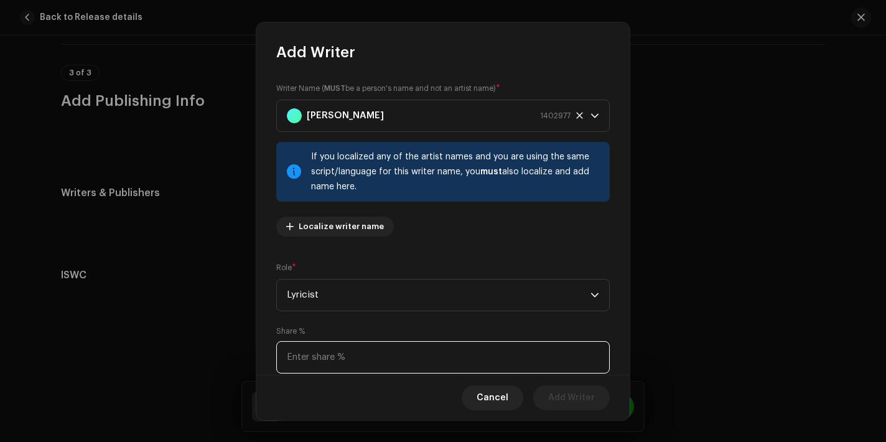
click at [349, 356] on input at bounding box center [442, 357] width 333 height 32
type input "50.00"
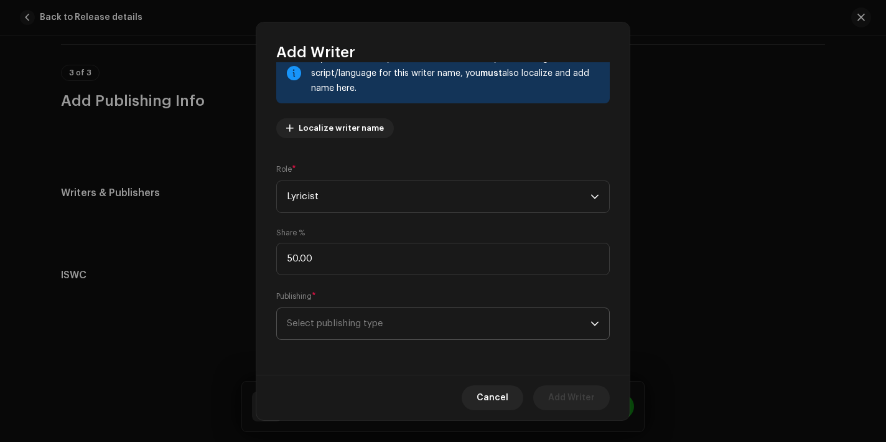
click at [455, 313] on span "Select publishing type" at bounding box center [439, 323] width 304 height 31
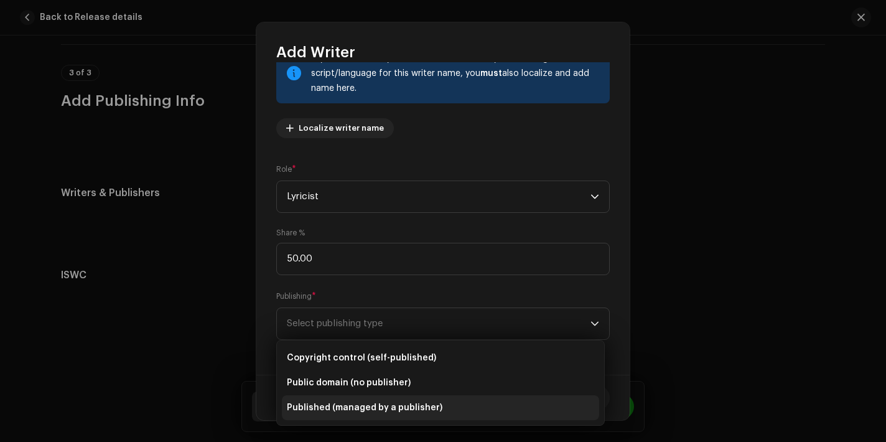
click at [368, 403] on span "Published (managed by a publisher)" at bounding box center [365, 407] width 156 height 12
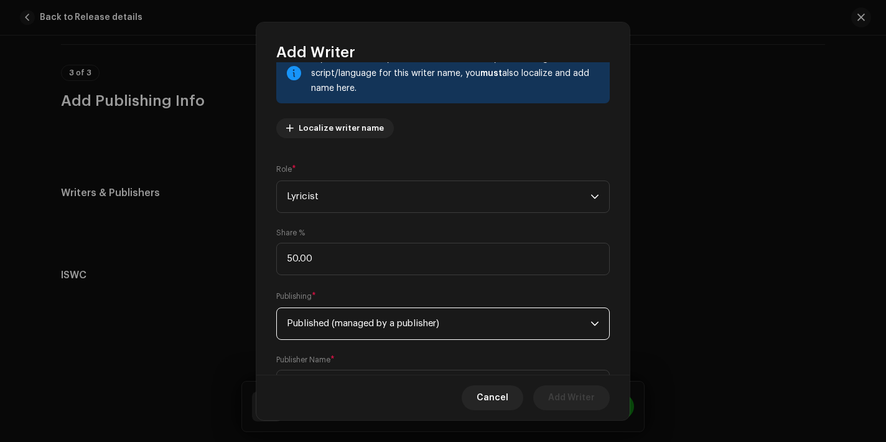
scroll to position [161, 0]
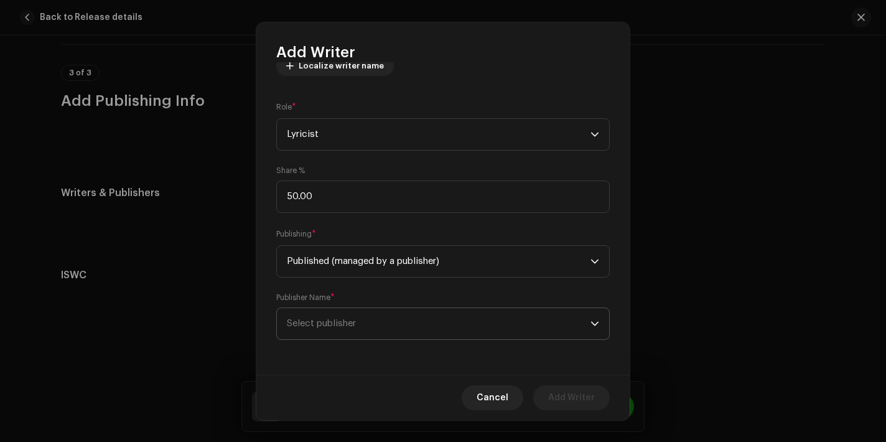
click at [380, 328] on span "Select publisher" at bounding box center [439, 323] width 304 height 31
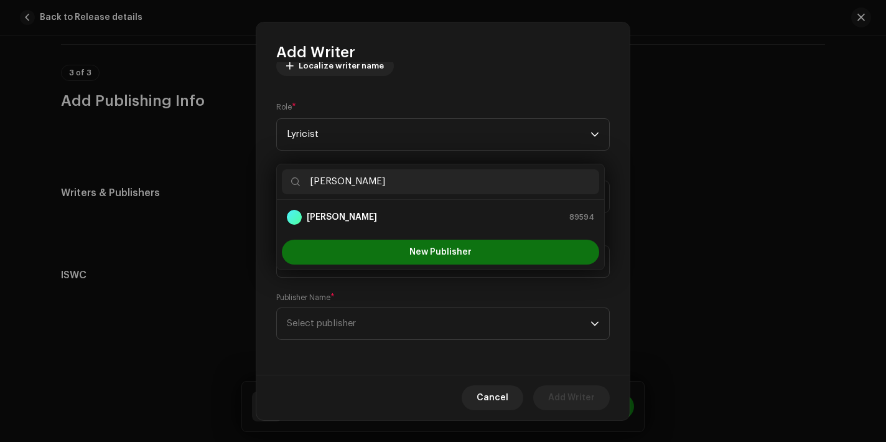
type input "[PERSON_NAME]"
click at [384, 213] on div "[PERSON_NAME] 89594" at bounding box center [440, 217] width 307 height 15
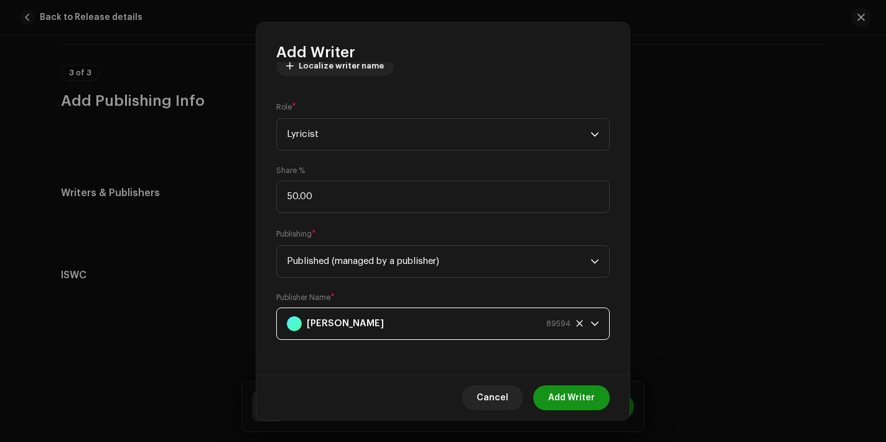
click at [573, 398] on span "Add Writer" at bounding box center [571, 397] width 47 height 25
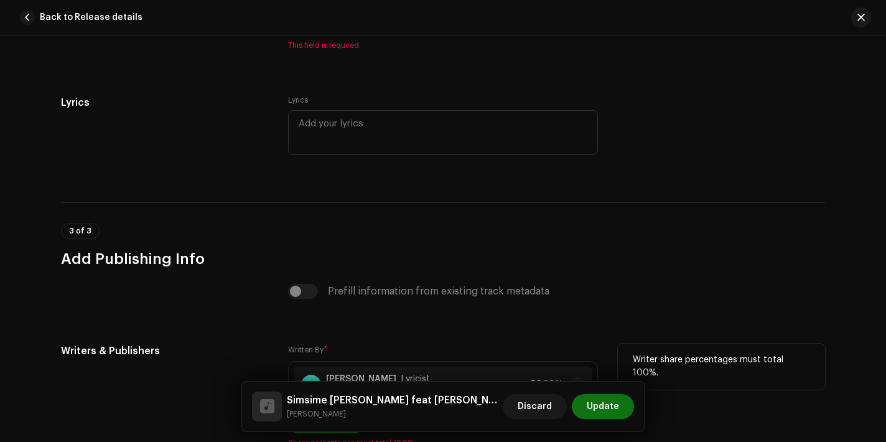
scroll to position [2221, 0]
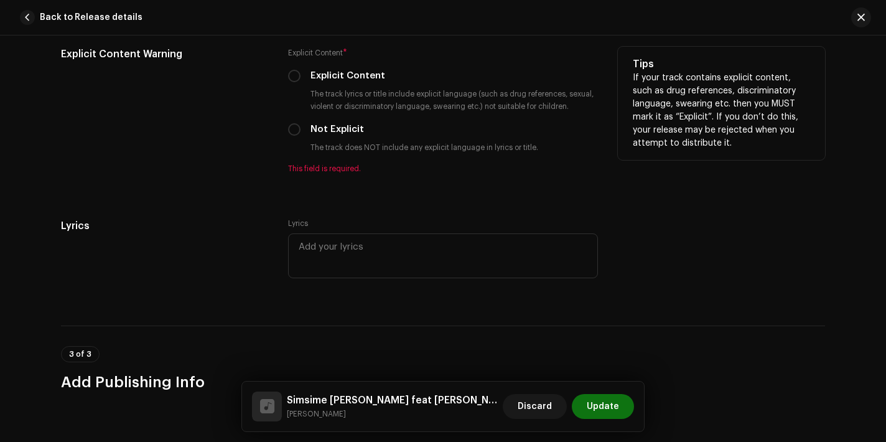
click at [304, 136] on div "Not Explicit" at bounding box center [443, 130] width 310 height 14
click at [288, 136] on input "Not Explicit" at bounding box center [294, 129] width 12 height 12
radio input "true"
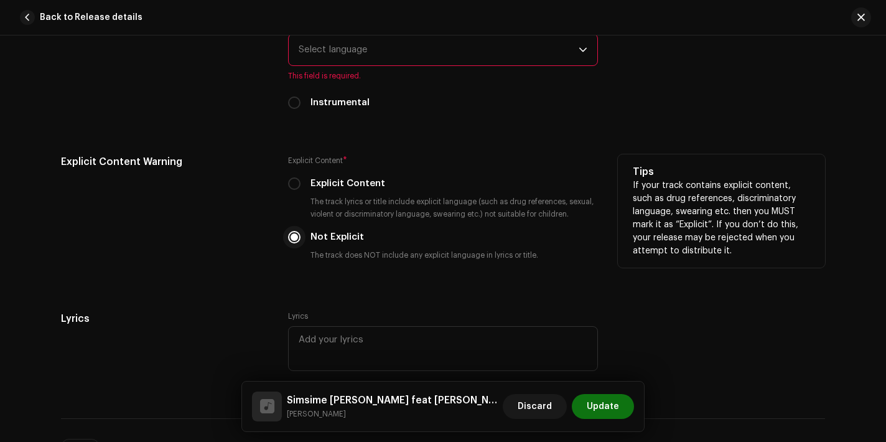
scroll to position [2038, 0]
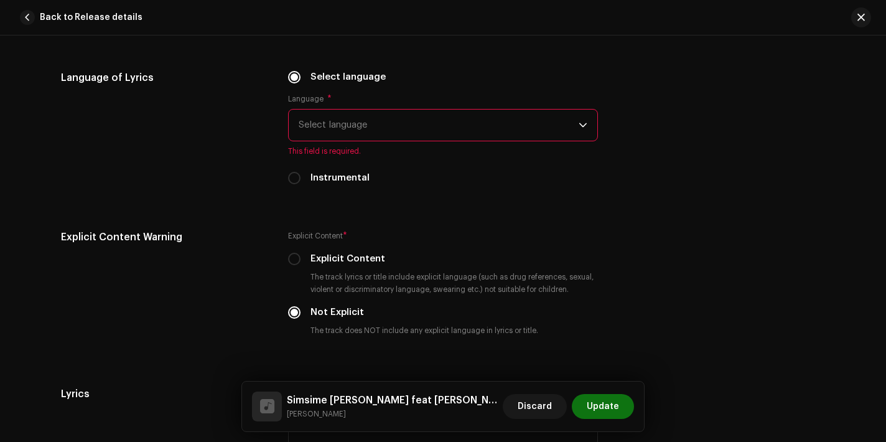
click at [338, 136] on span "Select language" at bounding box center [439, 124] width 280 height 31
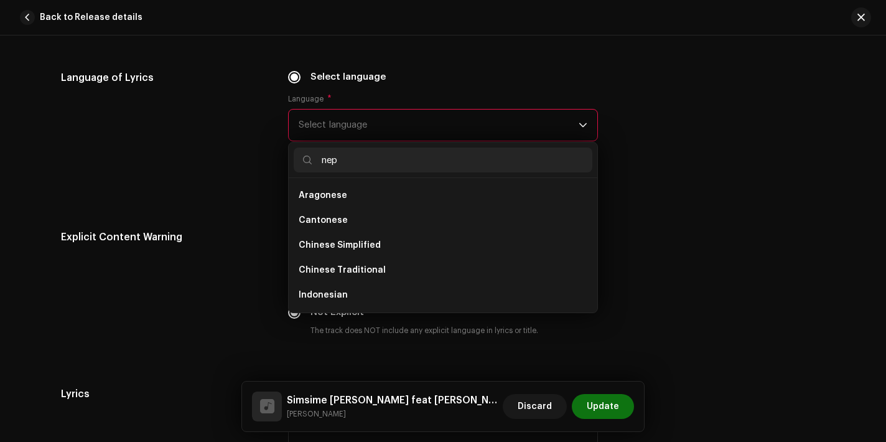
scroll to position [0, 0]
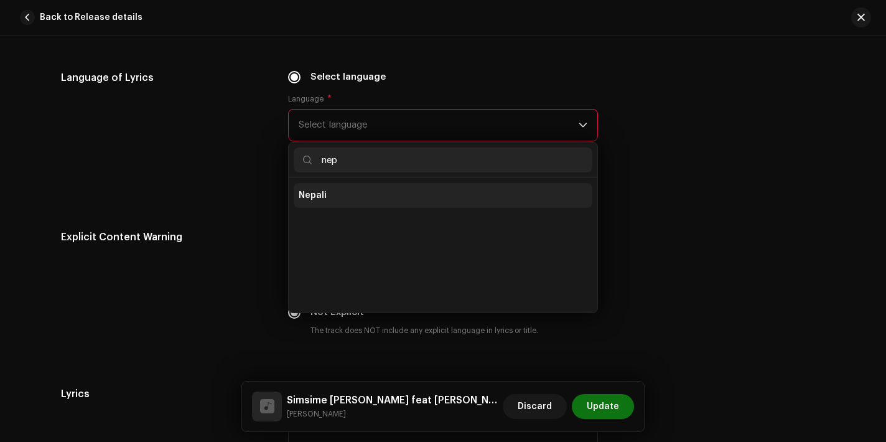
type input "nep"
click at [354, 197] on li "Nepali" at bounding box center [443, 195] width 299 height 25
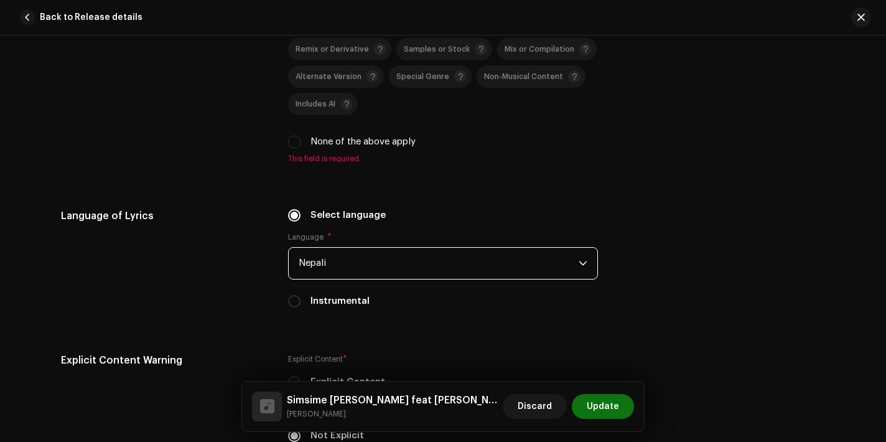
scroll to position [1884, 0]
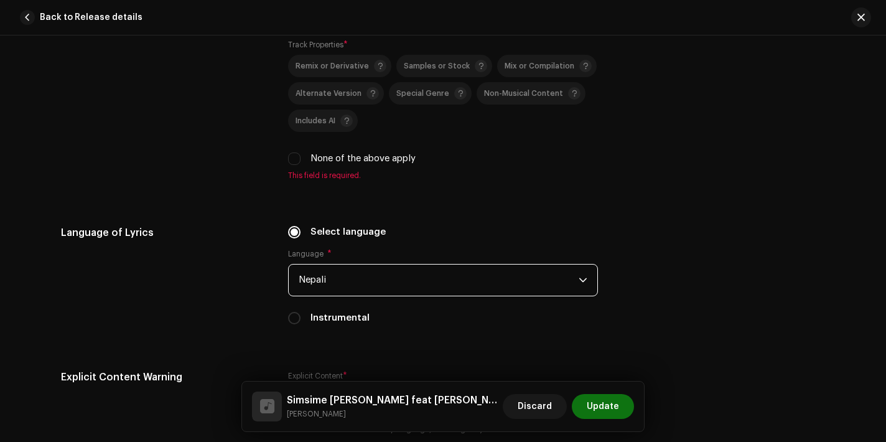
click at [338, 164] on label "None of the above apply" at bounding box center [362, 159] width 105 height 14
click at [300, 164] on input "None of the above apply" at bounding box center [294, 158] width 12 height 12
checkbox input "true"
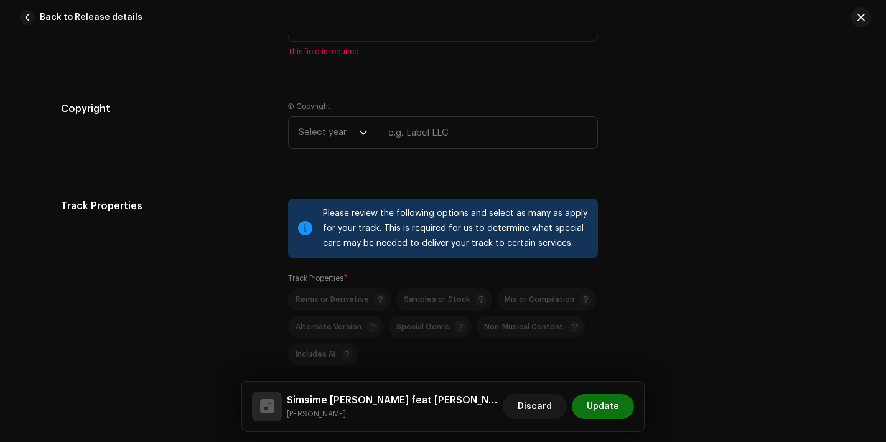
scroll to position [1646, 0]
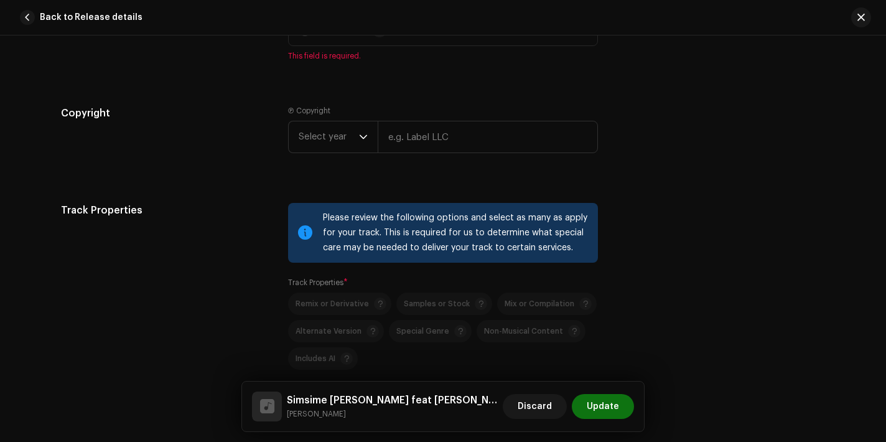
click at [427, 123] on div "Ⓟ Copyright Select year" at bounding box center [443, 132] width 310 height 52
click at [424, 143] on input "text" at bounding box center [488, 137] width 220 height 32
paste input "[PERSON_NAME]"
type input "[PERSON_NAME]"
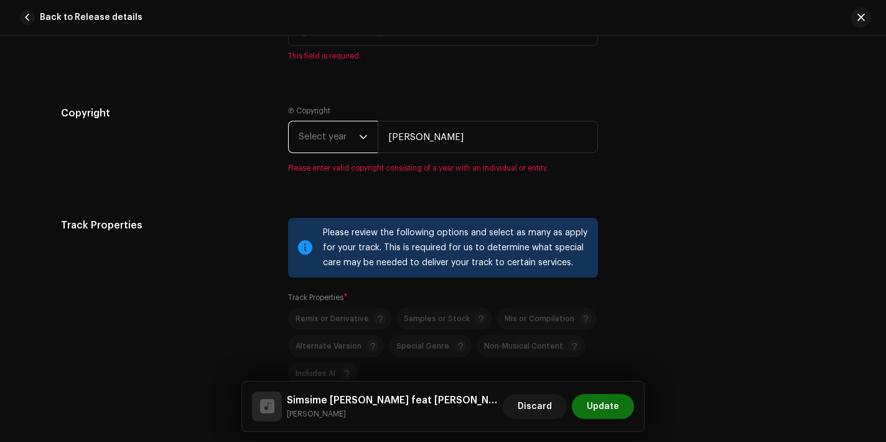
click at [309, 141] on span "Select year" at bounding box center [329, 136] width 60 height 31
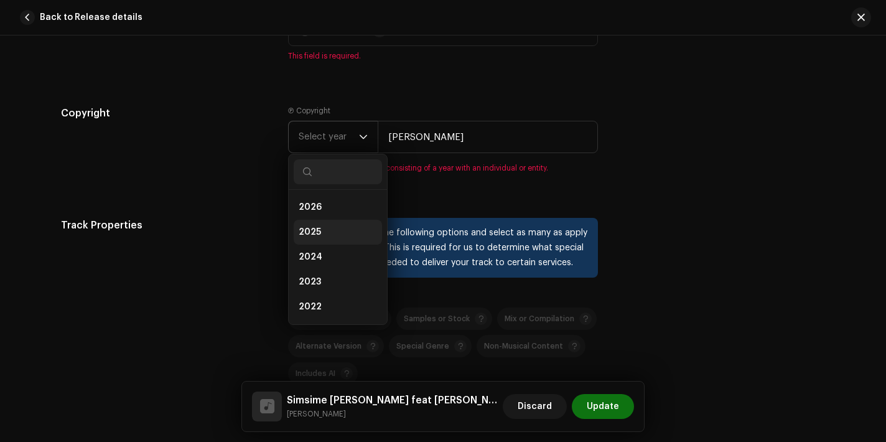
click at [314, 230] on span "2025" at bounding box center [310, 232] width 22 height 12
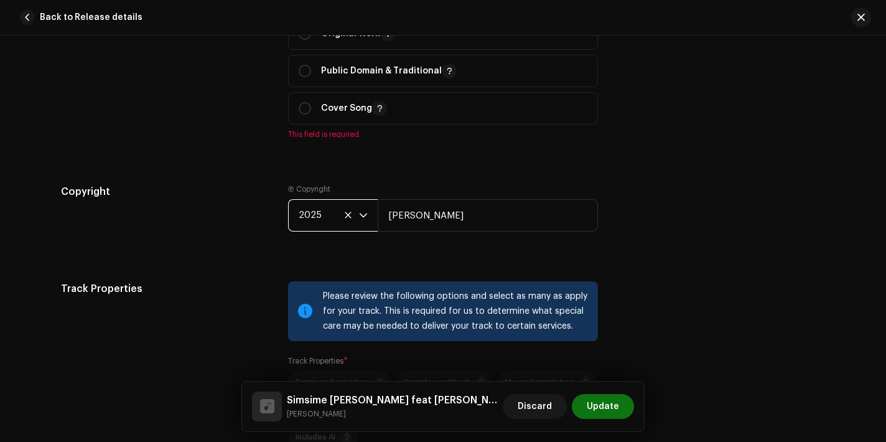
scroll to position [1537, 0]
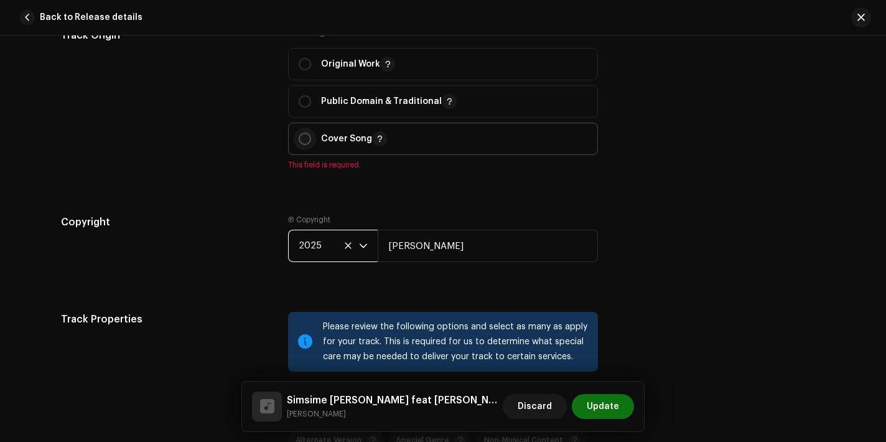
click at [306, 143] on input "radio" at bounding box center [305, 138] width 12 height 12
radio input "true"
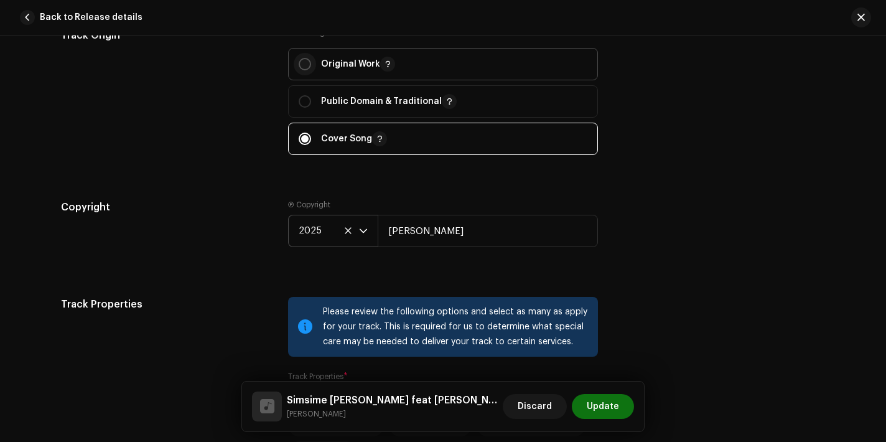
click at [304, 65] on input "radio" at bounding box center [305, 64] width 12 height 12
radio input "true"
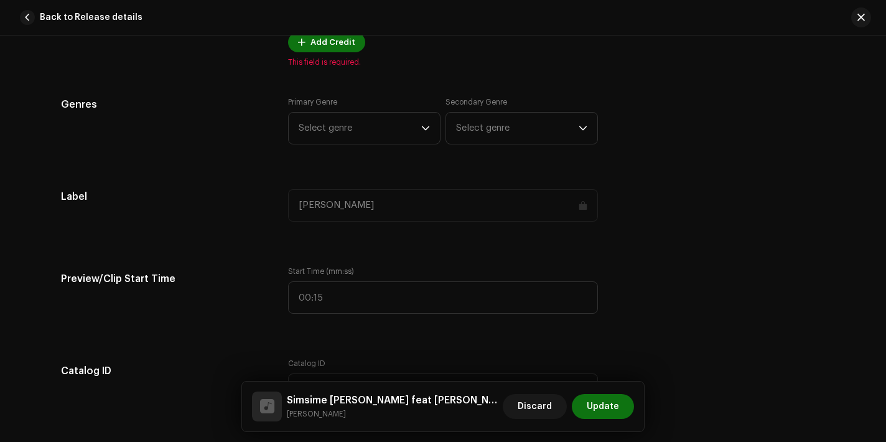
scroll to position [1106, 0]
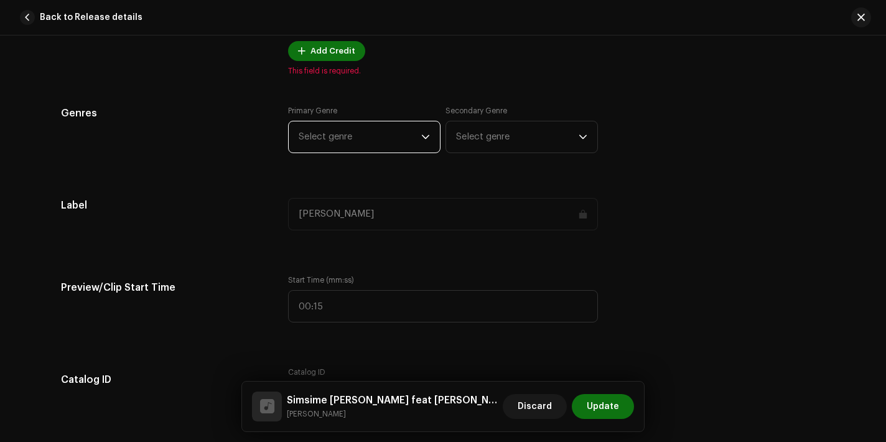
click at [354, 149] on span "Select genre" at bounding box center [360, 136] width 123 height 31
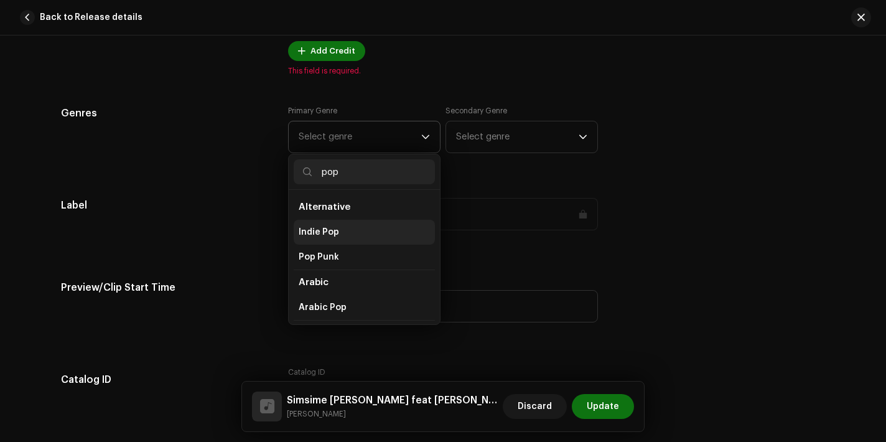
type input "pop"
click at [338, 241] on li "Indie Pop" at bounding box center [364, 232] width 141 height 25
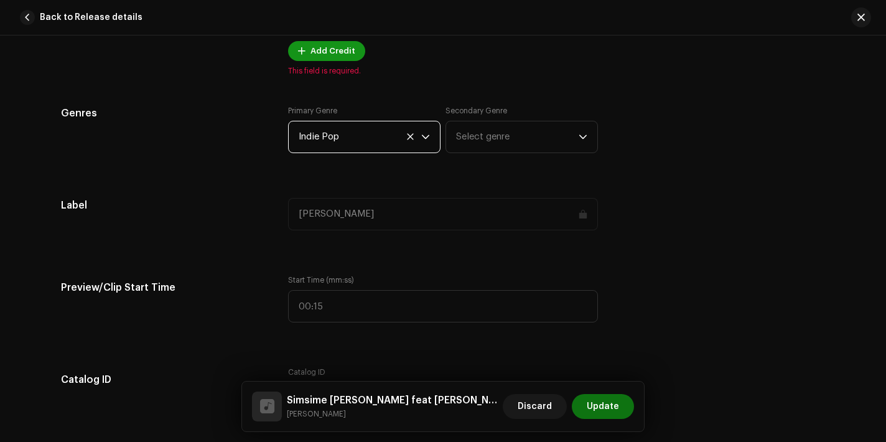
click at [325, 44] on span "Add Credit" at bounding box center [332, 51] width 45 height 25
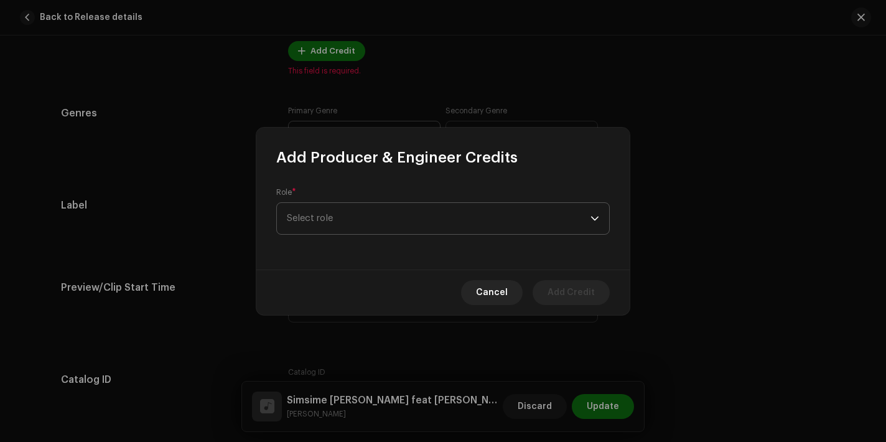
click at [364, 218] on span "Select role" at bounding box center [439, 218] width 304 height 31
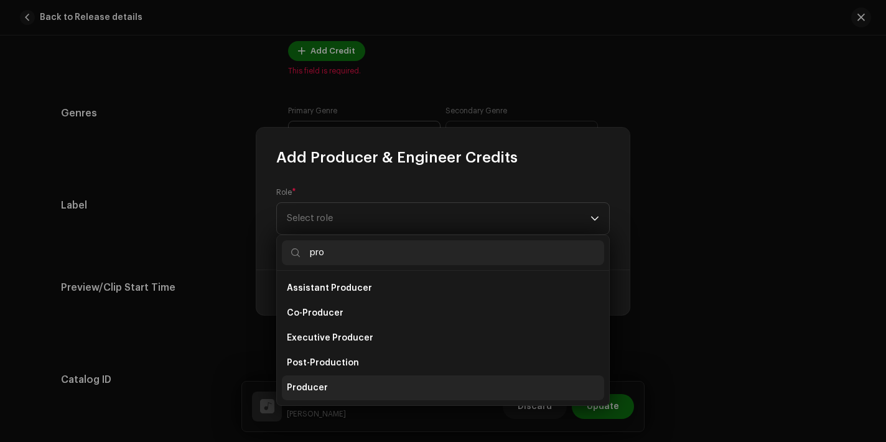
type input "pro"
click at [332, 397] on li "Producer" at bounding box center [443, 387] width 322 height 25
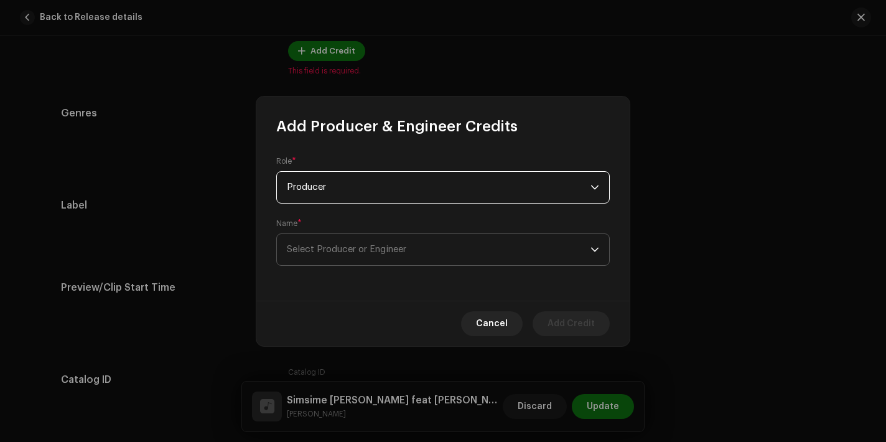
click at [341, 239] on span "Select Producer or Engineer" at bounding box center [439, 249] width 304 height 31
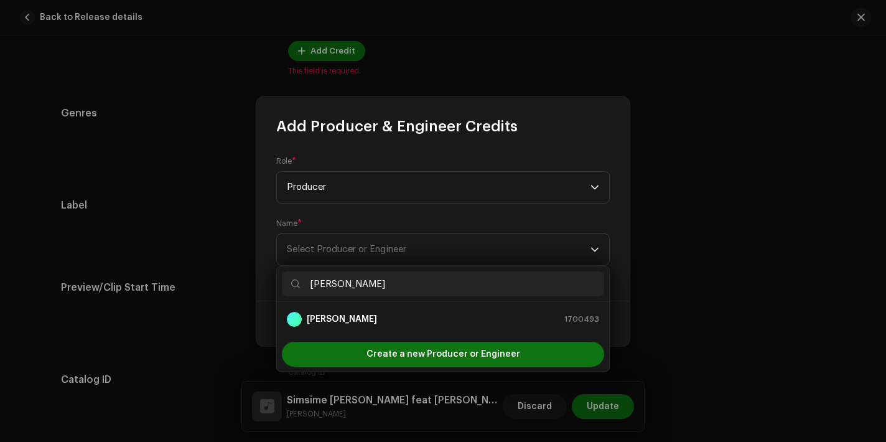
type input "[PERSON_NAME]"
click at [348, 333] on ul "[PERSON_NAME] 1700493" at bounding box center [443, 319] width 332 height 35
click at [352, 321] on strong "[PERSON_NAME]" at bounding box center [342, 319] width 70 height 12
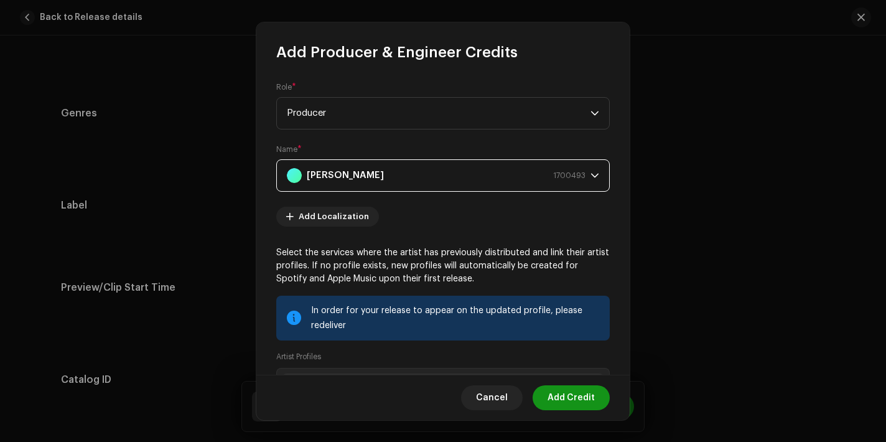
click at [585, 403] on span "Add Credit" at bounding box center [570, 397] width 47 height 25
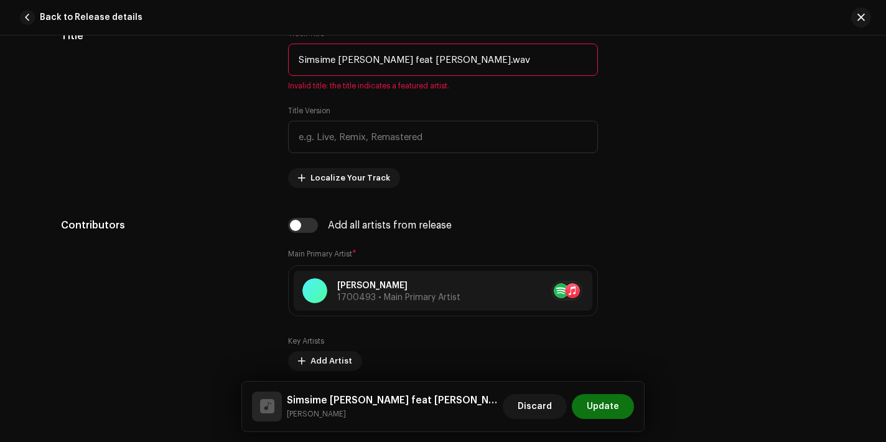
scroll to position [654, 0]
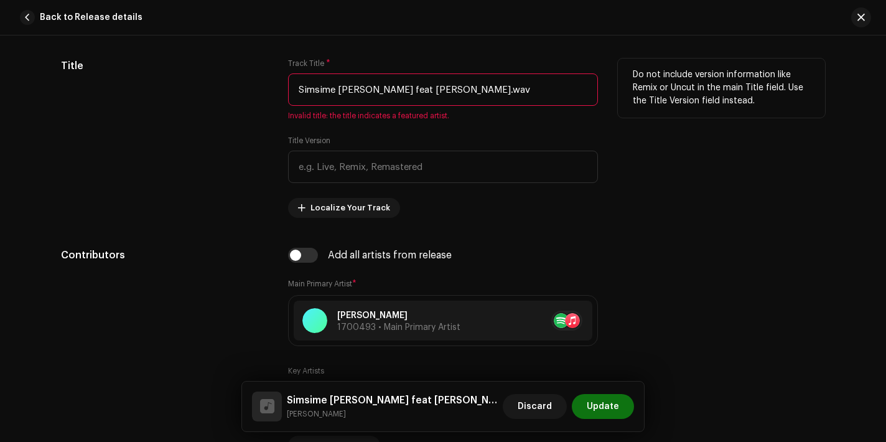
drag, startPoint x: 393, startPoint y: 90, endPoint x: 439, endPoint y: 91, distance: 46.7
click at [439, 91] on input "Simsime [PERSON_NAME] feat [PERSON_NAME].wav" at bounding box center [443, 89] width 310 height 32
drag, startPoint x: 446, startPoint y: 92, endPoint x: 398, endPoint y: 90, distance: 47.9
click at [398, 90] on input "Simsime [PERSON_NAME] feat [PERSON_NAME].wav" at bounding box center [443, 89] width 310 height 32
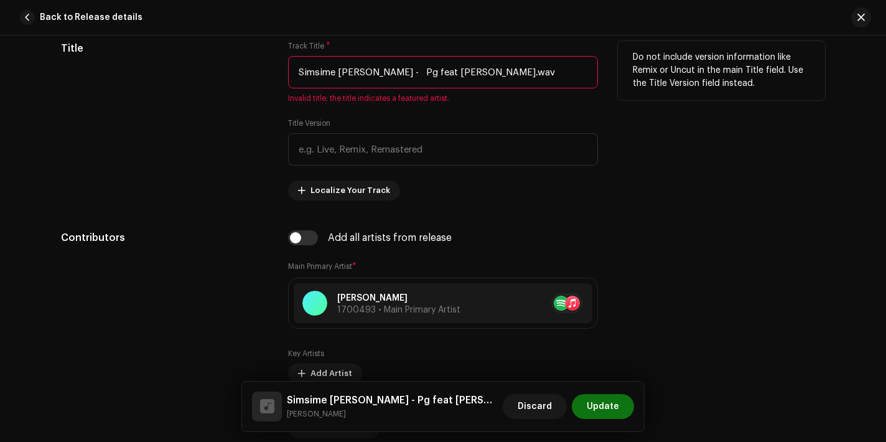
scroll to position [672, 0]
click at [399, 70] on input "Simsime [PERSON_NAME] feat [PERSON_NAME].wav" at bounding box center [443, 71] width 310 height 32
drag, startPoint x: 397, startPoint y: 70, endPoint x: 448, endPoint y: 71, distance: 51.0
click at [448, 71] on input "Simsime [PERSON_NAME] feat [PERSON_NAME].wav" at bounding box center [443, 71] width 310 height 32
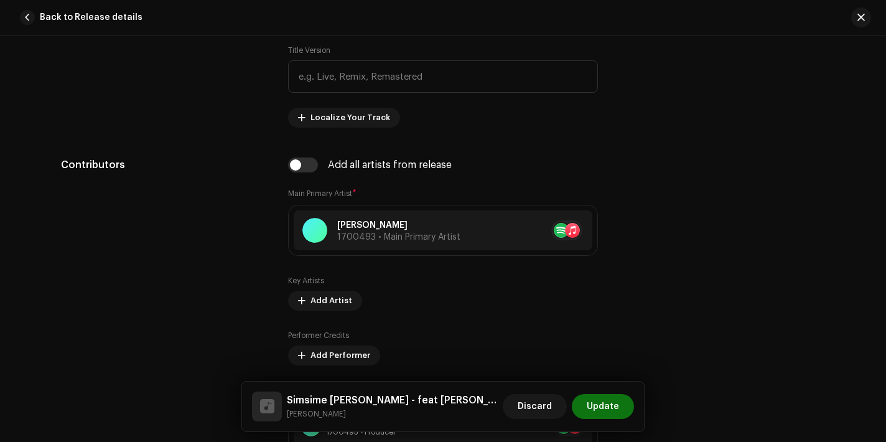
scroll to position [761, 0]
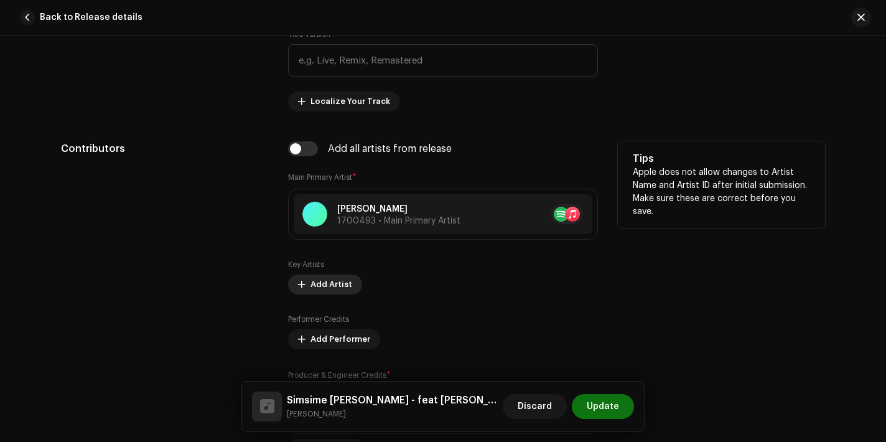
type input "Simsime [PERSON_NAME] - feat [PERSON_NAME].wav"
click at [305, 287] on button "Add Artist" at bounding box center [325, 284] width 74 height 20
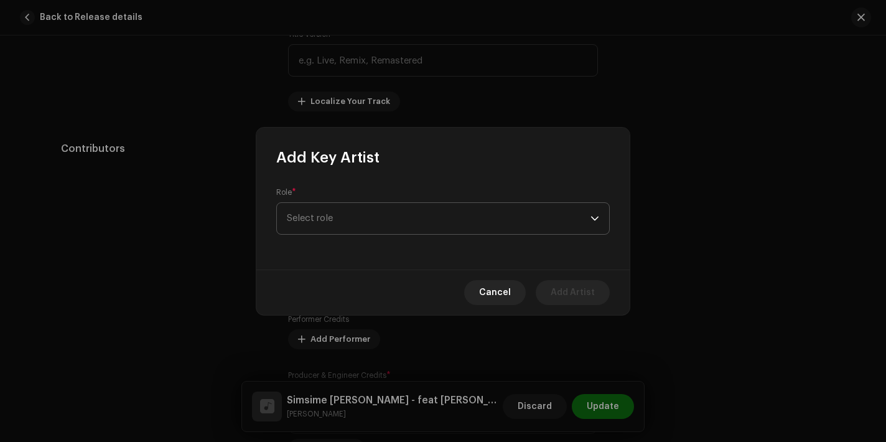
click at [390, 221] on span "Select role" at bounding box center [439, 218] width 304 height 31
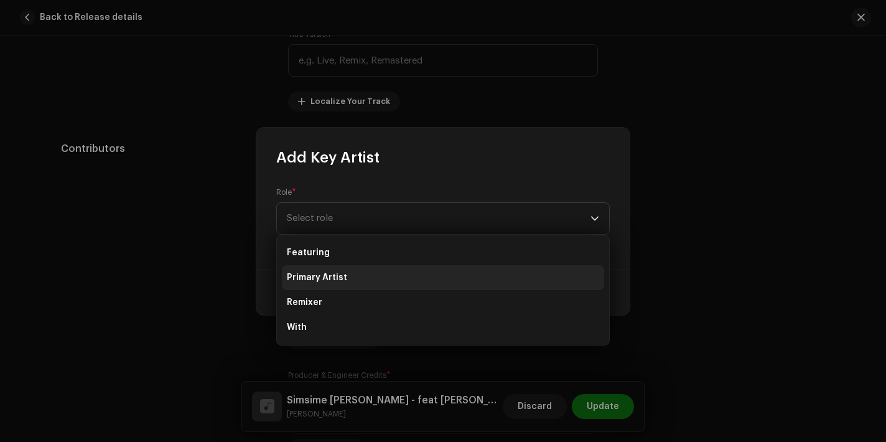
click at [376, 274] on li "Primary Artist" at bounding box center [443, 277] width 322 height 25
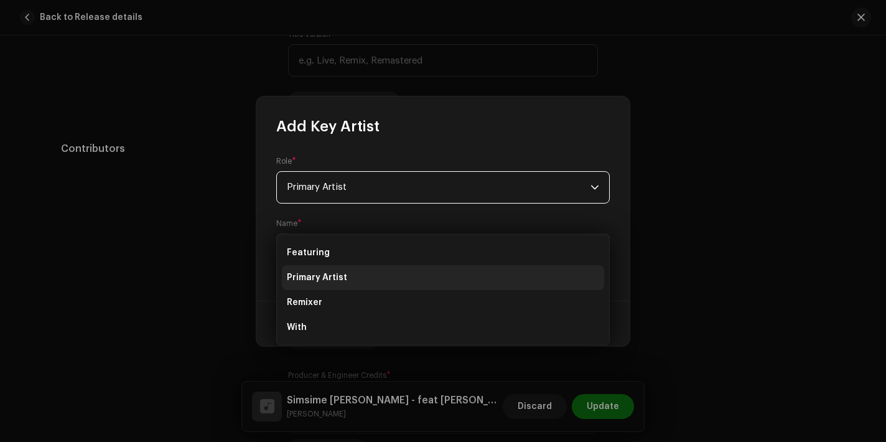
click at [376, 274] on div "Role * Primary Artist Name * [PERSON_NAME]" at bounding box center [442, 218] width 373 height 164
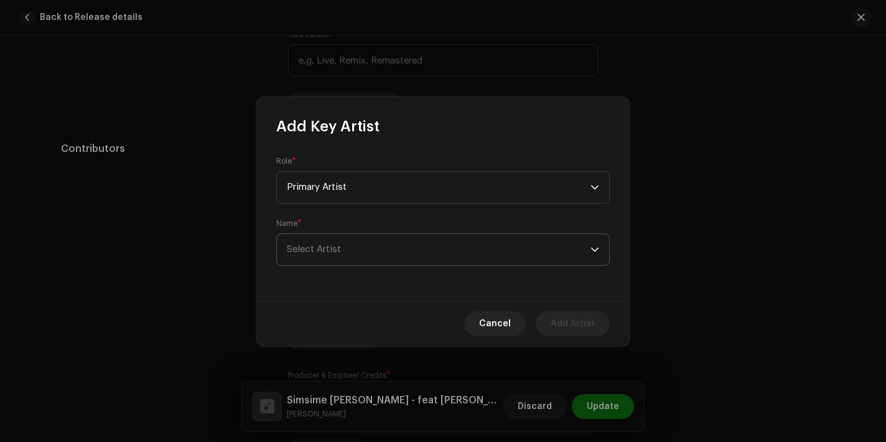
click at [376, 255] on span "Select Artist" at bounding box center [439, 249] width 304 height 31
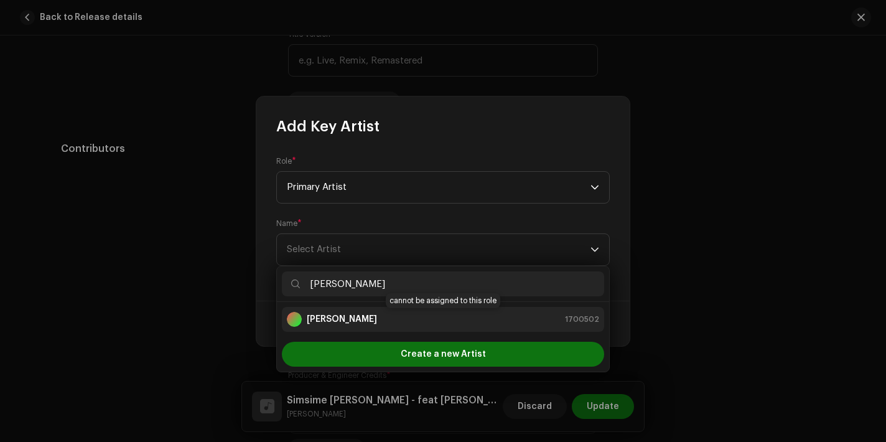
type input "[PERSON_NAME]"
click at [378, 320] on div "[PERSON_NAME] 1700502" at bounding box center [443, 319] width 312 height 15
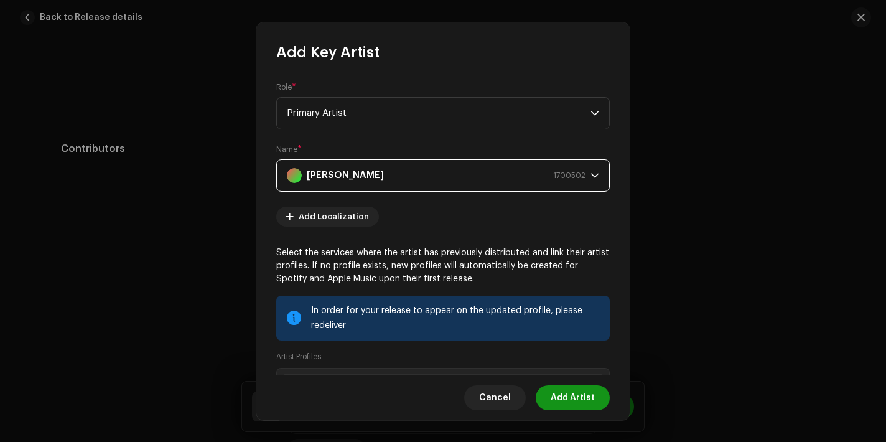
click at [567, 394] on span "Add Artist" at bounding box center [572, 397] width 44 height 25
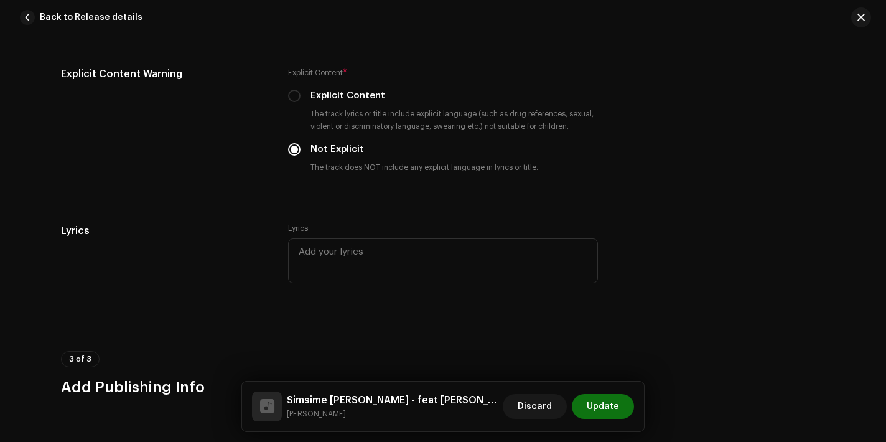
scroll to position [2588, 0]
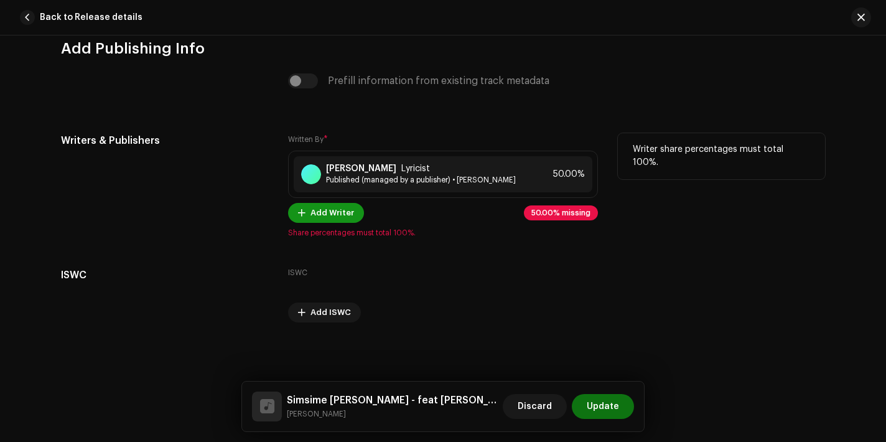
click at [320, 206] on span "Add Writer" at bounding box center [332, 212] width 44 height 25
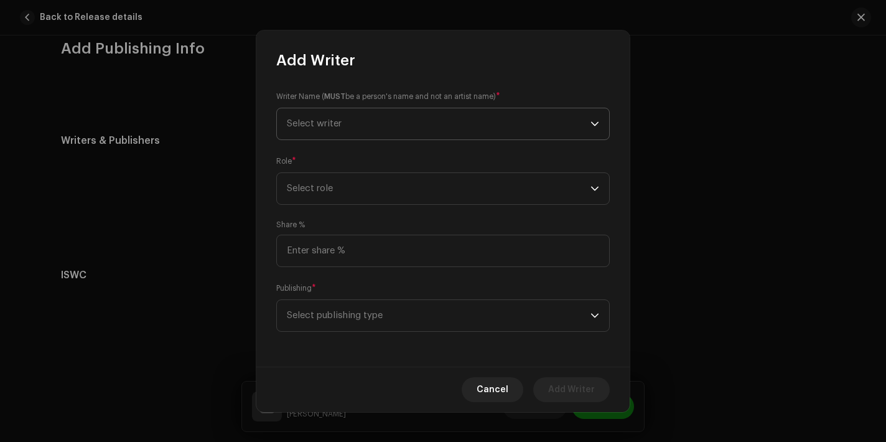
click at [417, 124] on span "Select writer" at bounding box center [439, 123] width 304 height 31
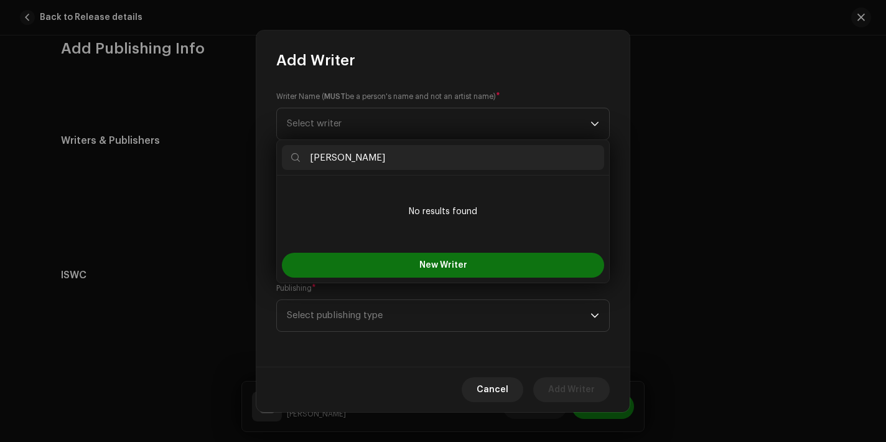
type input "[PERSON_NAME]"
drag, startPoint x: 389, startPoint y: 187, endPoint x: 390, endPoint y: 219, distance: 32.4
click at [389, 187] on li "No results found" at bounding box center [443, 211] width 322 height 62
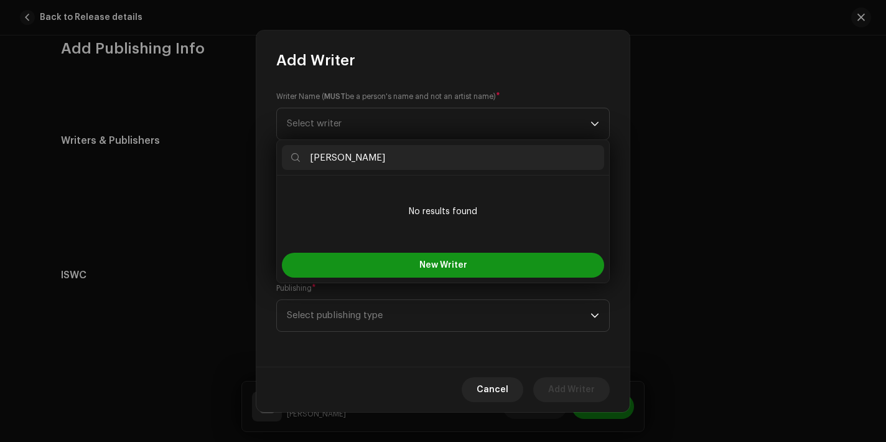
click at [393, 264] on button "New Writer" at bounding box center [443, 265] width 322 height 25
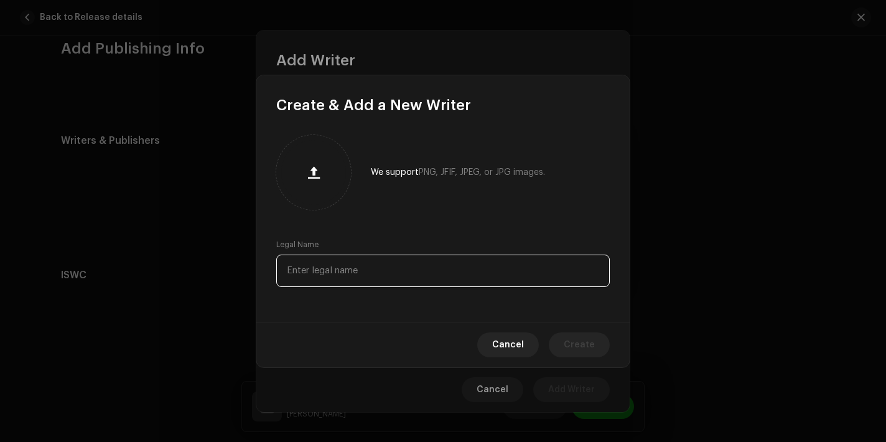
click at [383, 284] on input "text" at bounding box center [442, 270] width 333 height 32
paste input "[PERSON_NAME]"
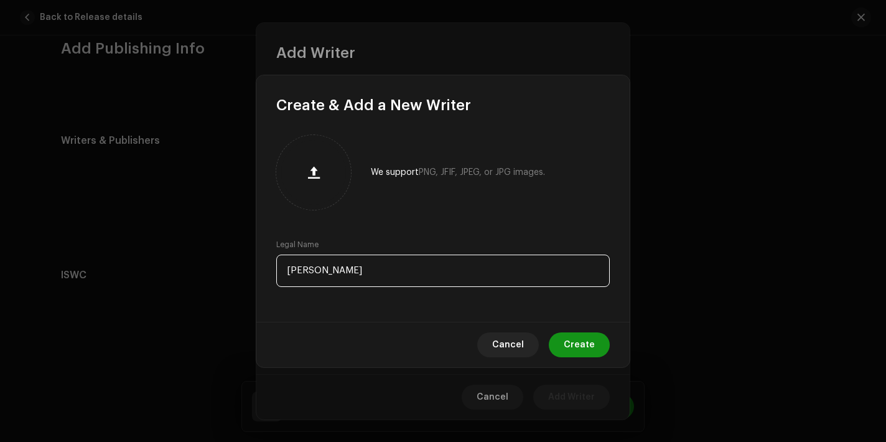
type input "[PERSON_NAME]"
click at [593, 343] on span "Create" at bounding box center [579, 344] width 31 height 25
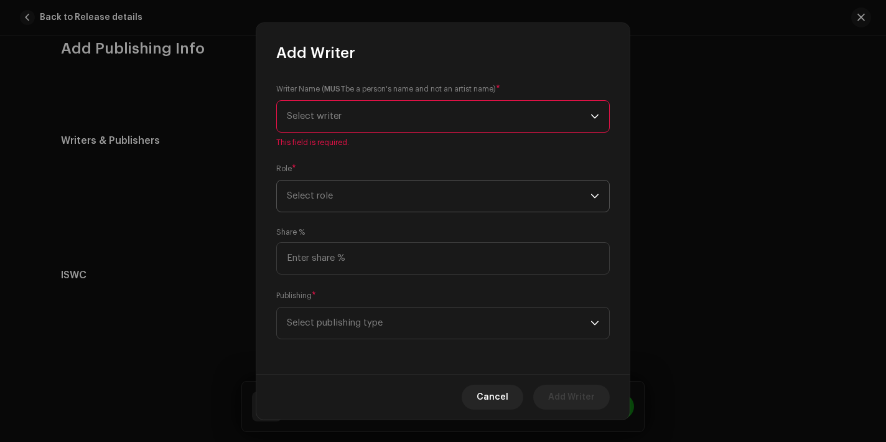
click at [434, 211] on p-select "Select role" at bounding box center [442, 196] width 333 height 32
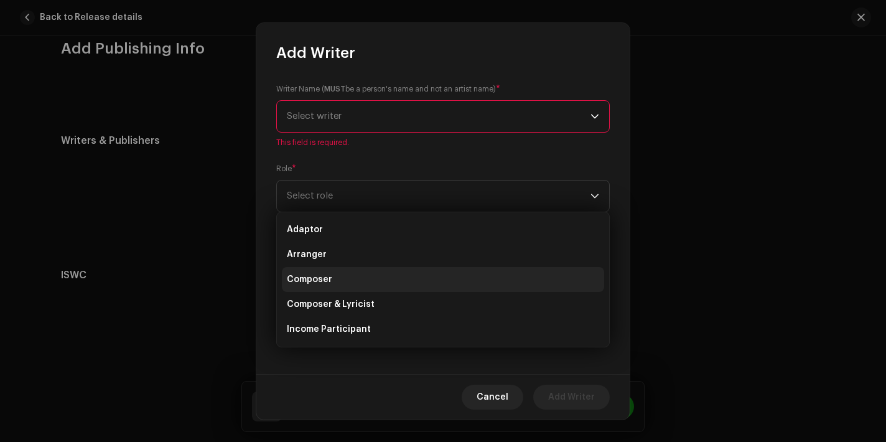
click at [378, 267] on li "Composer" at bounding box center [443, 279] width 322 height 25
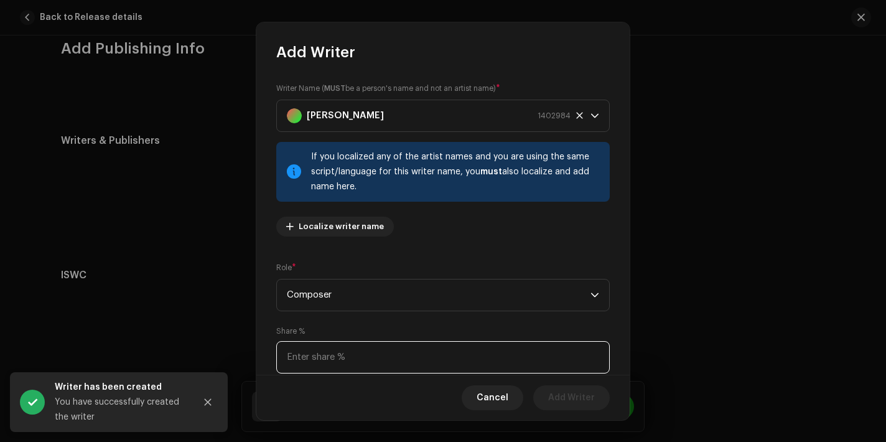
click at [380, 351] on input at bounding box center [442, 357] width 333 height 32
type input "50.00"
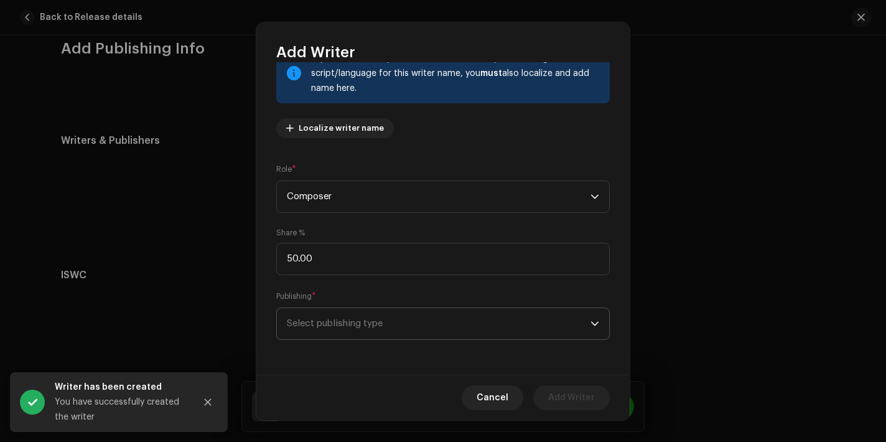
click at [416, 328] on span "Select publishing type" at bounding box center [439, 323] width 304 height 31
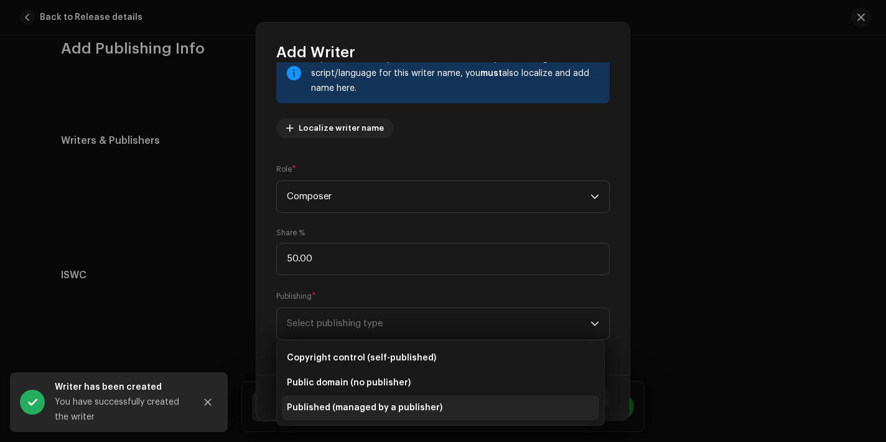
click at [401, 403] on span "Published (managed by a publisher)" at bounding box center [365, 407] width 156 height 12
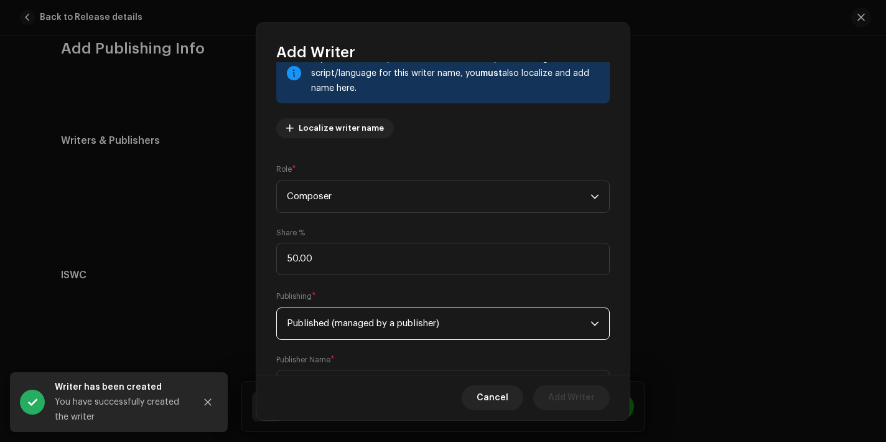
scroll to position [161, 0]
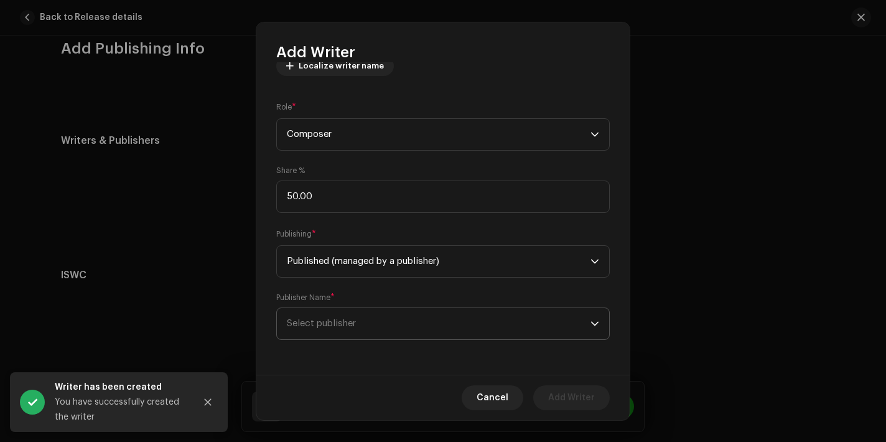
click at [414, 313] on span "Select publisher" at bounding box center [439, 323] width 304 height 31
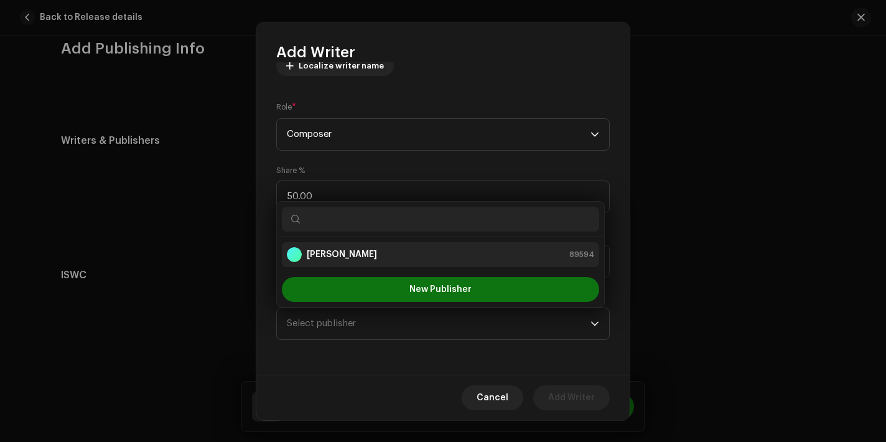
click at [407, 248] on div "[PERSON_NAME] 89594" at bounding box center [440, 254] width 307 height 15
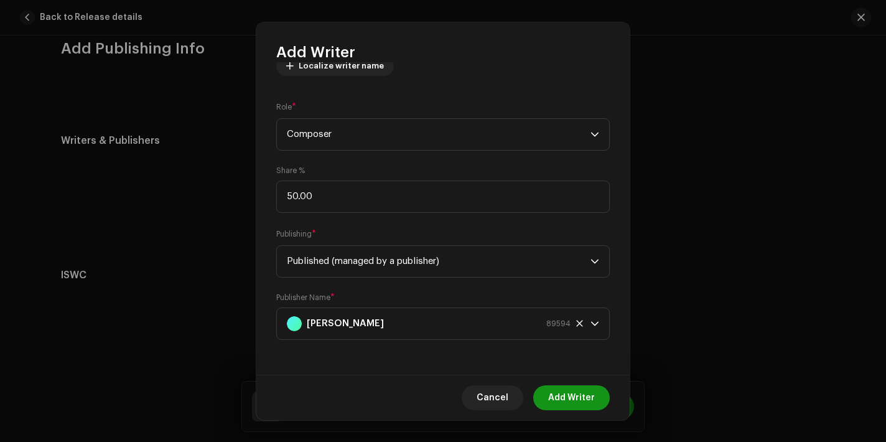
click at [582, 400] on span "Add Writer" at bounding box center [571, 397] width 47 height 25
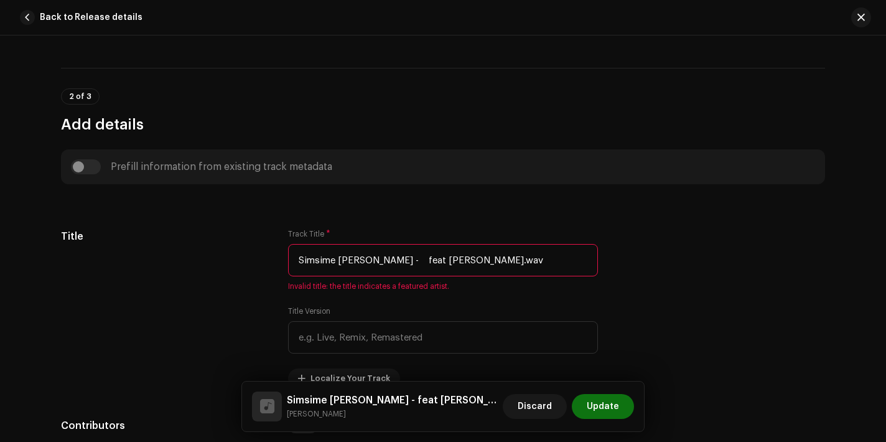
scroll to position [518, 0]
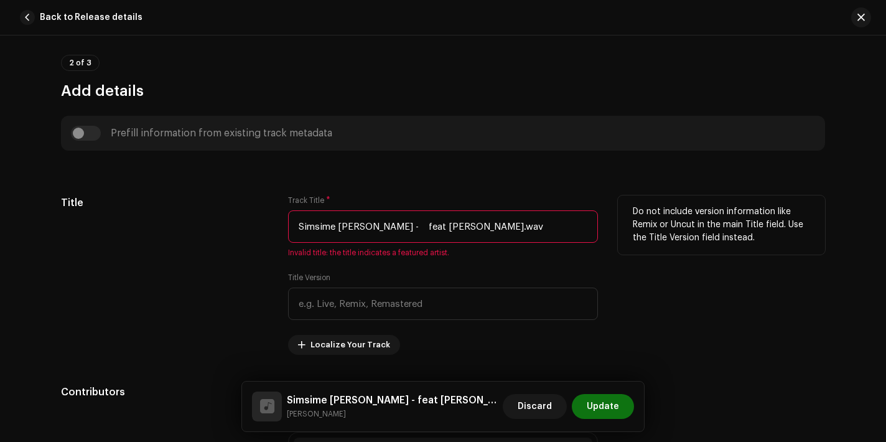
click at [419, 225] on input "Simsime [PERSON_NAME] - feat [PERSON_NAME].wav" at bounding box center [443, 226] width 310 height 32
drag, startPoint x: 416, startPoint y: 225, endPoint x: 473, endPoint y: 227, distance: 56.6
click at [473, 227] on input "Simsime [PERSON_NAME] - feat [PERSON_NAME].wav" at bounding box center [443, 226] width 310 height 32
drag, startPoint x: 384, startPoint y: 225, endPoint x: 498, endPoint y: 227, distance: 113.8
click at [498, 227] on input "Simsime [PERSON_NAME] - feat .wav" at bounding box center [443, 226] width 310 height 32
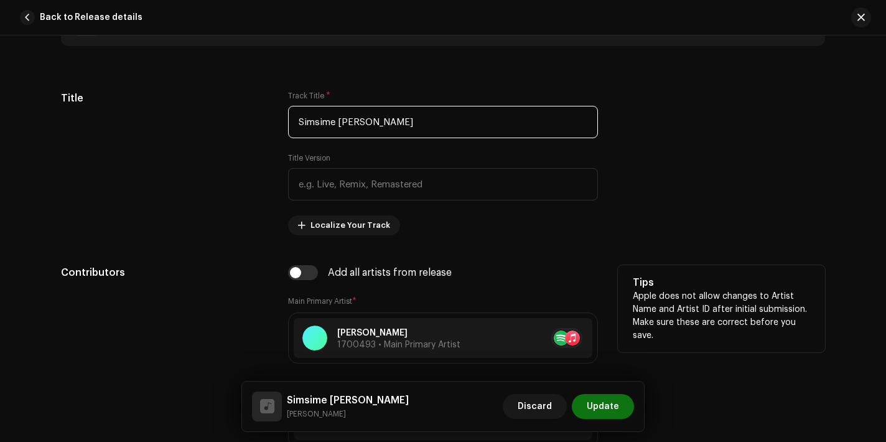
scroll to position [922, 0]
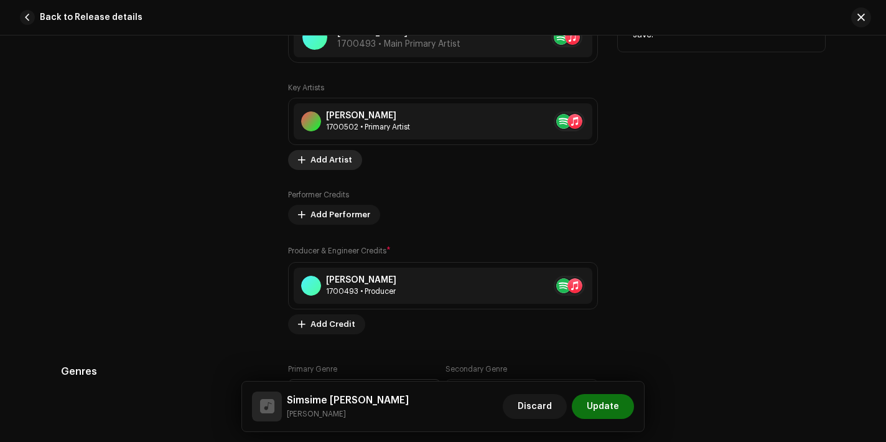
type input "Simsime [PERSON_NAME]"
click at [322, 157] on span "Add Artist" at bounding box center [331, 159] width 42 height 25
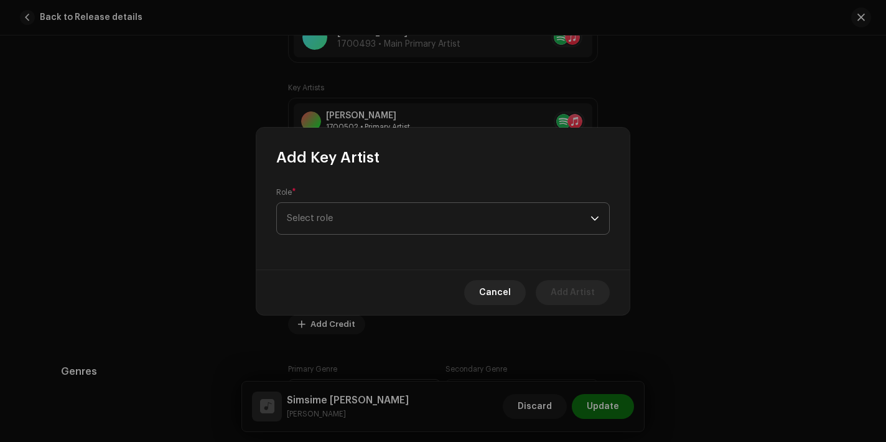
click at [344, 211] on span "Select role" at bounding box center [439, 218] width 304 height 31
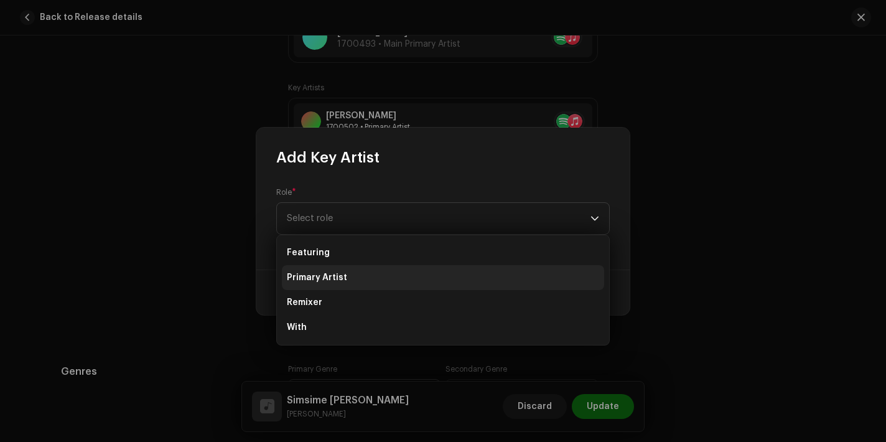
click at [336, 269] on li "Primary Artist" at bounding box center [443, 277] width 322 height 25
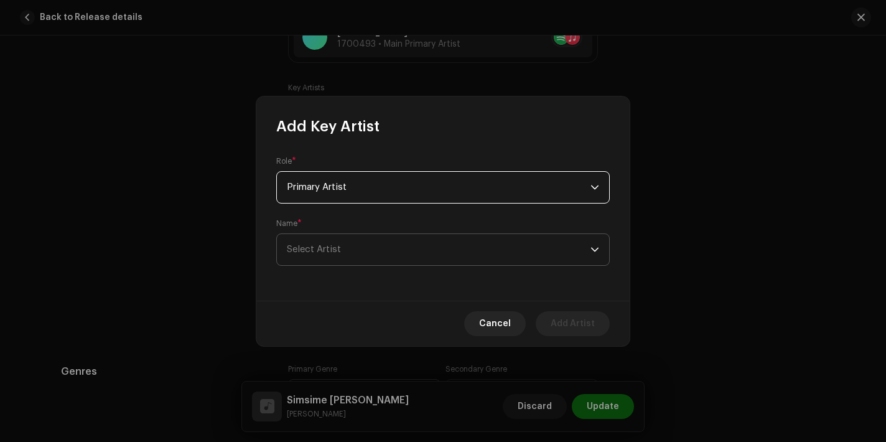
click at [333, 238] on span "Select Artist" at bounding box center [439, 249] width 304 height 31
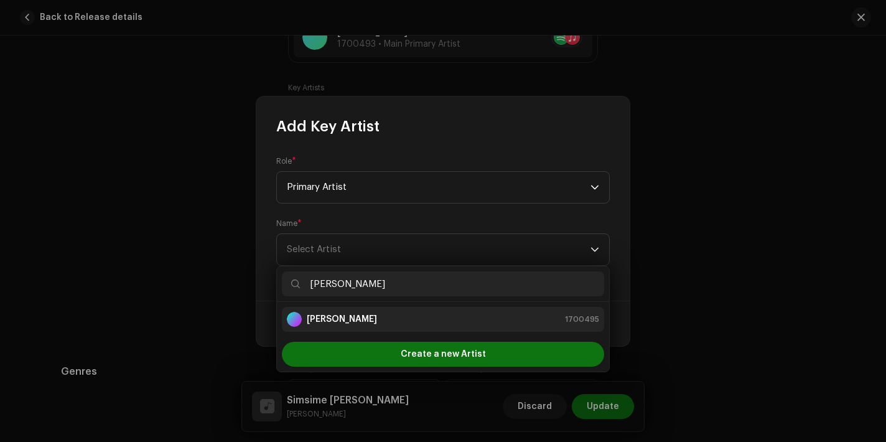
type input "[PERSON_NAME]"
click at [379, 308] on li "[PERSON_NAME] 1700495" at bounding box center [443, 319] width 322 height 25
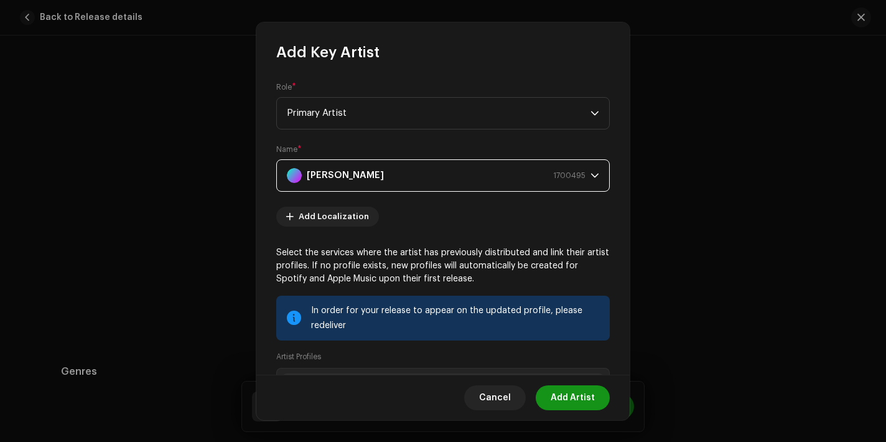
click at [572, 402] on span "Add Artist" at bounding box center [572, 397] width 44 height 25
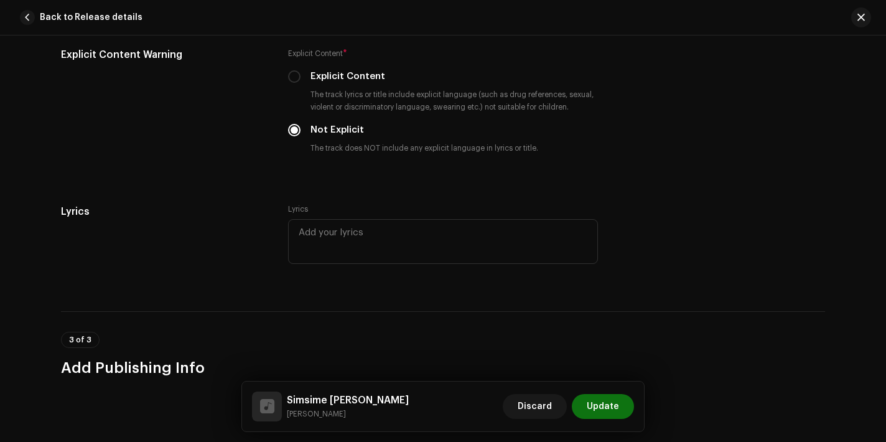
scroll to position [2640, 0]
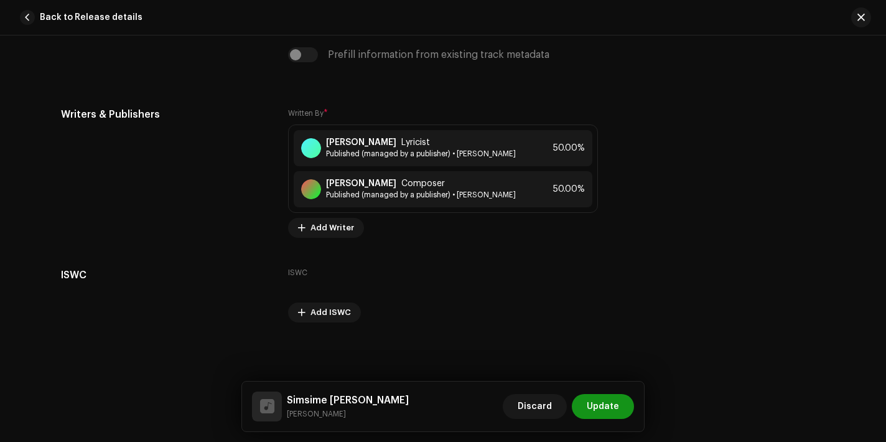
click at [606, 409] on span "Update" at bounding box center [603, 406] width 32 height 25
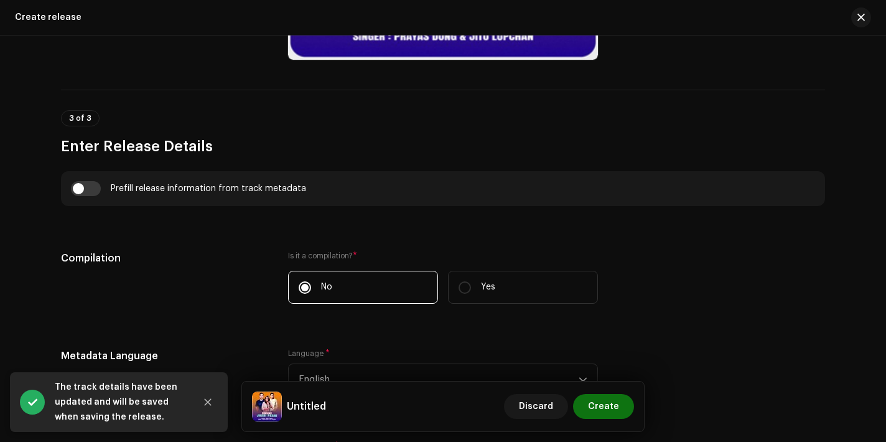
scroll to position [789, 0]
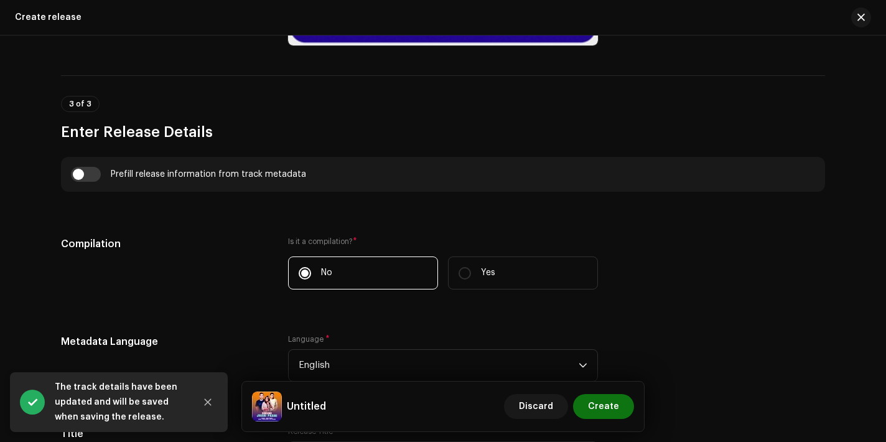
click at [83, 165] on div "Prefill release information from track metadata" at bounding box center [443, 174] width 764 height 35
click at [91, 177] on input "checkbox" at bounding box center [86, 174] width 30 height 15
checkbox input "true"
type input "Simsime [PERSON_NAME]"
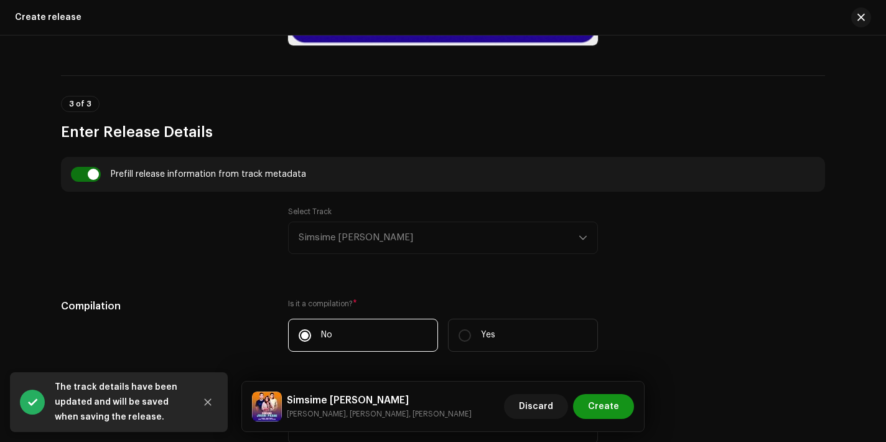
click at [613, 407] on span "Create" at bounding box center [603, 406] width 31 height 25
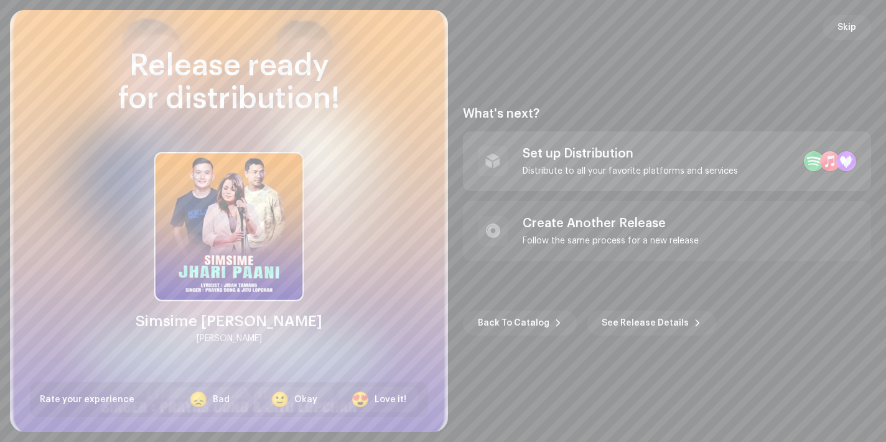
click at [668, 141] on div "Set up Distribution Distribute to all your favorite platforms and services" at bounding box center [667, 161] width 408 height 60
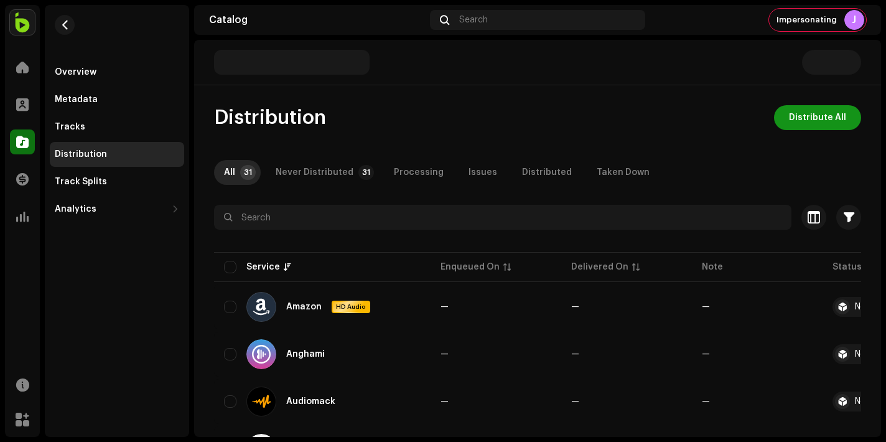
click at [804, 121] on span "Distribute All" at bounding box center [817, 117] width 57 height 25
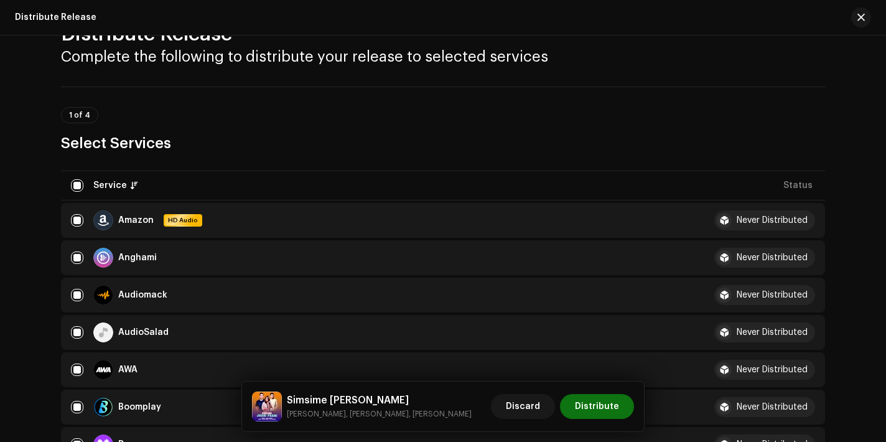
scroll to position [58, 0]
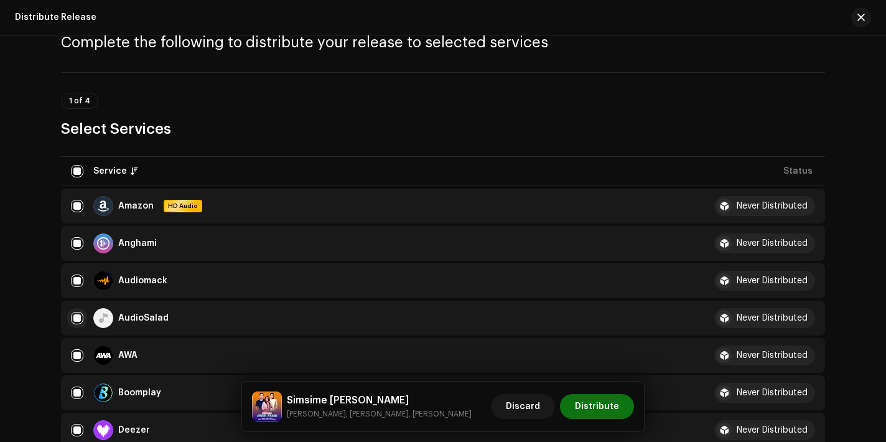
click at [78, 316] on input "checkbox" at bounding box center [77, 318] width 12 height 12
checkbox input "false"
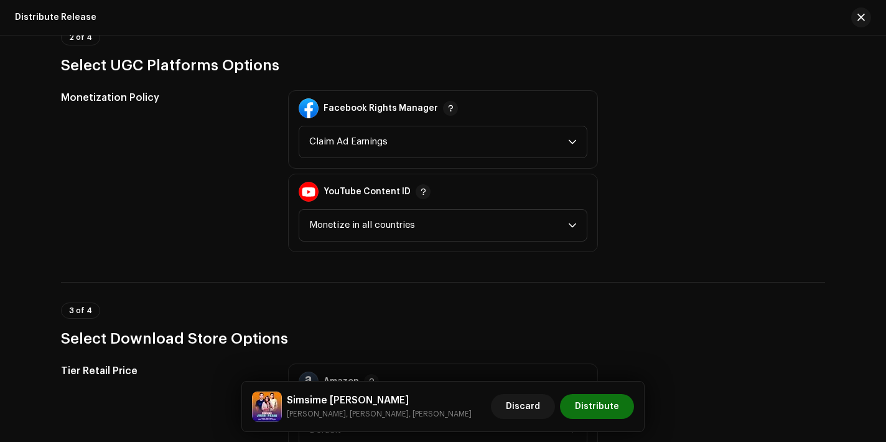
scroll to position [1514, 0]
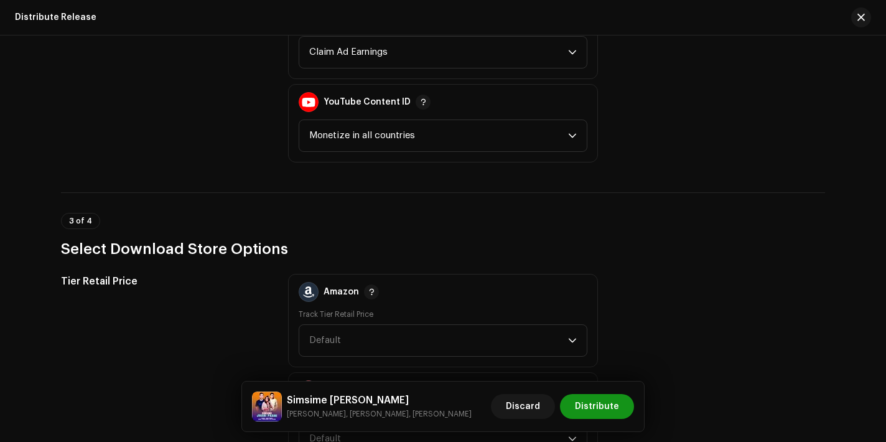
click at [595, 410] on span "Distribute" at bounding box center [597, 406] width 44 height 25
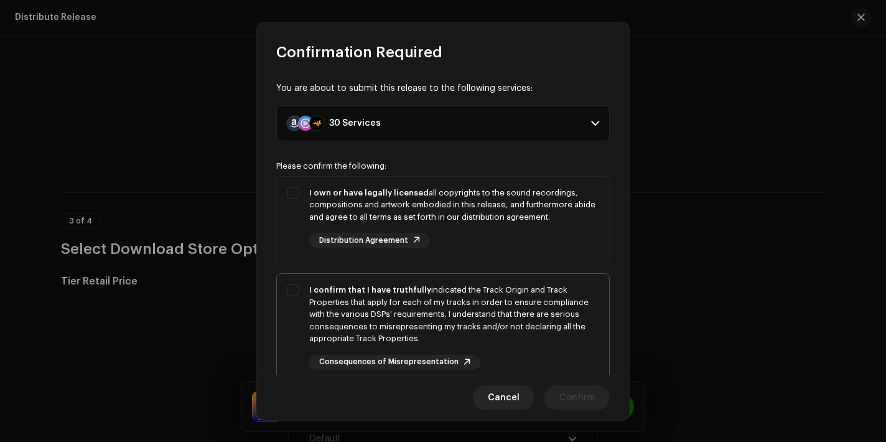
click at [513, 351] on div "I confirm that I have truthfully indicated the Track Origin and Track Propertie…" at bounding box center [454, 327] width 290 height 86
checkbox input "true"
click at [513, 226] on div "I own or have legally licensed all copyrights to the sound recordings, composit…" at bounding box center [454, 218] width 290 height 62
checkbox input "true"
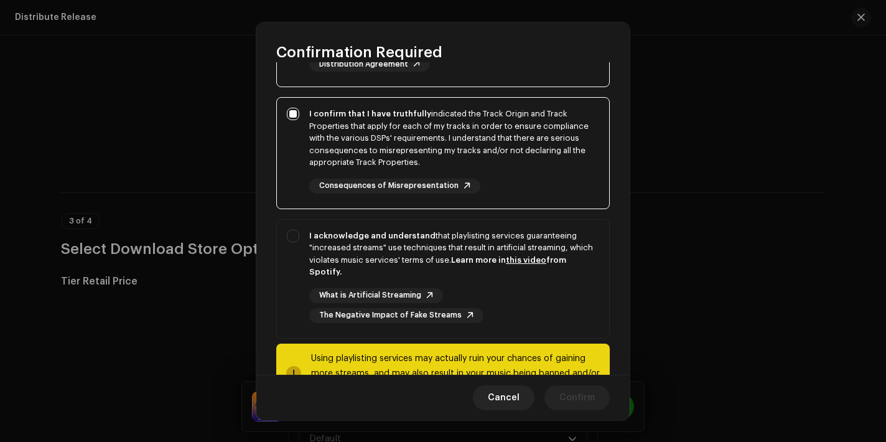
scroll to position [225, 0]
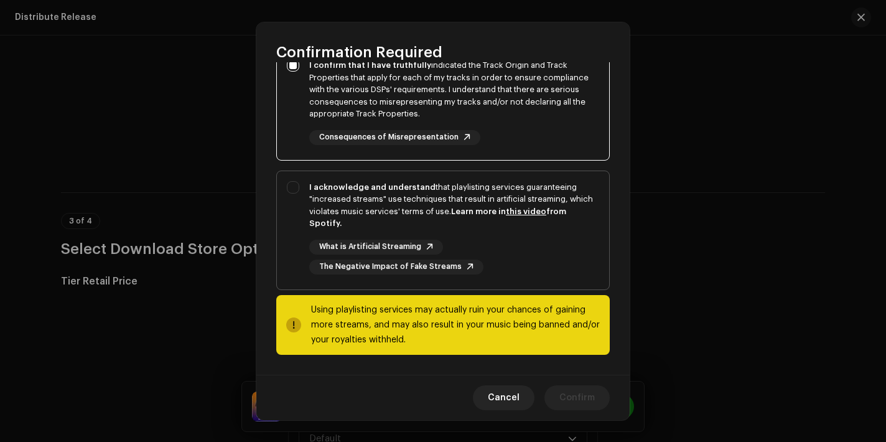
click at [518, 238] on div "I acknowledge and understand that playlisting services guaranteeing "increased …" at bounding box center [454, 227] width 290 height 93
checkbox input "true"
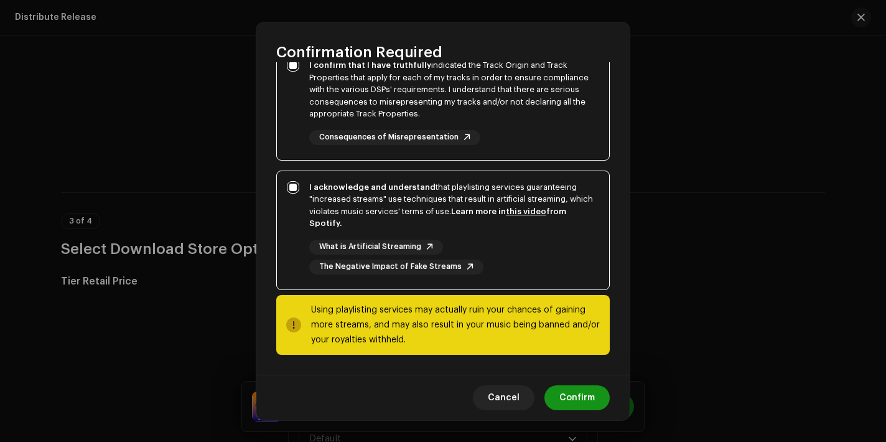
click at [573, 388] on span "Confirm" at bounding box center [576, 397] width 35 height 25
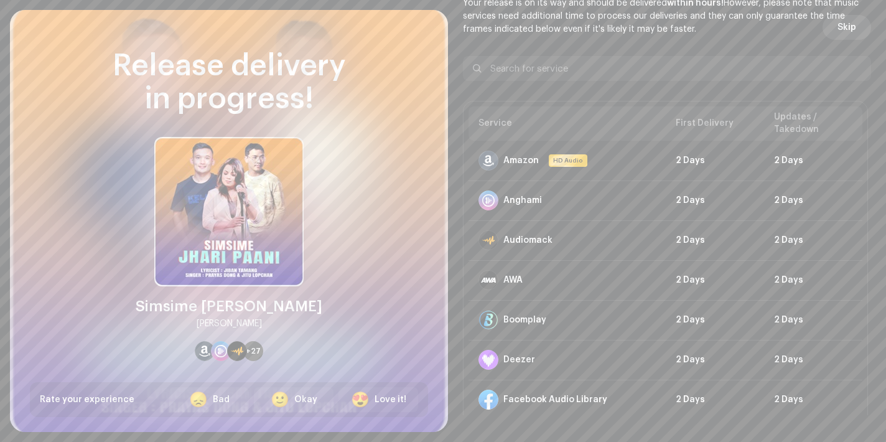
click at [849, 34] on span "Skip" at bounding box center [846, 27] width 19 height 25
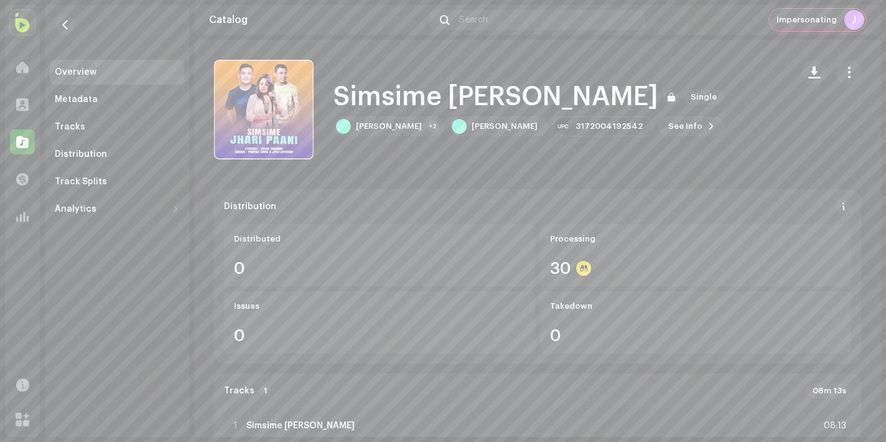
click at [799, 22] on span "Impersonating" at bounding box center [806, 20] width 60 height 10
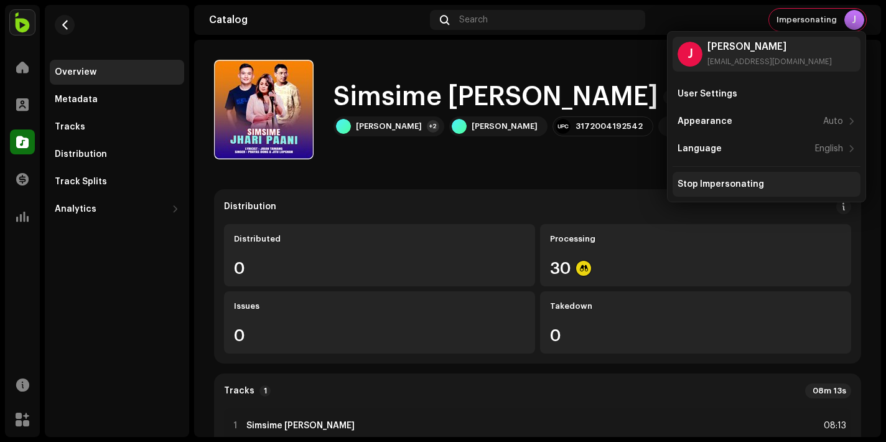
click at [730, 183] on div "Stop Impersonating" at bounding box center [720, 184] width 86 height 10
